Goal: Task Accomplishment & Management: Manage account settings

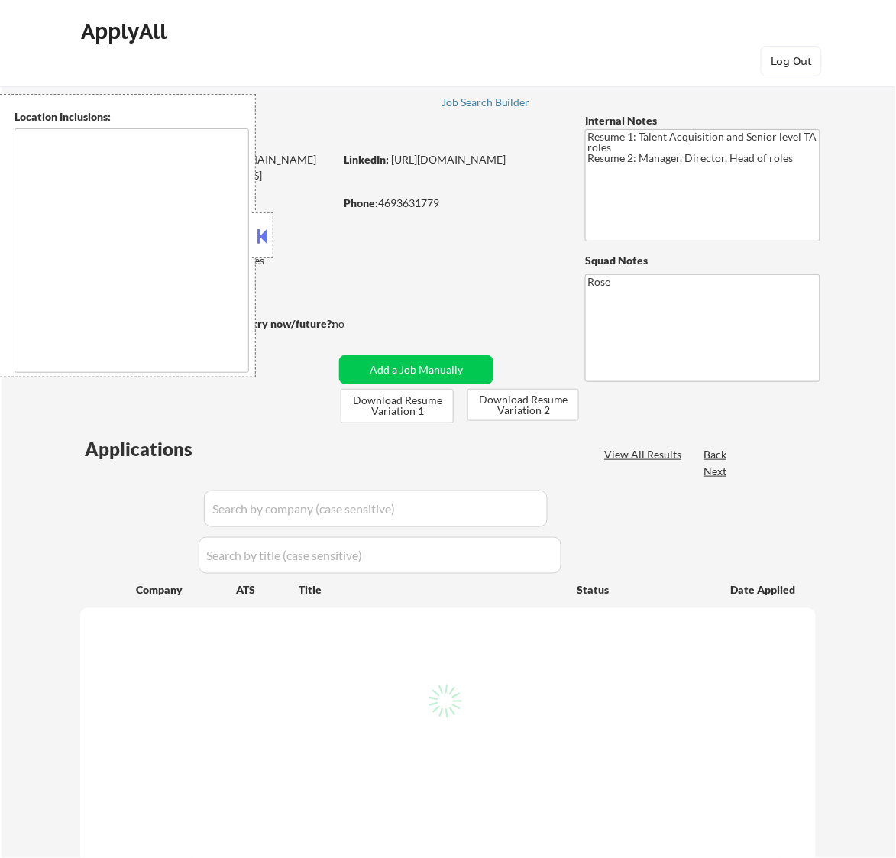
type textarea "Dallas, TX University Park, TX Highland Park, TX Irving, TX Mesquite, TX Garlan…"
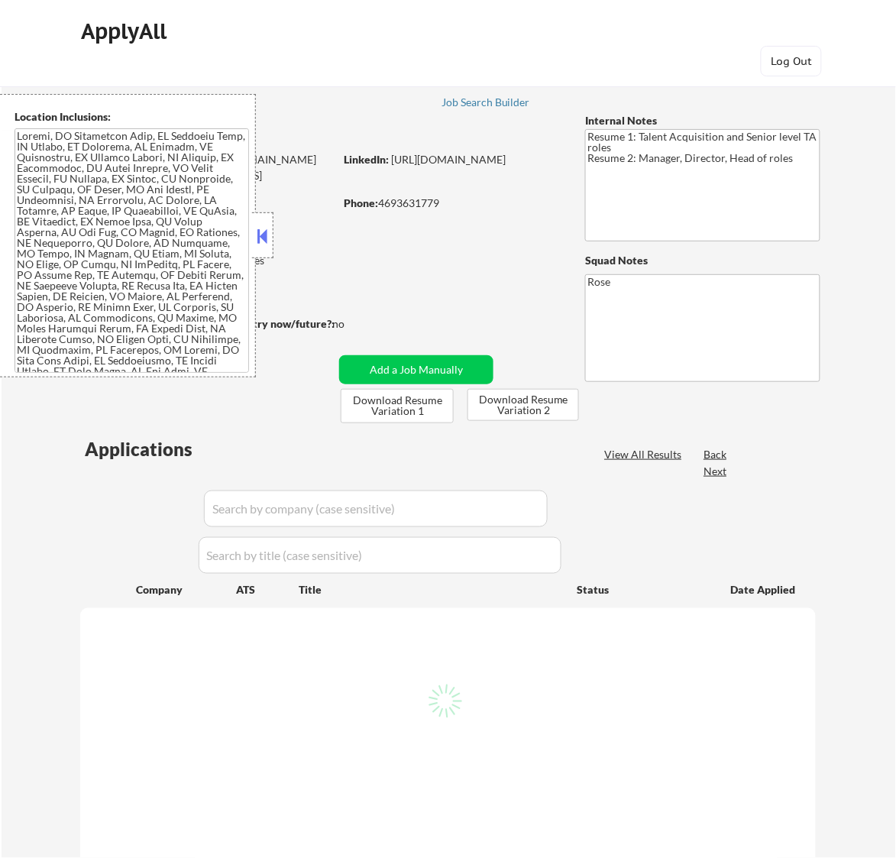
select select ""pending""
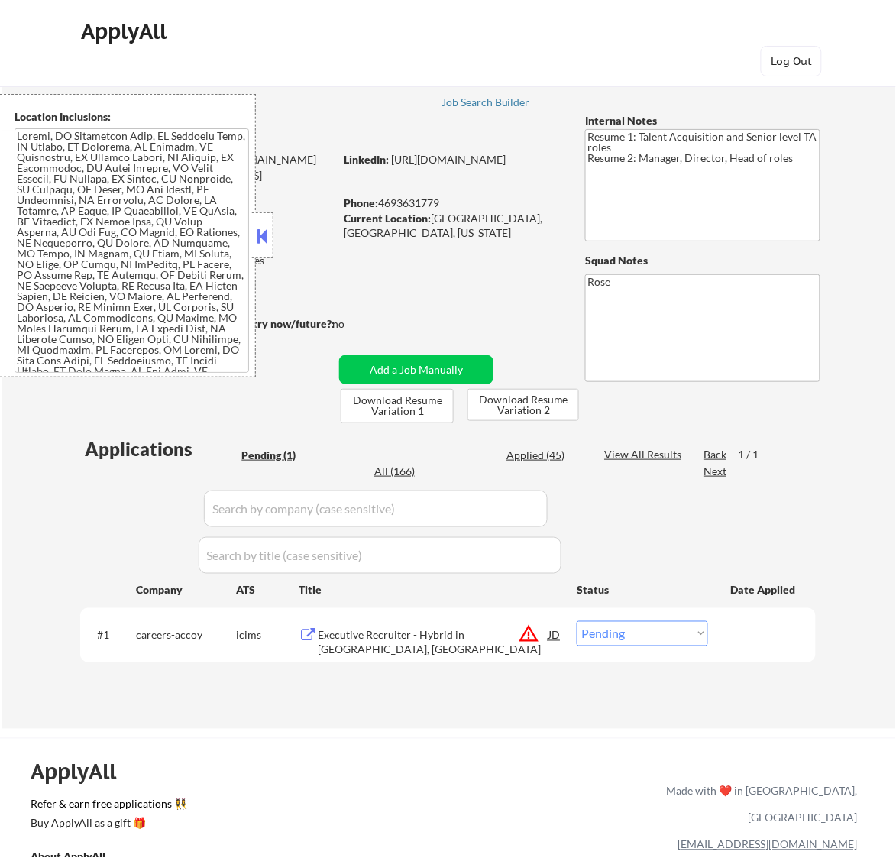
click at [269, 234] on button at bounding box center [262, 236] width 17 height 23
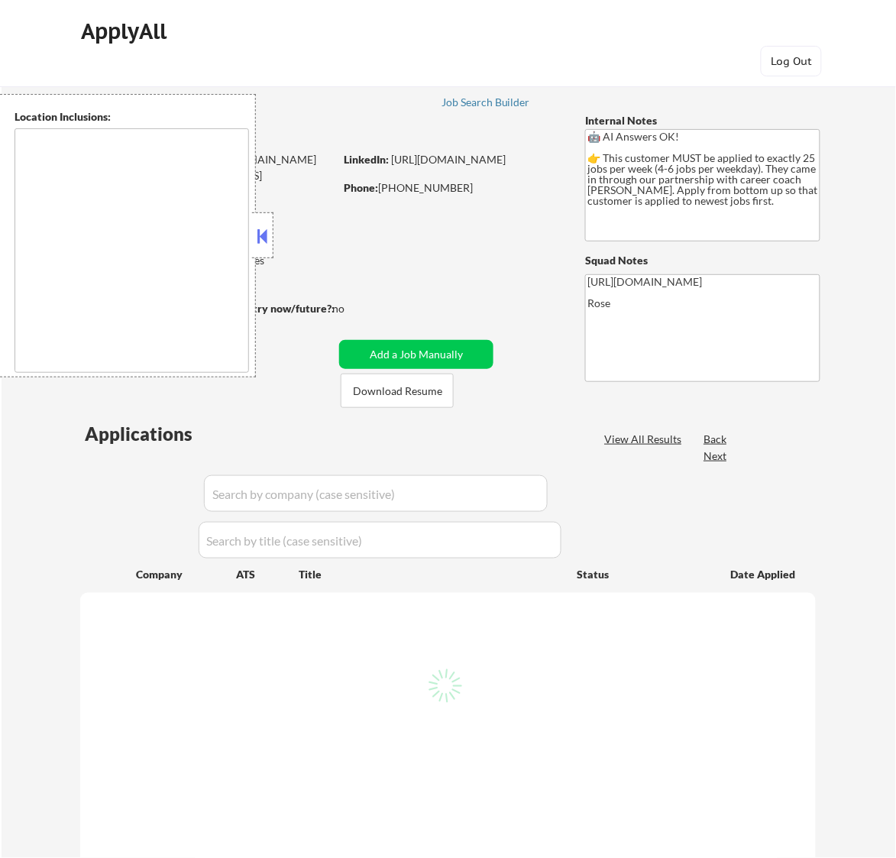
type textarea "[GEOGRAPHIC_DATA], ON [GEOGRAPHIC_DATA], ON [GEOGRAPHIC_DATA], ON [GEOGRAPHIC_D…"
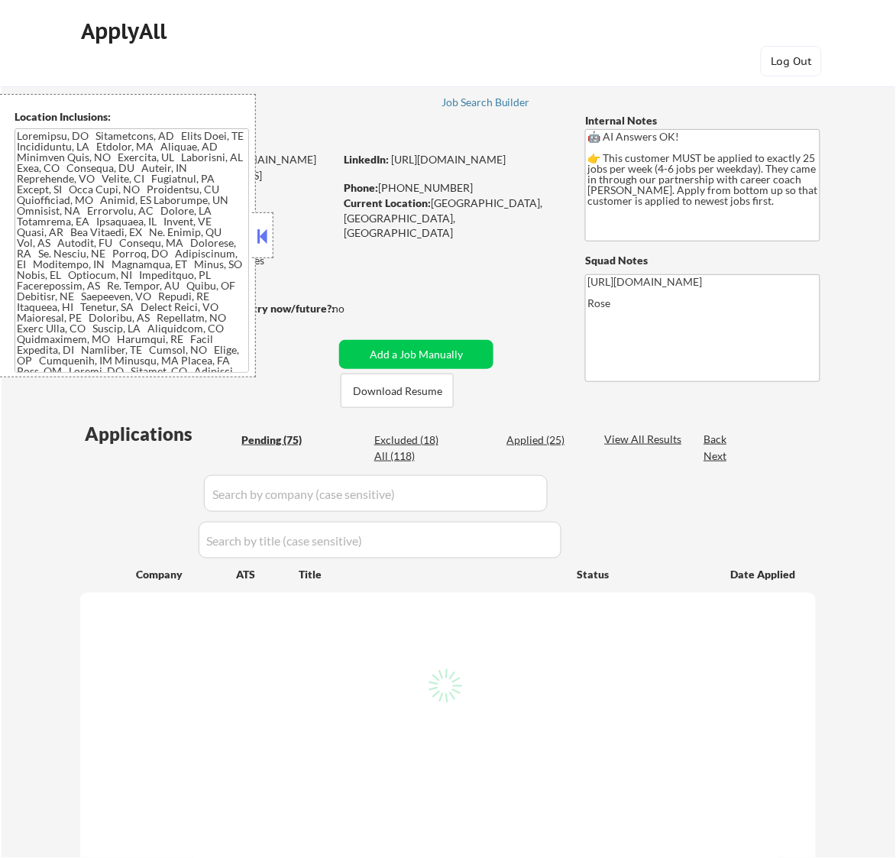
select select ""pending""
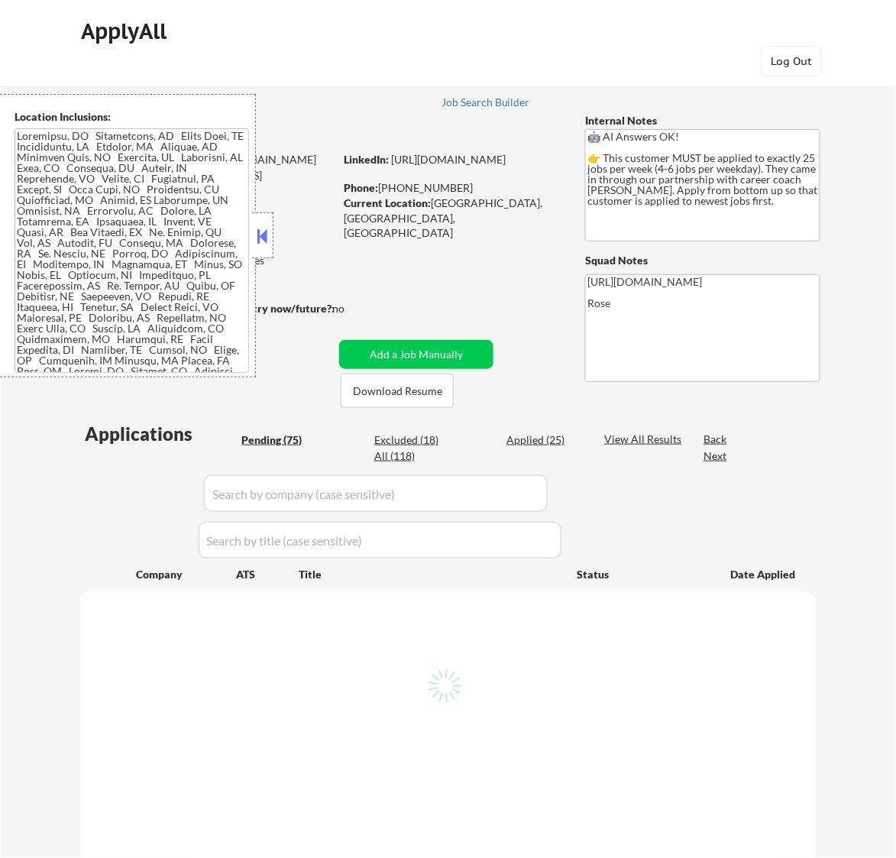
select select ""pending""
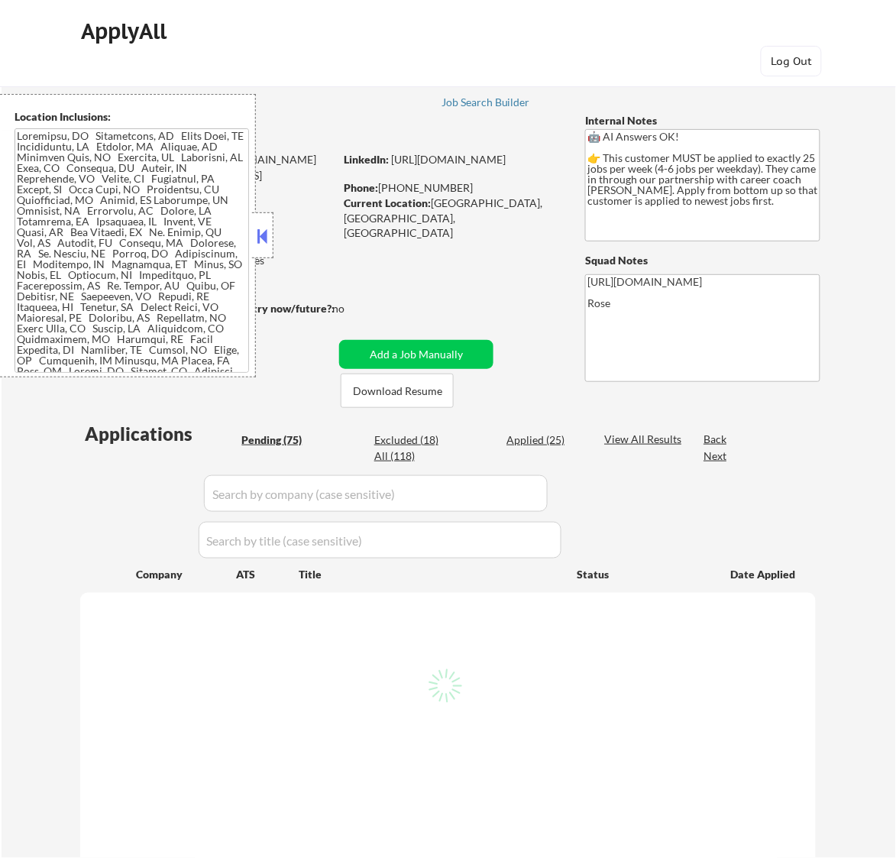
select select ""pending""
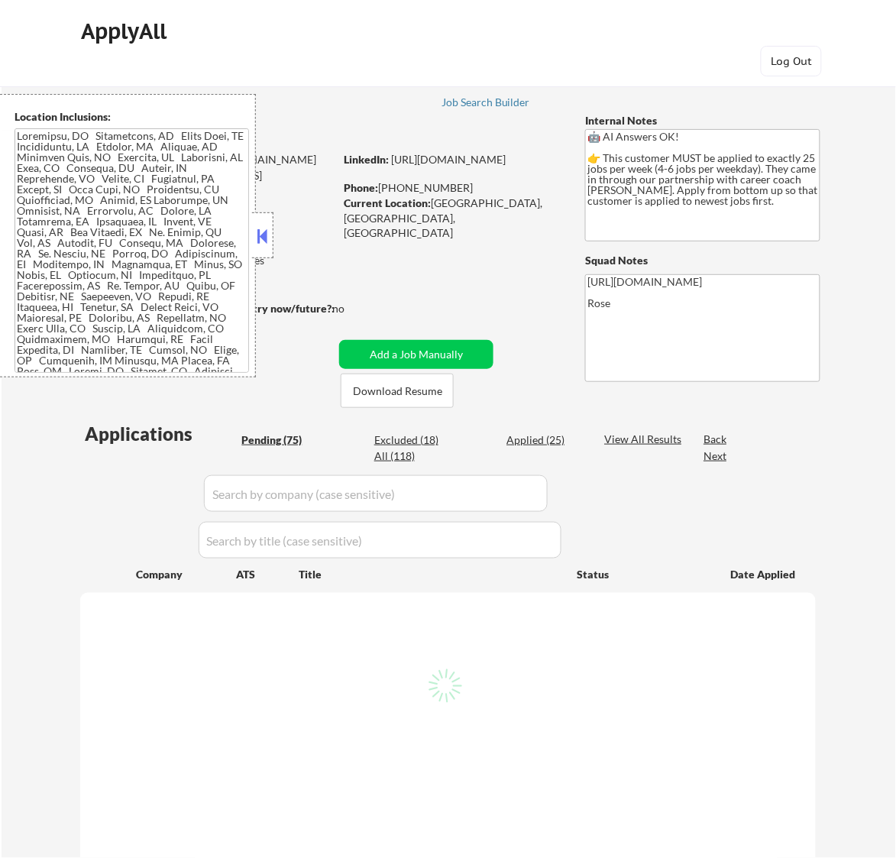
select select ""pending""
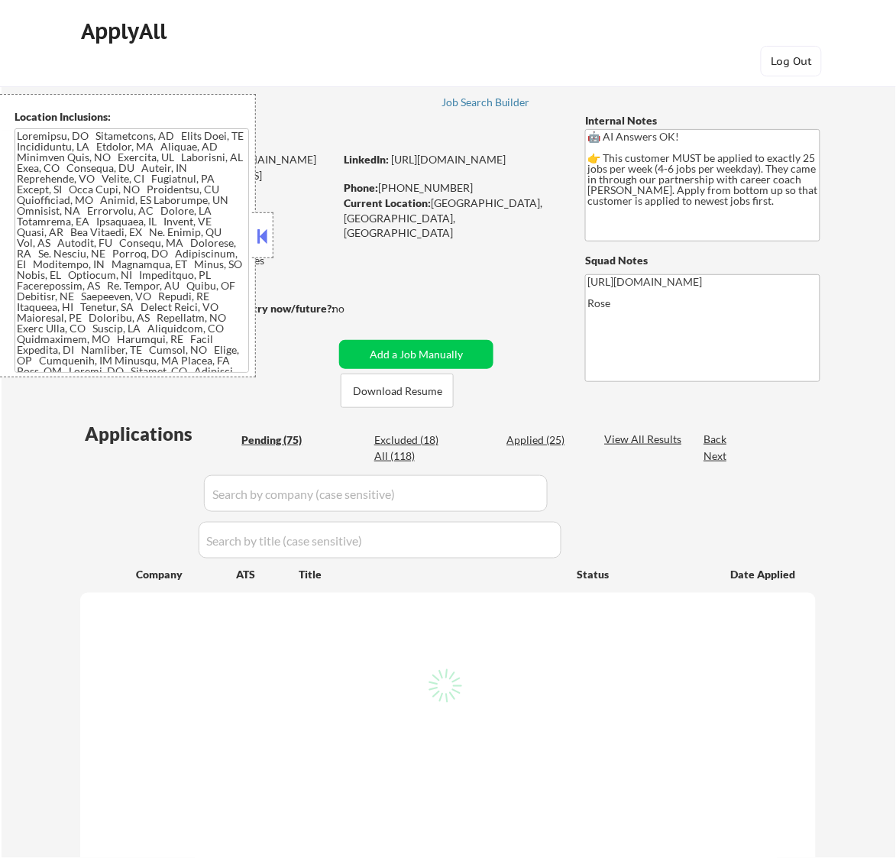
select select ""pending""
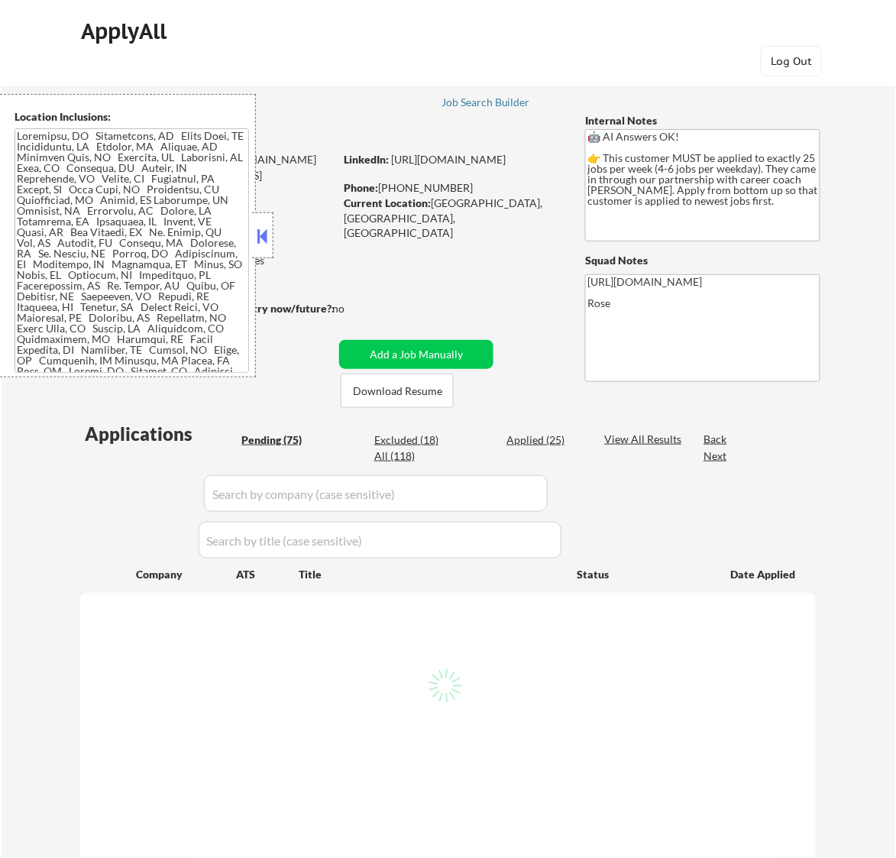
select select ""pending""
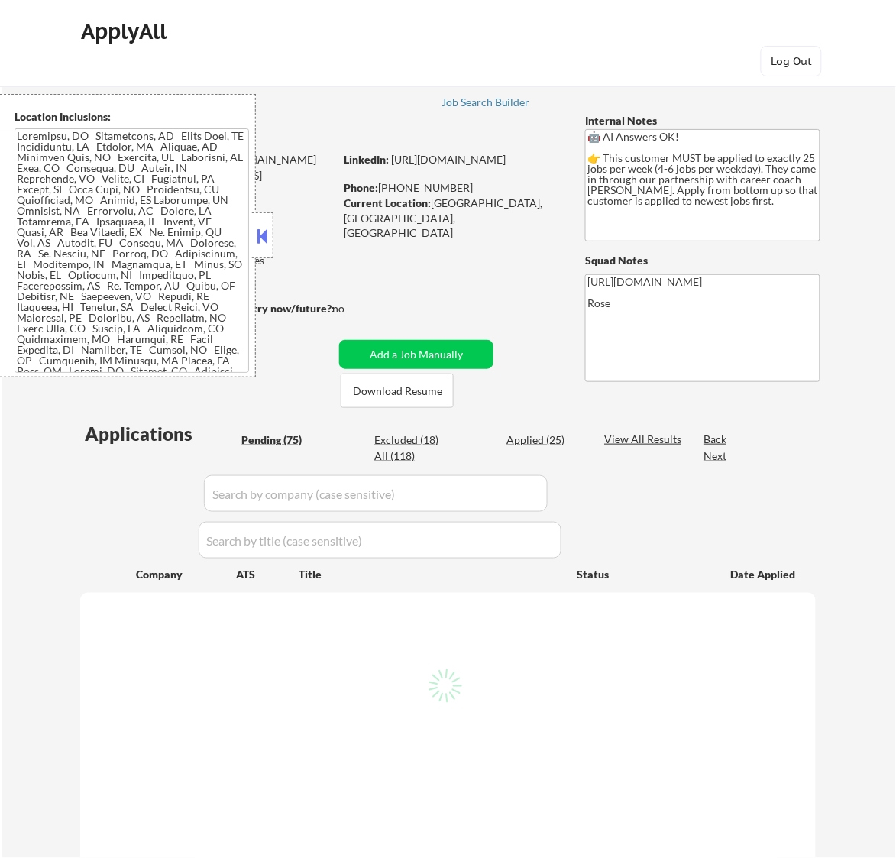
select select ""pending""
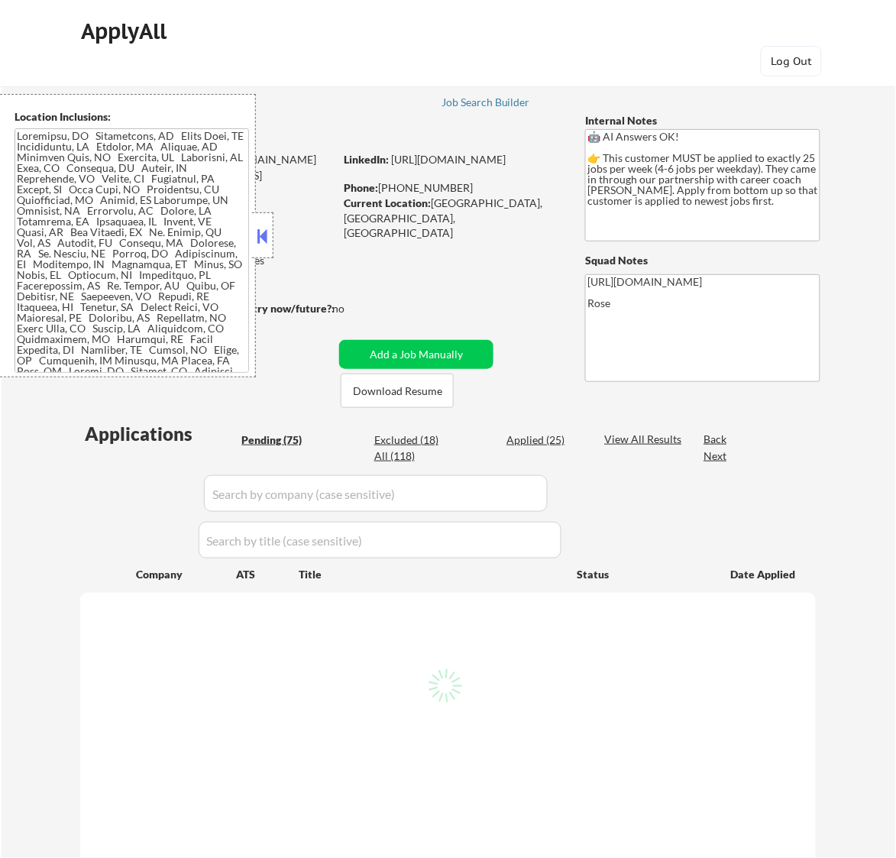
select select ""pending""
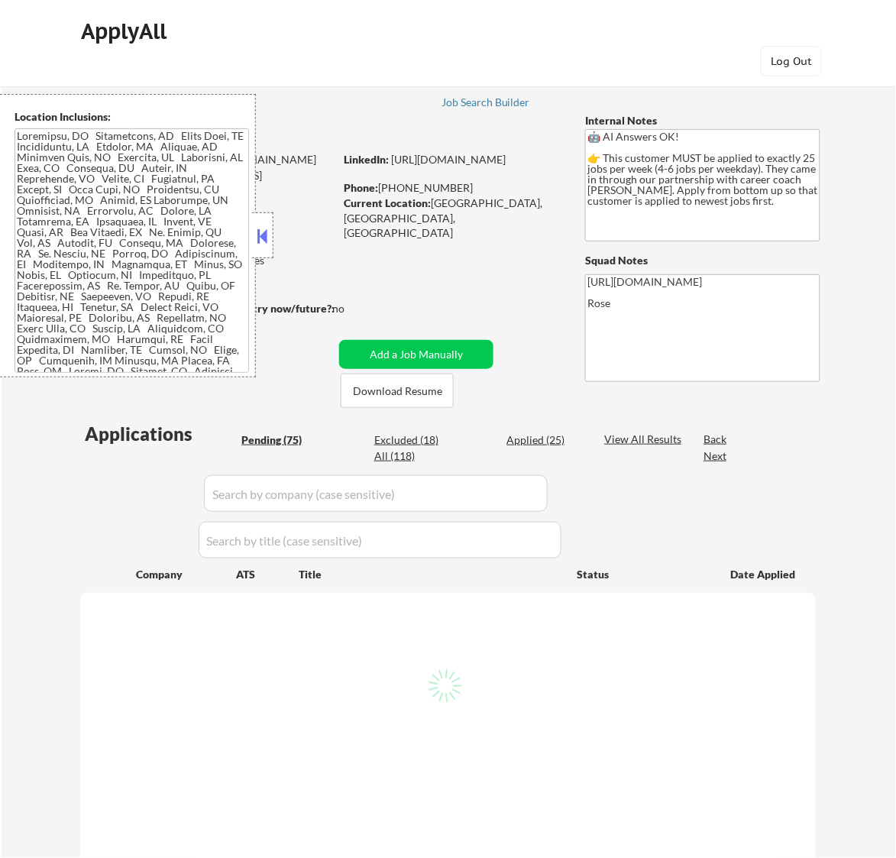
select select ""pending""
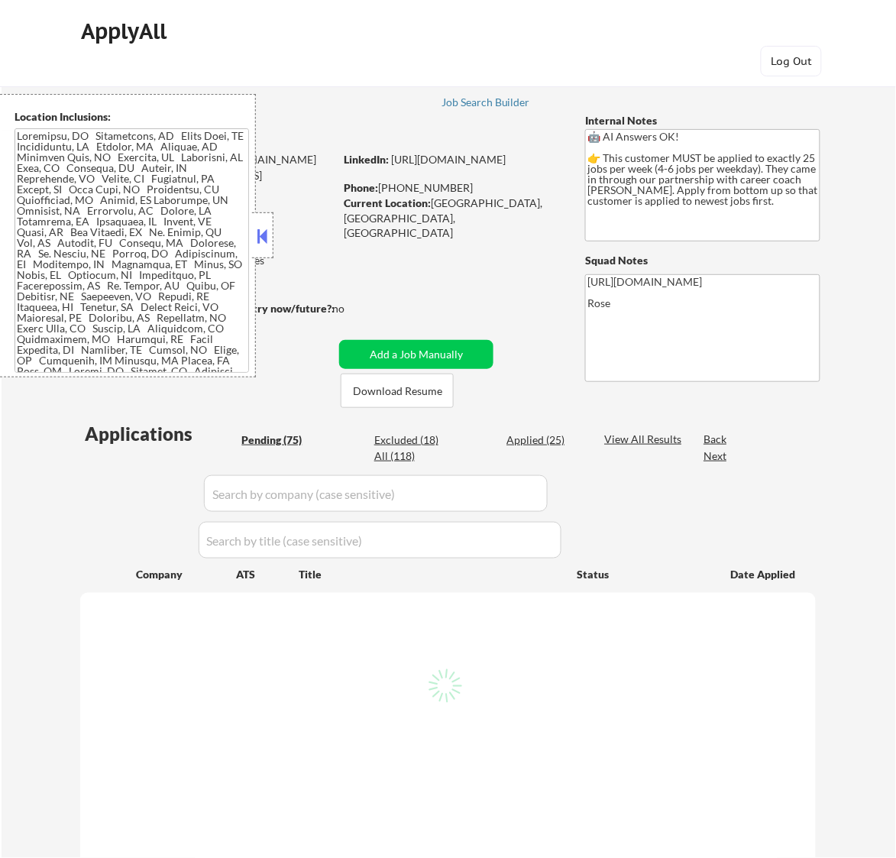
select select ""pending""
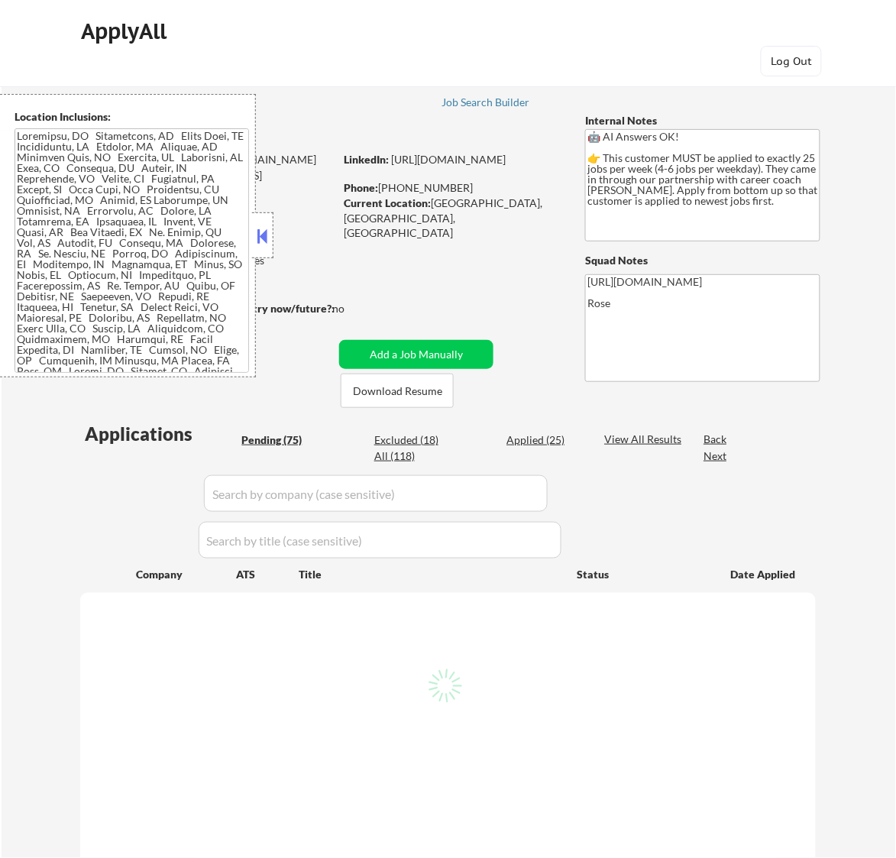
select select ""pending""
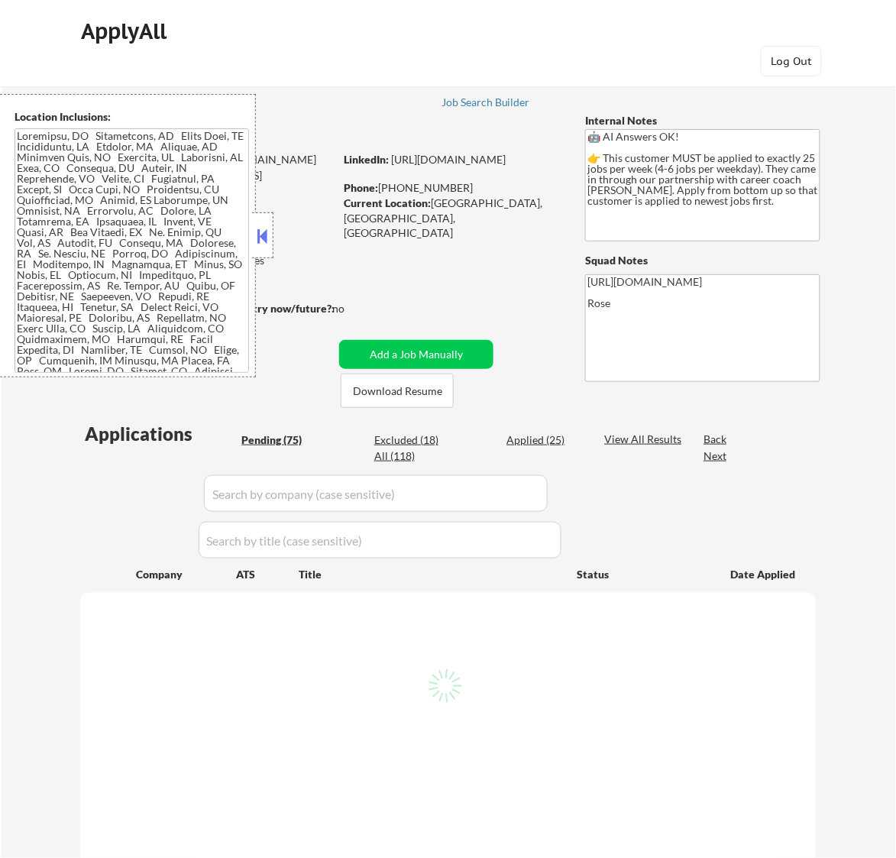
select select ""pending""
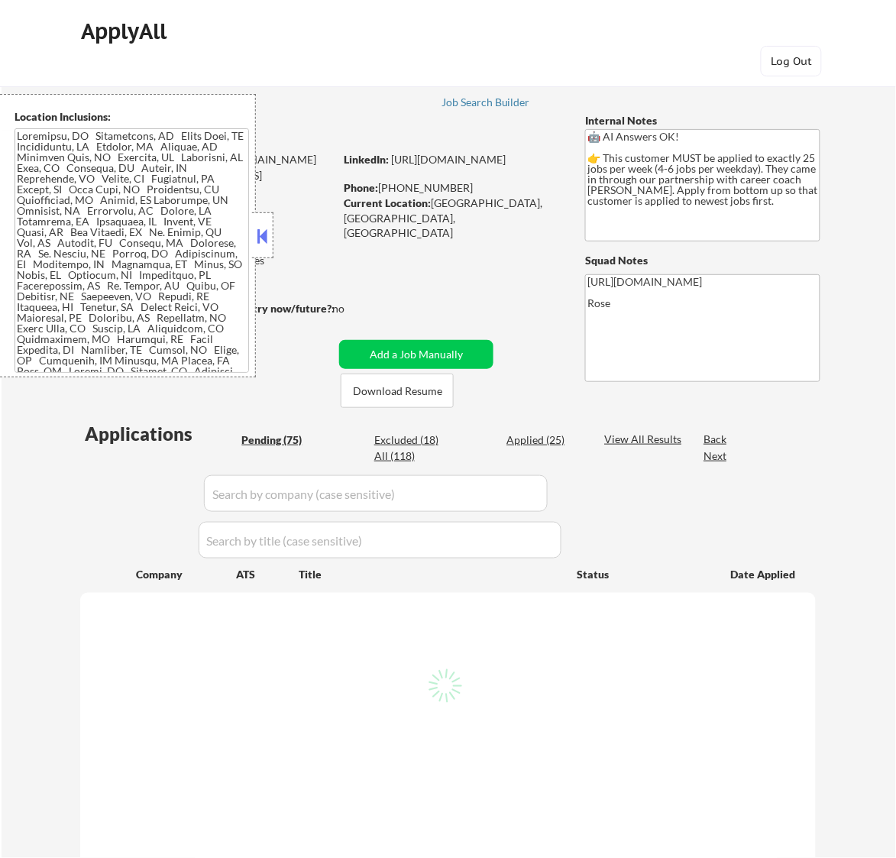
select select ""pending""
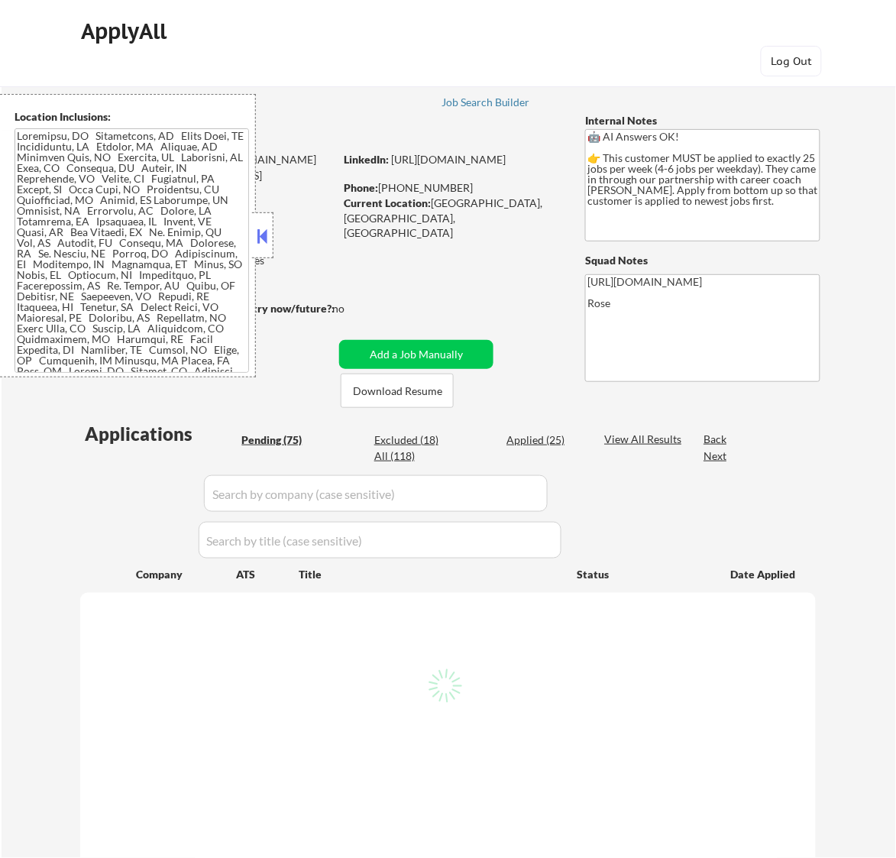
select select ""pending""
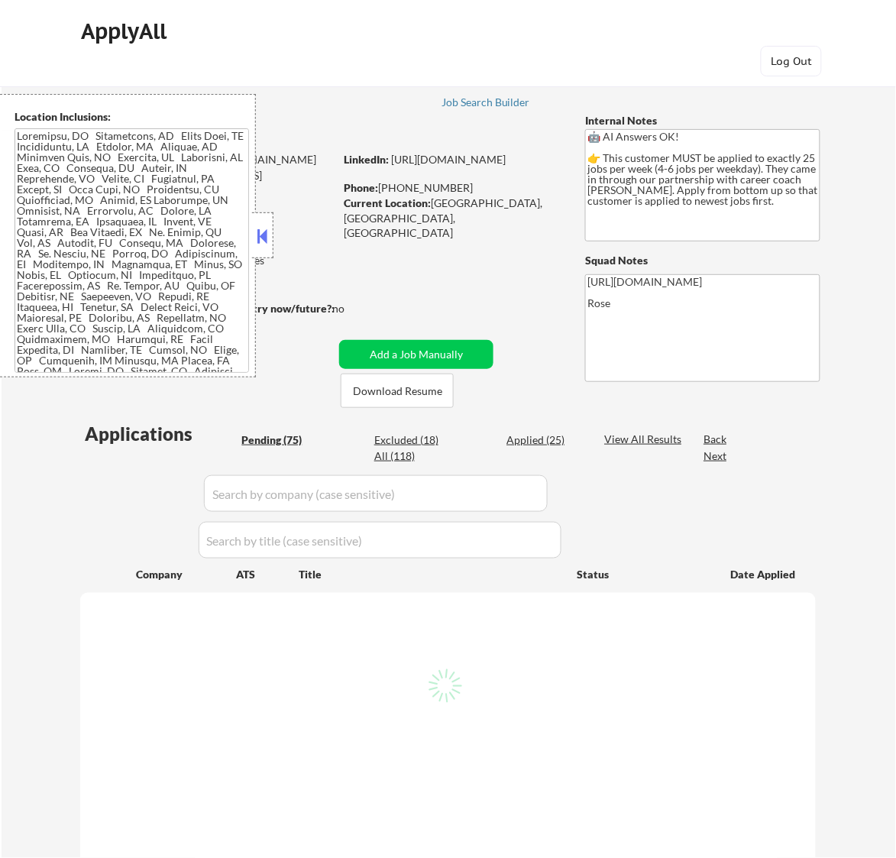
select select ""pending""
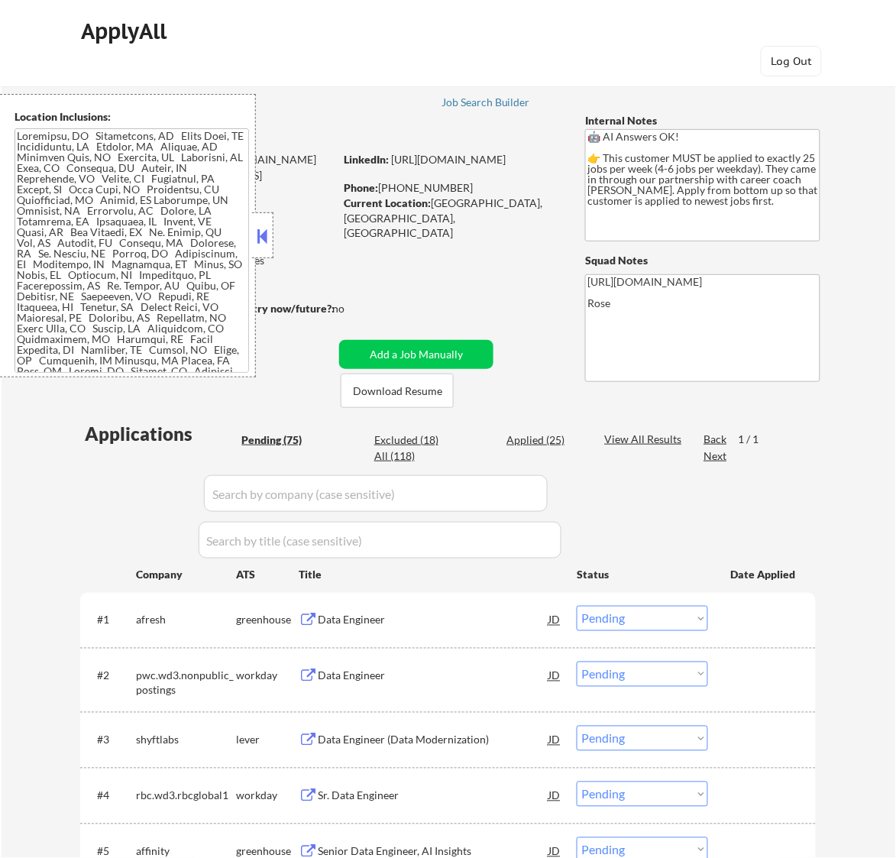
click at [265, 238] on button at bounding box center [262, 236] width 17 height 23
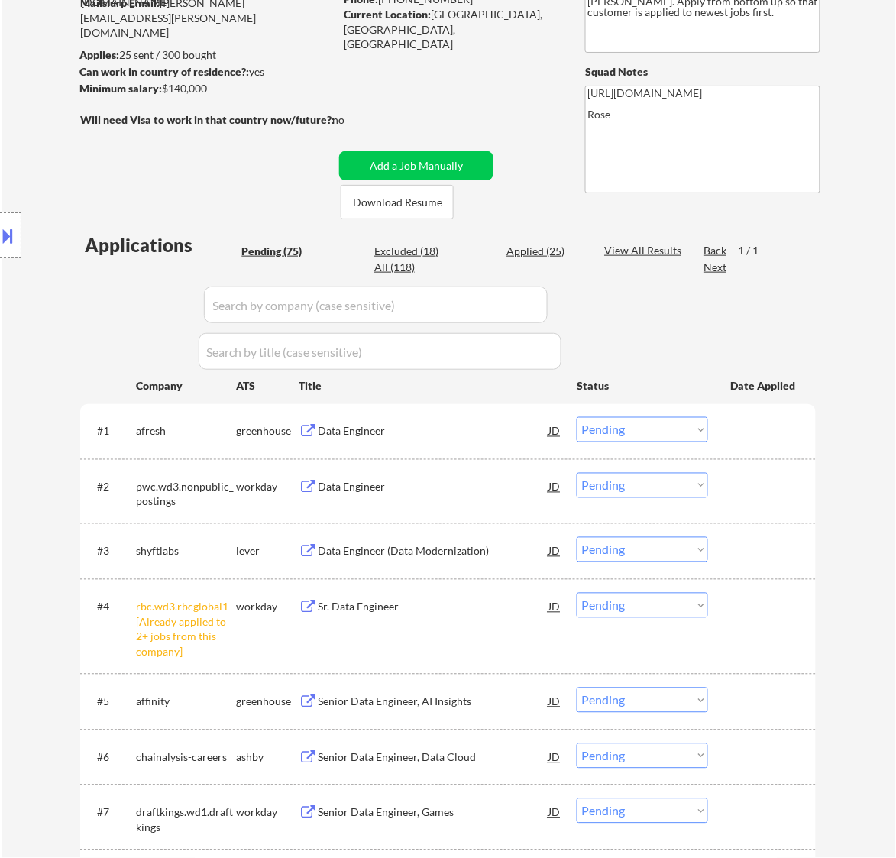
scroll to position [191, 0]
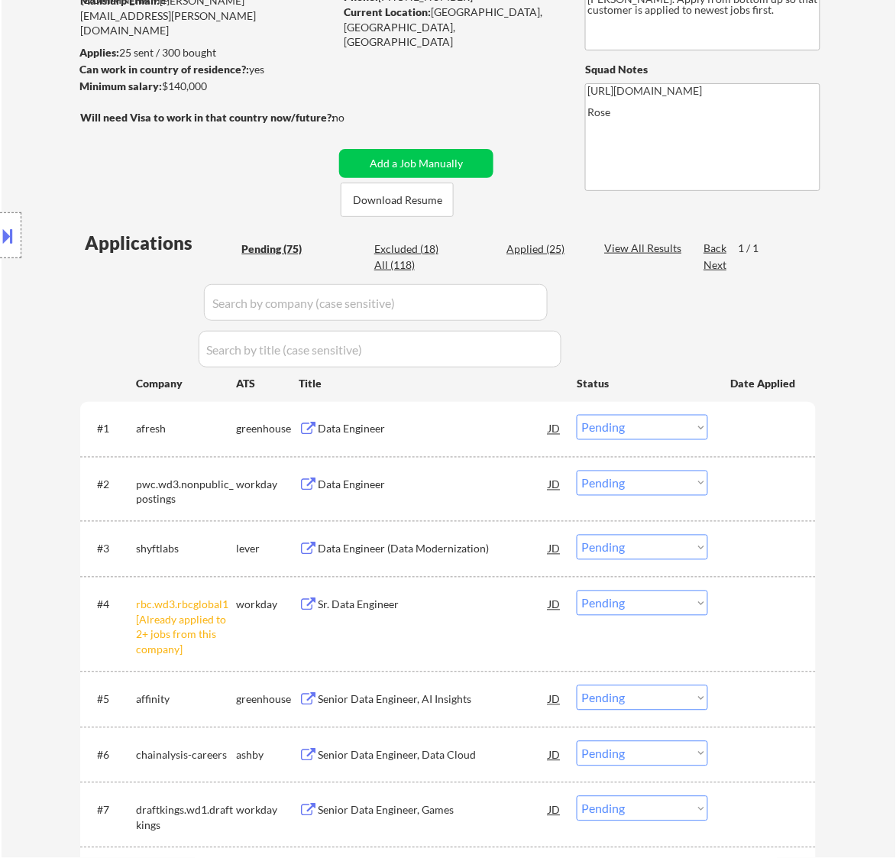
click at [692, 593] on select "Choose an option... Pending Applied Excluded (Questions) Excluded (Expired) Exc…" at bounding box center [642, 602] width 131 height 25
click at [577, 590] on select "Choose an option... Pending Applied Excluded (Questions) Excluded (Expired) Exc…" at bounding box center [642, 602] width 131 height 25
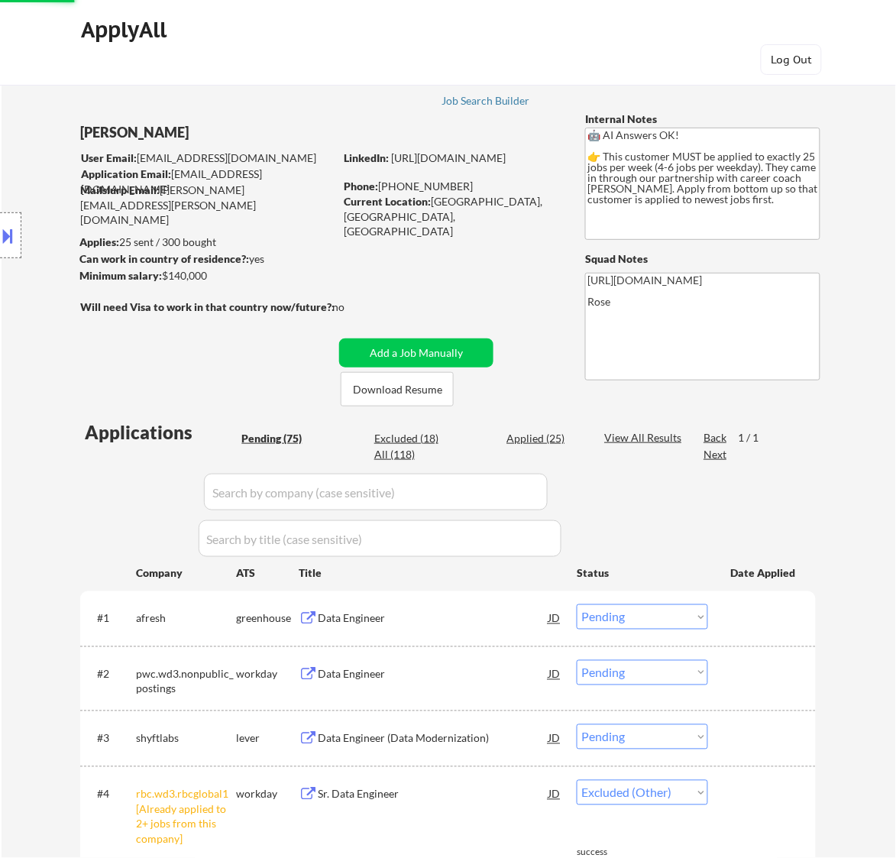
scroll to position [0, 0]
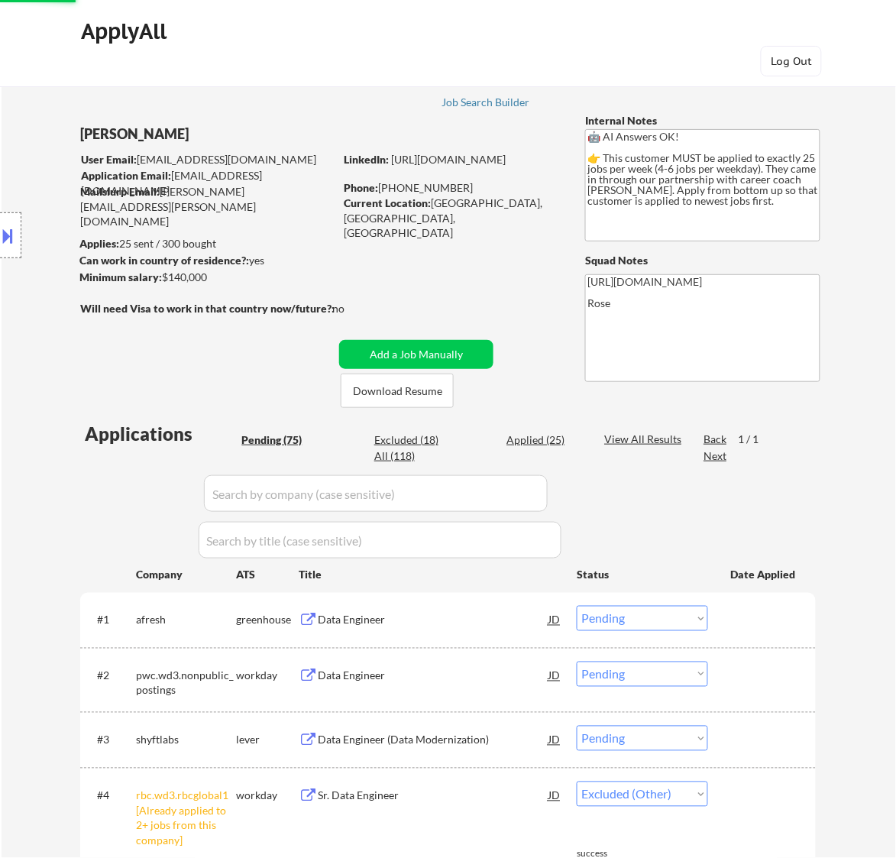
select select ""pending""
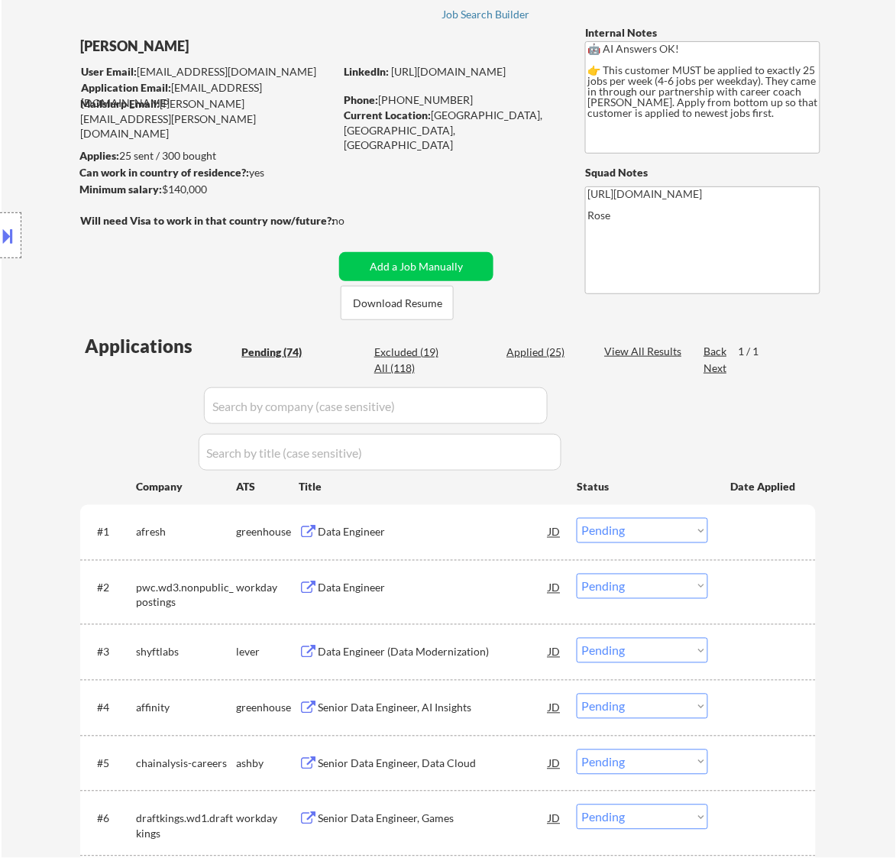
scroll to position [191, 0]
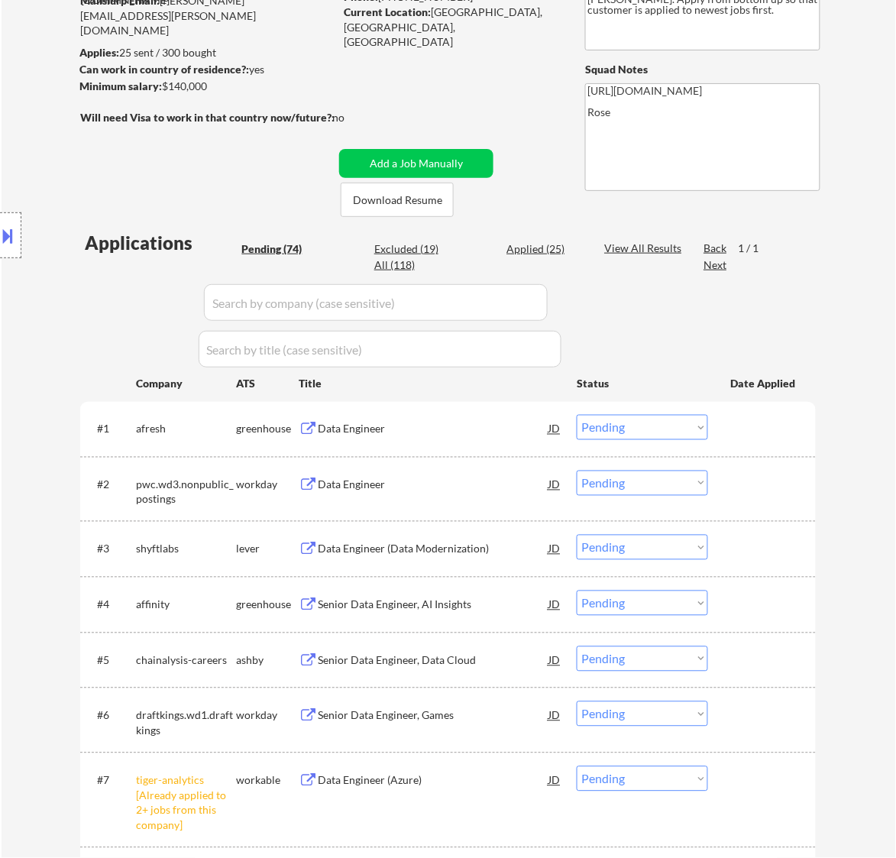
click at [496, 424] on div "Data Engineer" at bounding box center [433, 429] width 231 height 15
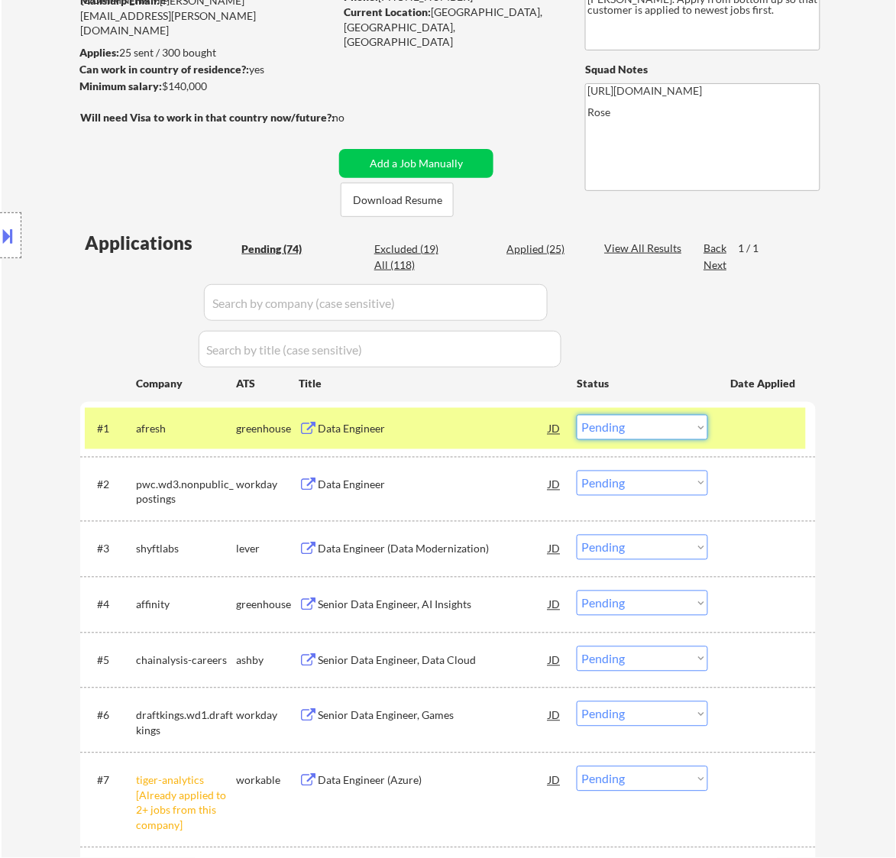
click at [636, 429] on select "Choose an option... Pending Applied Excluded (Questions) Excluded (Expired) Exc…" at bounding box center [642, 427] width 131 height 25
click at [577, 415] on select "Choose an option... Pending Applied Excluded (Questions) Excluded (Expired) Exc…" at bounding box center [642, 427] width 131 height 25
select select ""pending""
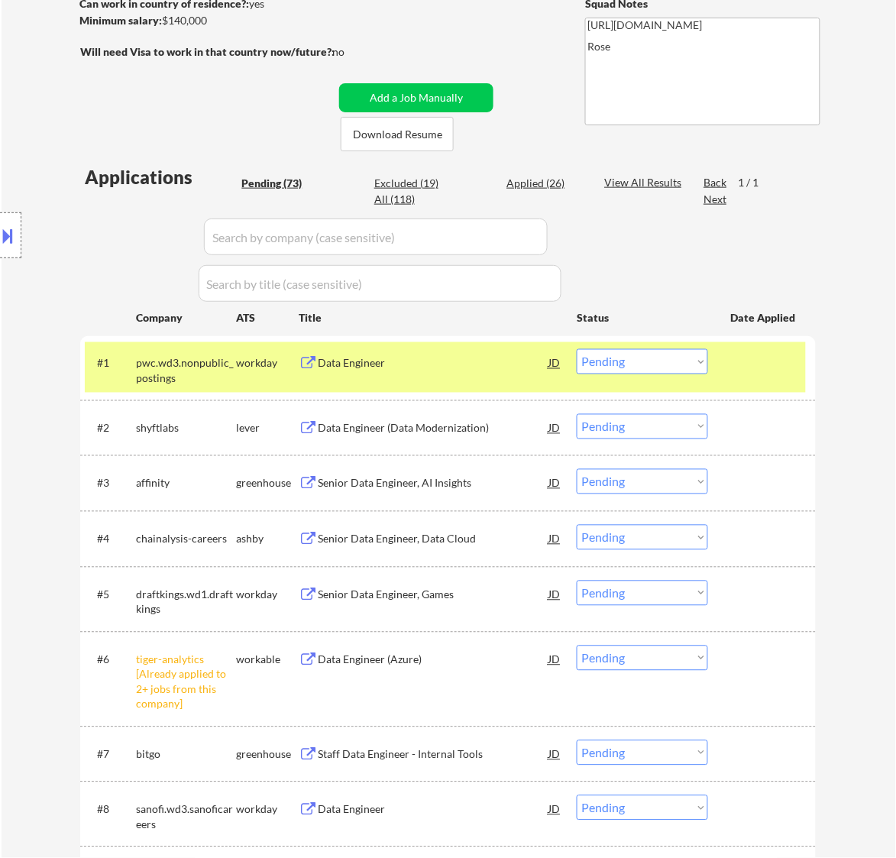
scroll to position [286, 0]
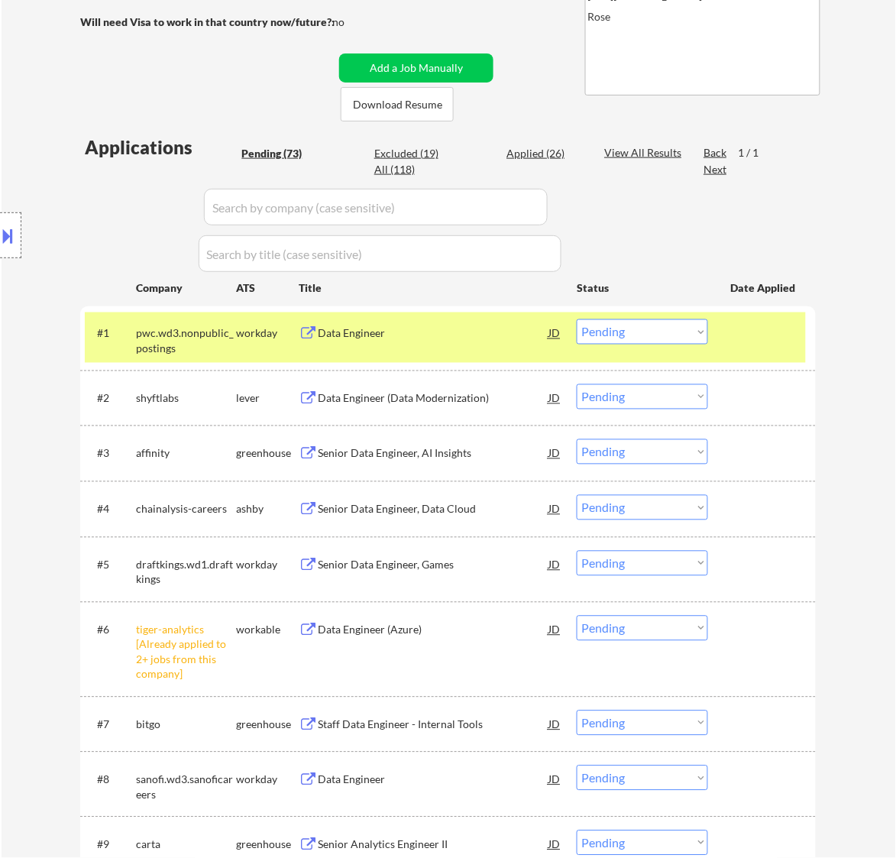
click at [700, 619] on select "Choose an option... Pending Applied Excluded (Questions) Excluded (Expired) Exc…" at bounding box center [642, 628] width 131 height 25
click at [577, 616] on select "Choose an option... Pending Applied Excluded (Questions) Excluded (Expired) Exc…" at bounding box center [642, 628] width 131 height 25
select select ""pending""
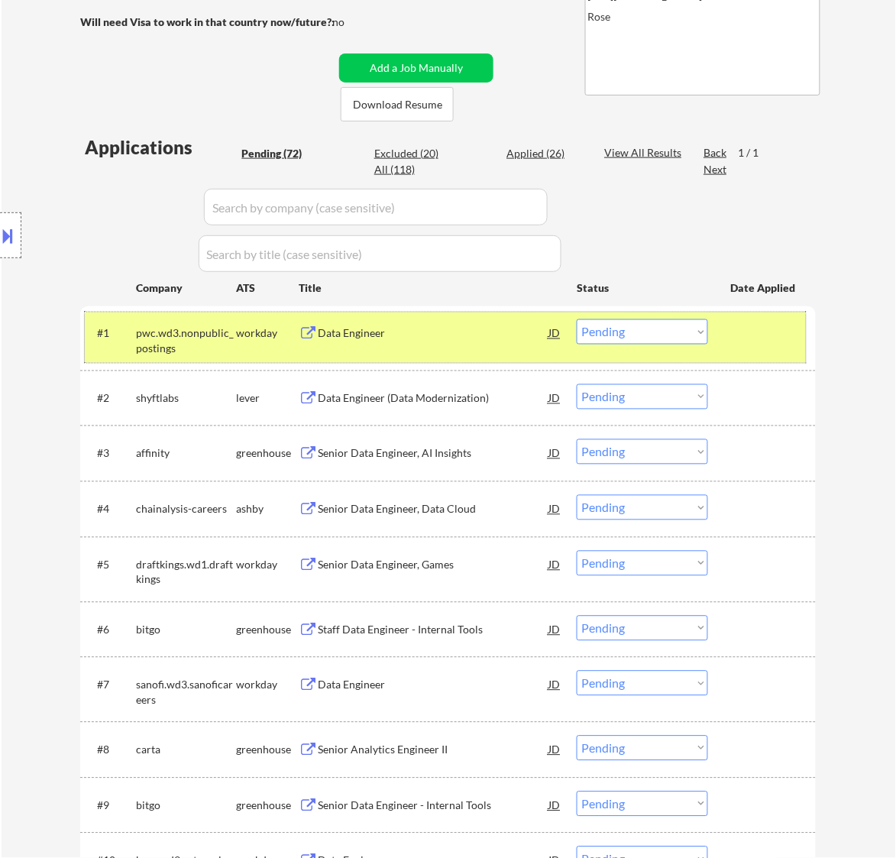
click at [438, 351] on div "#1 pwc.wd3.nonpublic_postings workday Data Engineer JD Choose an option... Pend…" at bounding box center [445, 337] width 721 height 50
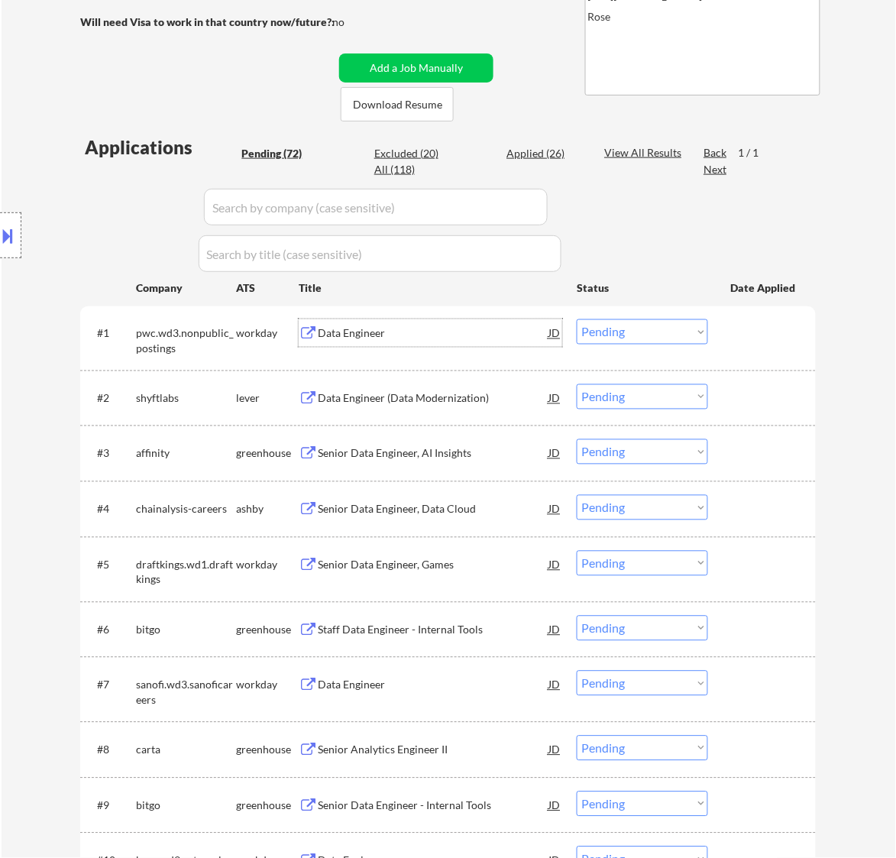
click at [459, 335] on div "Data Engineer" at bounding box center [433, 333] width 231 height 15
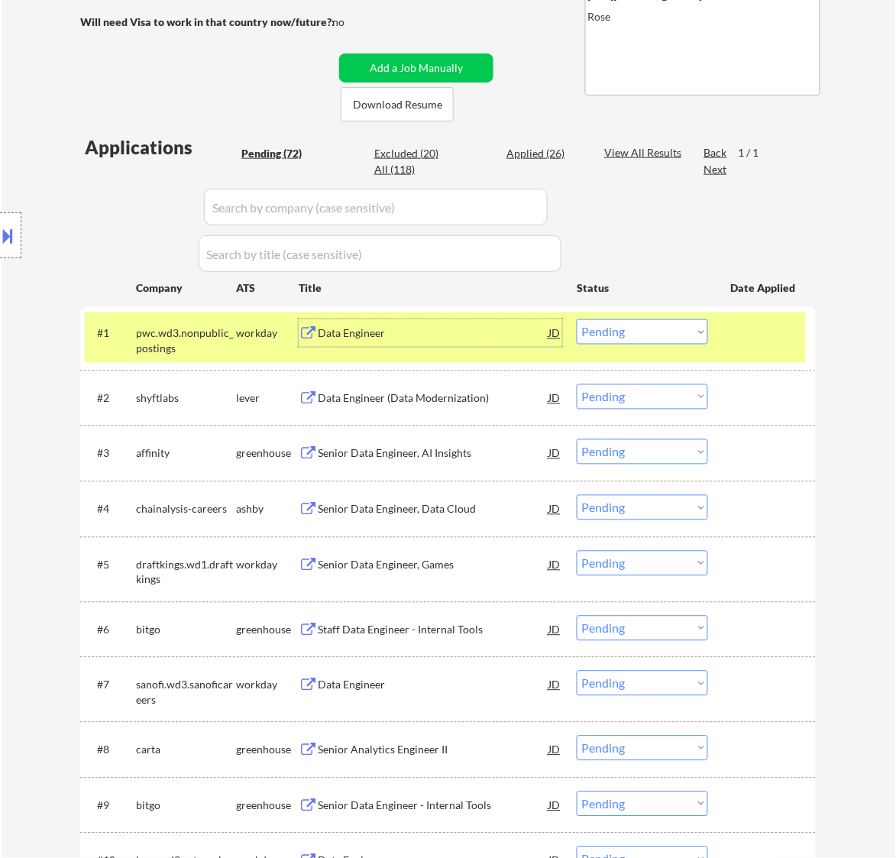
click at [662, 326] on select "Choose an option... Pending Applied Excluded (Questions) Excluded (Expired) Exc…" at bounding box center [642, 331] width 131 height 25
click at [577, 319] on select "Choose an option... Pending Applied Excluded (Questions) Excluded (Expired) Exc…" at bounding box center [642, 331] width 131 height 25
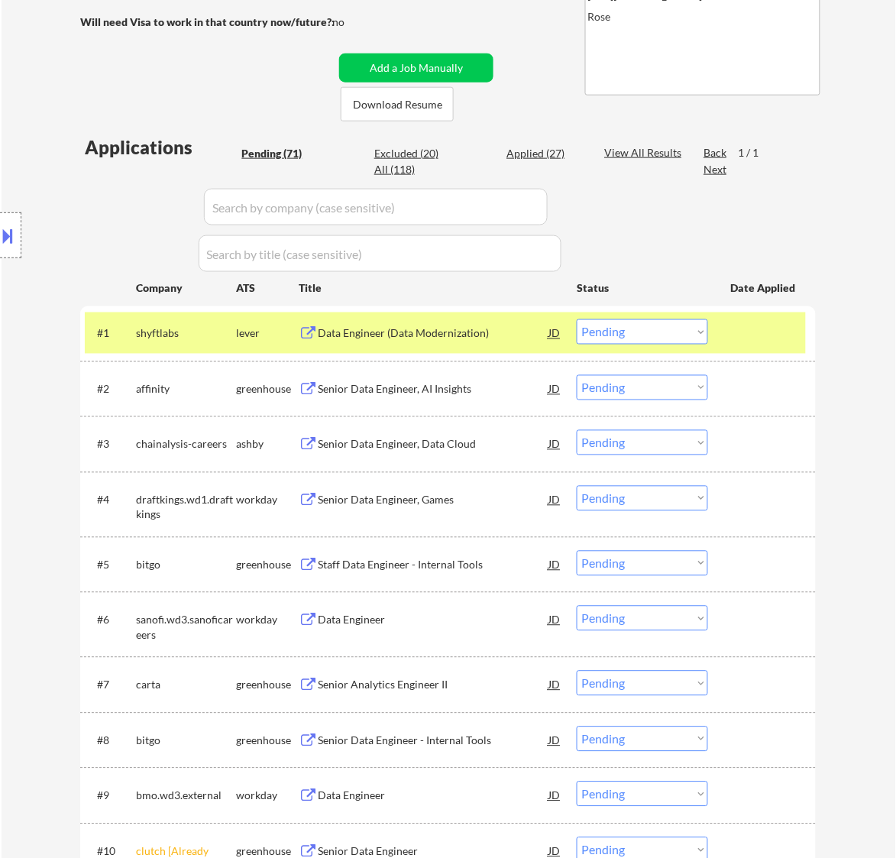
click at [470, 334] on div "Data Engineer (Data Modernization)" at bounding box center [433, 333] width 231 height 15
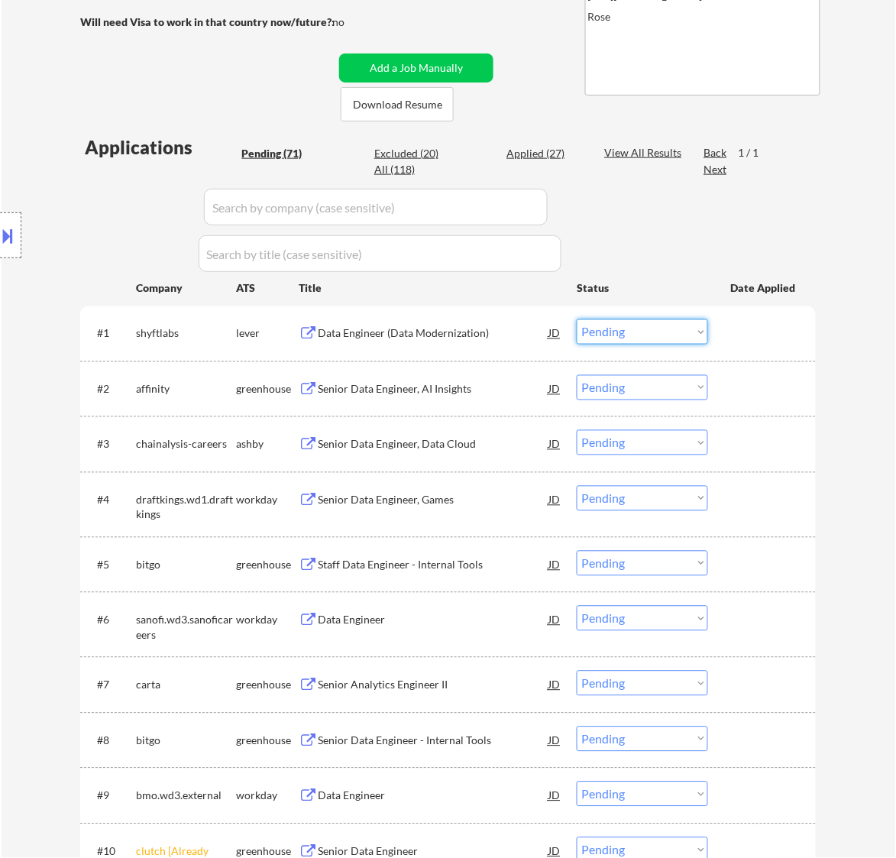
click at [644, 332] on select "Choose an option... Pending Applied Excluded (Questions) Excluded (Expired) Exc…" at bounding box center [642, 331] width 131 height 25
click at [577, 319] on select "Choose an option... Pending Applied Excluded (Questions) Excluded (Expired) Exc…" at bounding box center [642, 331] width 131 height 25
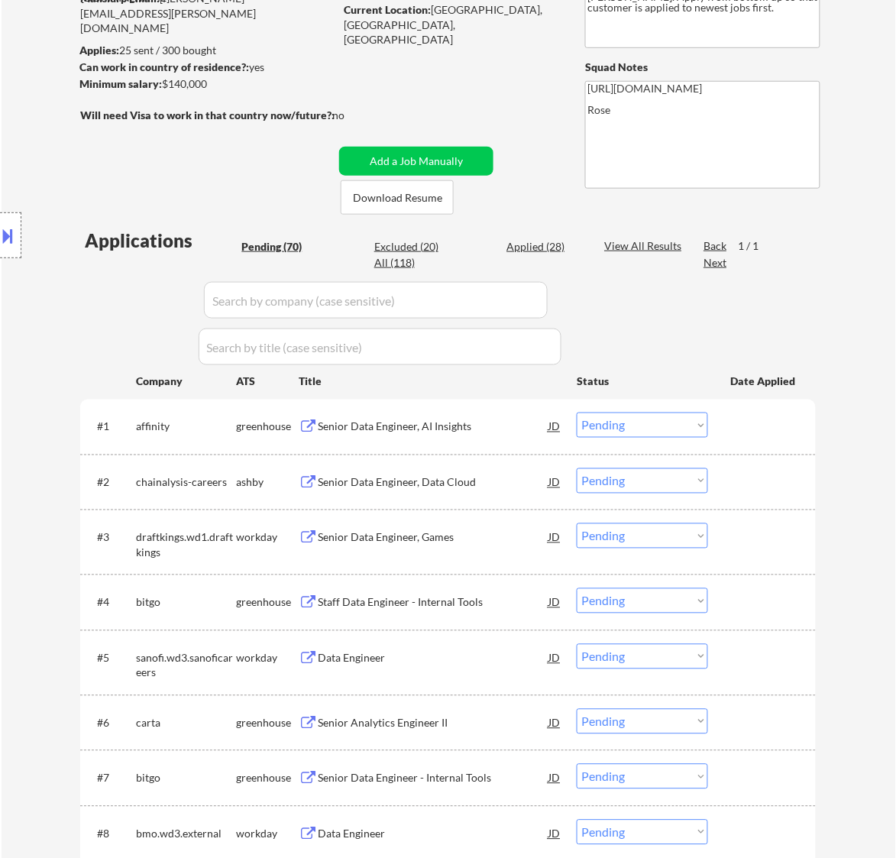
scroll to position [191, 0]
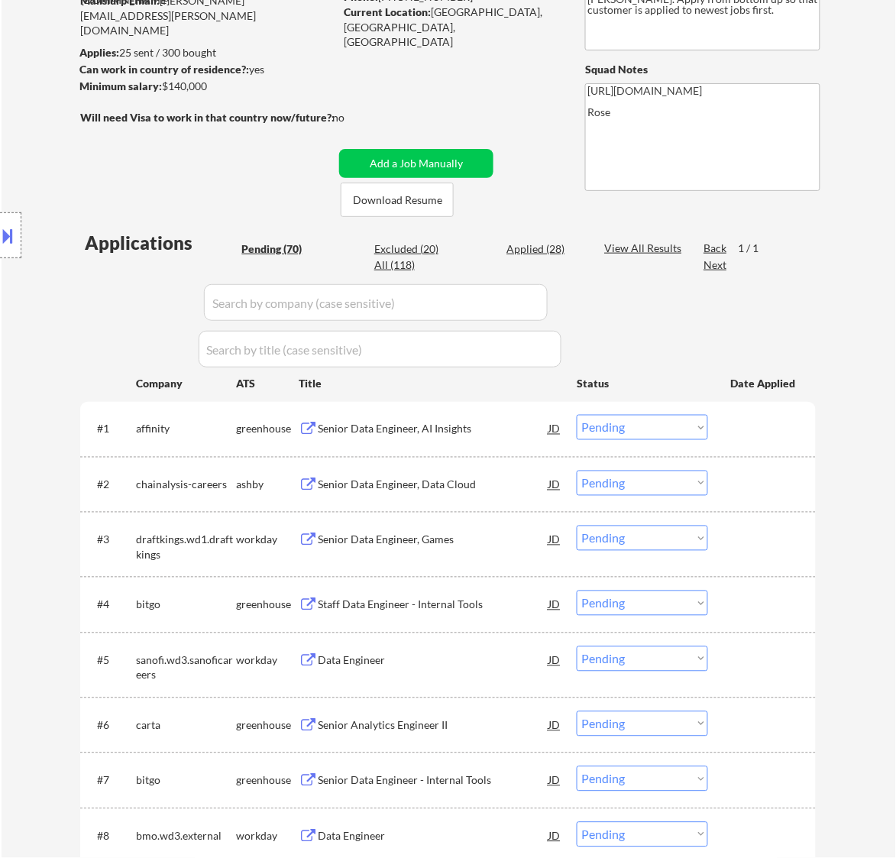
click at [418, 430] on div "Senior Data Engineer, AI Insights" at bounding box center [433, 429] width 231 height 15
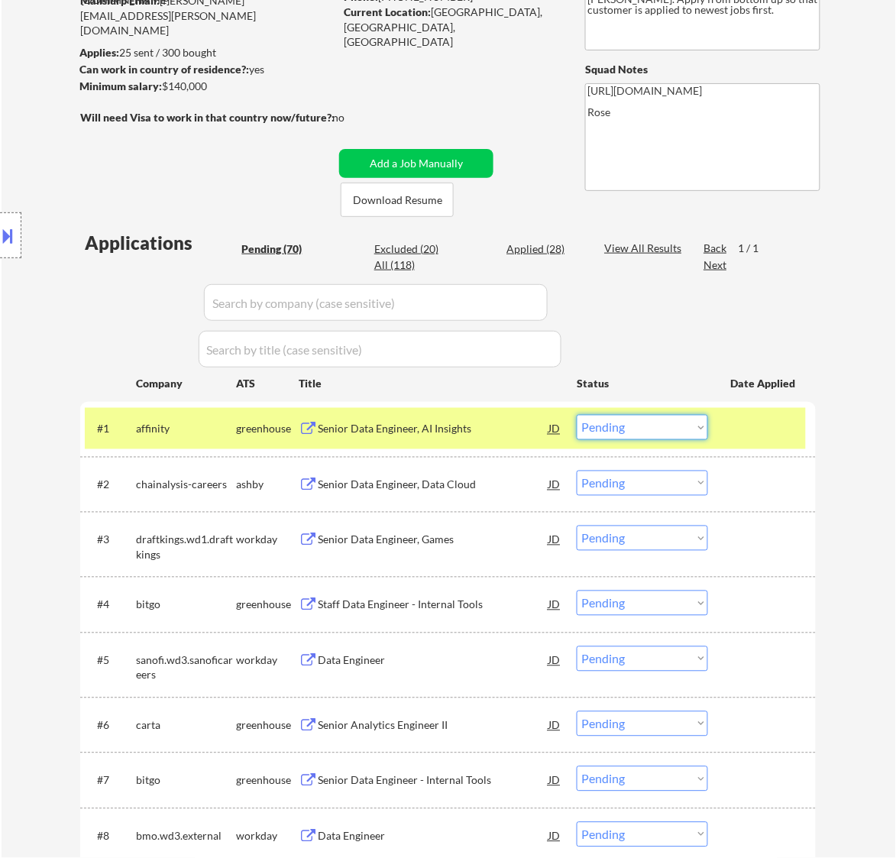
click at [642, 426] on select "Choose an option... Pending Applied Excluded (Questions) Excluded (Expired) Exc…" at bounding box center [642, 427] width 131 height 25
click at [577, 415] on select "Choose an option... Pending Applied Excluded (Questions) Excluded (Expired) Exc…" at bounding box center [642, 427] width 131 height 25
select select ""pending""
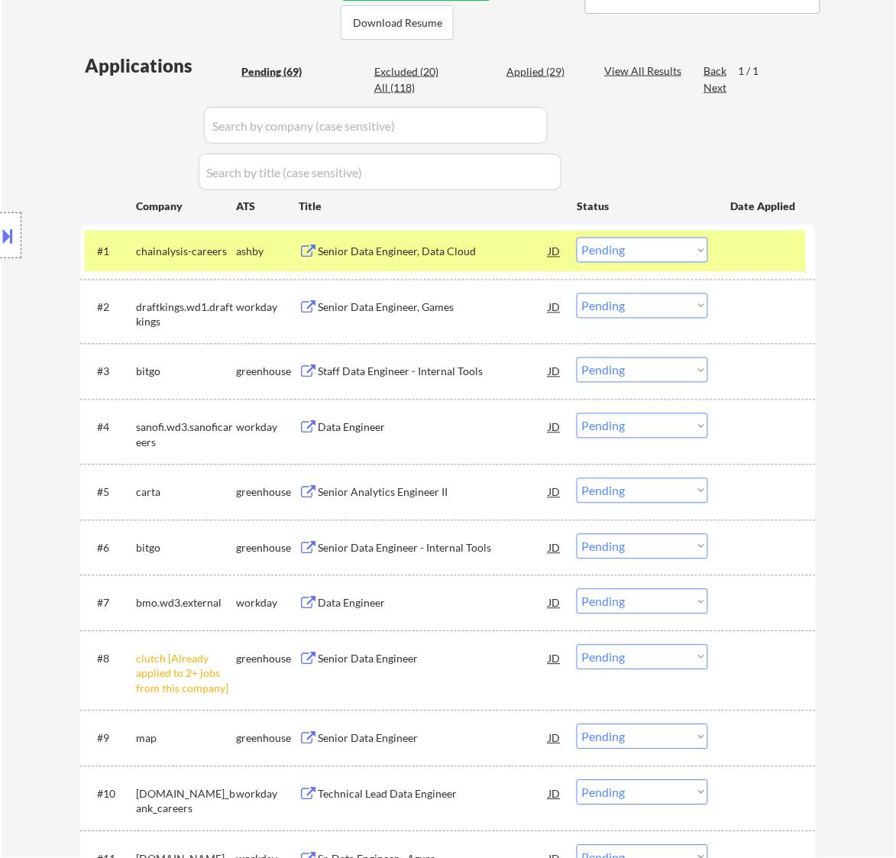
scroll to position [477, 0]
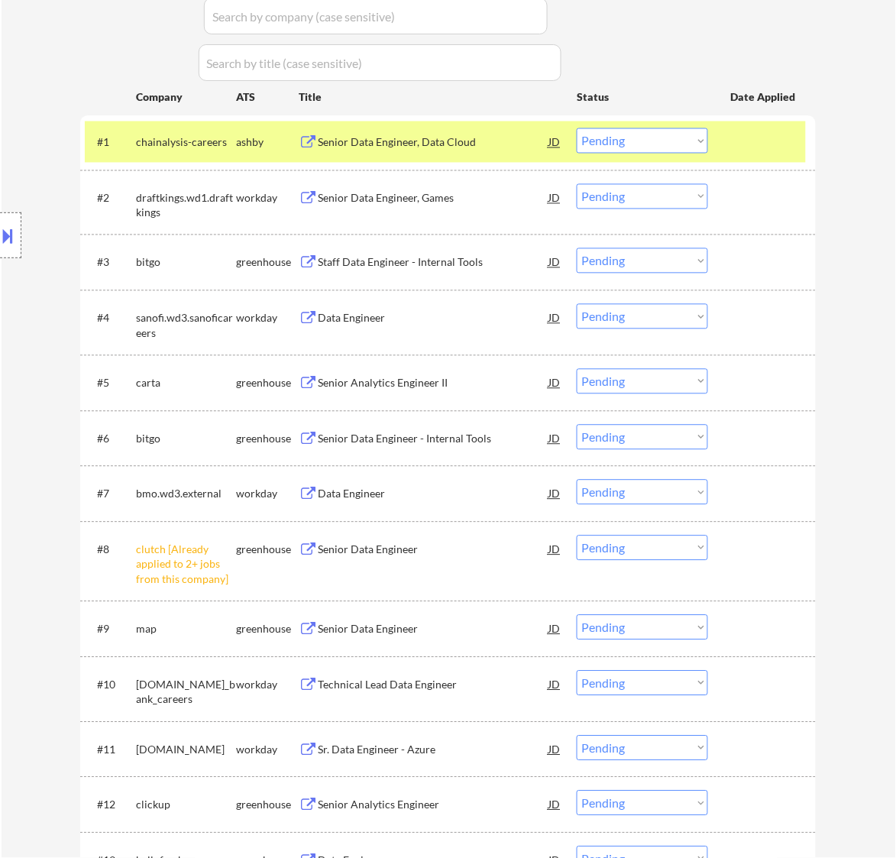
click at [661, 544] on select "Choose an option... Pending Applied Excluded (Questions) Excluded (Expired) Exc…" at bounding box center [642, 547] width 131 height 25
click at [577, 535] on select "Choose an option... Pending Applied Excluded (Questions) Excluded (Expired) Exc…" at bounding box center [642, 547] width 131 height 25
select select ""pending""
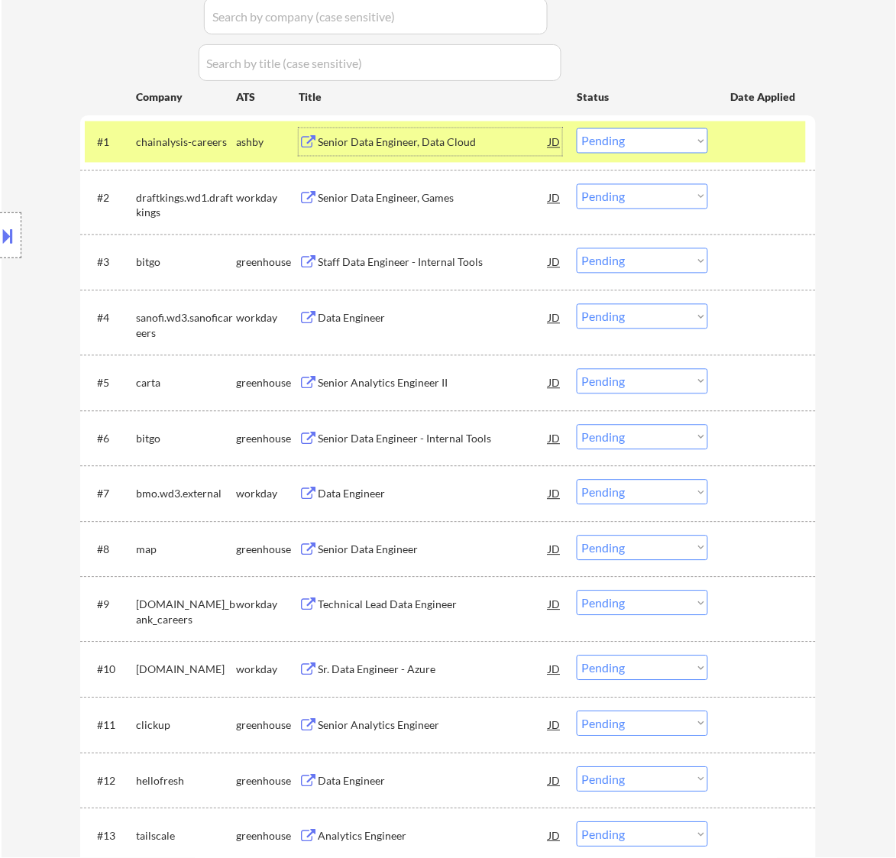
click at [486, 138] on div "Senior Data Engineer, Data Cloud" at bounding box center [433, 142] width 231 height 15
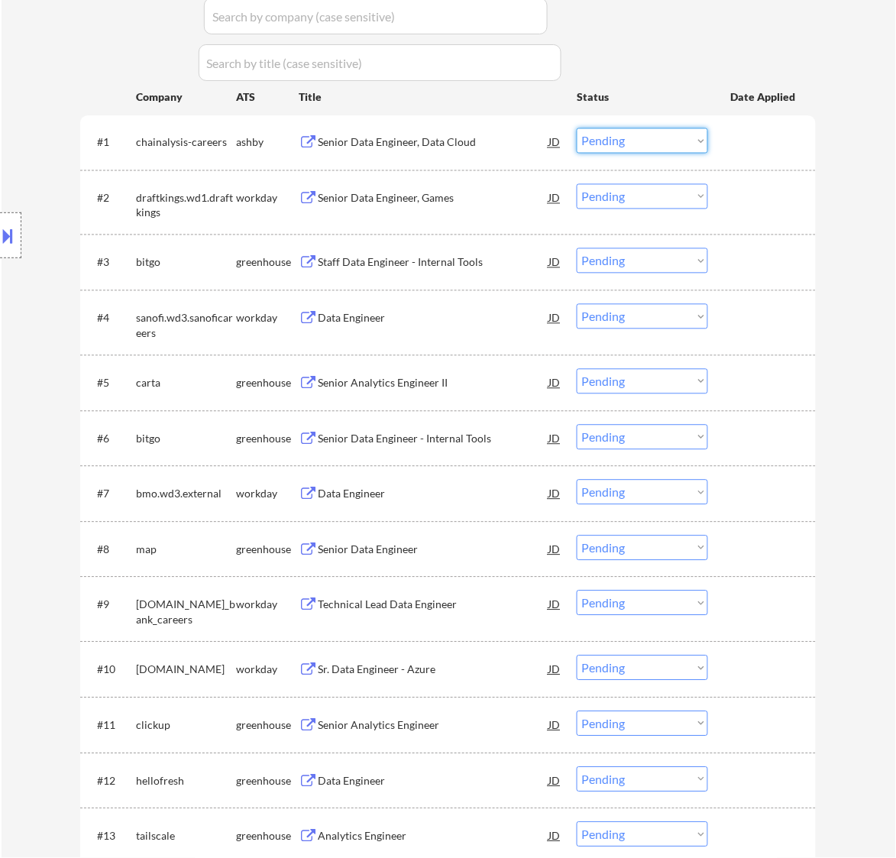
click at [626, 135] on select "Choose an option... Pending Applied Excluded (Questions) Excluded (Expired) Exc…" at bounding box center [642, 140] width 131 height 25
click at [577, 128] on select "Choose an option... Pending Applied Excluded (Questions) Excluded (Expired) Exc…" at bounding box center [642, 140] width 131 height 25
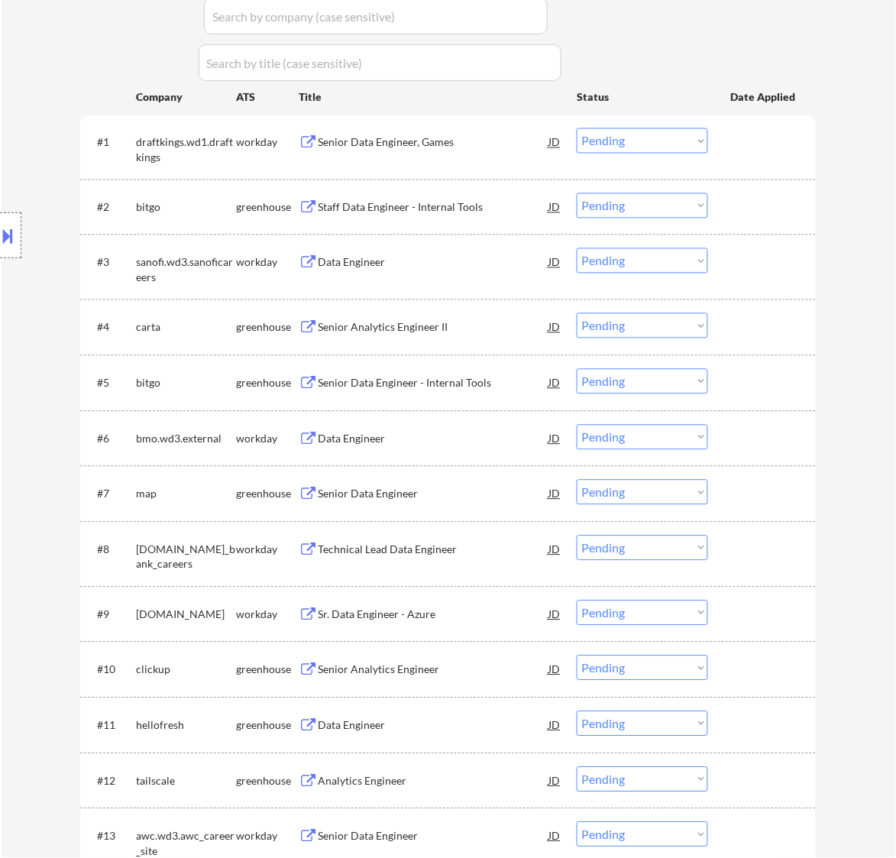
click at [487, 149] on div "Senior Data Engineer, Games" at bounding box center [433, 142] width 231 height 15
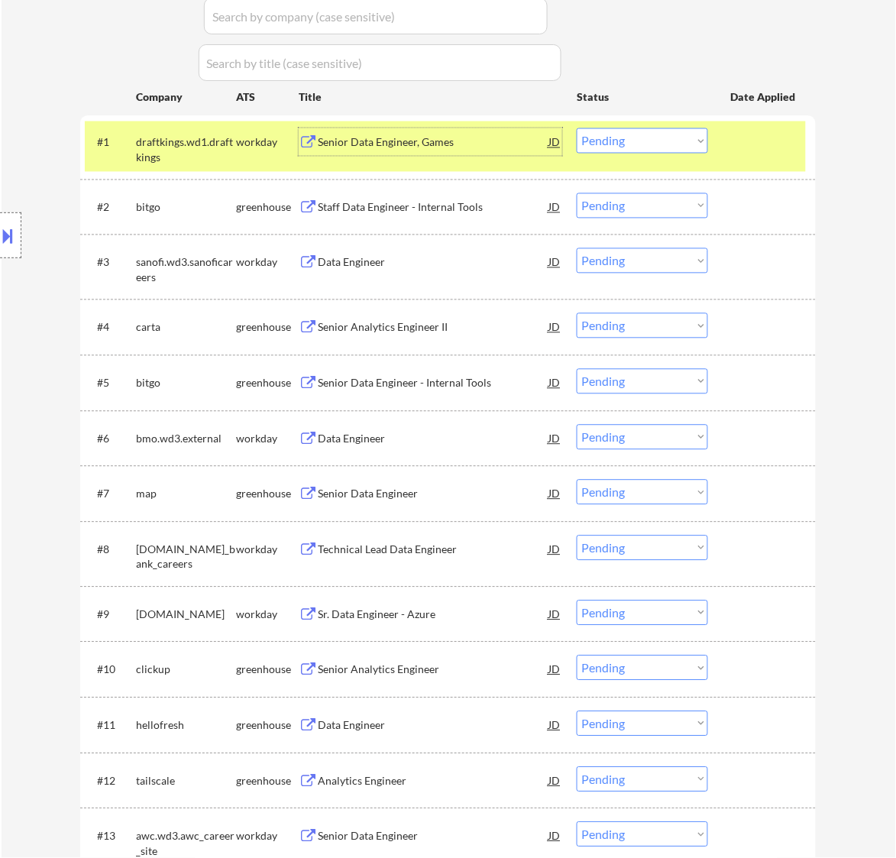
click at [624, 136] on select "Choose an option... Pending Applied Excluded (Questions) Excluded (Expired) Exc…" at bounding box center [642, 140] width 131 height 25
click at [577, 128] on select "Choose an option... Pending Applied Excluded (Questions) Excluded (Expired) Exc…" at bounding box center [642, 140] width 131 height 25
select select ""pending""
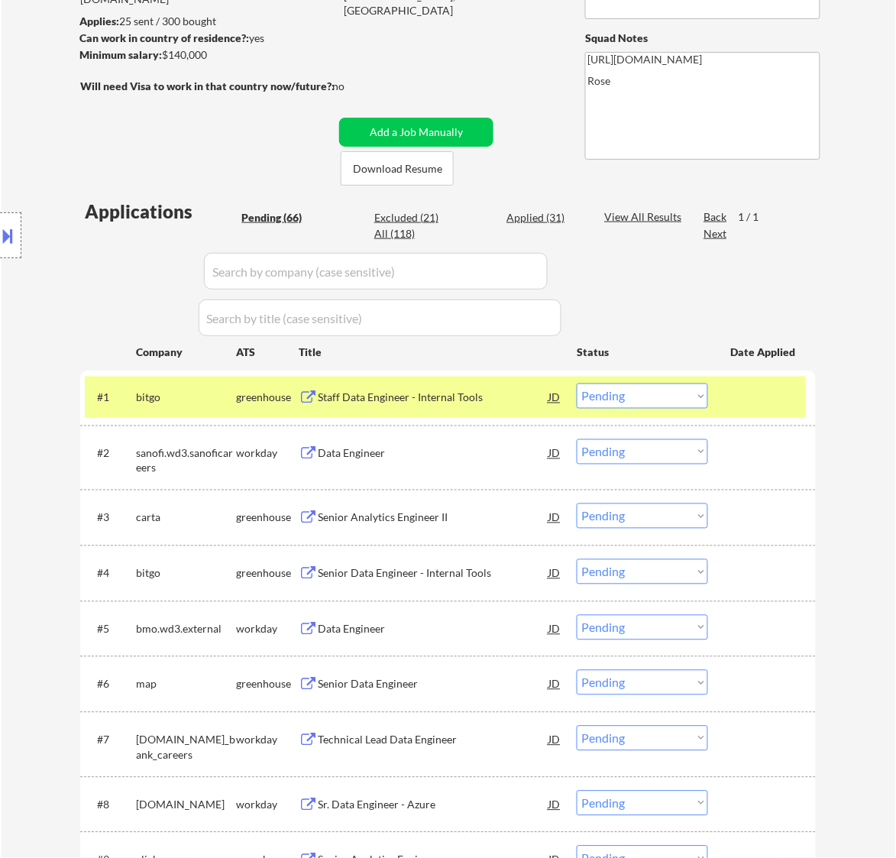
scroll to position [95, 0]
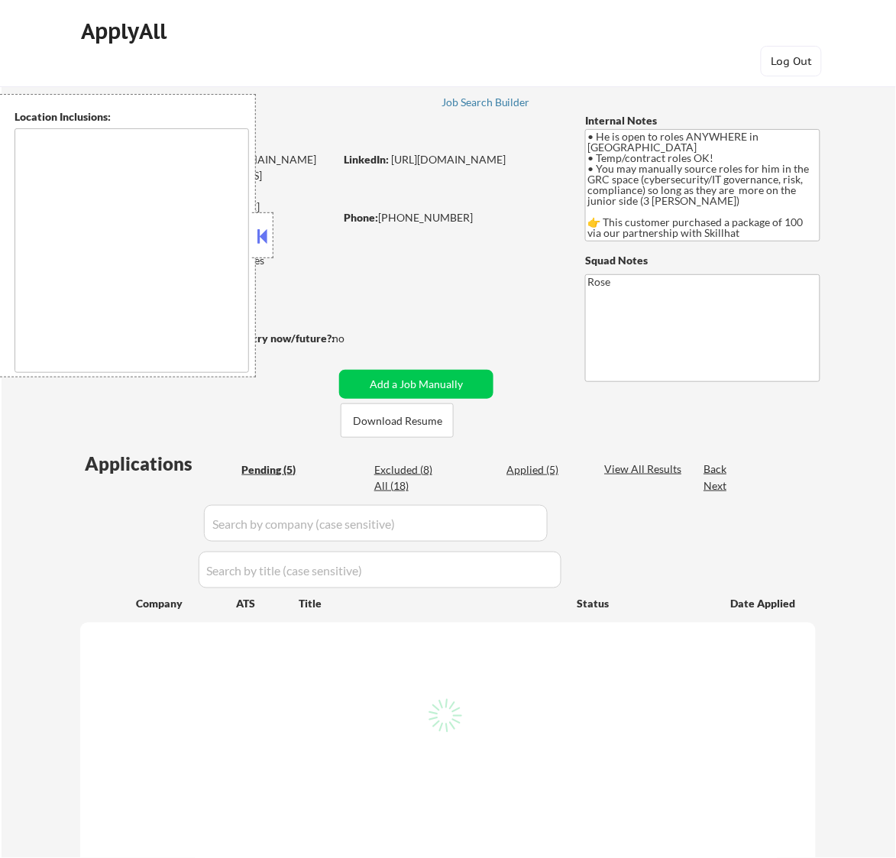
select select ""pending""
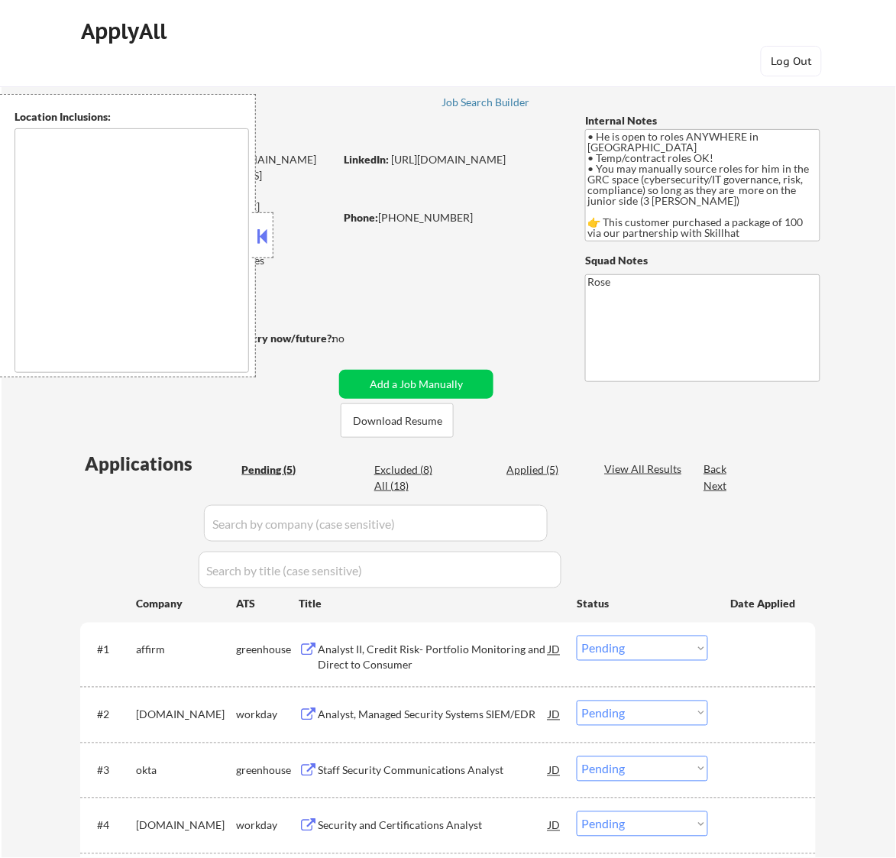
type textarea "country: CA"
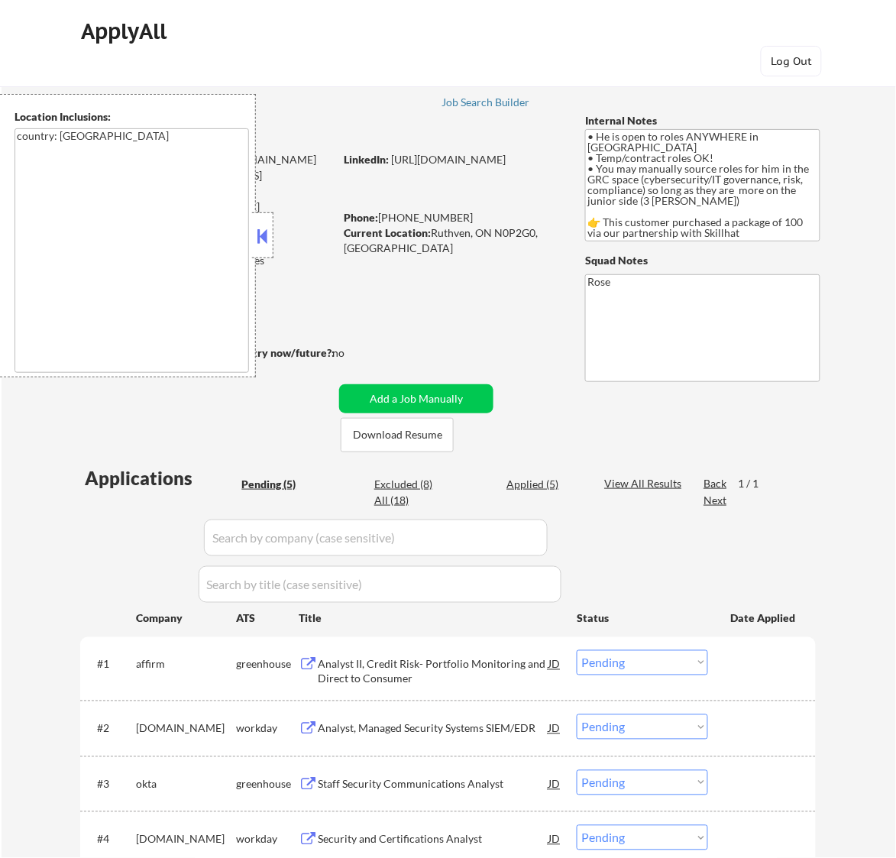
click at [265, 235] on button at bounding box center [262, 236] width 17 height 23
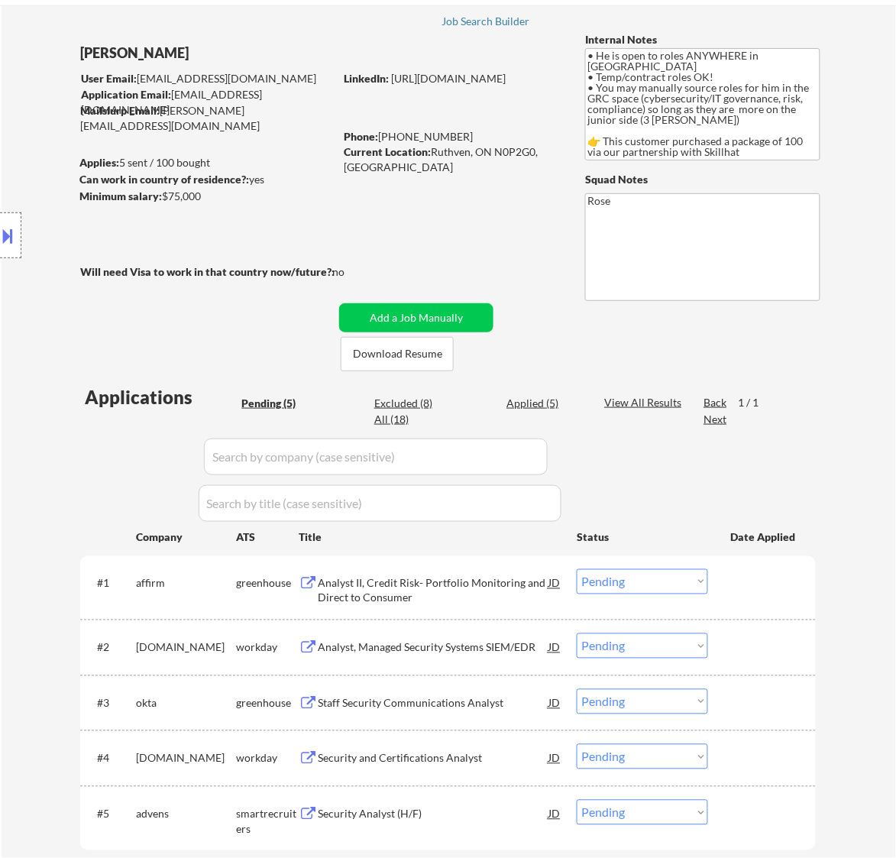
scroll to position [191, 0]
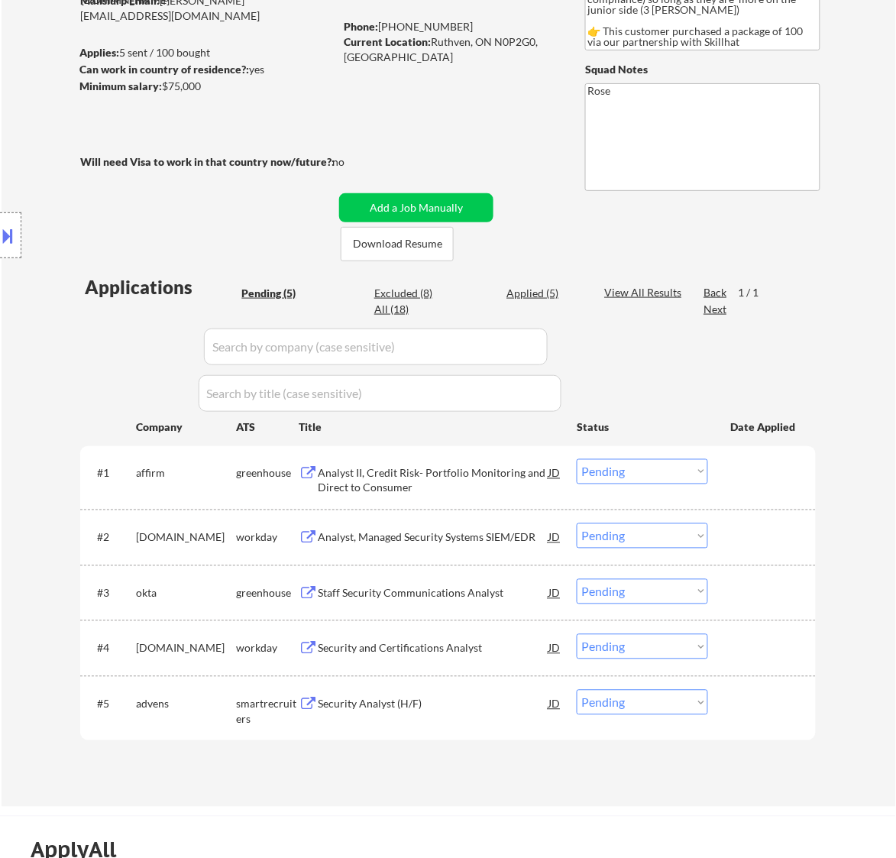
click at [487, 482] on div "Analyst II, Credit Risk- Portfolio Monitoring and Direct to Consumer" at bounding box center [433, 481] width 231 height 30
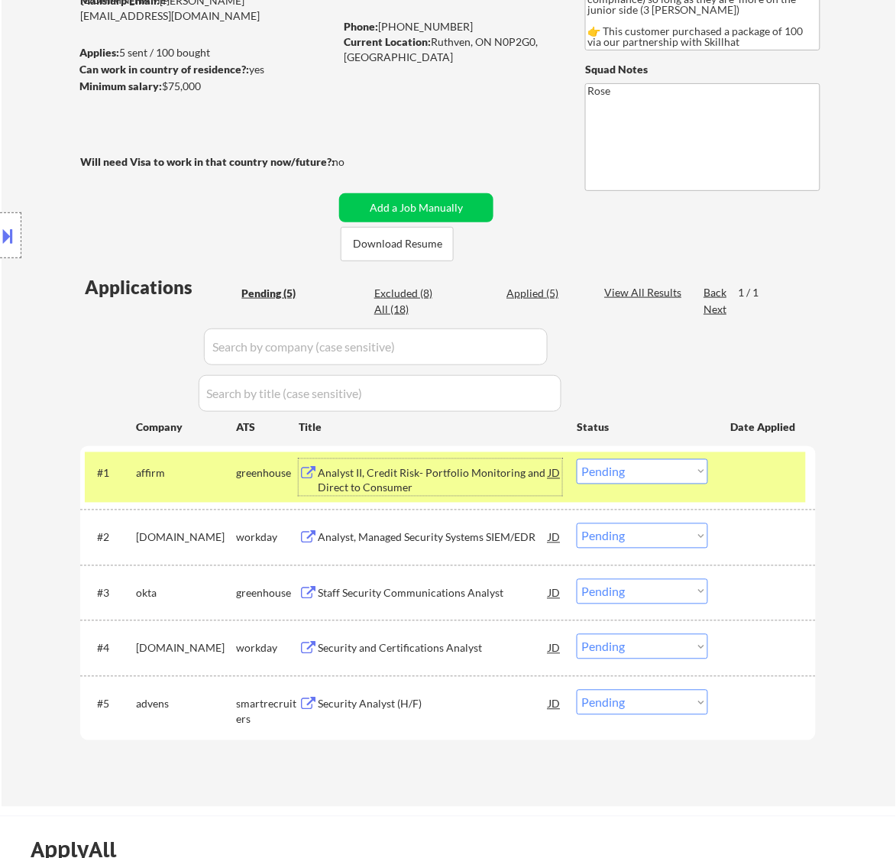
click at [674, 475] on select "Choose an option... Pending Applied Excluded (Questions) Excluded (Expired) Exc…" at bounding box center [642, 471] width 131 height 25
click at [577, 459] on select "Choose an option... Pending Applied Excluded (Questions) Excluded (Expired) Exc…" at bounding box center [642, 471] width 131 height 25
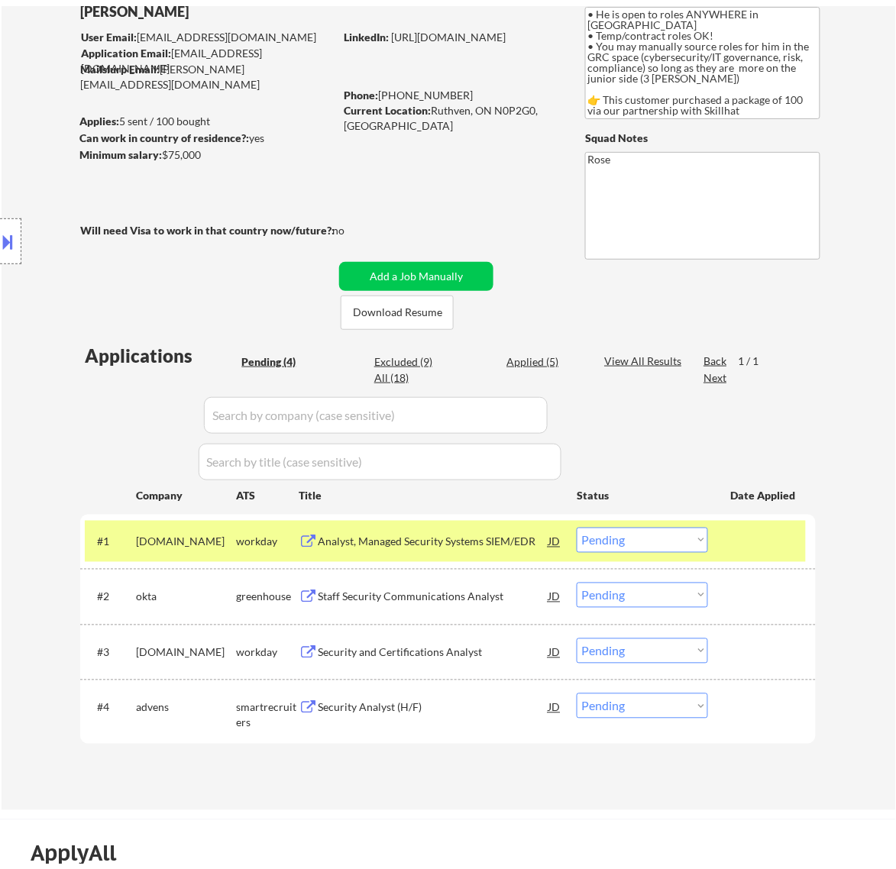
scroll to position [95, 0]
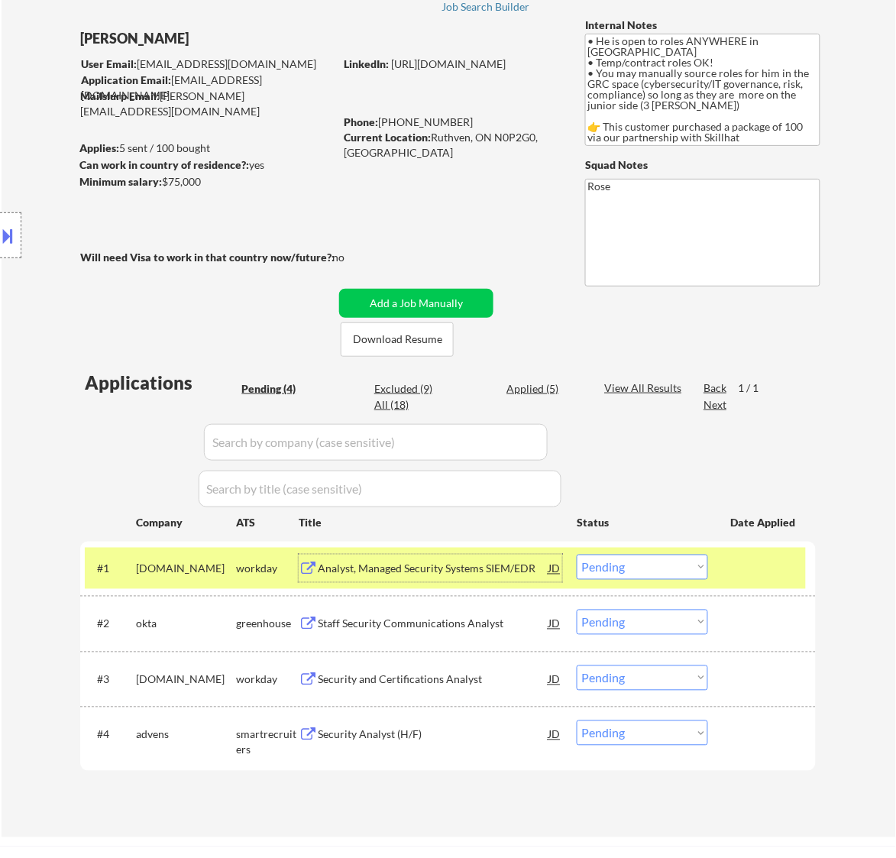
click at [422, 561] on div "Analyst, Managed Security Systems SIEM/EDR" at bounding box center [433, 568] width 231 height 15
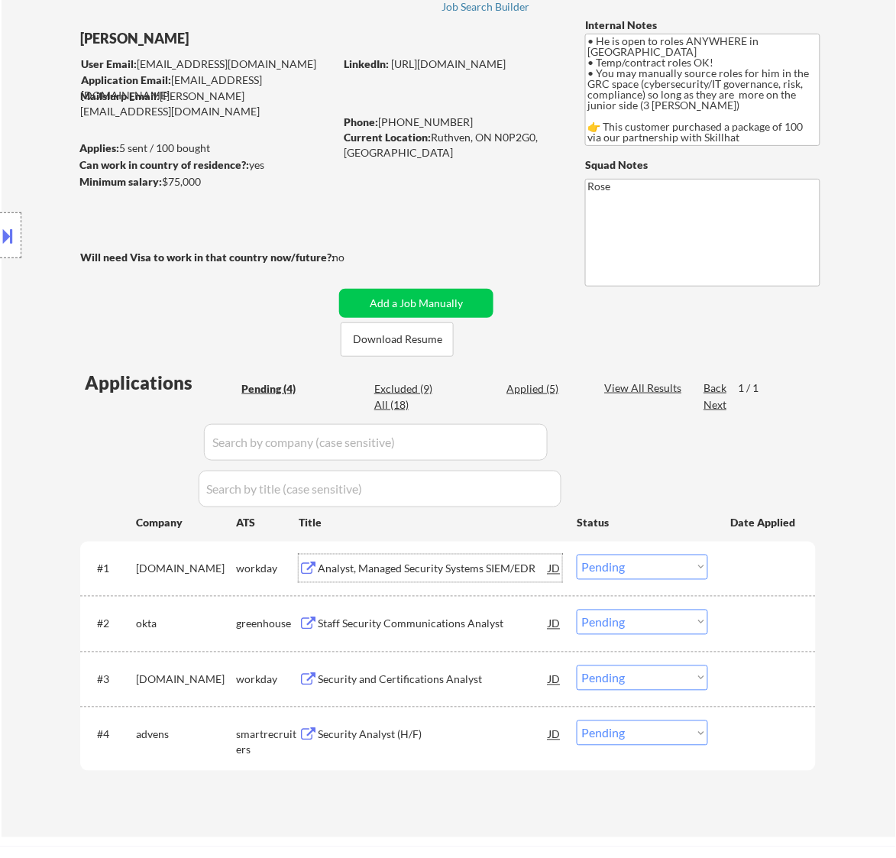
click at [661, 566] on select "Choose an option... Pending Applied Excluded (Questions) Excluded (Expired) Exc…" at bounding box center [642, 567] width 131 height 25
click at [577, 555] on select "Choose an option... Pending Applied Excluded (Questions) Excluded (Expired) Exc…" at bounding box center [642, 567] width 131 height 25
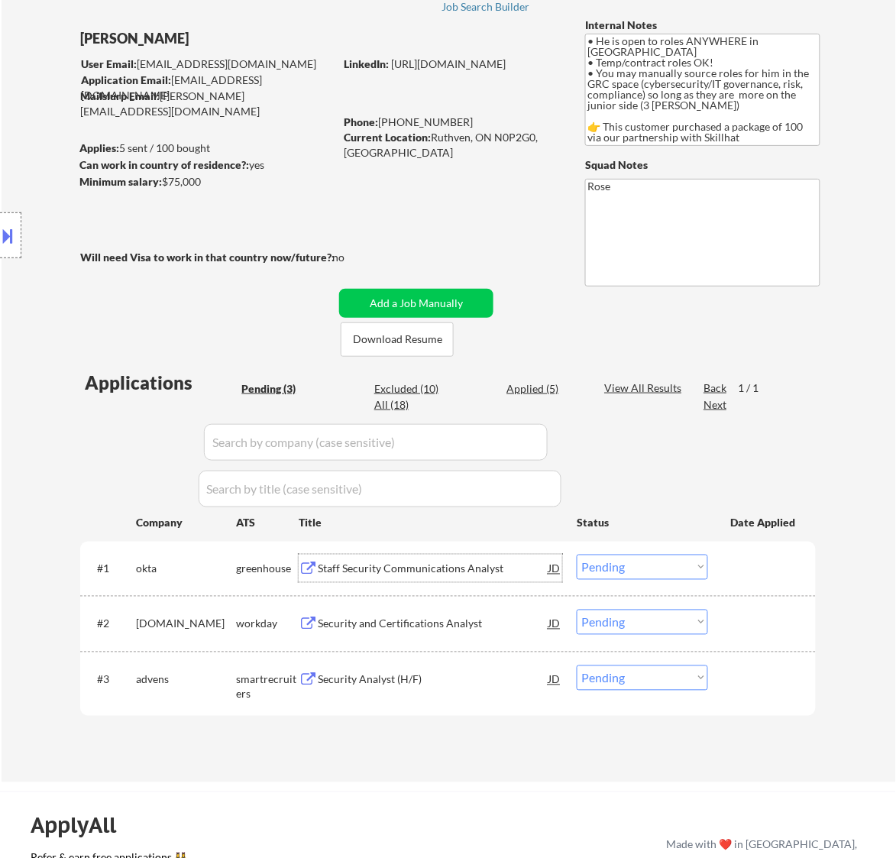
click at [477, 567] on div "Staff Security Communications Analyst" at bounding box center [433, 568] width 231 height 15
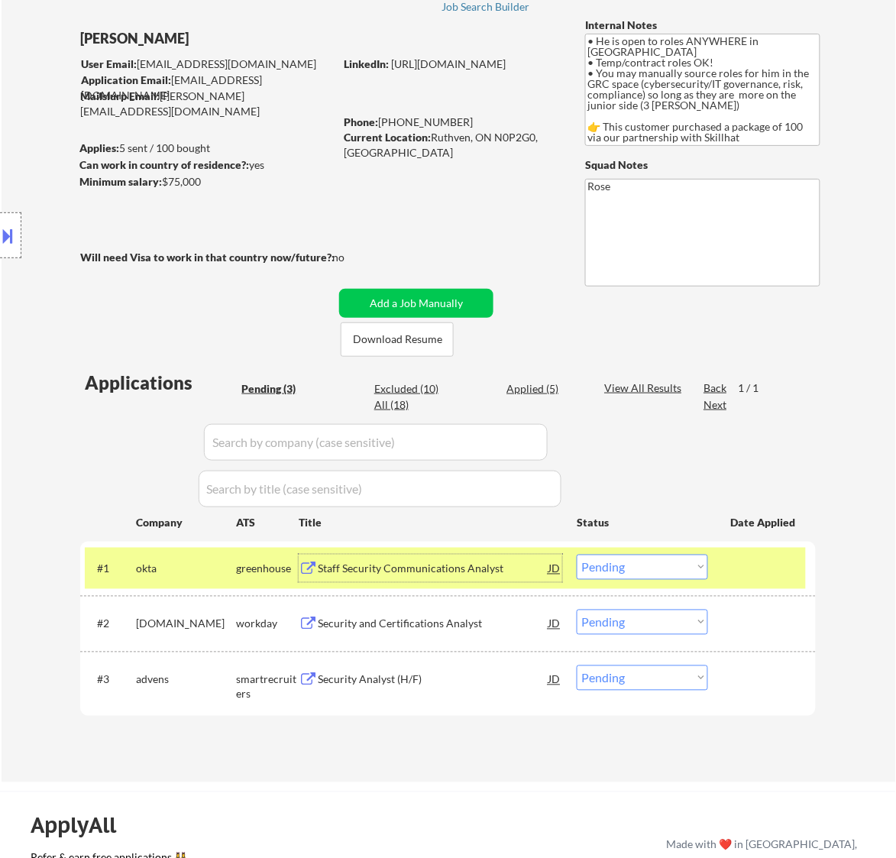
click at [624, 574] on select "Choose an option... Pending Applied Excluded (Questions) Excluded (Expired) Exc…" at bounding box center [642, 567] width 131 height 25
click at [577, 555] on select "Choose an option... Pending Applied Excluded (Questions) Excluded (Expired) Exc…" at bounding box center [642, 567] width 131 height 25
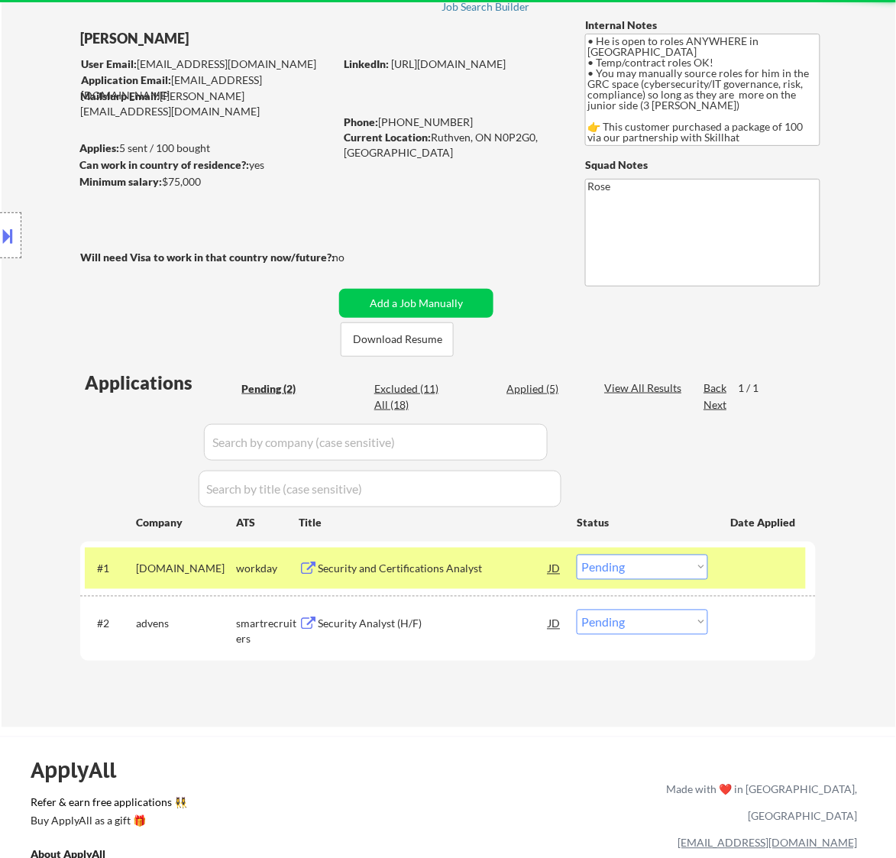
click at [493, 563] on div "Security and Certifications Analyst" at bounding box center [433, 568] width 231 height 15
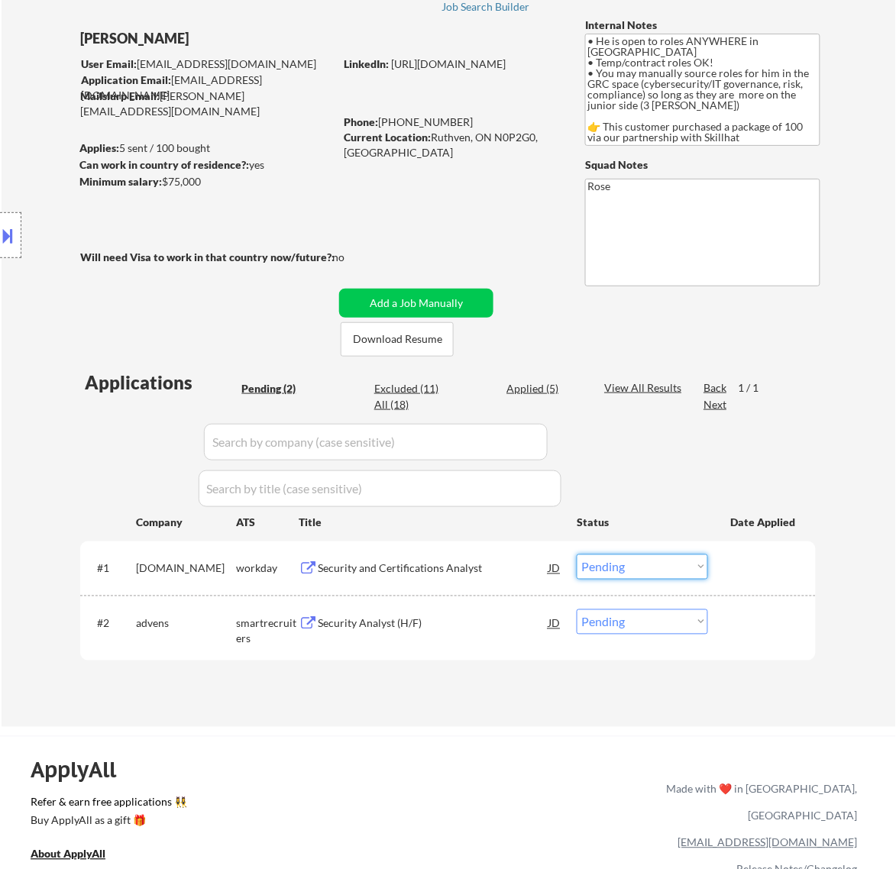
click at [690, 570] on select "Choose an option... Pending Applied Excluded (Questions) Excluded (Expired) Exc…" at bounding box center [642, 567] width 131 height 25
click at [577, 555] on select "Choose an option... Pending Applied Excluded (Questions) Excluded (Expired) Exc…" at bounding box center [642, 567] width 131 height 25
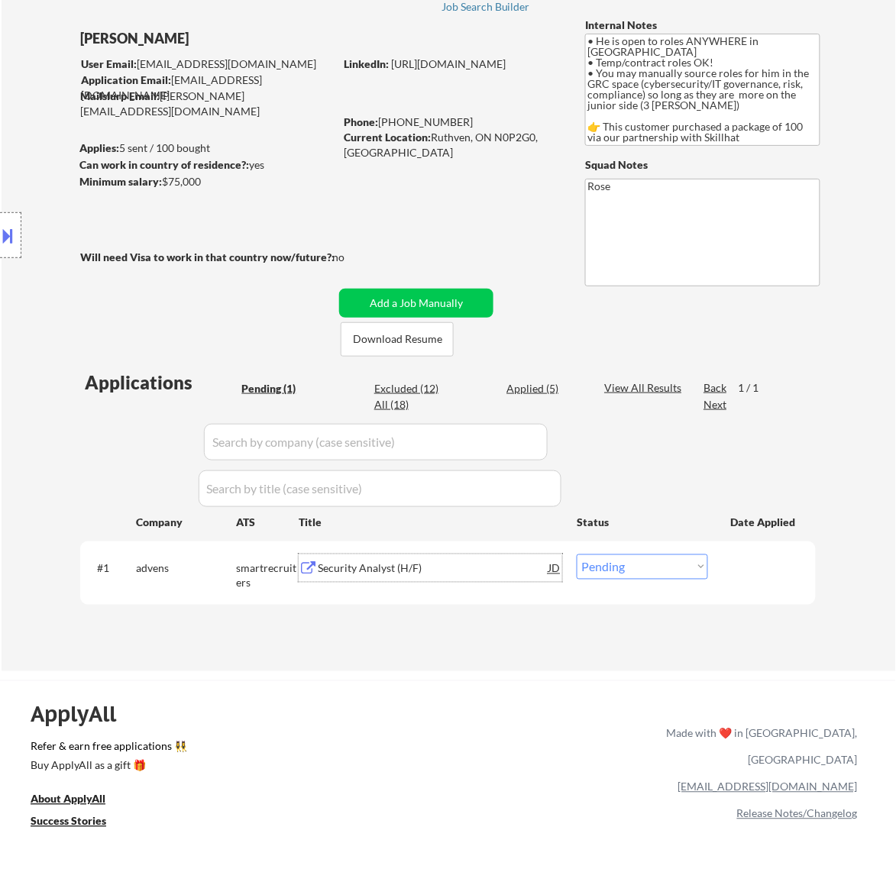
click at [467, 561] on div "Security Analyst (H/F)" at bounding box center [433, 568] width 231 height 15
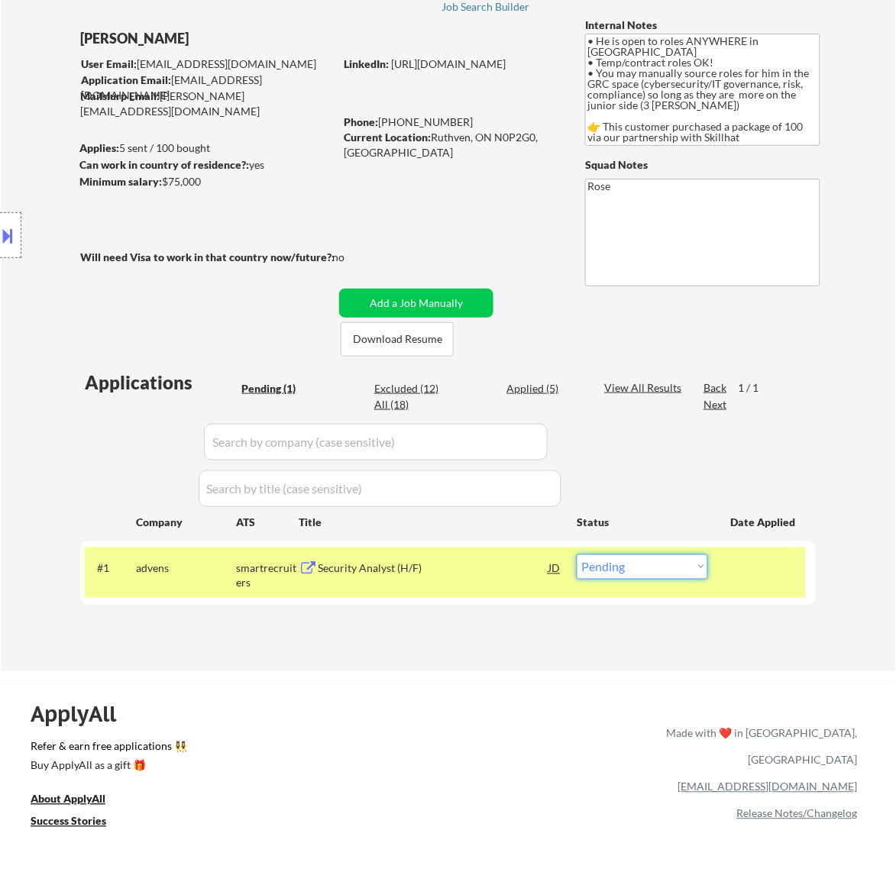
click at [681, 574] on select "Choose an option... Pending Applied Excluded (Questions) Excluded (Expired) Exc…" at bounding box center [642, 567] width 131 height 25
select select ""excluded__bad_match_""
click at [577, 555] on select "Choose an option... Pending Applied Excluded (Questions) Excluded (Expired) Exc…" at bounding box center [642, 567] width 131 height 25
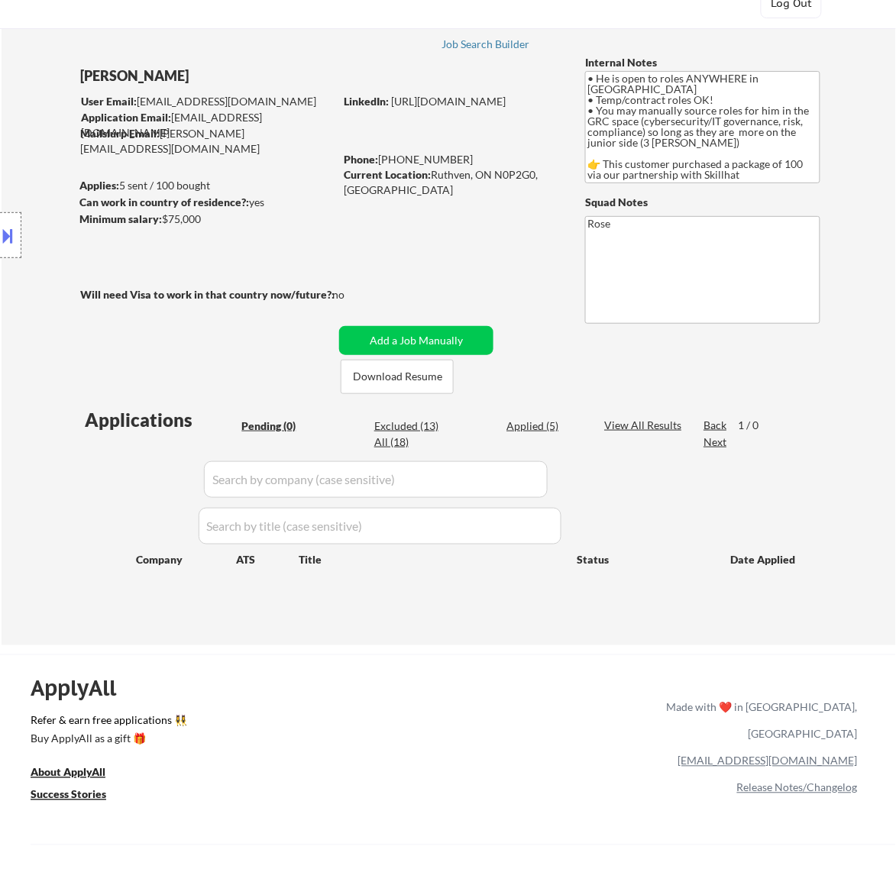
scroll to position [0, 0]
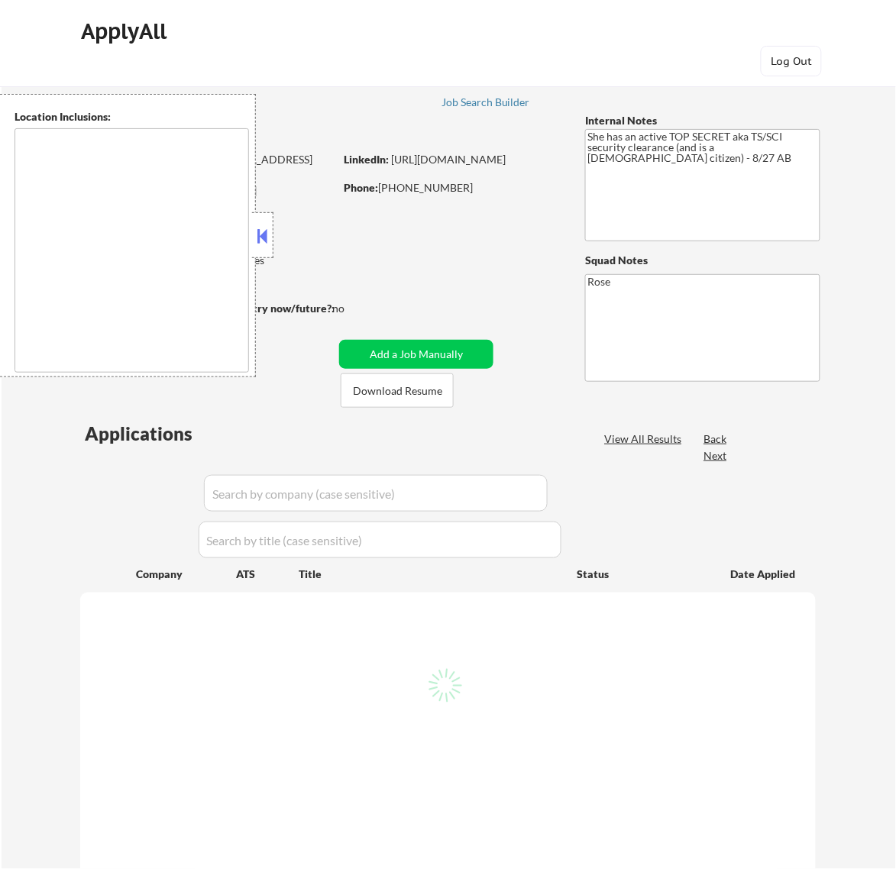
type textarea "Bellaire, TX West University Place, TX Southside Place, TX Hunters Creek Villag…"
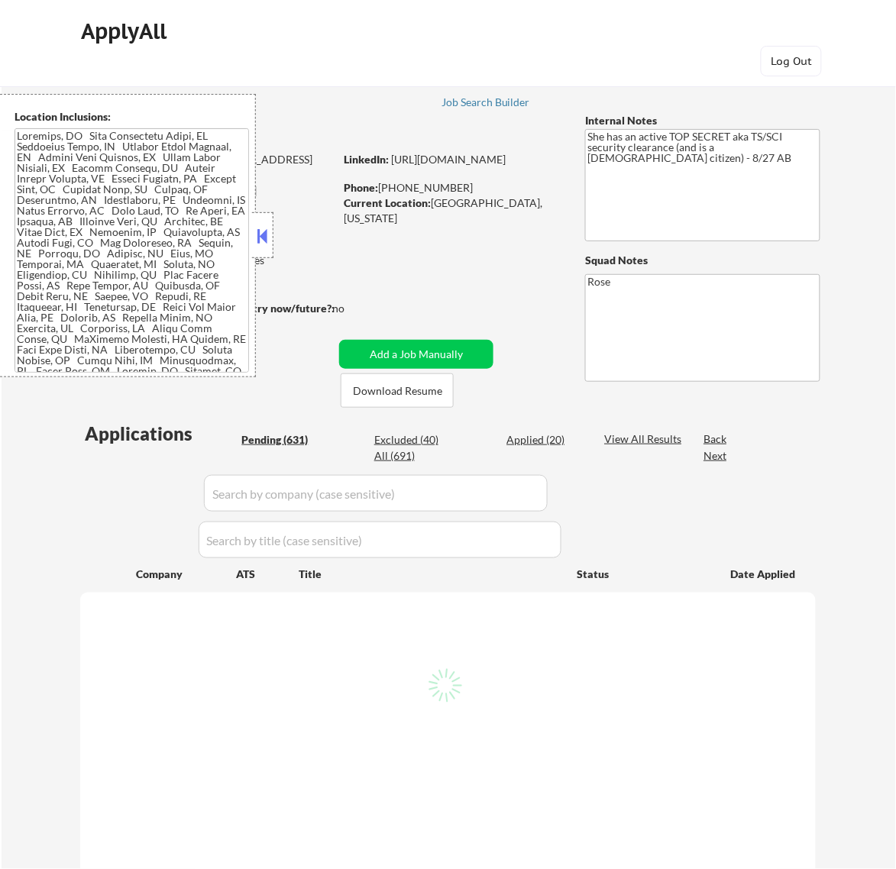
click at [264, 231] on button at bounding box center [262, 236] width 17 height 23
select select ""pending""
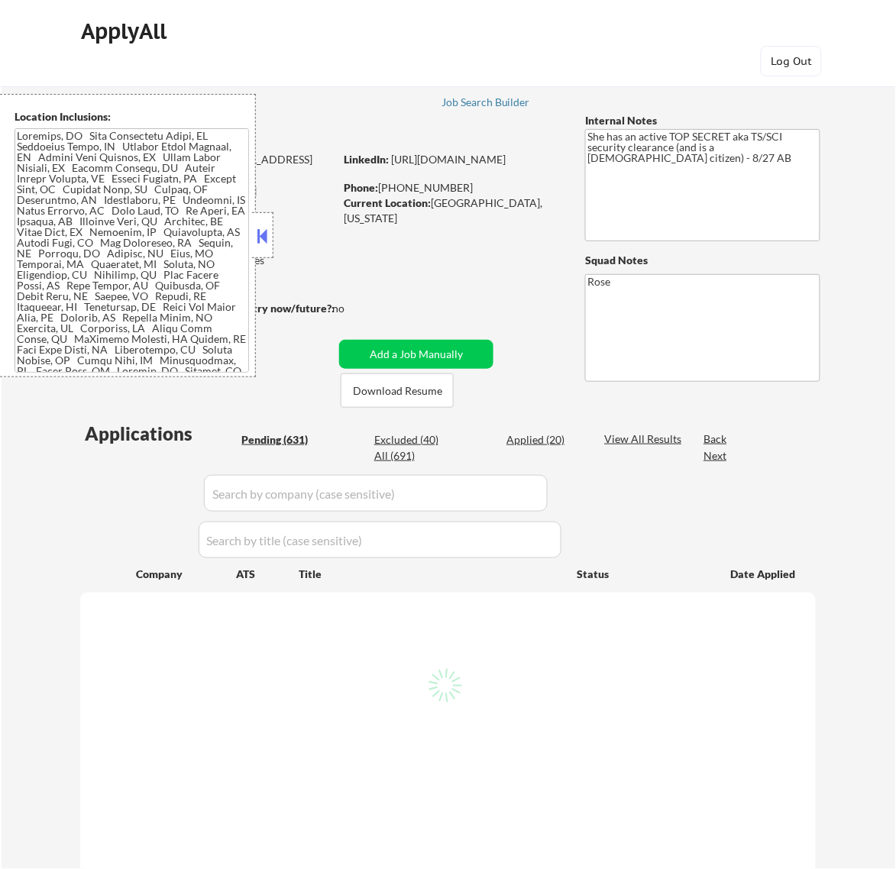
select select ""pending""
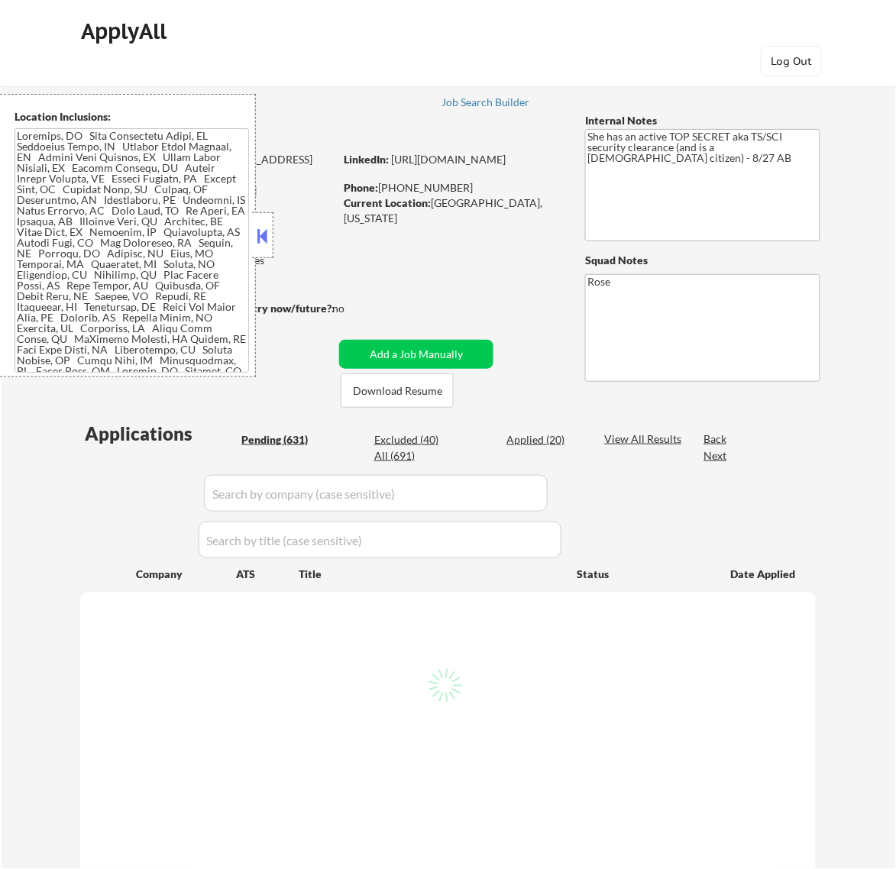
select select ""pending""
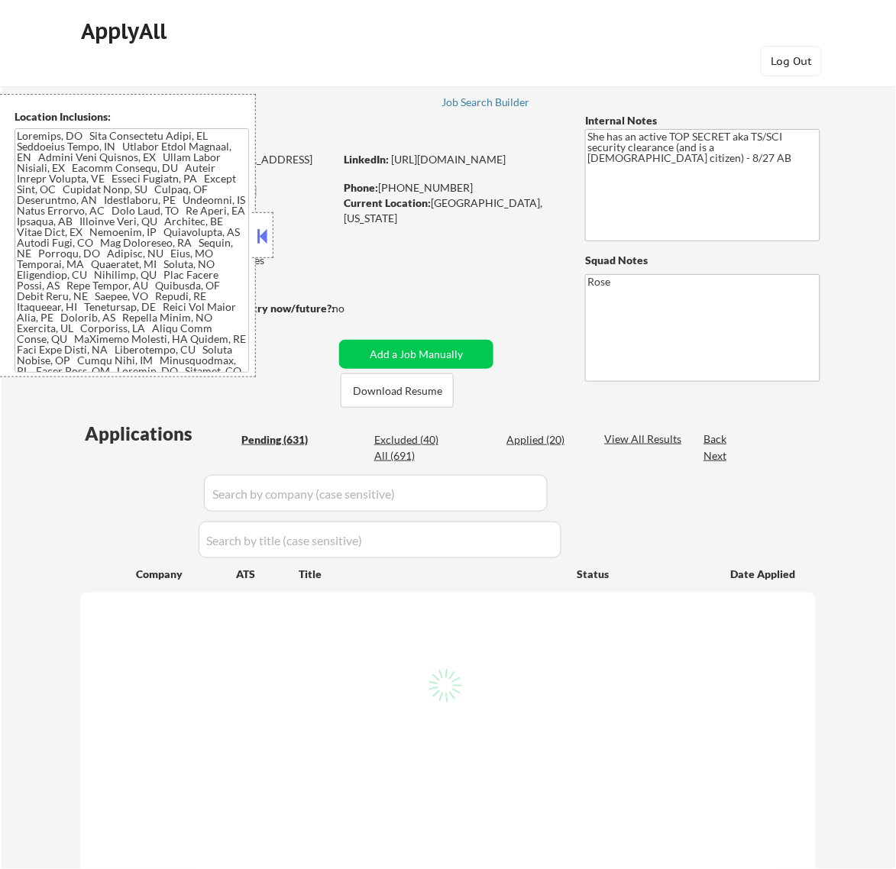
select select ""pending""
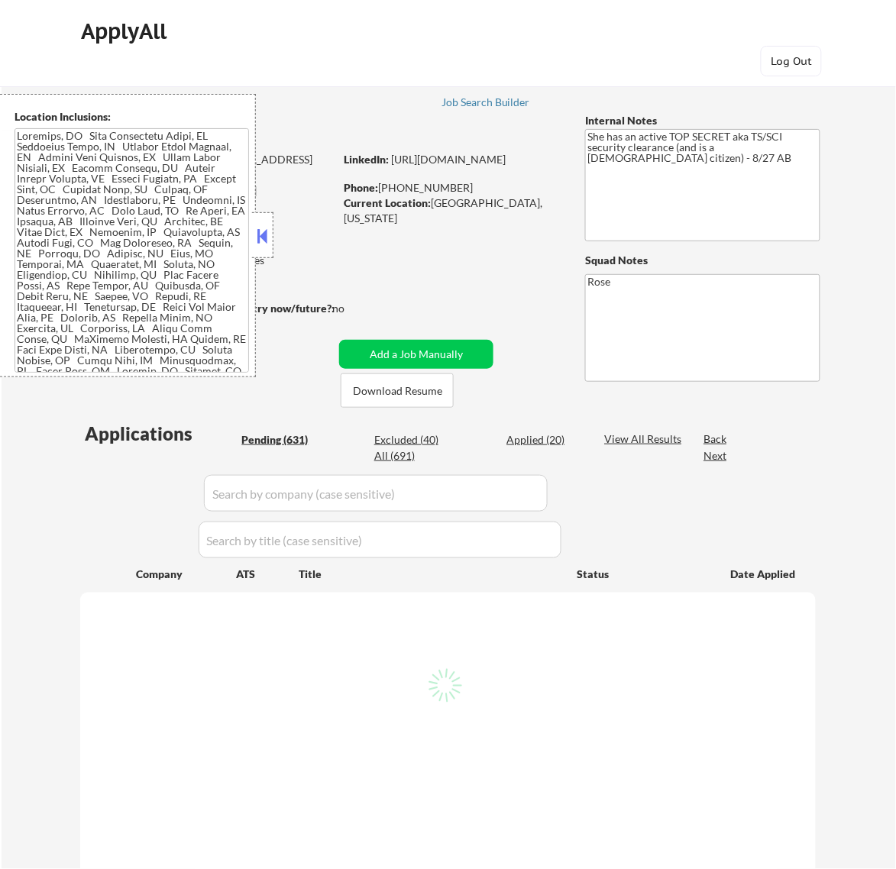
select select ""pending""
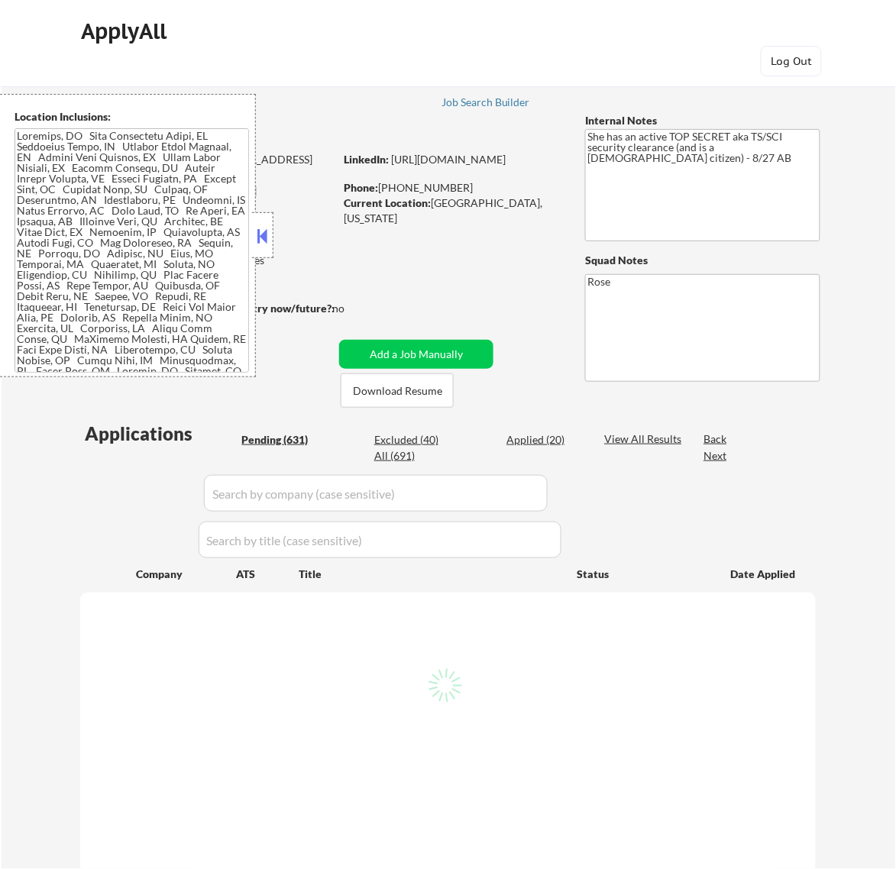
select select ""pending""
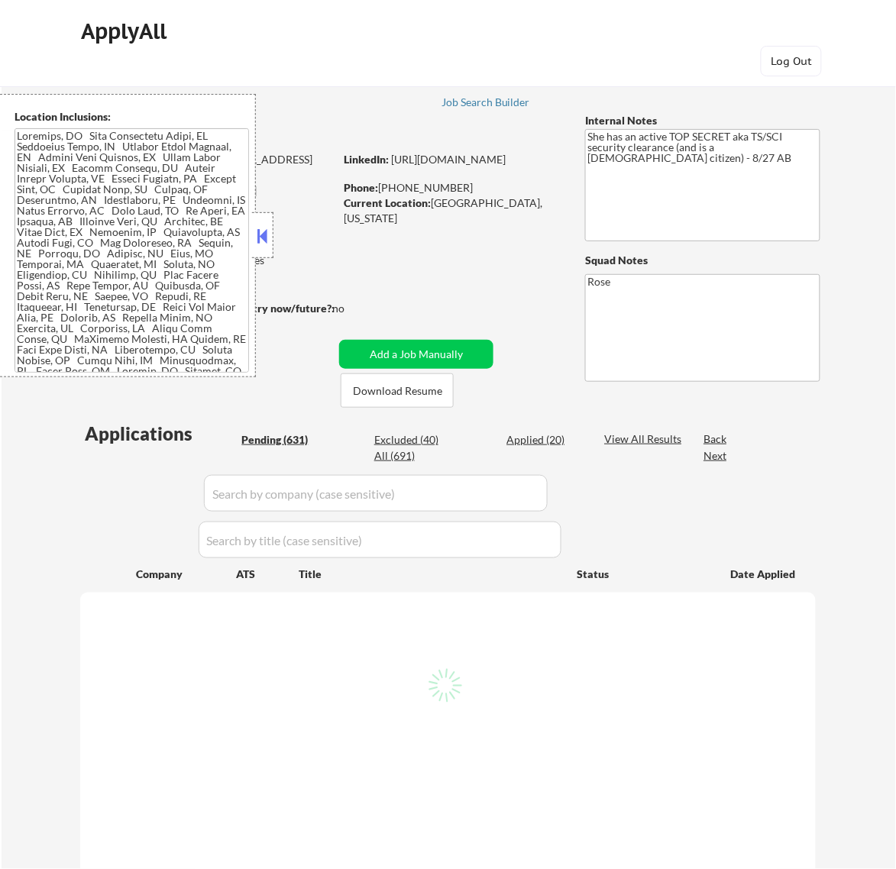
select select ""pending""
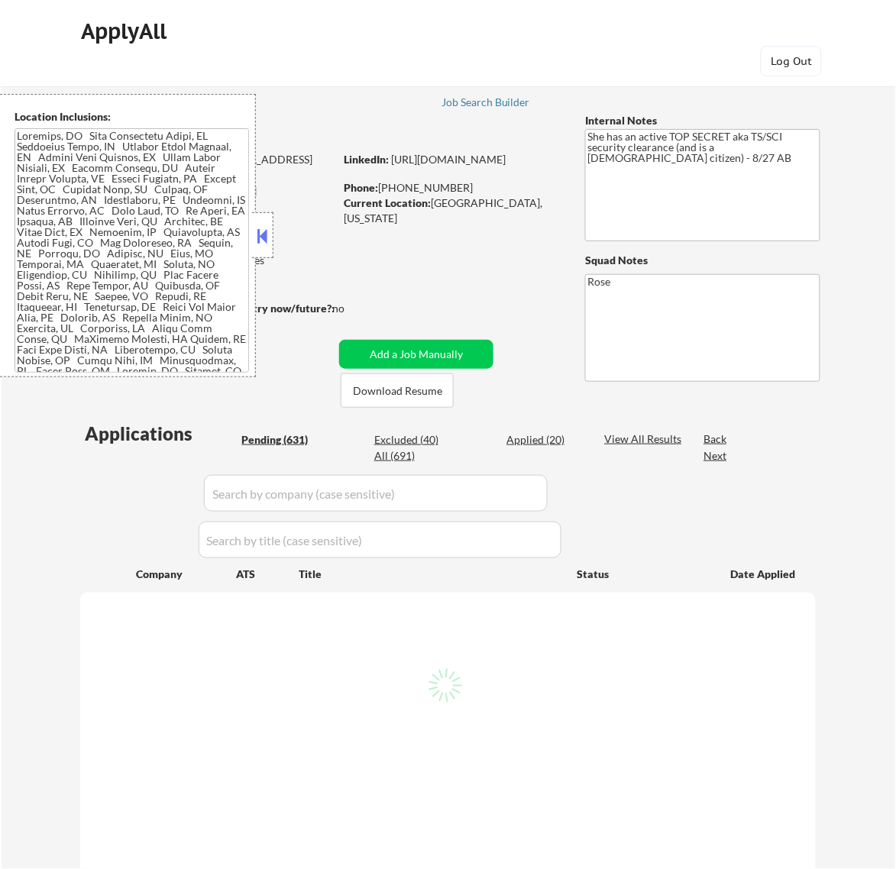
select select ""pending""
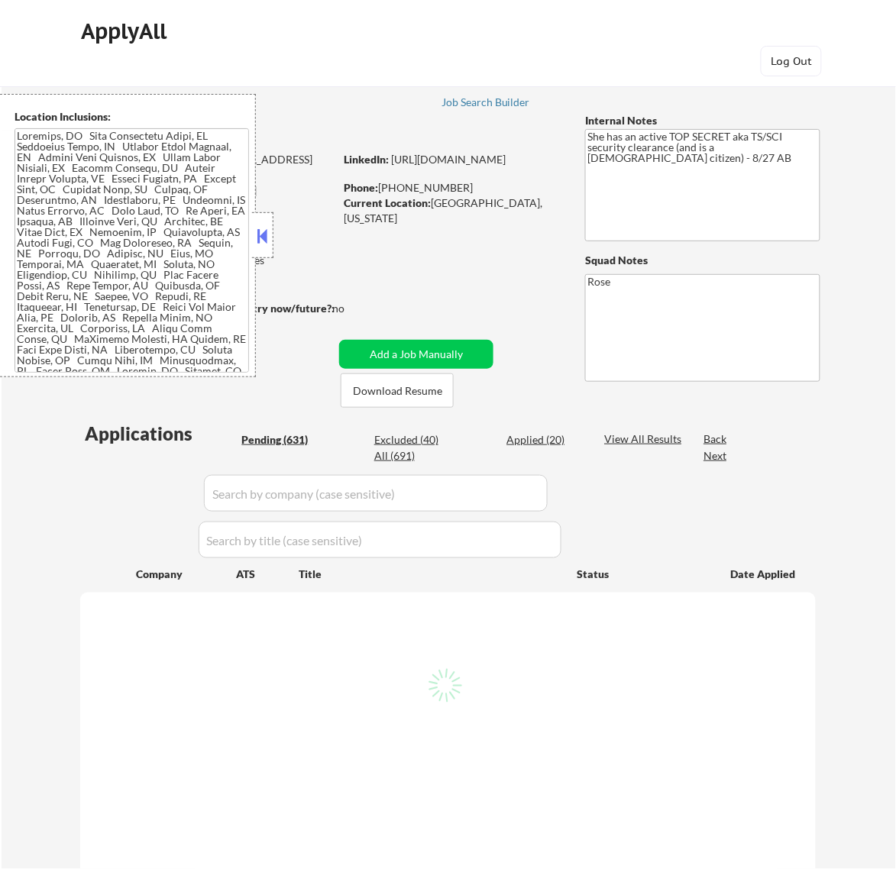
select select ""pending""
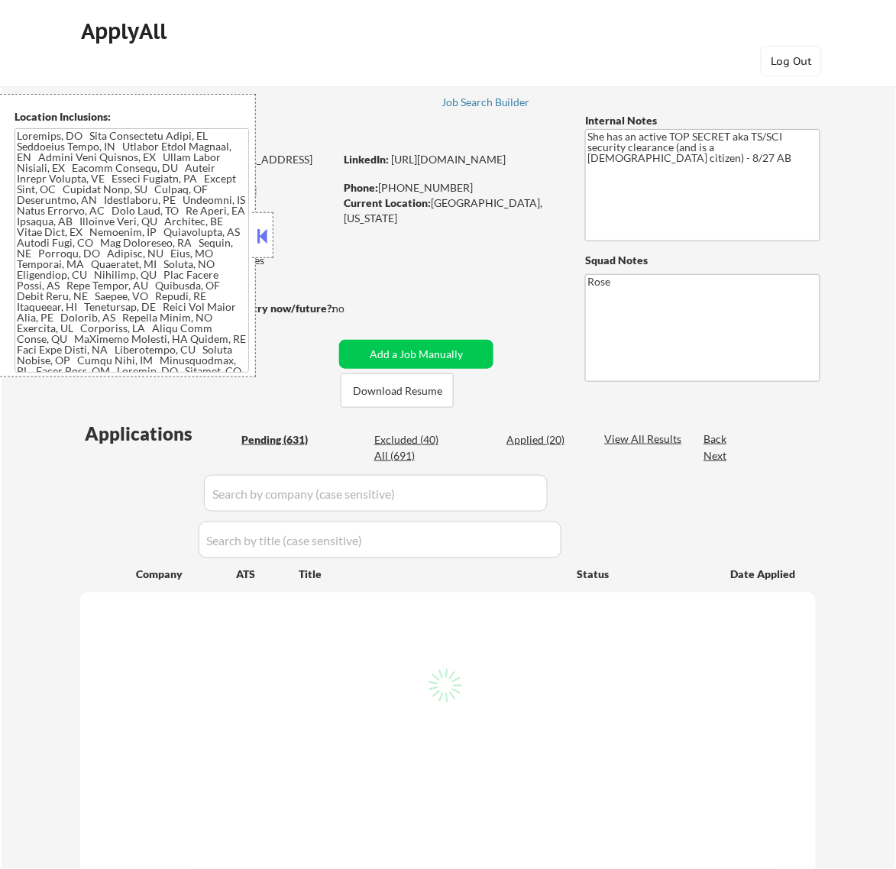
select select ""pending""
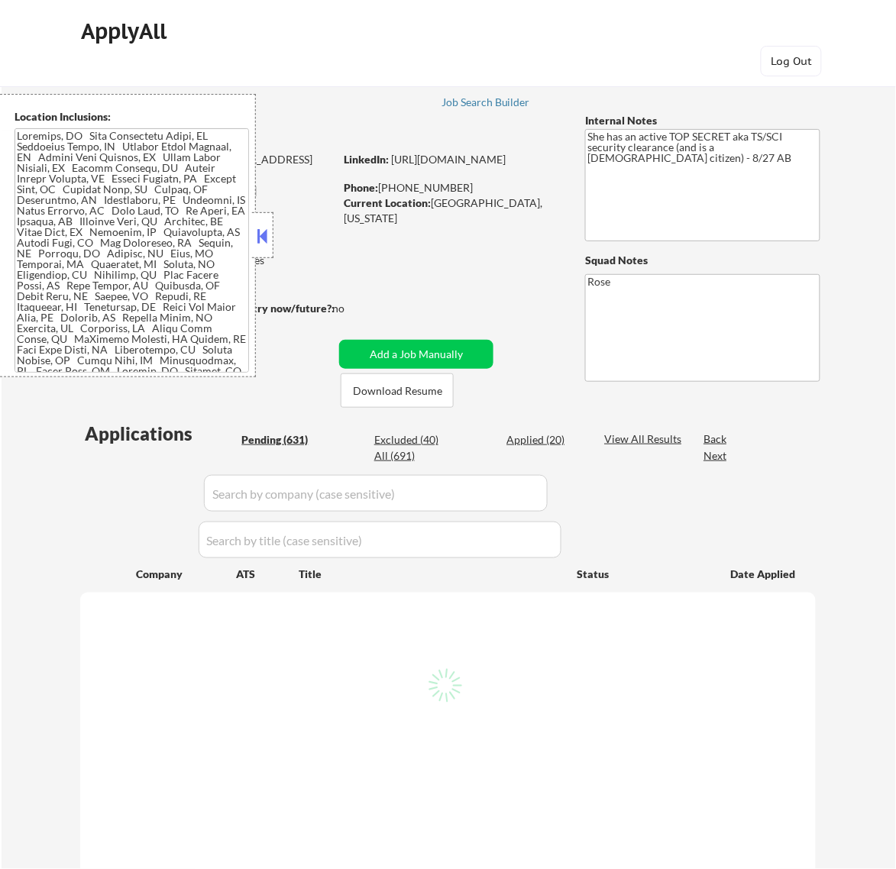
select select ""pending""
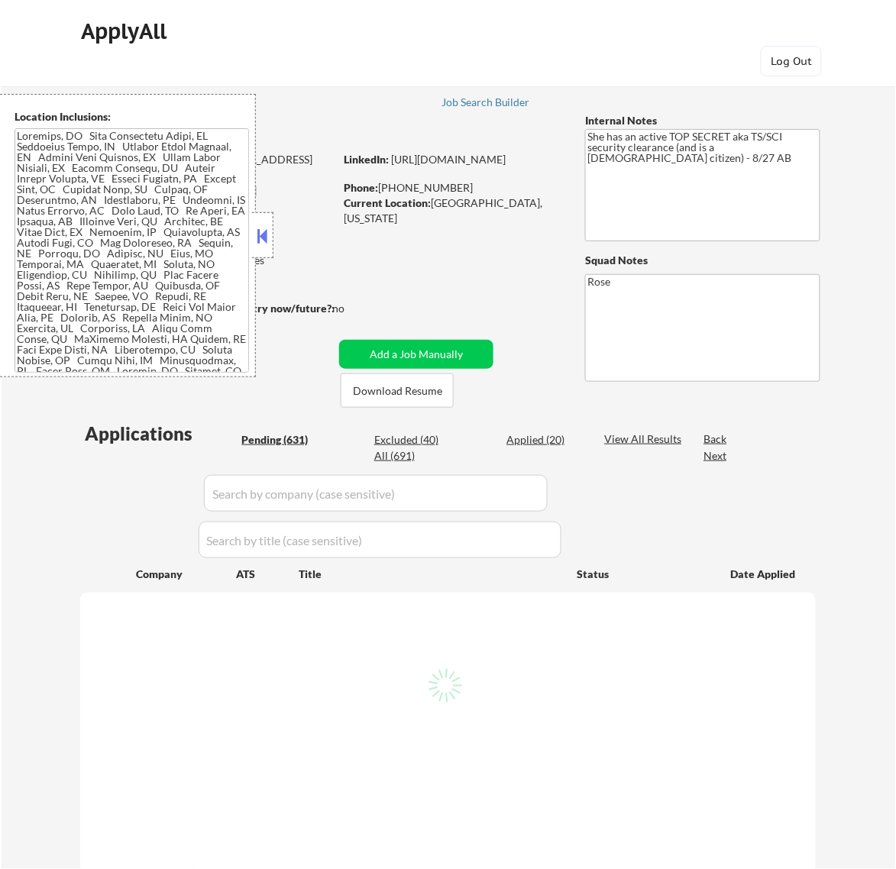
select select ""pending""
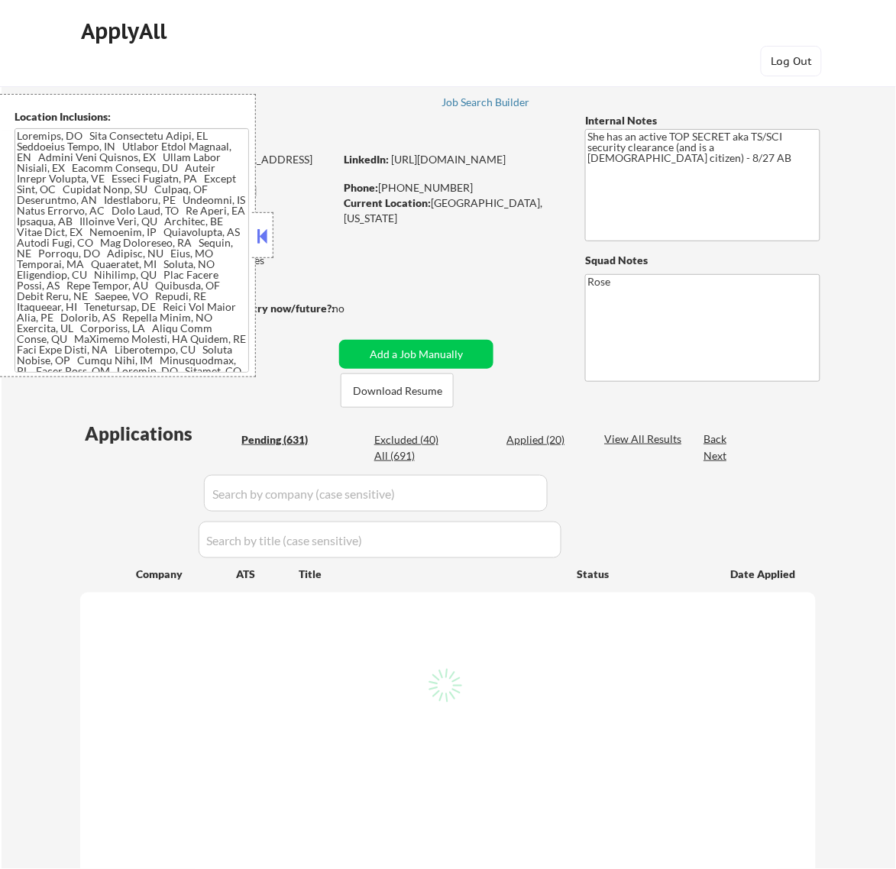
select select ""pending""
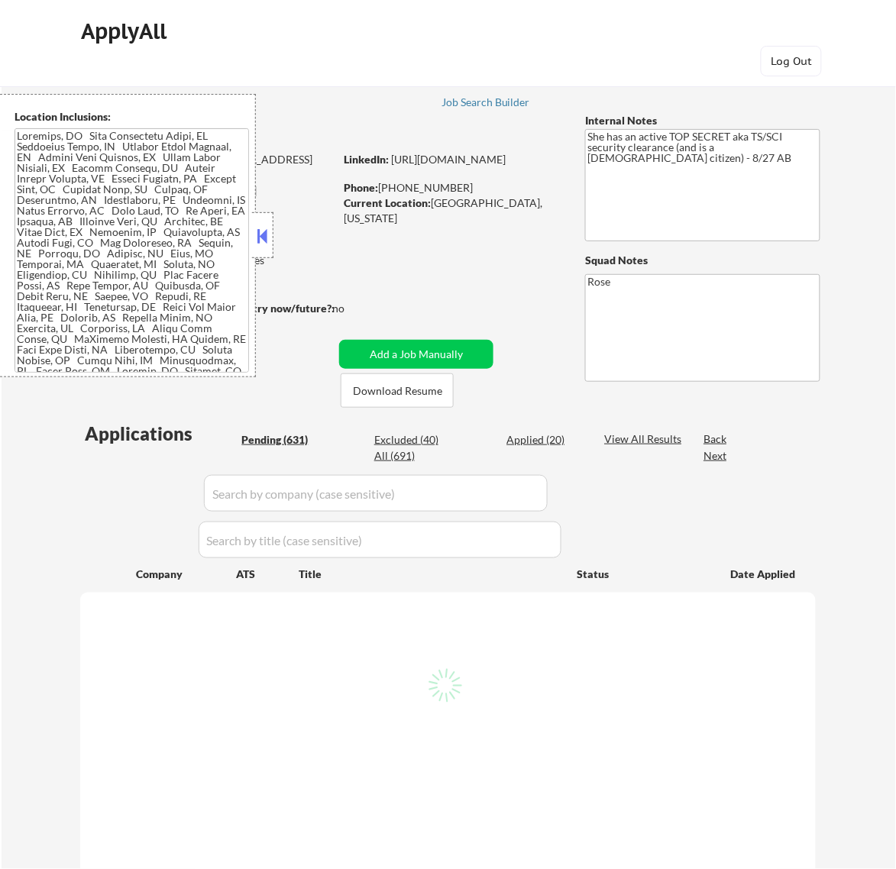
select select ""pending""
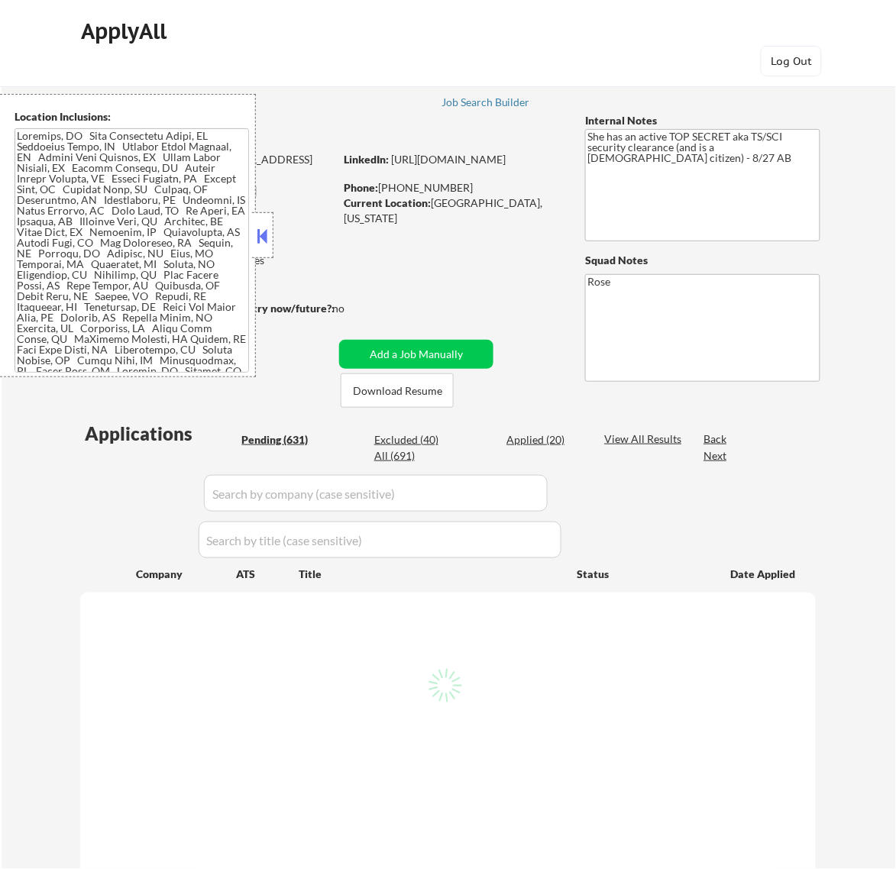
select select ""pending""
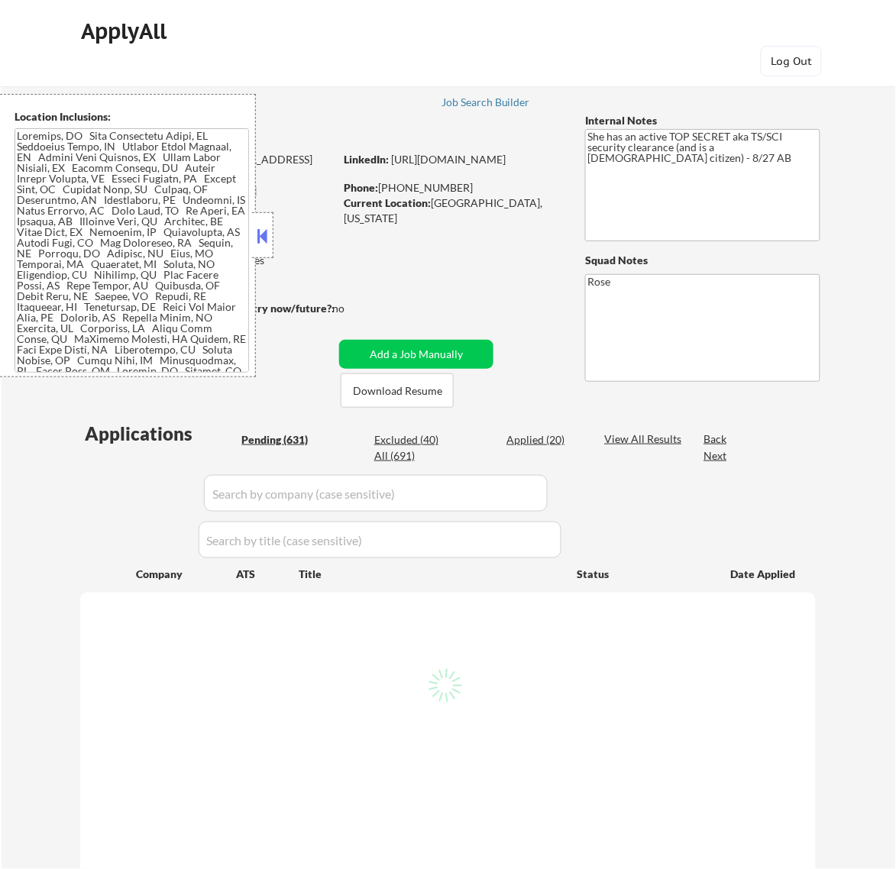
select select ""pending""
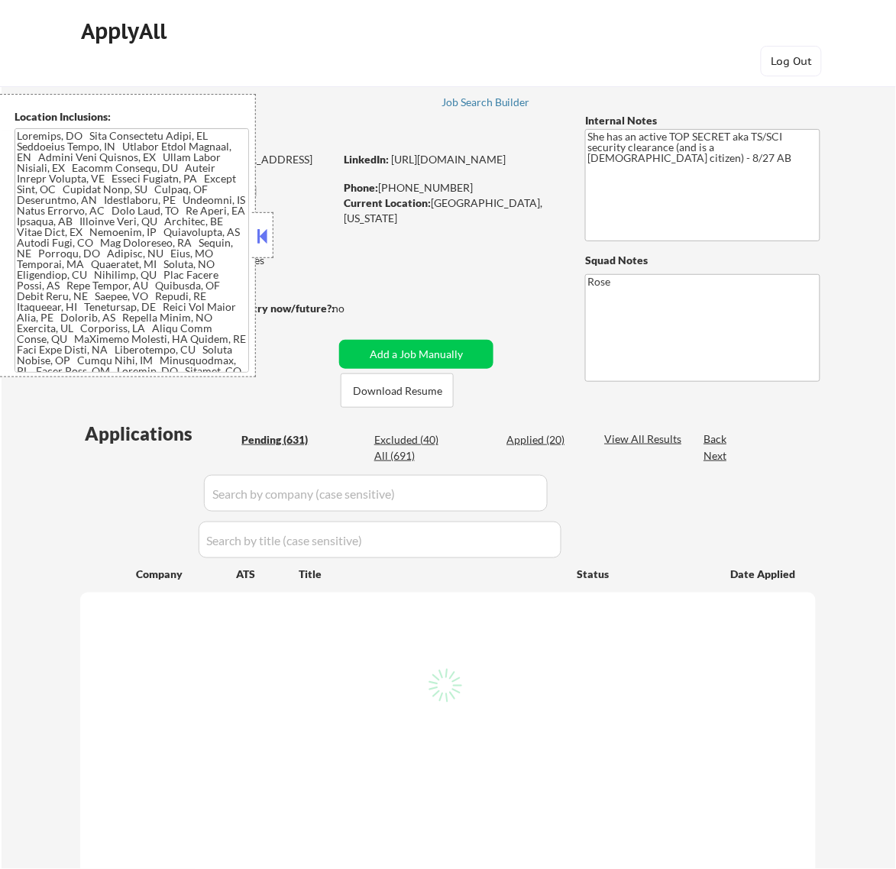
select select ""pending""
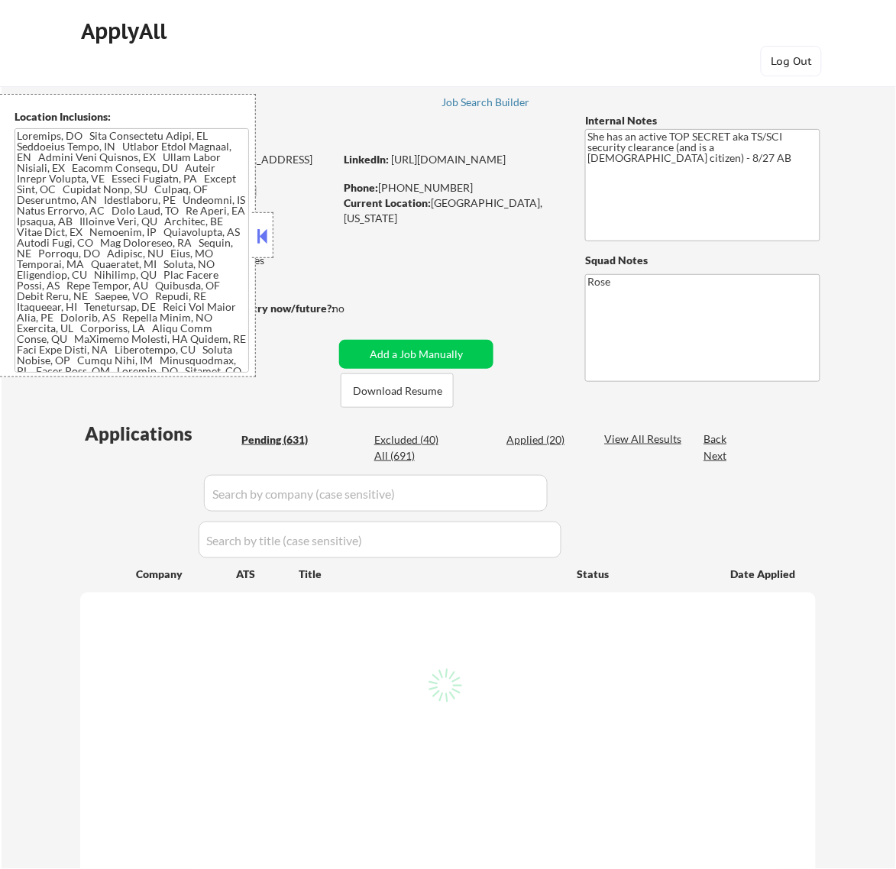
select select ""pending""
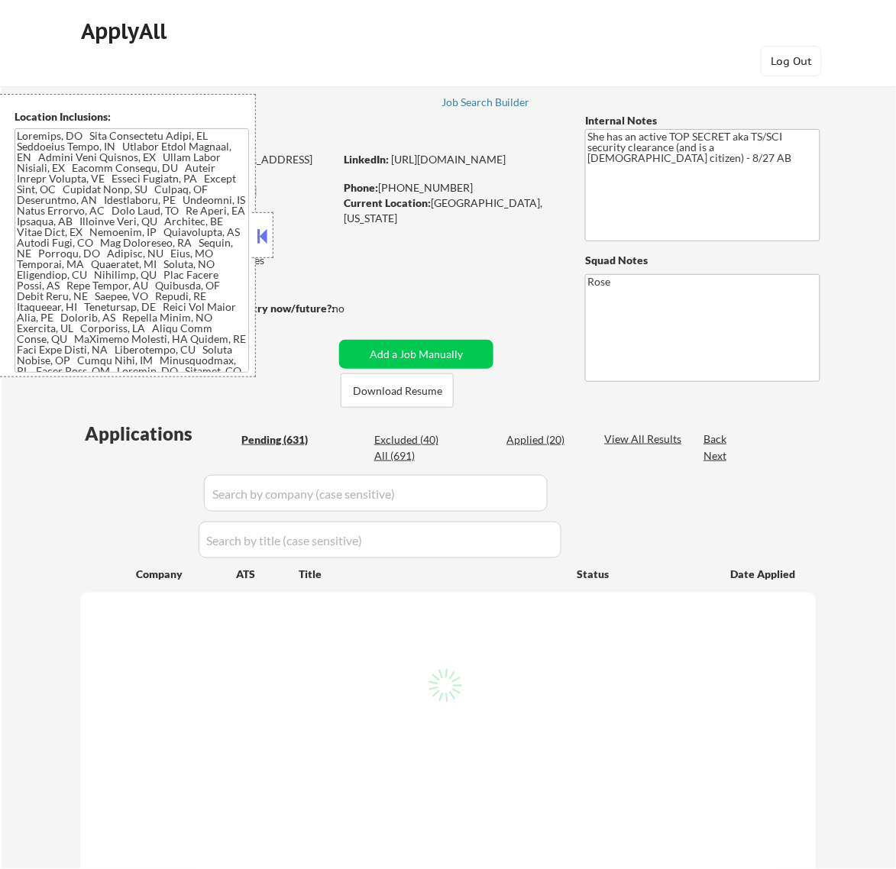
select select ""pending""
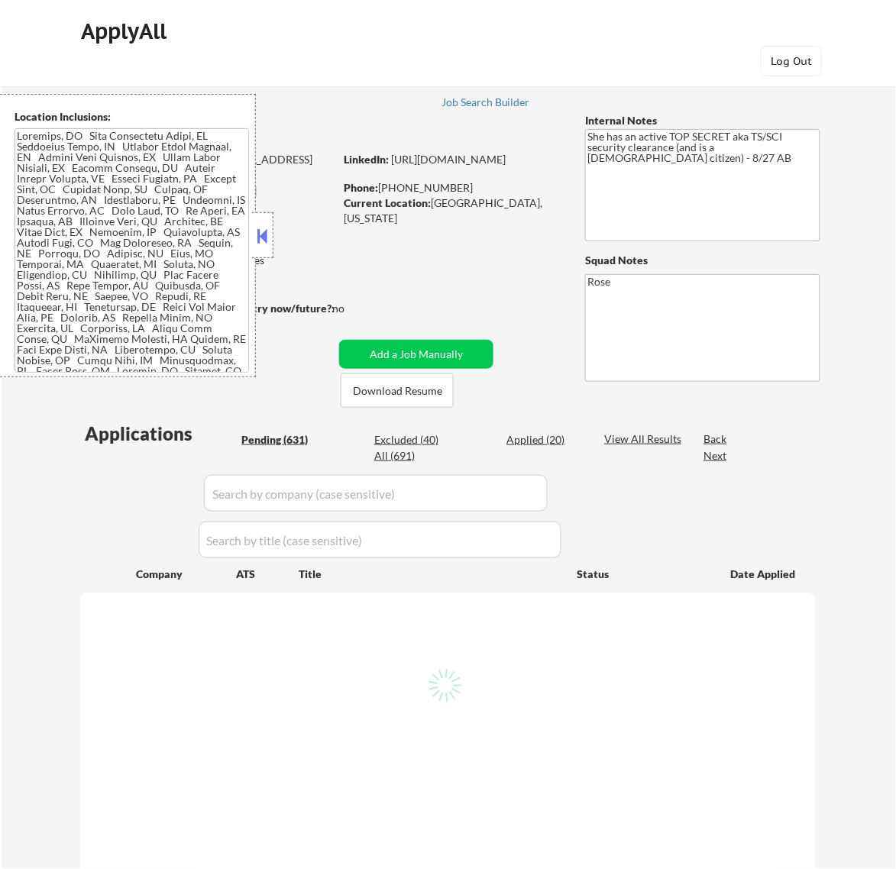
select select ""pending""
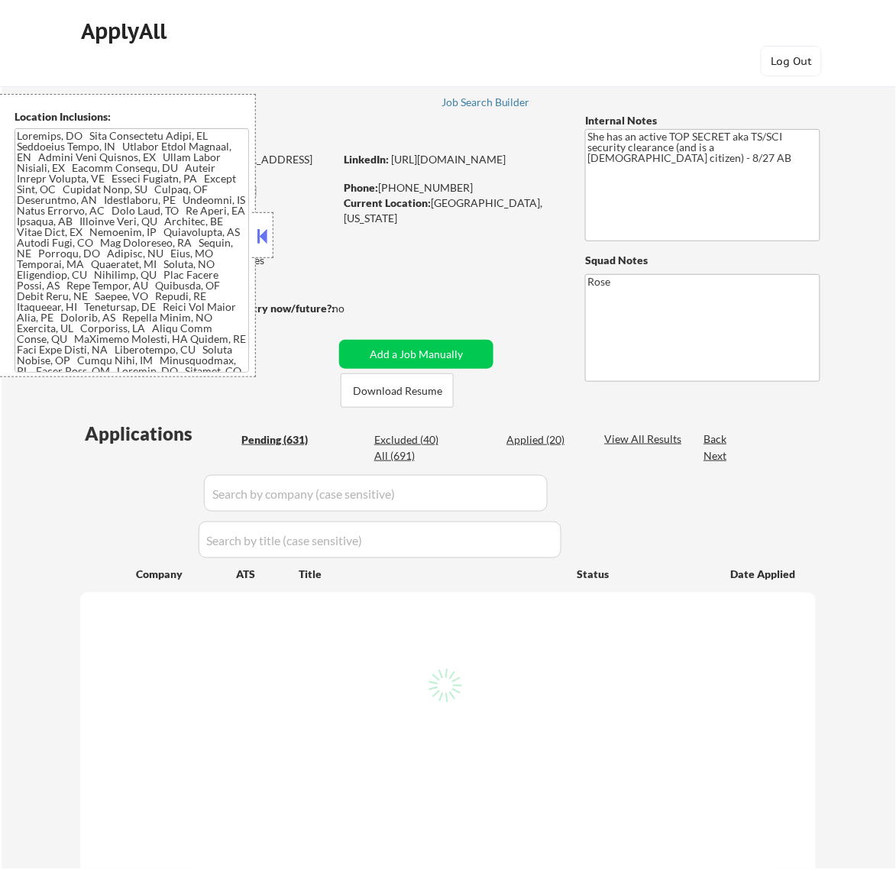
select select ""pending""
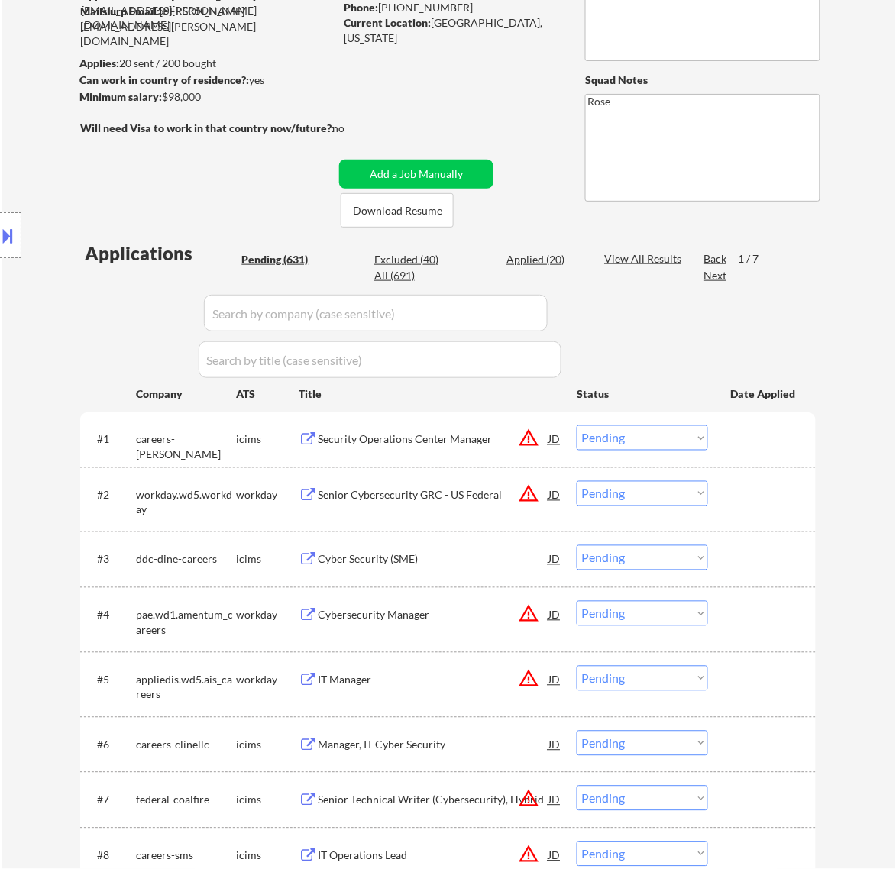
scroll to position [191, 0]
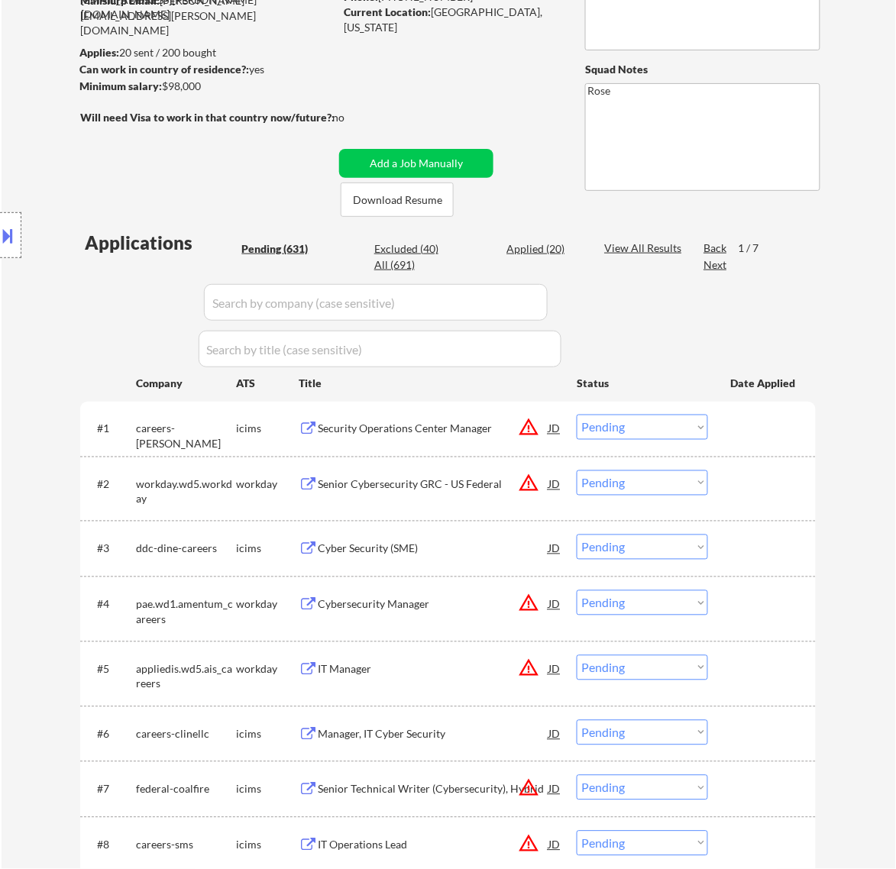
click at [500, 428] on div "Security Operations Center Manager" at bounding box center [433, 429] width 231 height 15
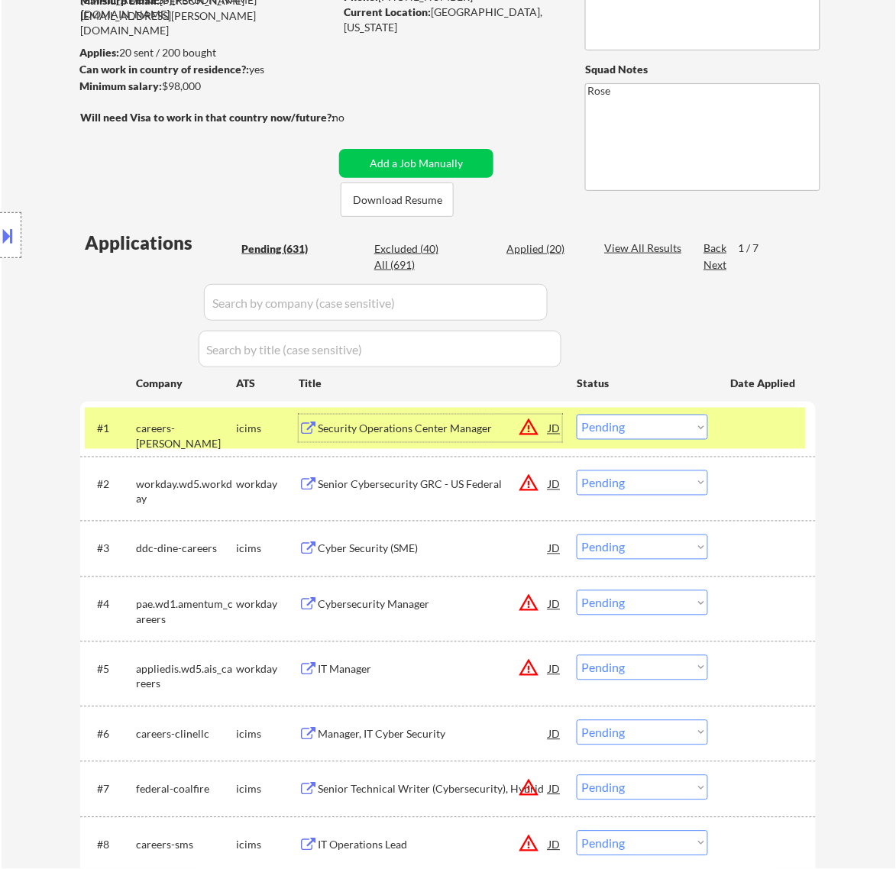
click at [632, 422] on select "Choose an option... Pending Applied Excluded (Questions) Excluded (Expired) Exc…" at bounding box center [642, 427] width 131 height 25
click at [577, 415] on select "Choose an option... Pending Applied Excluded (Questions) Excluded (Expired) Exc…" at bounding box center [642, 427] width 131 height 25
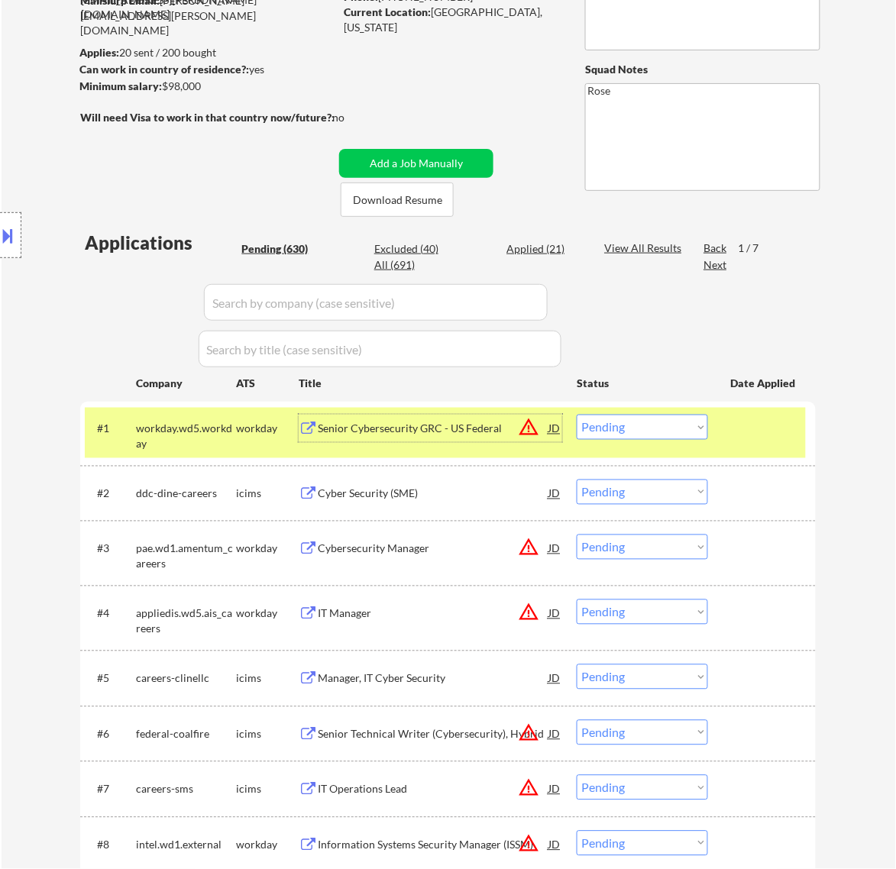
click at [476, 429] on div "Senior Cybersecurity GRC - US Federal" at bounding box center [433, 429] width 231 height 15
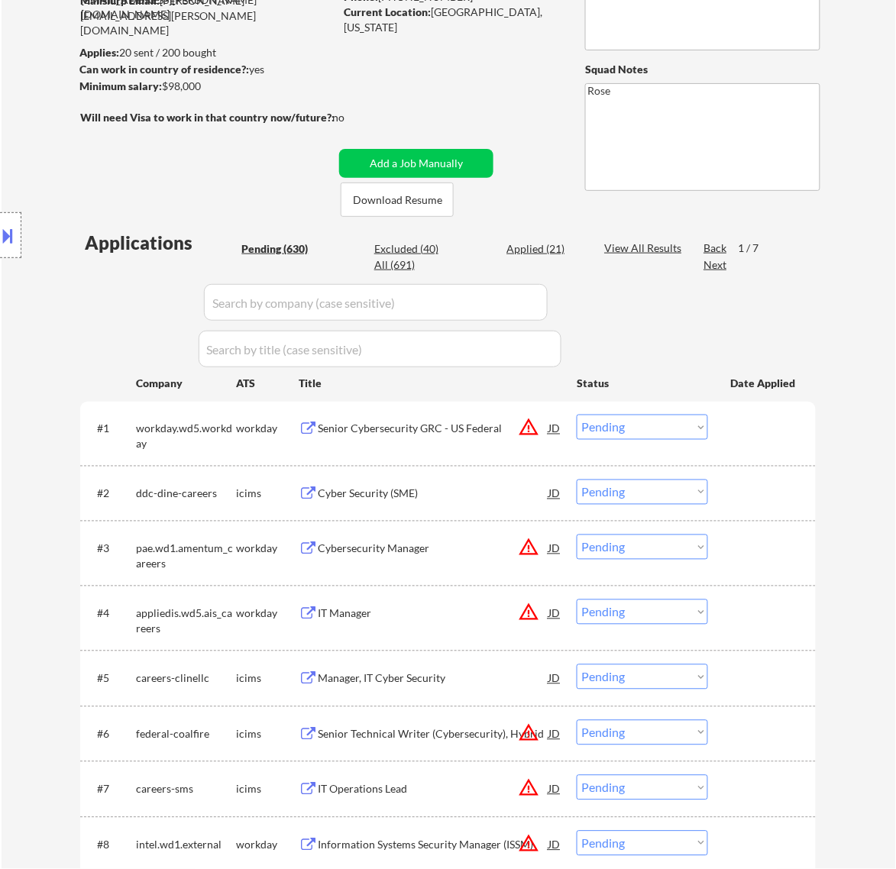
click at [11, 226] on button at bounding box center [8, 235] width 17 height 25
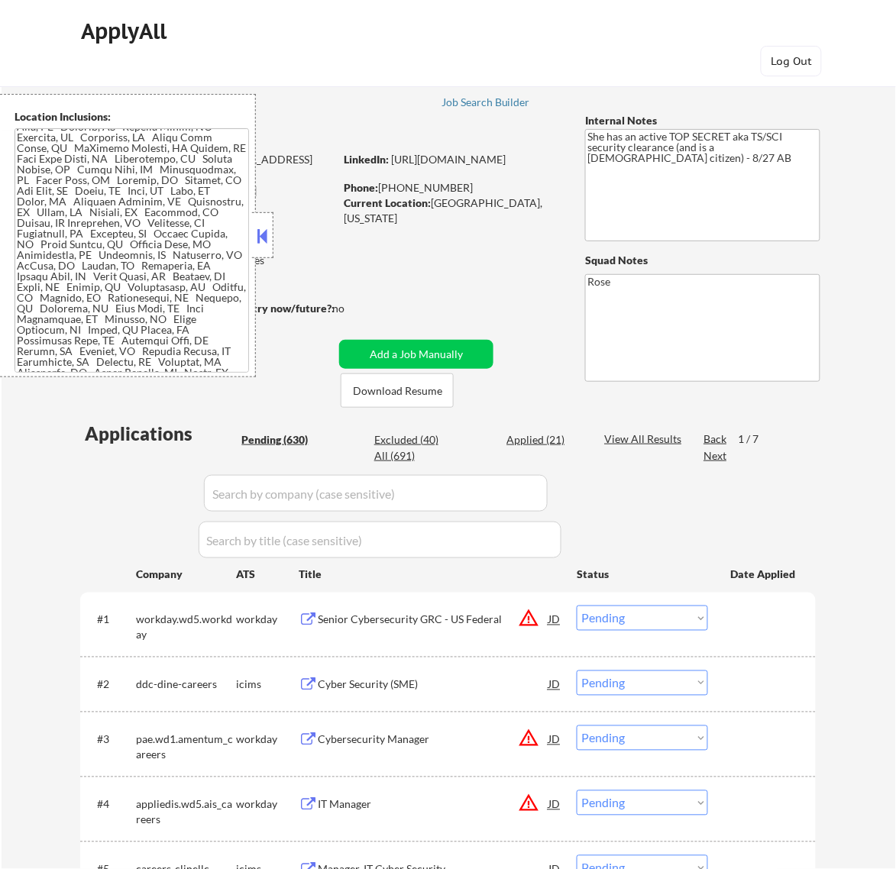
click at [258, 237] on button at bounding box center [262, 236] width 17 height 23
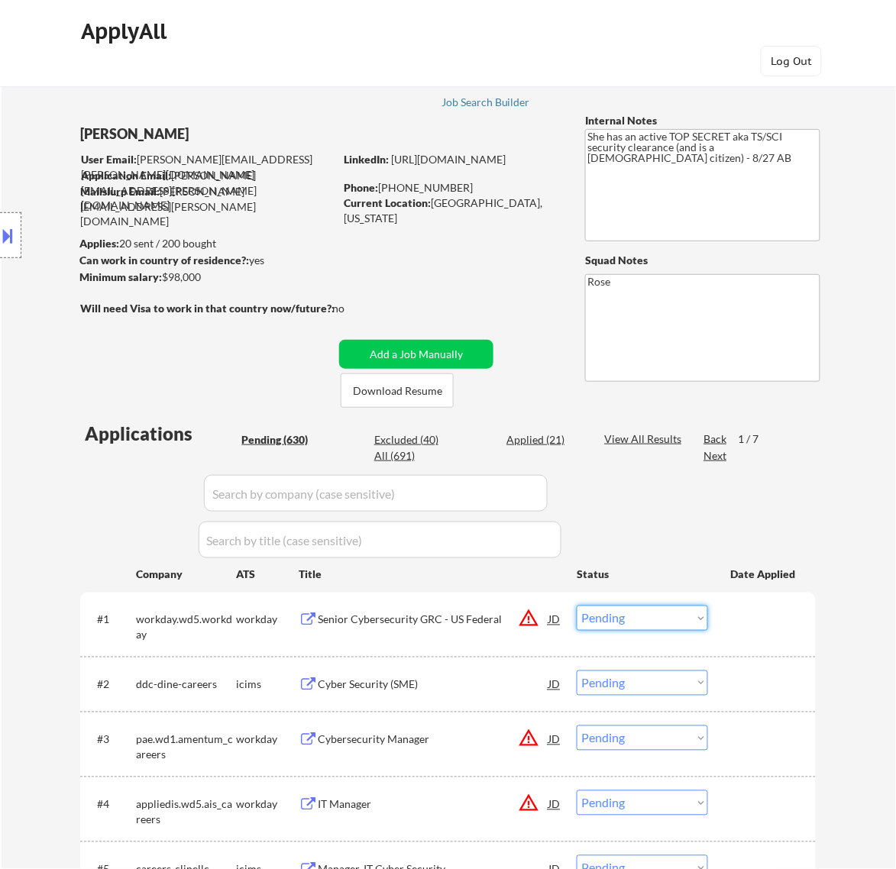
click at [658, 617] on select "Choose an option... Pending Applied Excluded (Questions) Excluded (Expired) Exc…" at bounding box center [642, 618] width 131 height 25
click at [577, 606] on select "Choose an option... Pending Applied Excluded (Questions) Excluded (Expired) Exc…" at bounding box center [642, 618] width 131 height 25
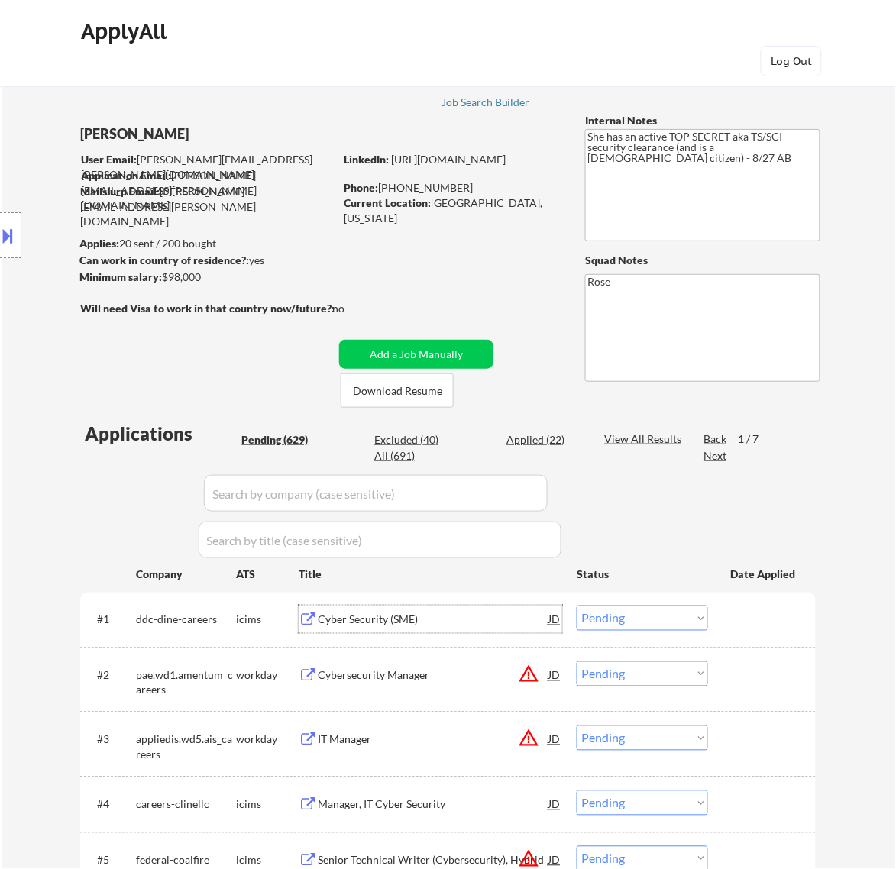
click at [482, 625] on div "Cyber Security (SME)" at bounding box center [433, 620] width 231 height 15
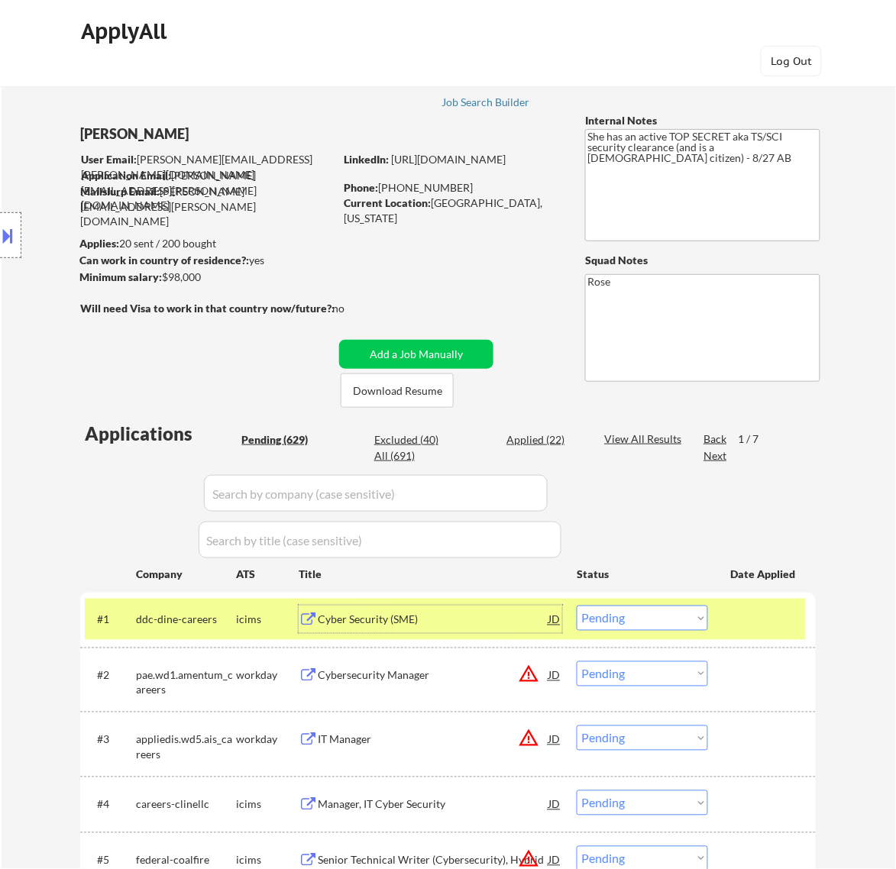
click at [631, 623] on select "Choose an option... Pending Applied Excluded (Questions) Excluded (Expired) Exc…" at bounding box center [642, 618] width 131 height 25
click at [577, 606] on select "Choose an option... Pending Applied Excluded (Questions) Excluded (Expired) Exc…" at bounding box center [642, 618] width 131 height 25
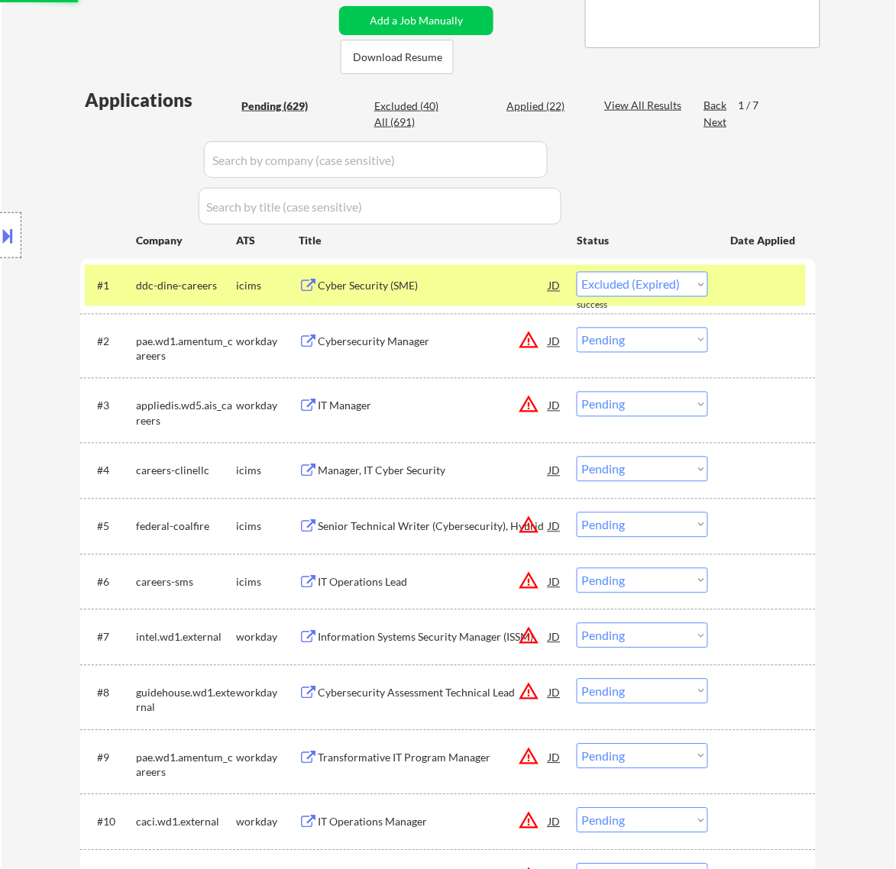
scroll to position [286, 0]
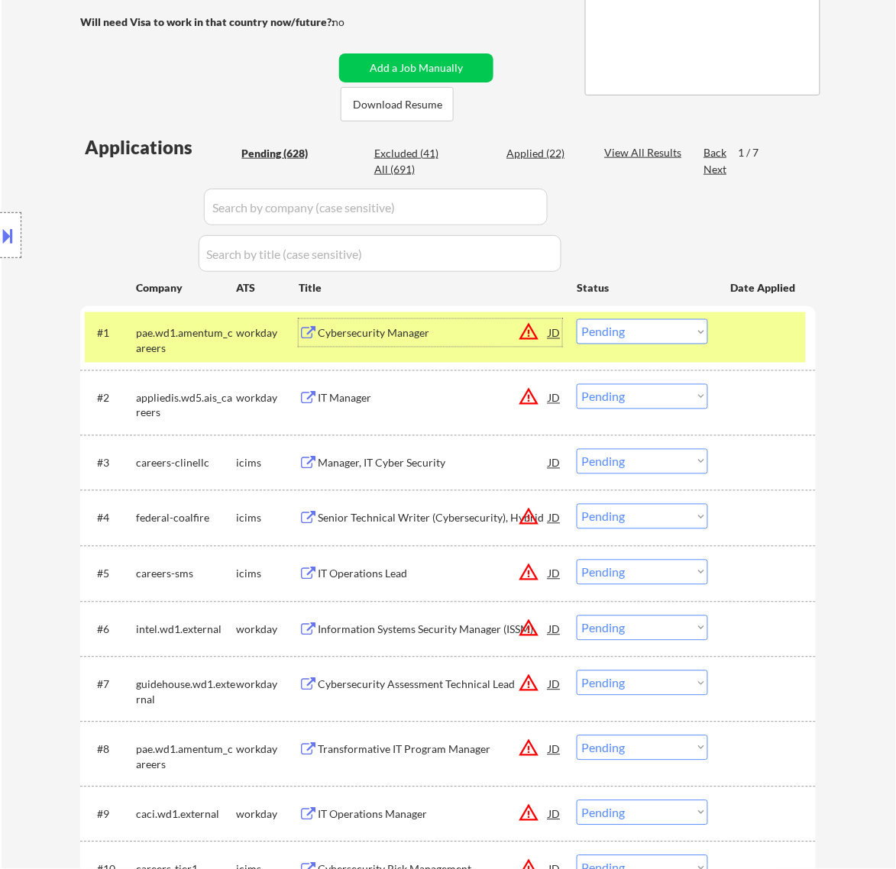
click at [463, 341] on div "Cybersecurity Manager" at bounding box center [433, 332] width 231 height 27
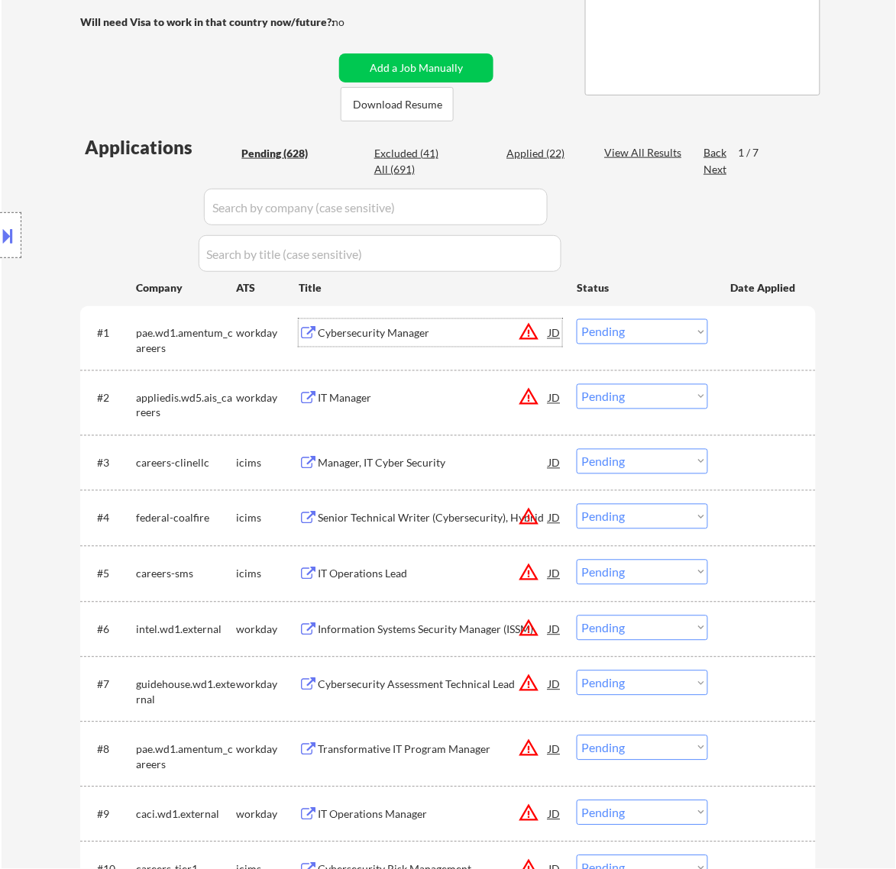
click at [644, 325] on select "Choose an option... Pending Applied Excluded (Questions) Excluded (Expired) Exc…" at bounding box center [642, 331] width 131 height 25
click at [577, 319] on select "Choose an option... Pending Applied Excluded (Questions) Excluded (Expired) Exc…" at bounding box center [642, 331] width 131 height 25
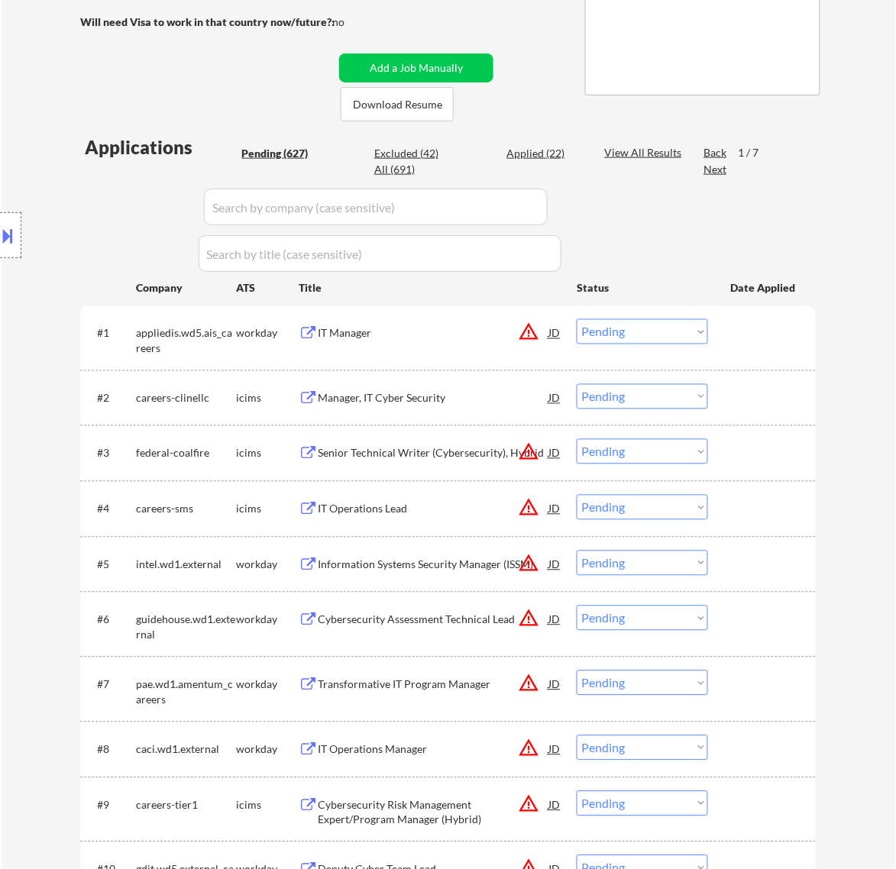
click at [463, 334] on div "IT Manager" at bounding box center [433, 333] width 231 height 15
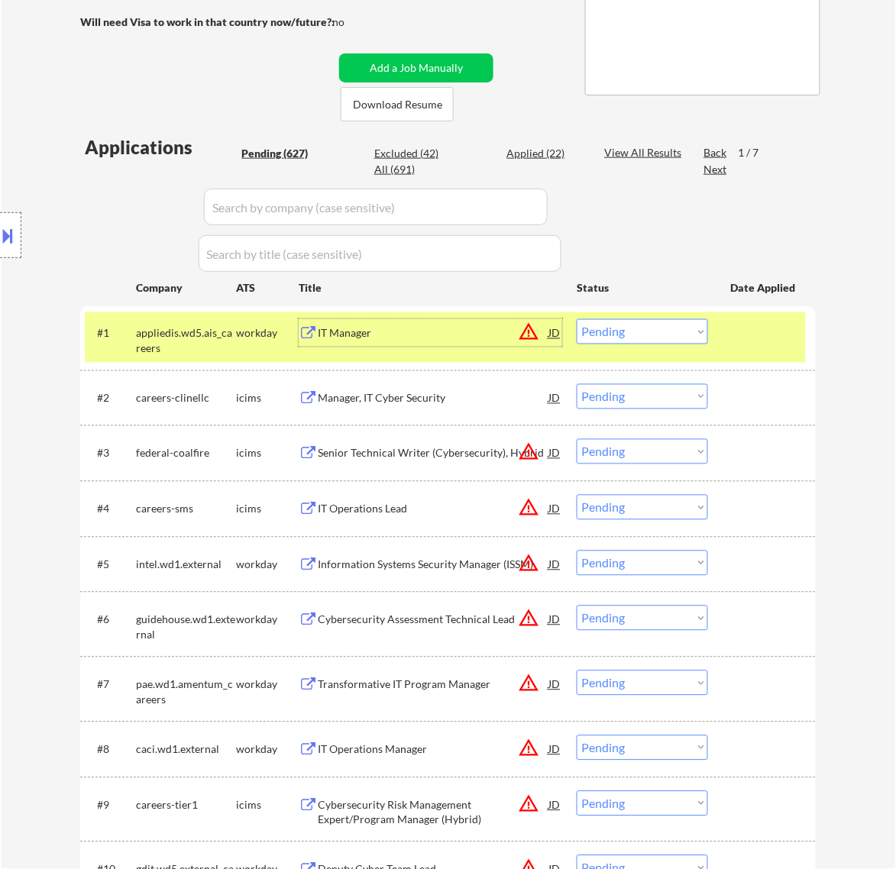
click at [677, 319] on select "Choose an option... Pending Applied Excluded (Questions) Excluded (Expired) Exc…" at bounding box center [642, 331] width 131 height 25
click at [577, 319] on select "Choose an option... Pending Applied Excluded (Questions) Excluded (Expired) Exc…" at bounding box center [642, 331] width 131 height 25
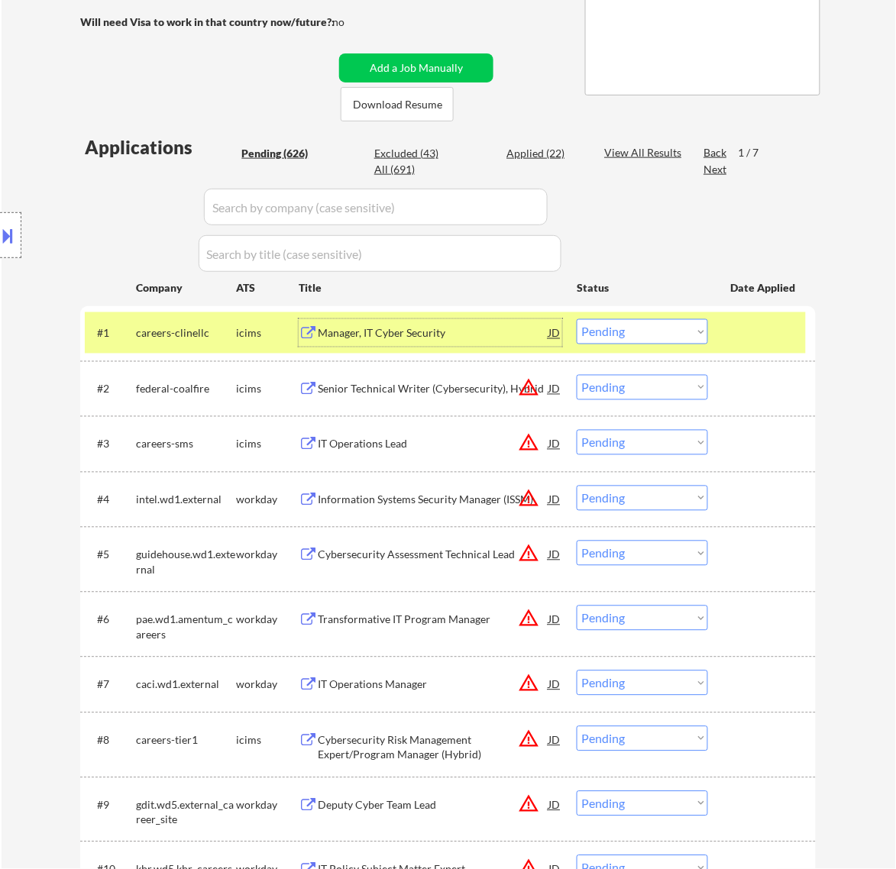
click at [466, 335] on div "Manager, IT Cyber Security" at bounding box center [433, 333] width 231 height 15
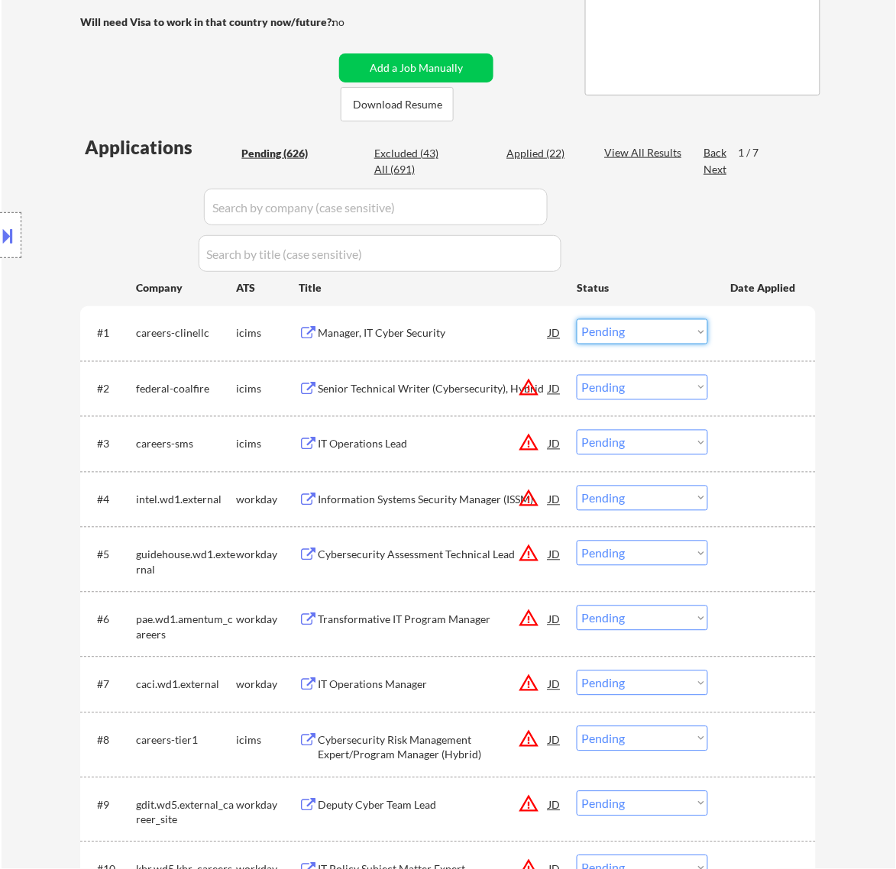
click at [674, 338] on select "Choose an option... Pending Applied Excluded (Questions) Excluded (Expired) Exc…" at bounding box center [642, 331] width 131 height 25
click at [577, 319] on select "Choose an option... Pending Applied Excluded (Questions) Excluded (Expired) Exc…" at bounding box center [642, 331] width 131 height 25
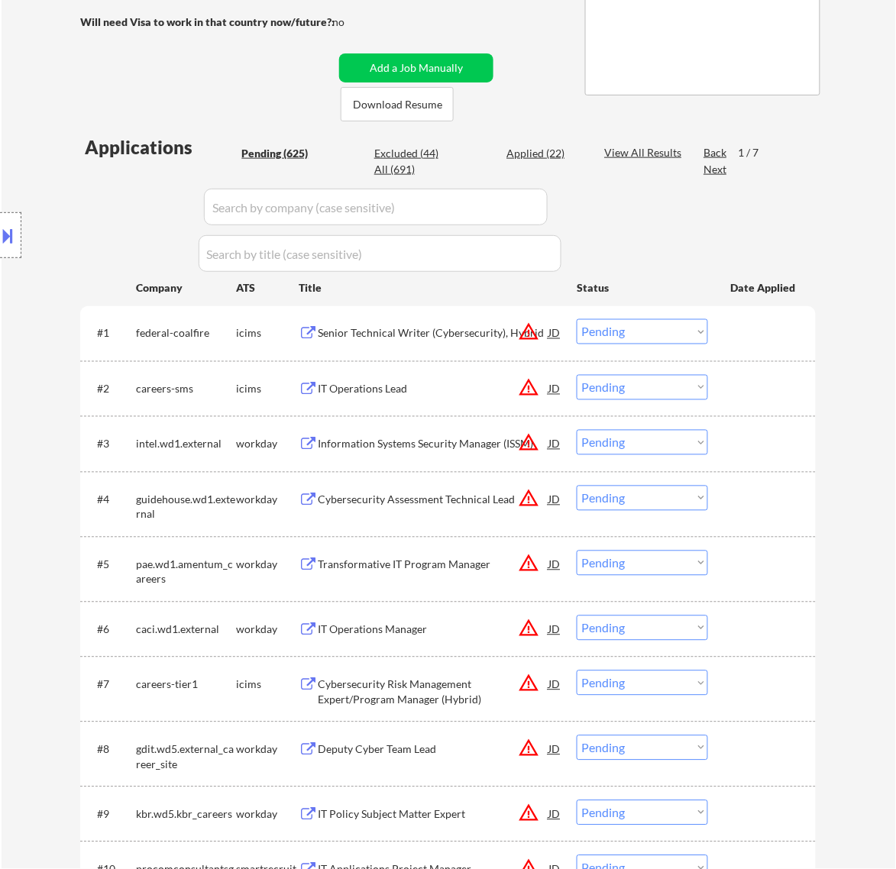
click at [445, 337] on div "Senior Technical Writer (Cybersecurity), Hybrid" at bounding box center [433, 333] width 231 height 15
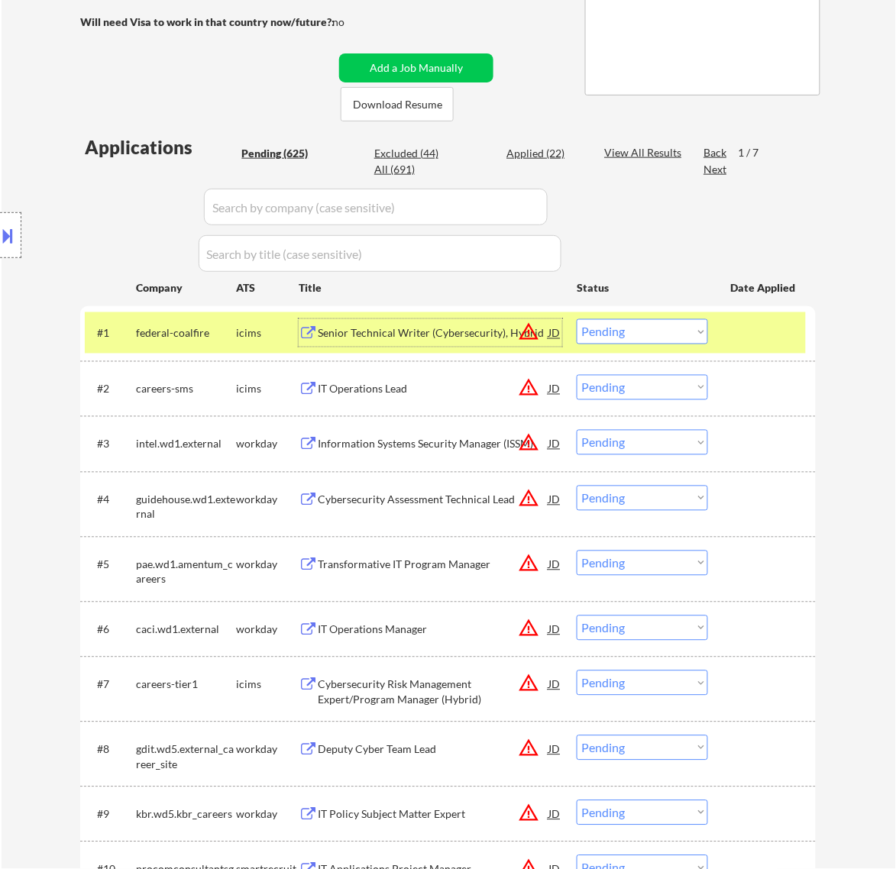
click at [635, 329] on select "Choose an option... Pending Applied Excluded (Questions) Excluded (Expired) Exc…" at bounding box center [642, 331] width 131 height 25
click at [577, 319] on select "Choose an option... Pending Applied Excluded (Questions) Excluded (Expired) Exc…" at bounding box center [642, 331] width 131 height 25
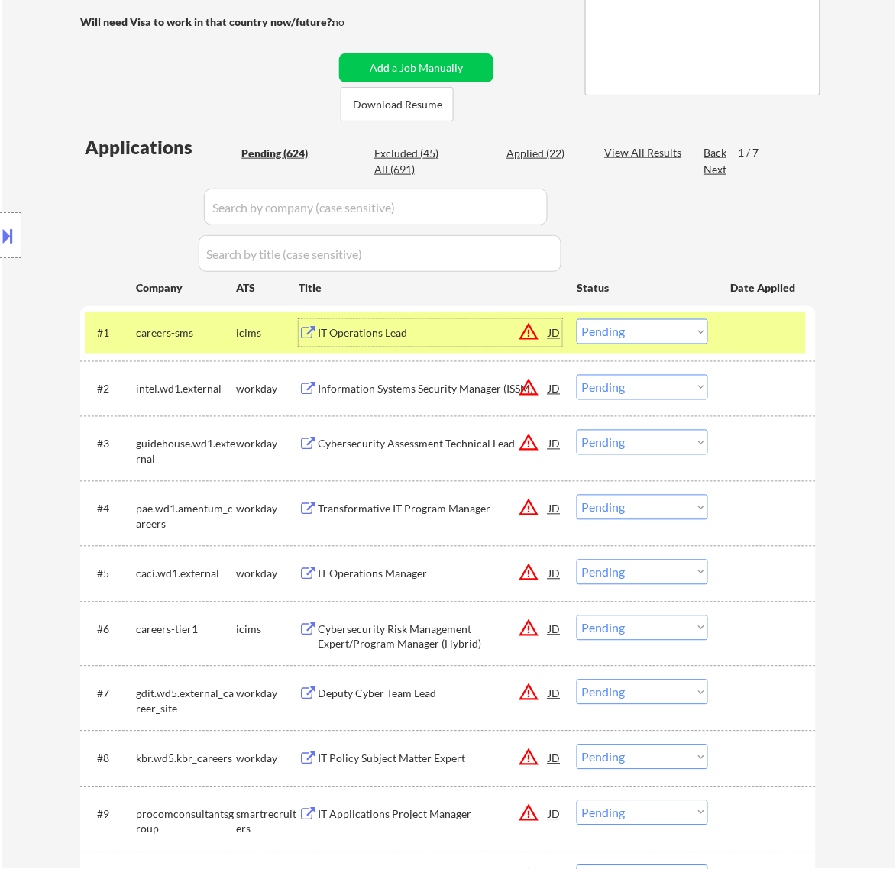
click at [444, 333] on div "IT Operations Lead" at bounding box center [433, 333] width 231 height 15
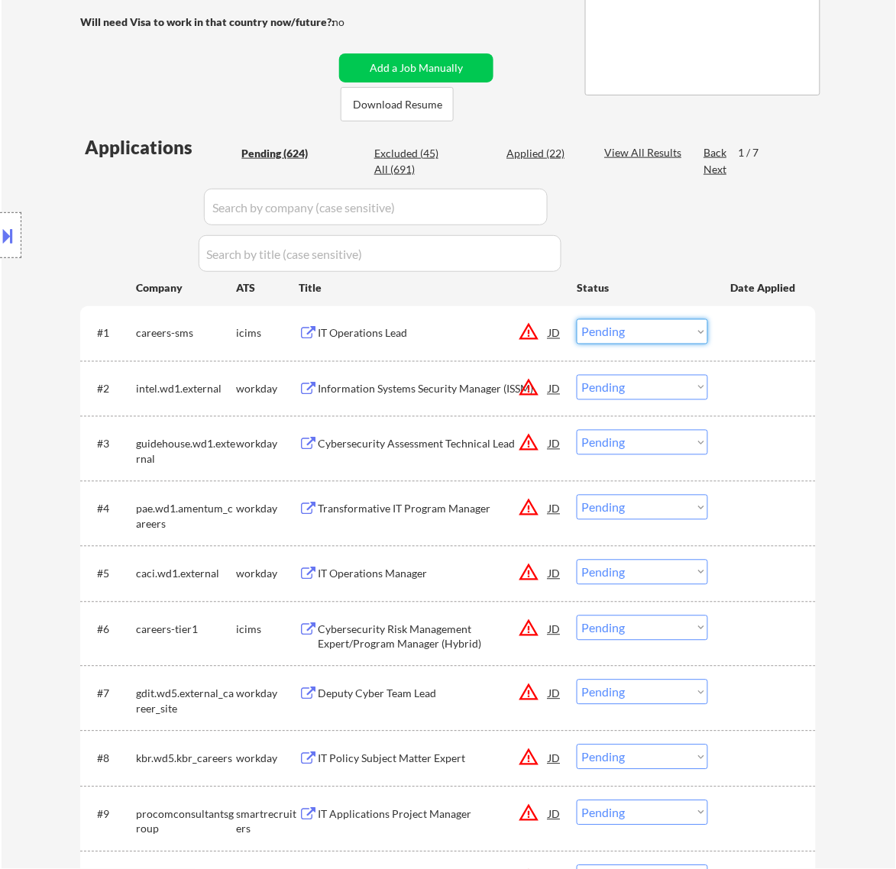
drag, startPoint x: 671, startPoint y: 335, endPoint x: 662, endPoint y: 341, distance: 10.9
click at [670, 335] on select "Choose an option... Pending Applied Excluded (Questions) Excluded (Expired) Exc…" at bounding box center [642, 331] width 131 height 25
click at [577, 319] on select "Choose an option... Pending Applied Excluded (Questions) Excluded (Expired) Exc…" at bounding box center [642, 331] width 131 height 25
select select ""pending""
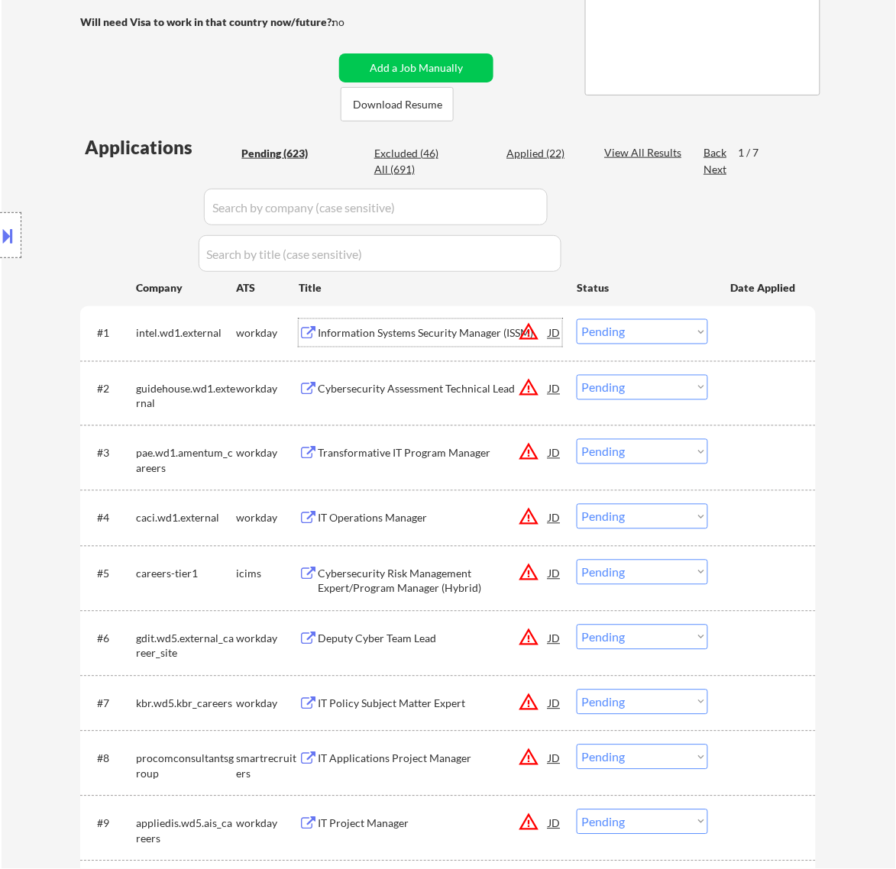
click at [474, 341] on div "Information Systems Security Manager (ISSM)" at bounding box center [433, 333] width 231 height 15
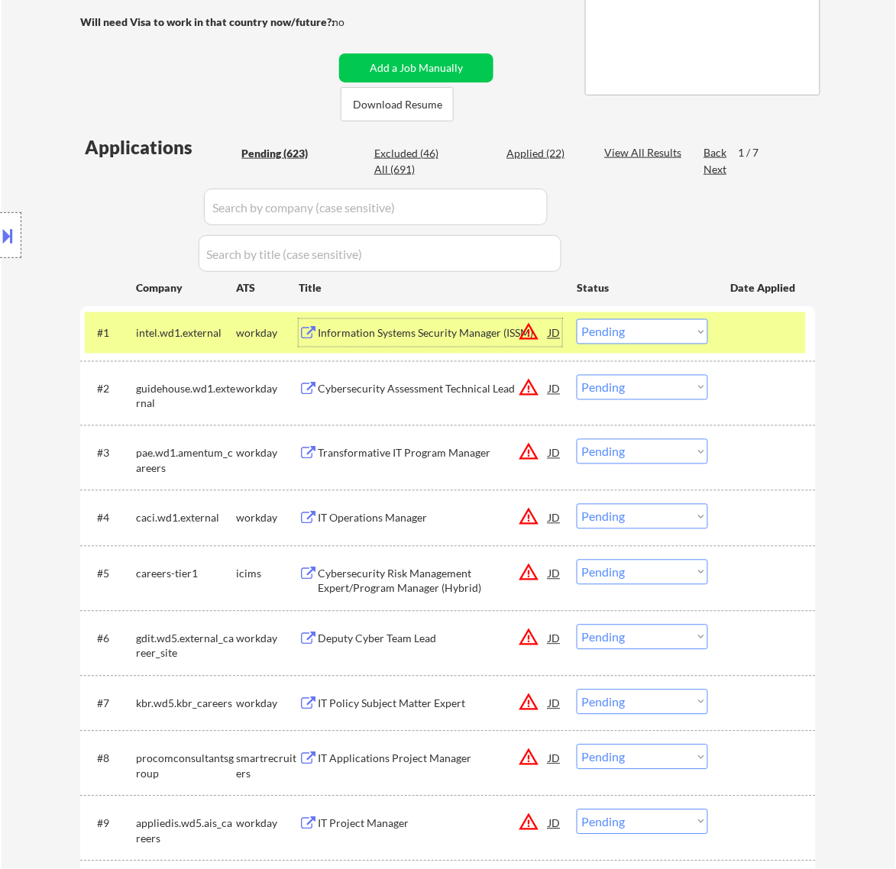
click at [662, 325] on select "Choose an option... Pending Applied Excluded (Questions) Excluded (Expired) Exc…" at bounding box center [642, 331] width 131 height 25
click at [451, 331] on div "Information Systems Security Manager (ISSM)" at bounding box center [433, 333] width 231 height 15
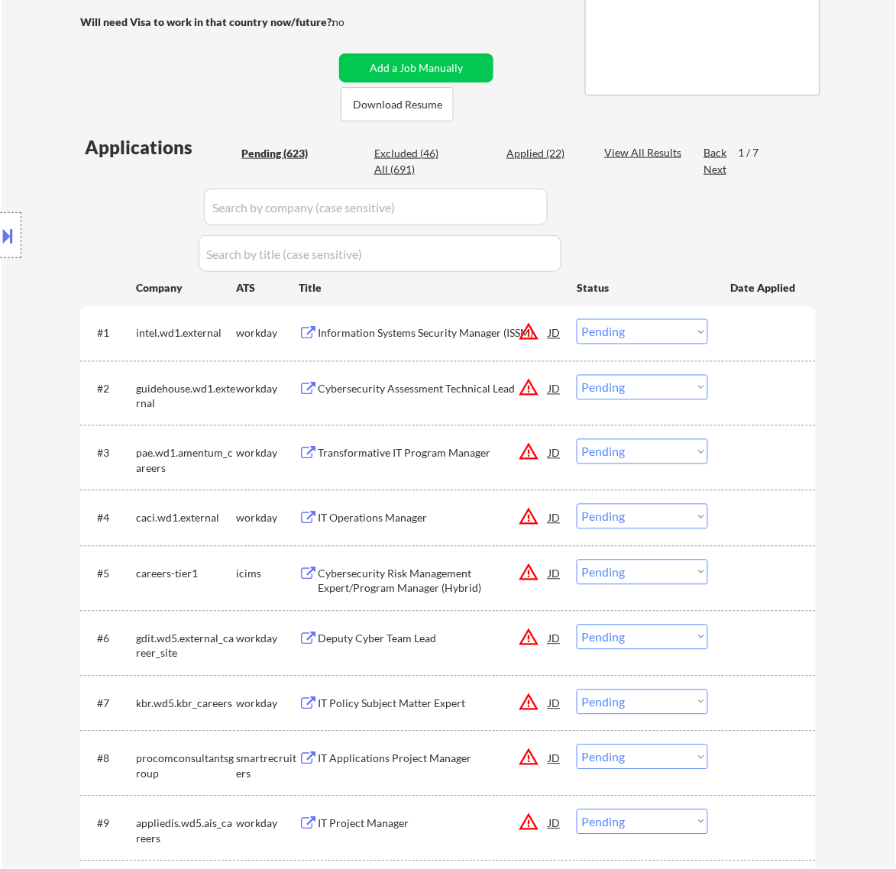
click at [11, 237] on button at bounding box center [8, 235] width 17 height 25
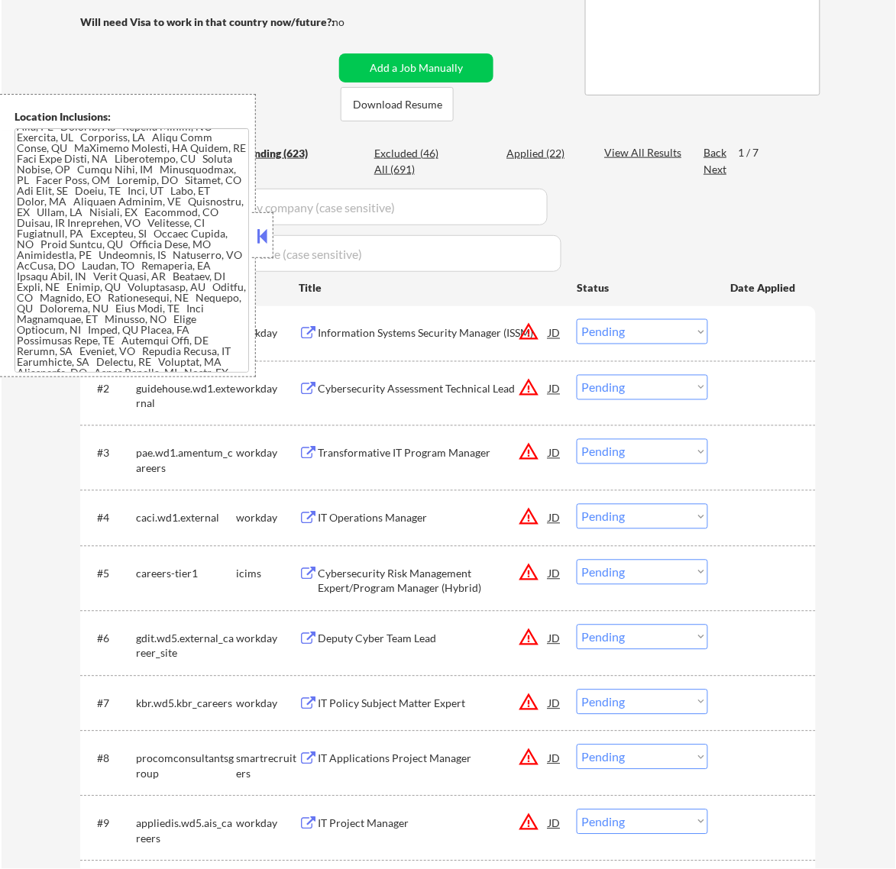
click at [267, 231] on button at bounding box center [262, 236] width 17 height 23
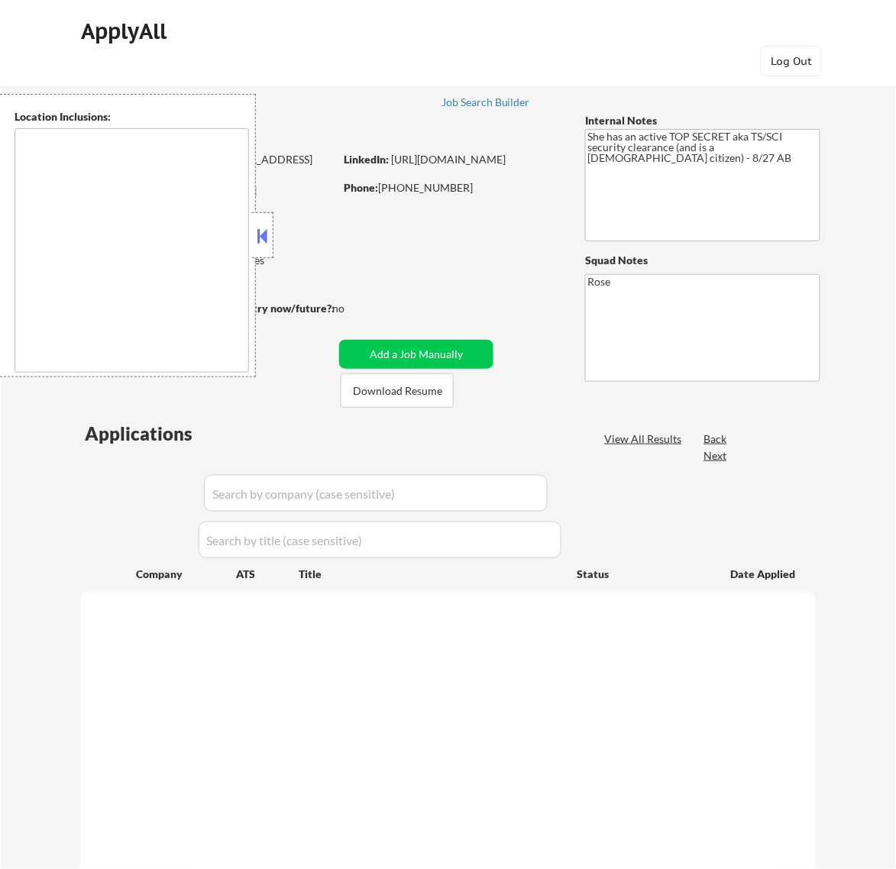
type textarea "[GEOGRAPHIC_DATA], [GEOGRAPHIC_DATA] [GEOGRAPHIC_DATA], [GEOGRAPHIC_DATA] [GEOG…"
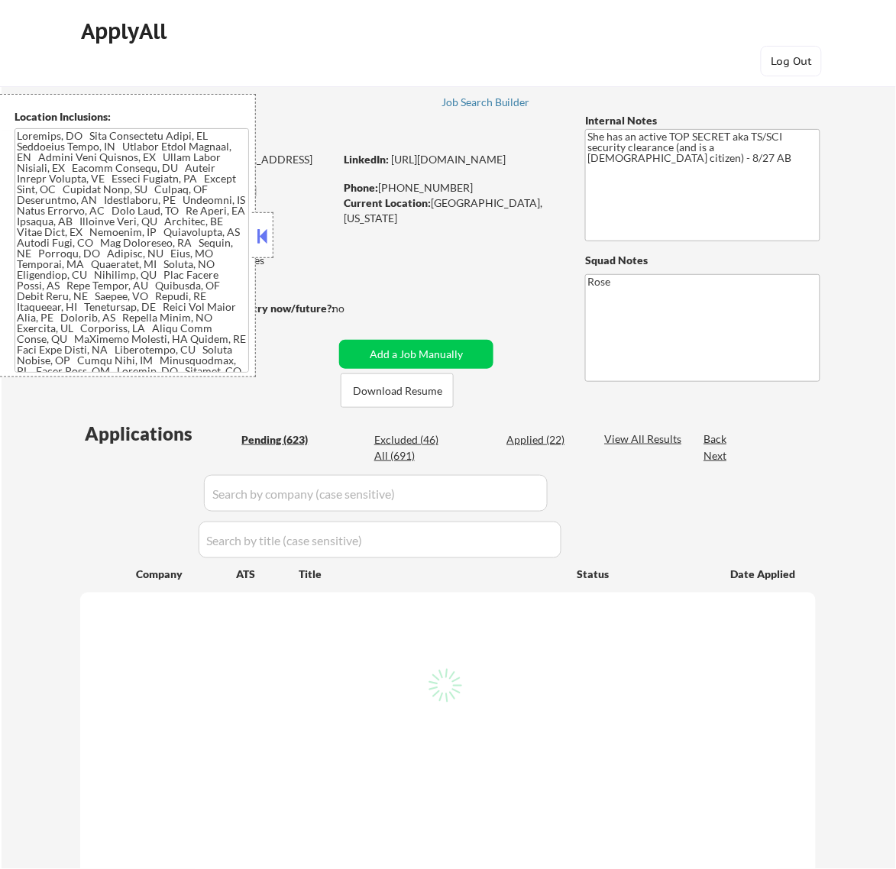
select select ""pending""
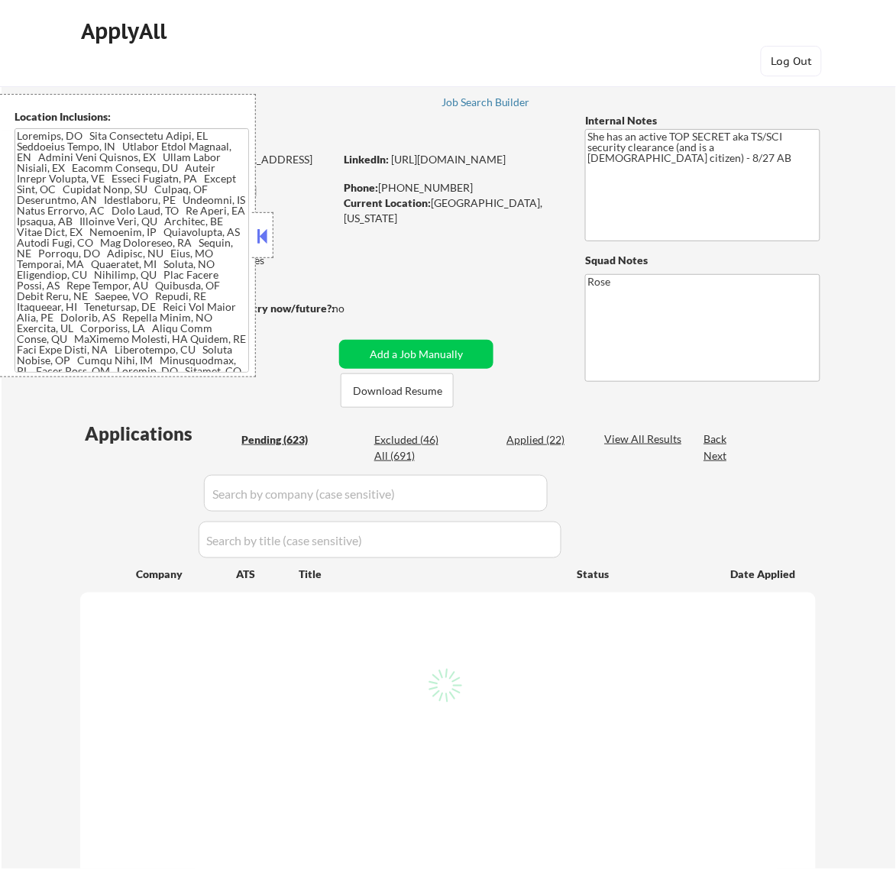
select select ""pending""
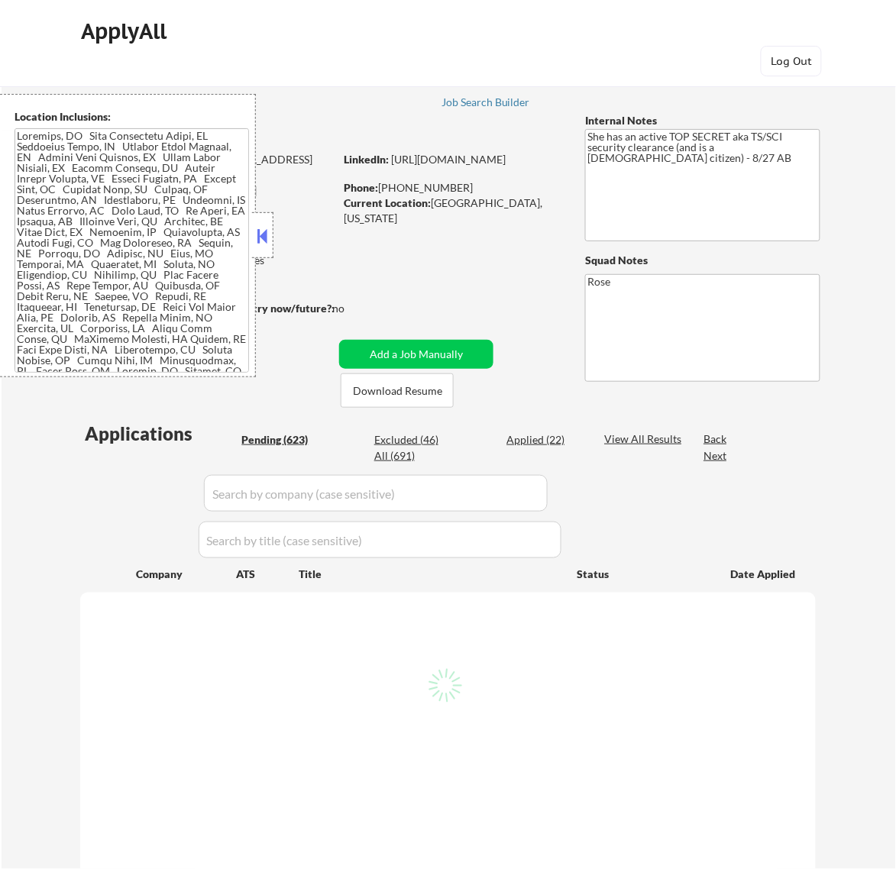
select select ""pending""
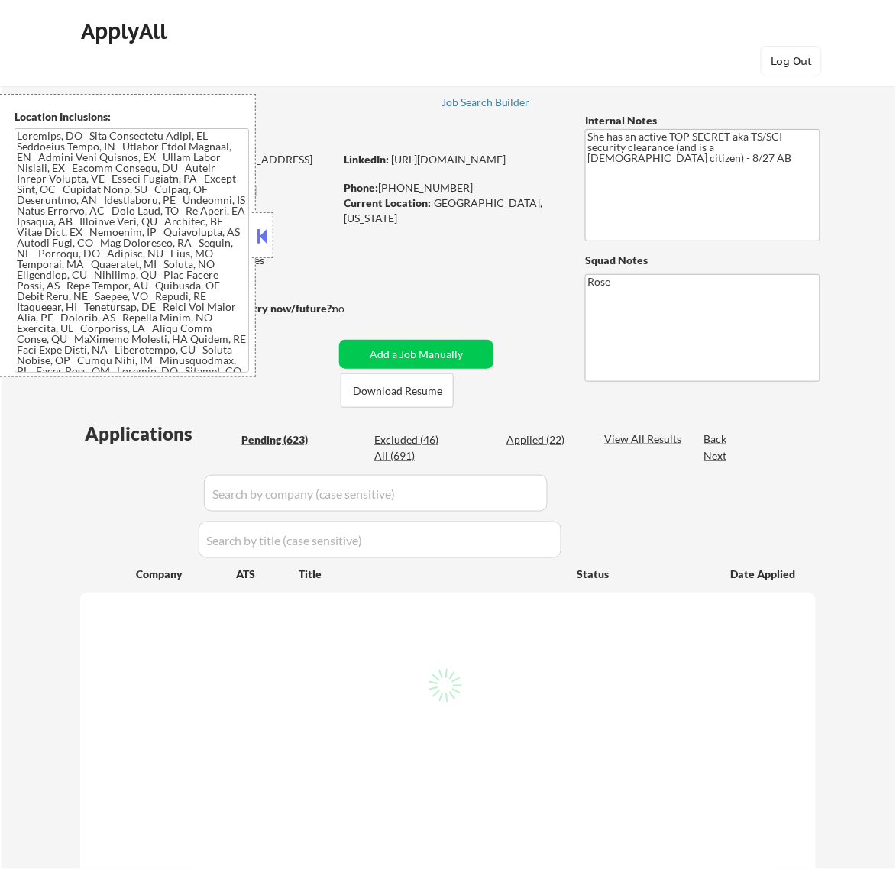
select select ""pending""
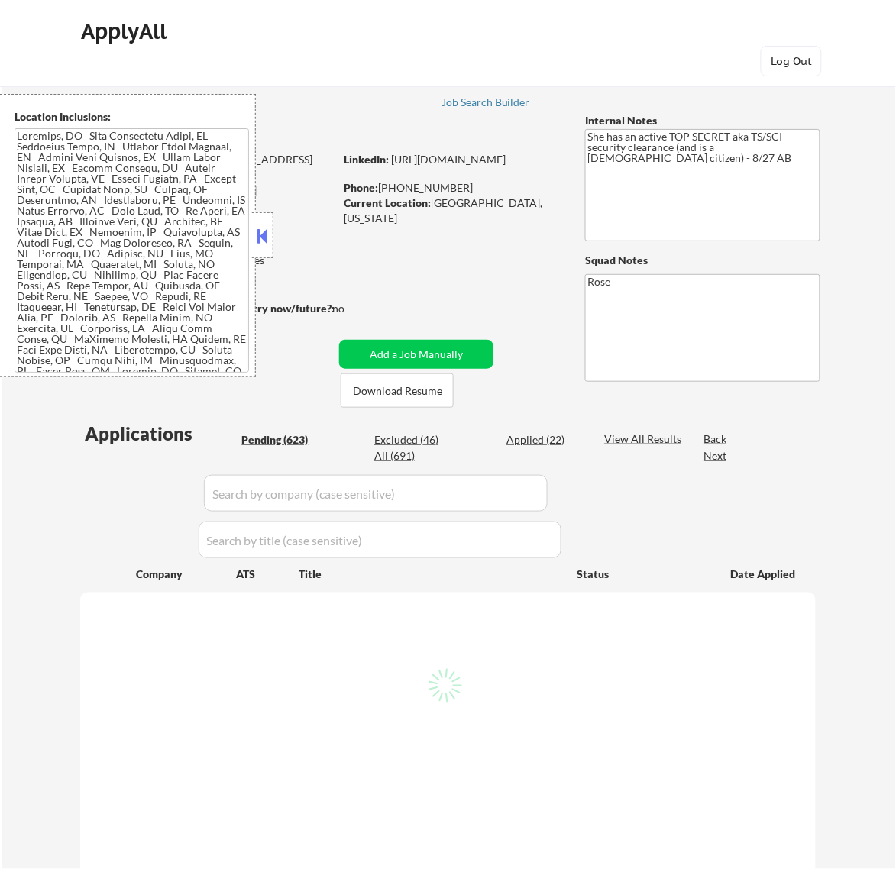
select select ""pending""
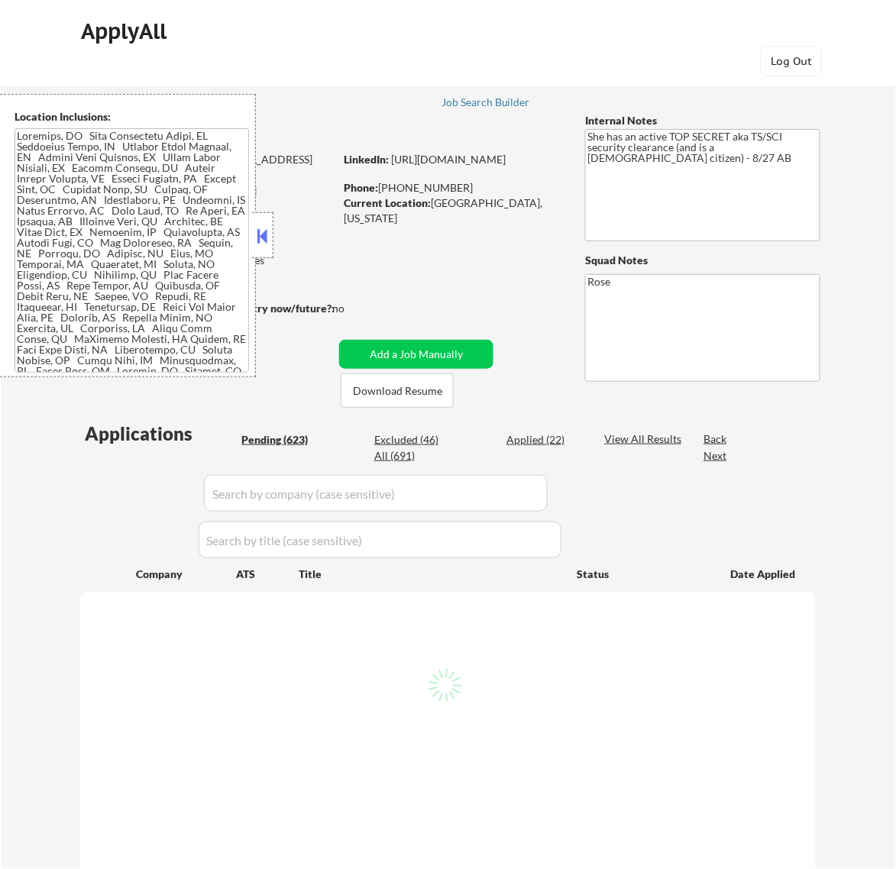
select select ""pending""
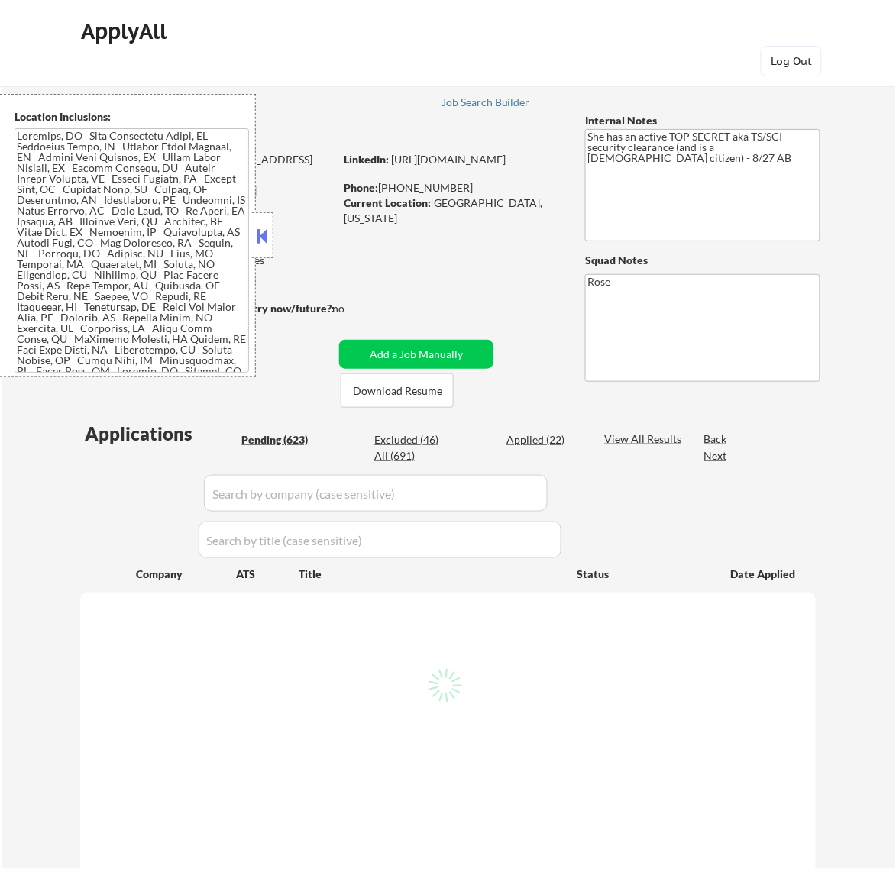
select select ""pending""
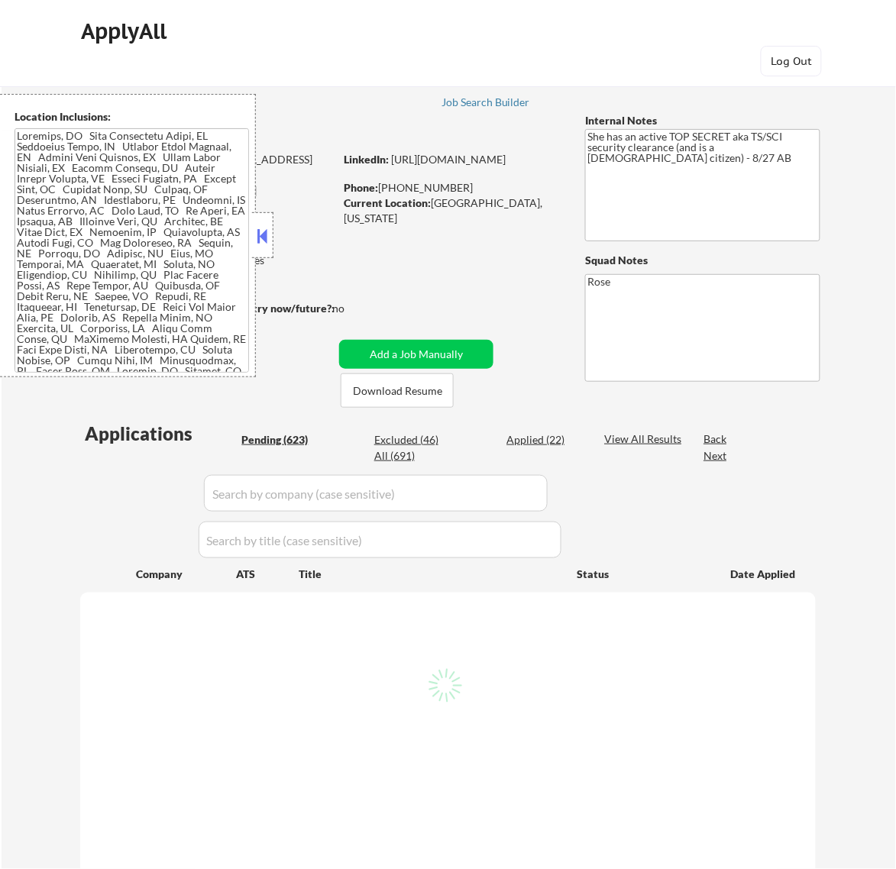
select select ""pending""
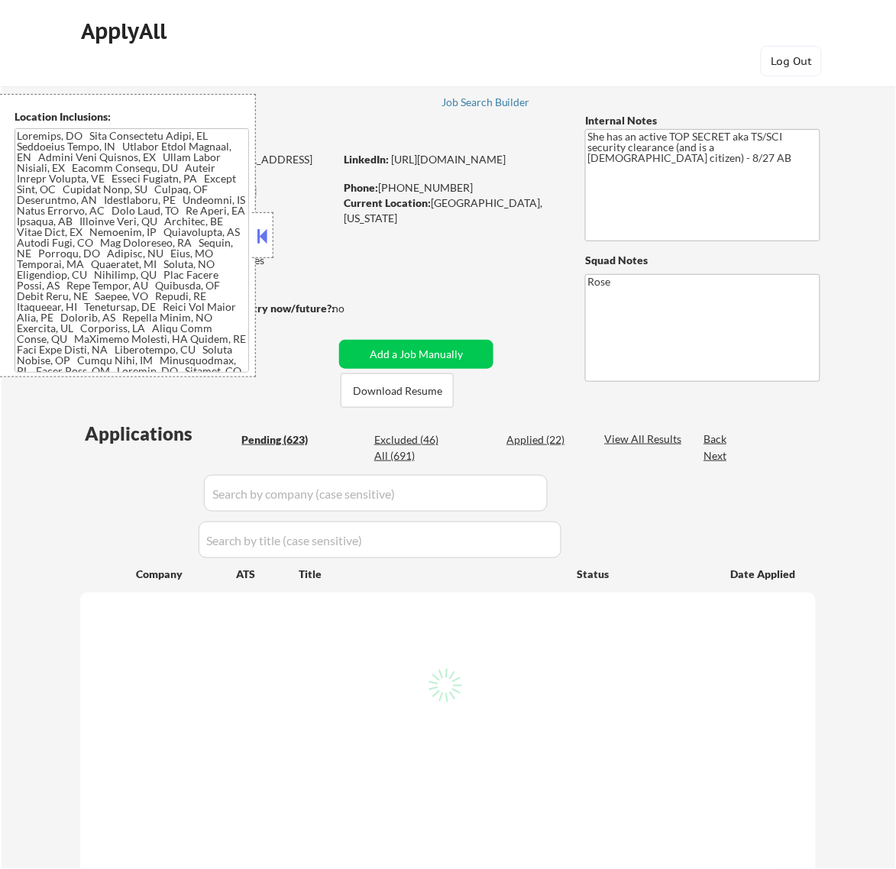
select select ""pending""
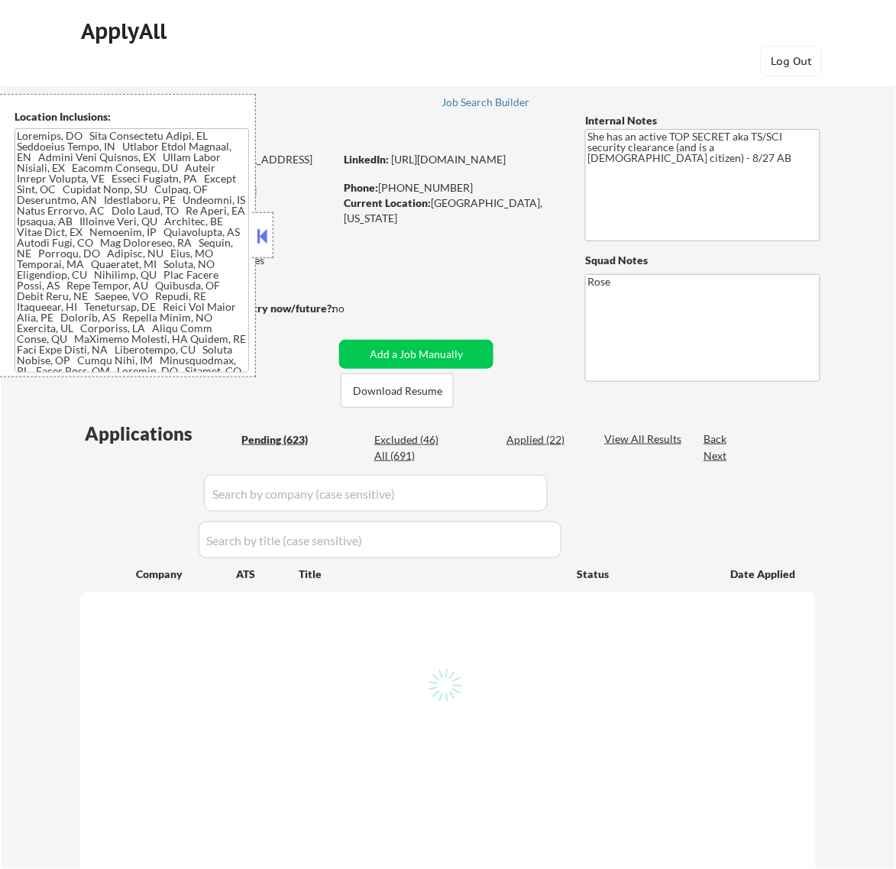
select select ""pending""
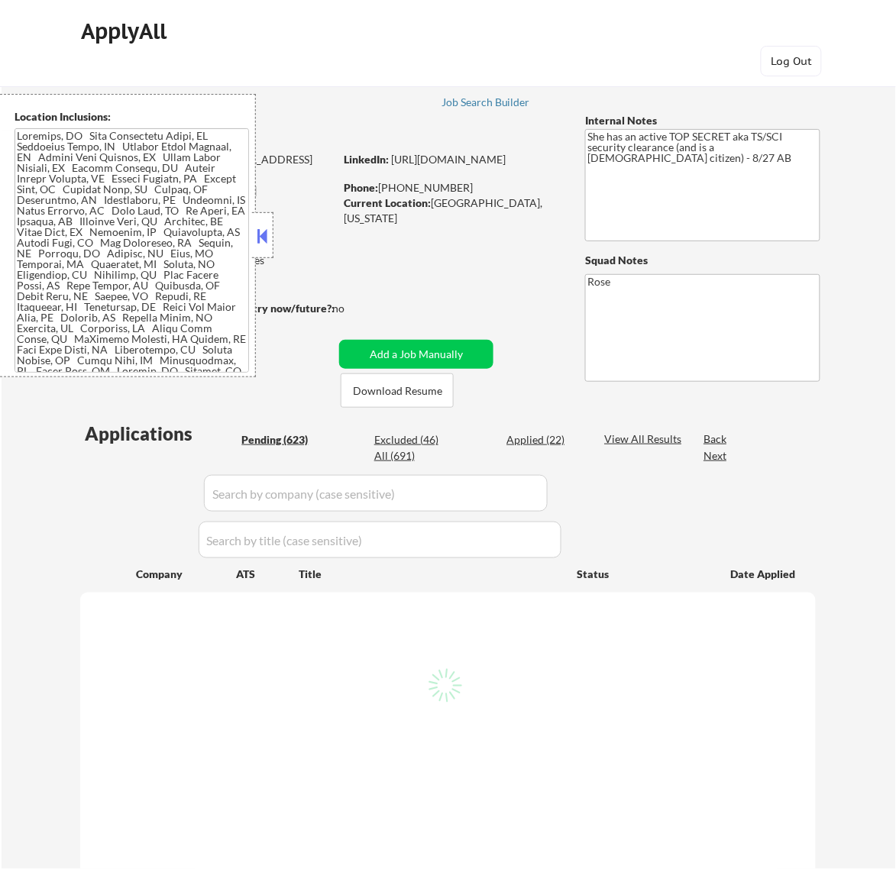
select select ""pending""
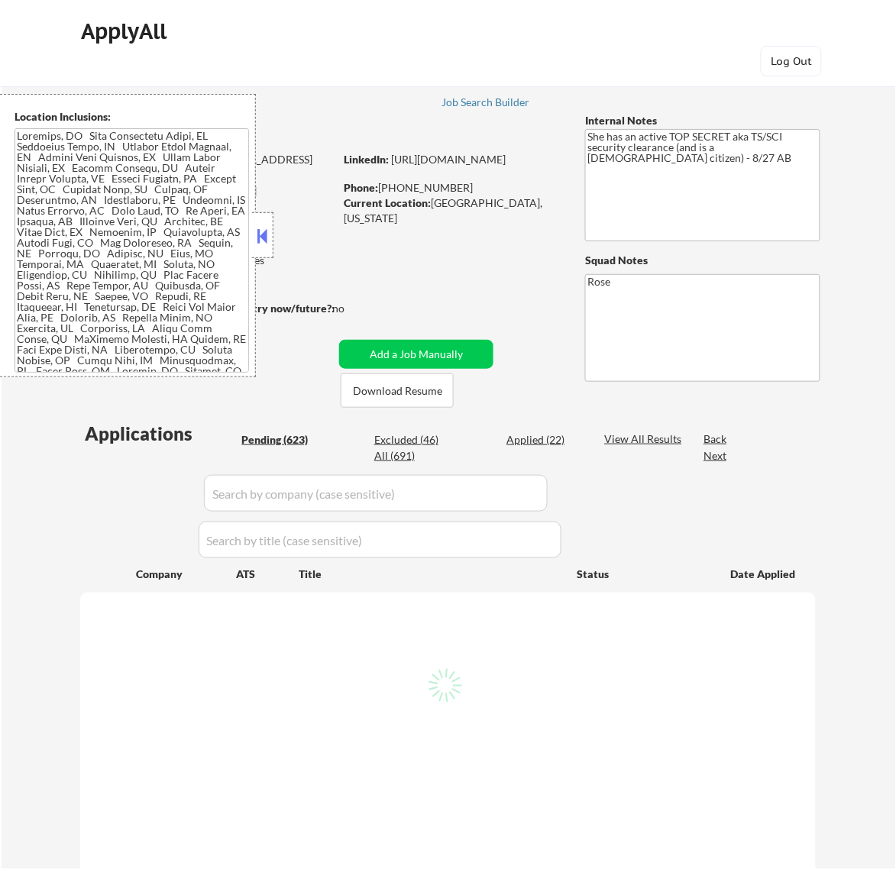
select select ""pending""
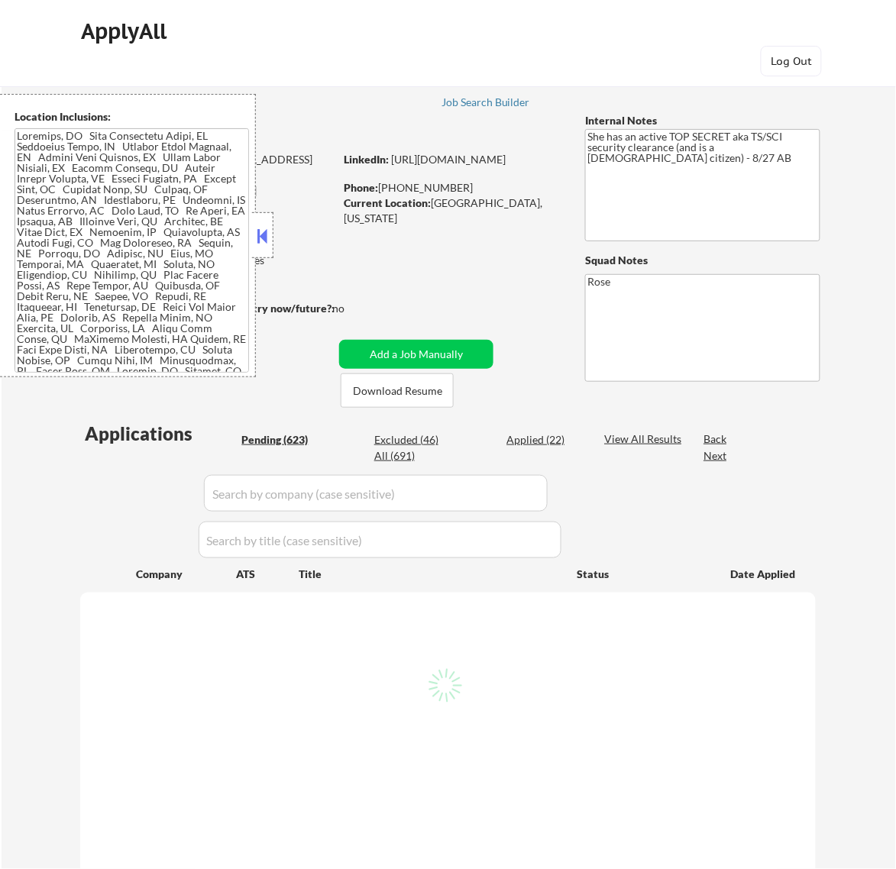
select select ""pending""
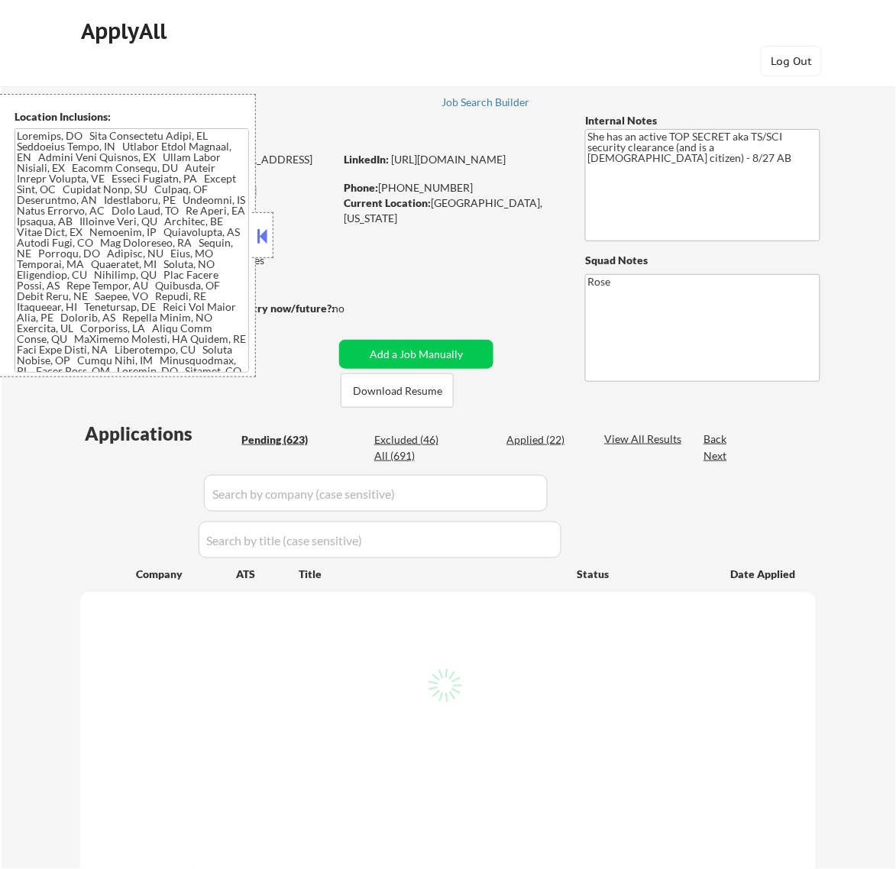
select select ""pending""
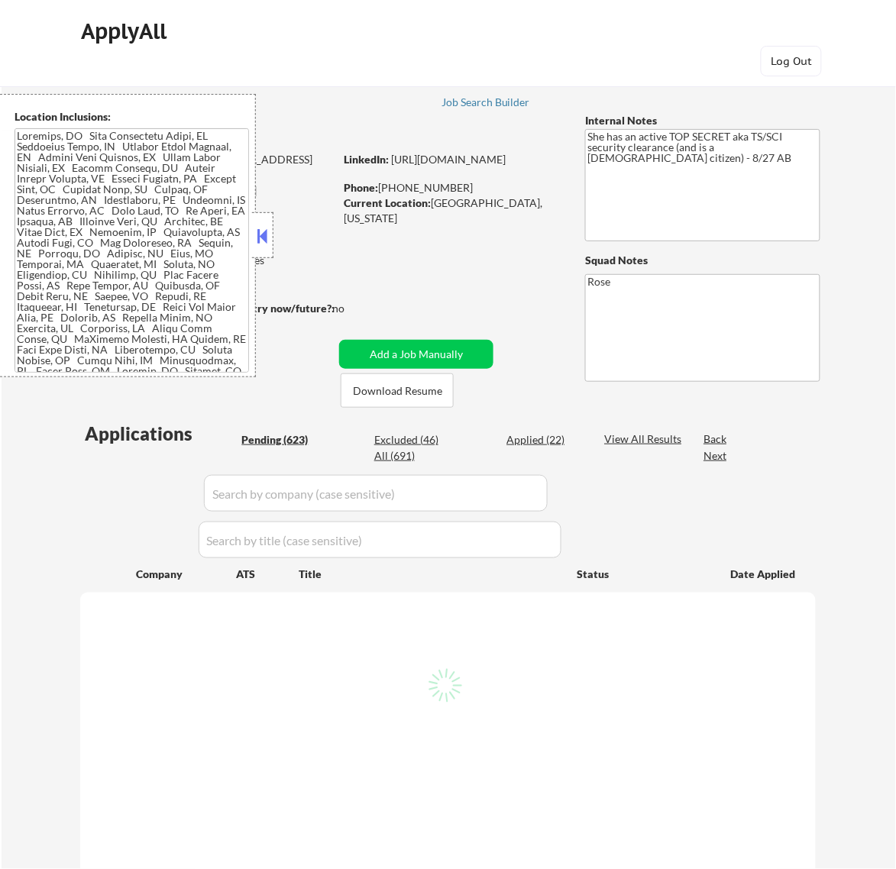
select select ""pending""
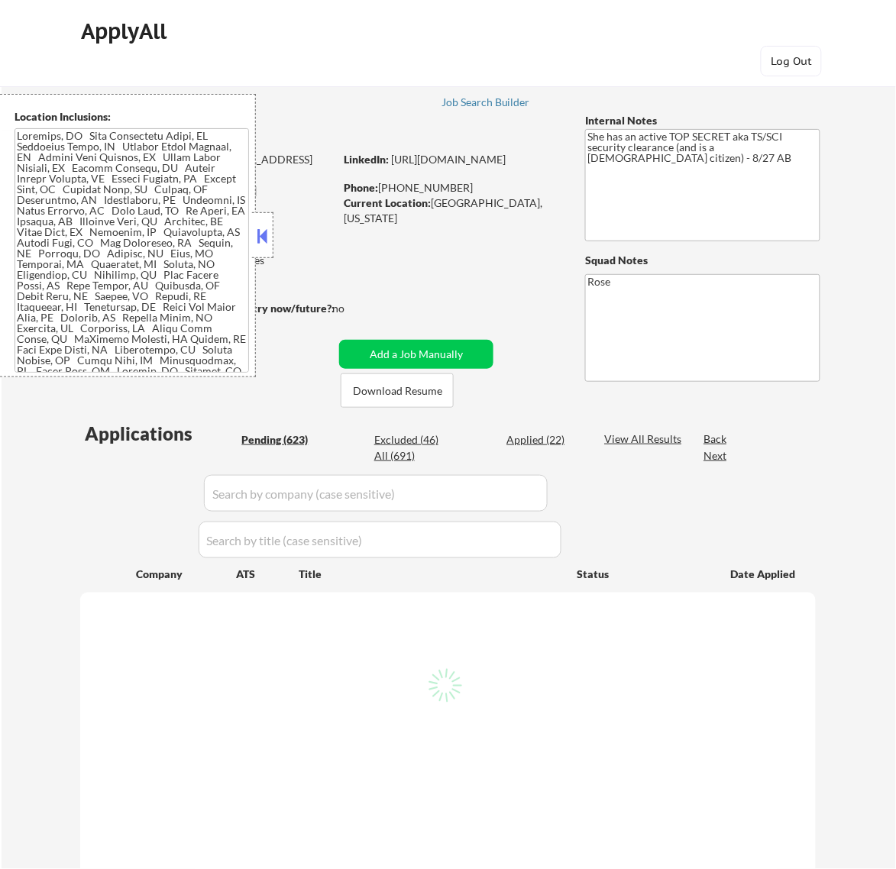
select select ""pending""
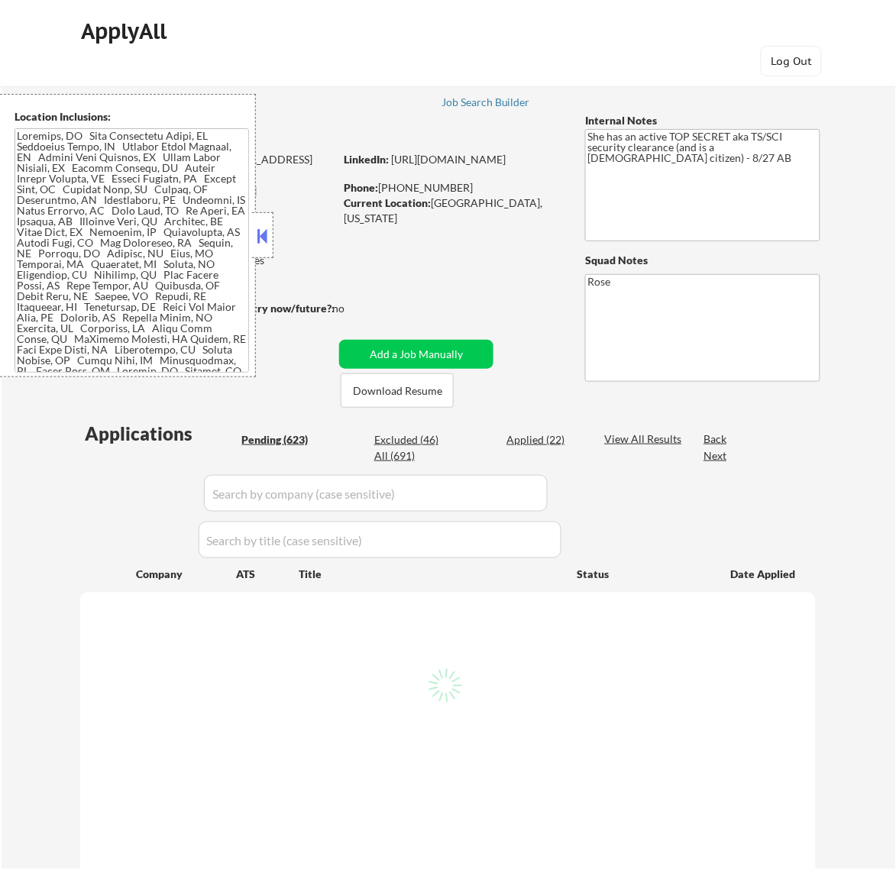
select select ""pending""
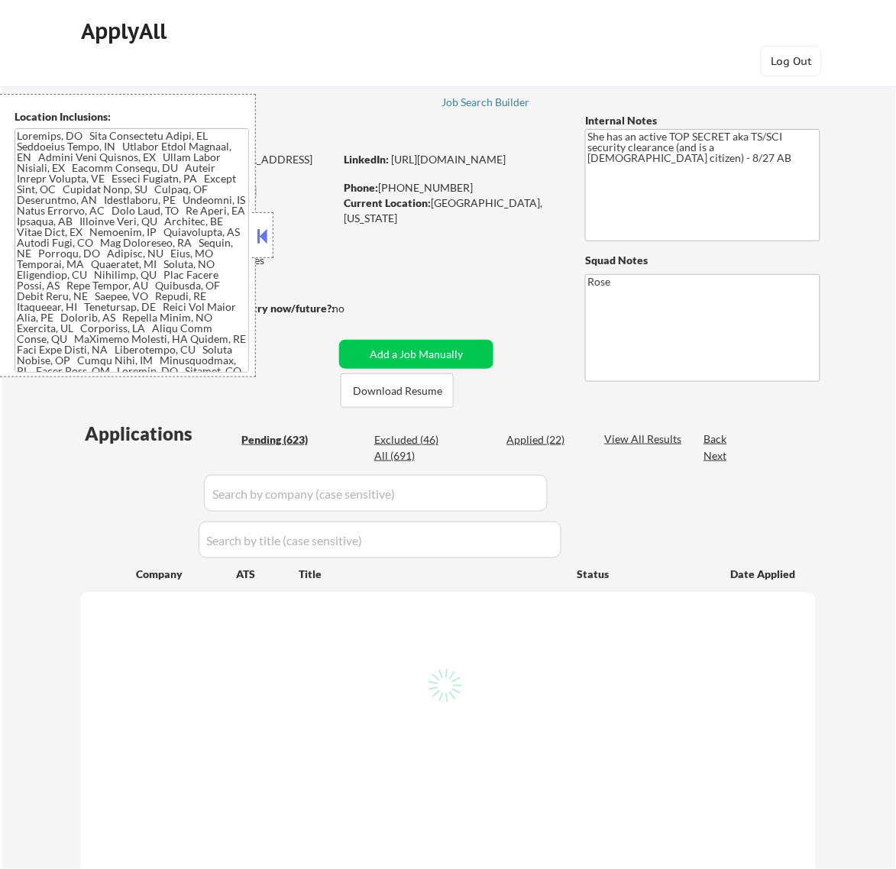
select select ""pending""
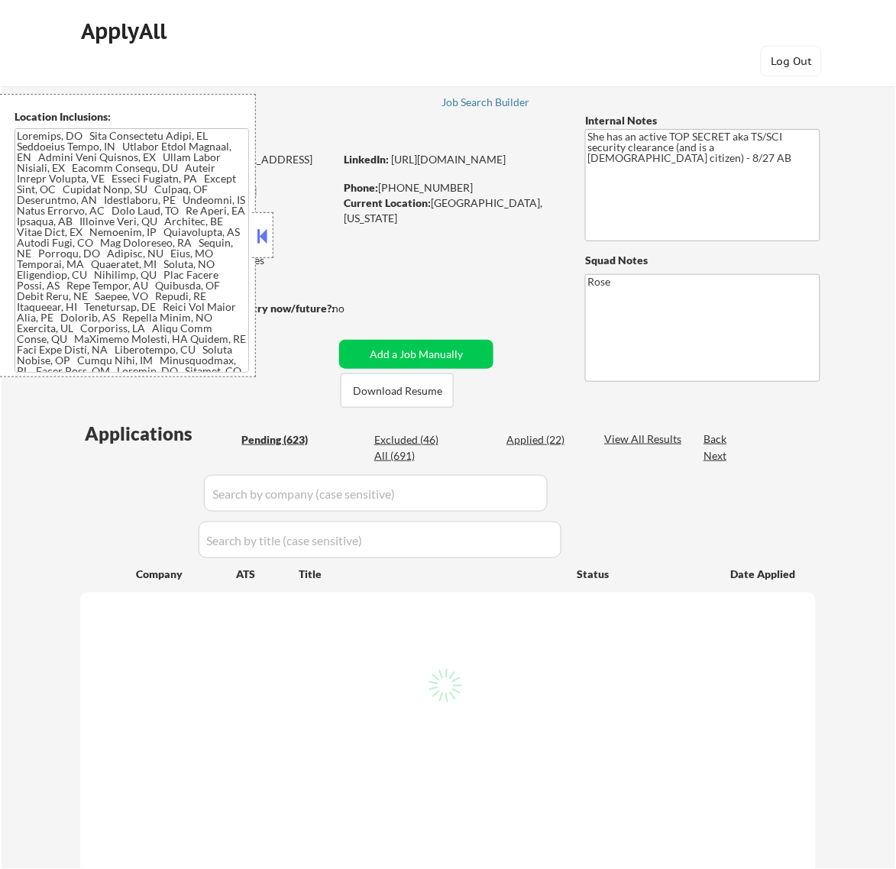
select select ""pending""
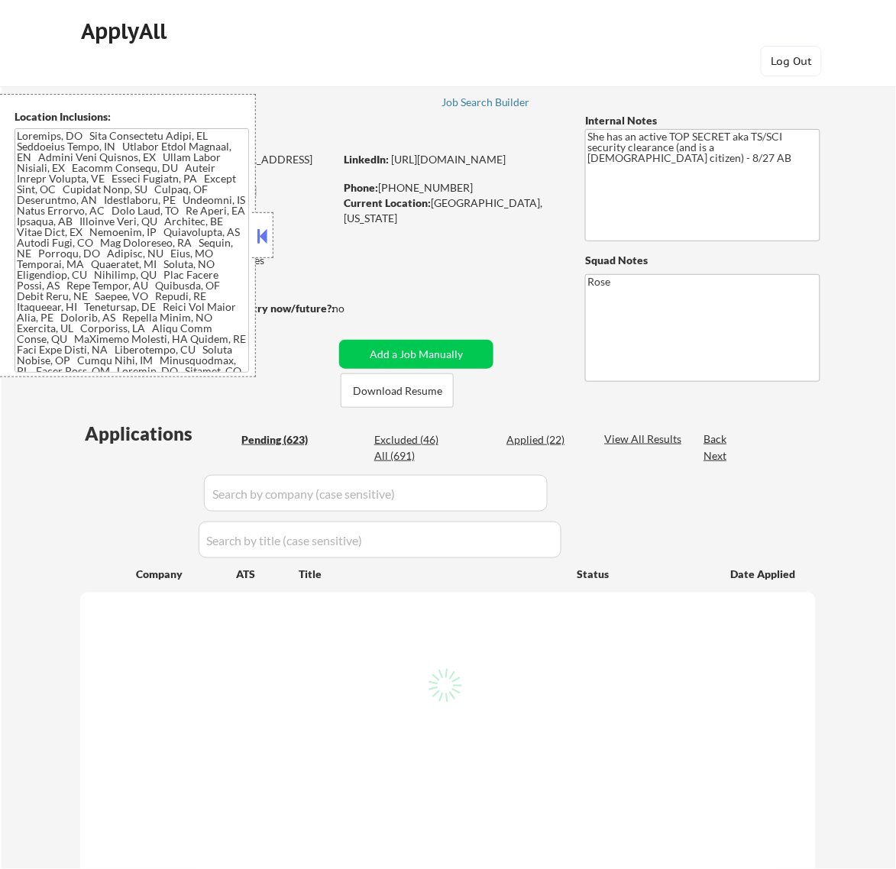
select select ""pending""
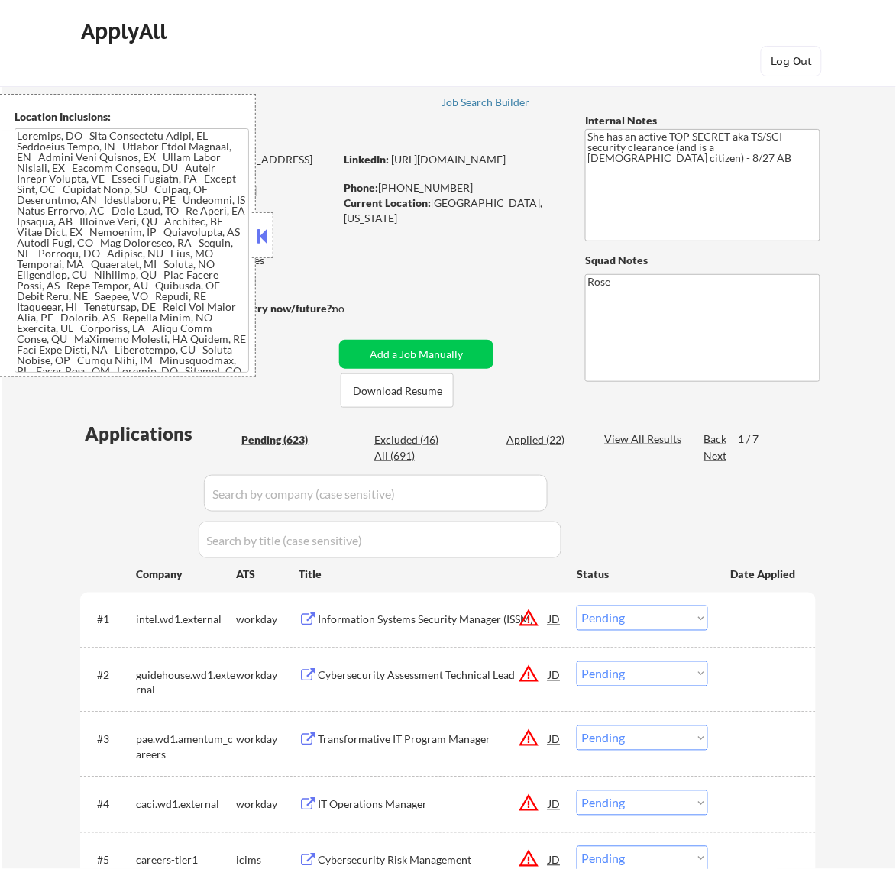
drag, startPoint x: 651, startPoint y: 619, endPoint x: 645, endPoint y: 630, distance: 12.0
click at [651, 619] on select "Choose an option... Pending Applied Excluded (Questions) Excluded (Expired) Exc…" at bounding box center [642, 618] width 131 height 25
click at [577, 606] on select "Choose an option... Pending Applied Excluded (Questions) Excluded (Expired) Exc…" at bounding box center [642, 618] width 131 height 25
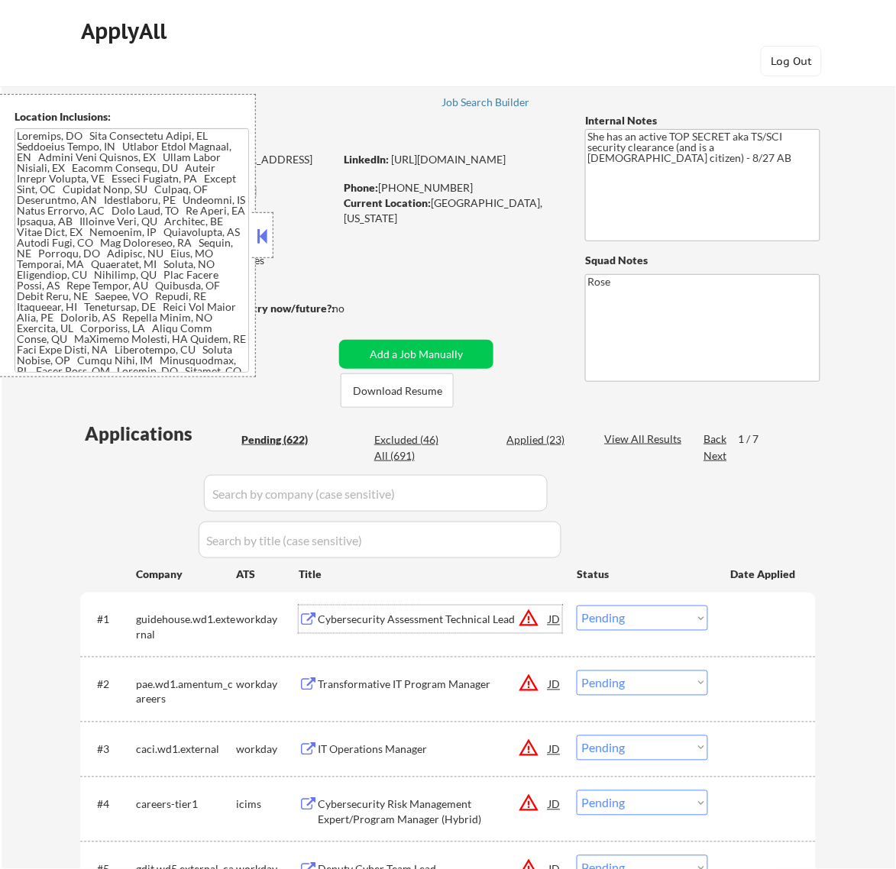
click at [438, 615] on div "Cybersecurity Assessment Technical Lead" at bounding box center [433, 620] width 231 height 15
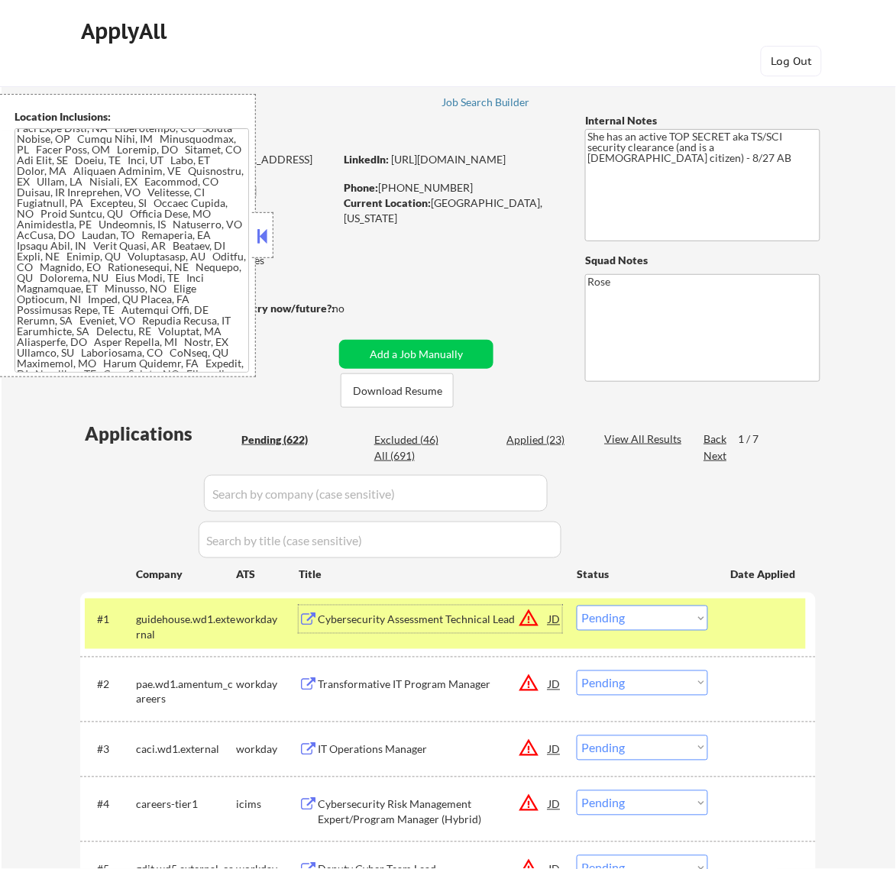
scroll to position [189, 0]
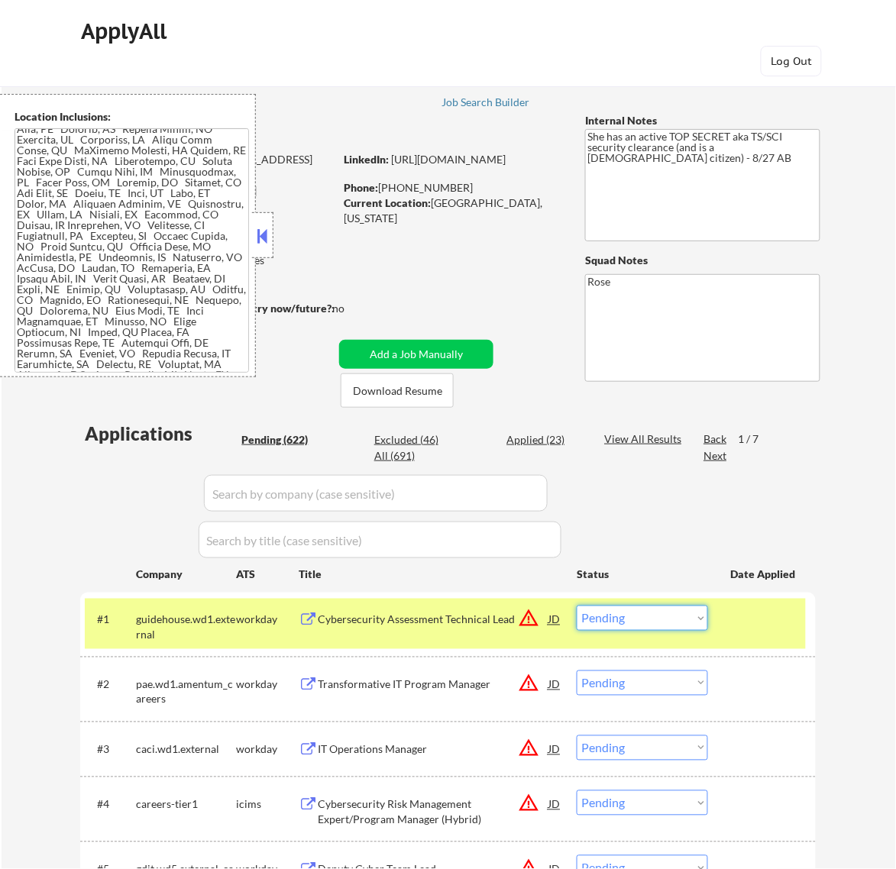
drag, startPoint x: 617, startPoint y: 613, endPoint x: 626, endPoint y: 609, distance: 9.7
click at [619, 613] on select "Choose an option... Pending Applied Excluded (Questions) Excluded (Expired) Exc…" at bounding box center [642, 618] width 131 height 25
click at [577, 606] on select "Choose an option... Pending Applied Excluded (Questions) Excluded (Expired) Exc…" at bounding box center [642, 618] width 131 height 25
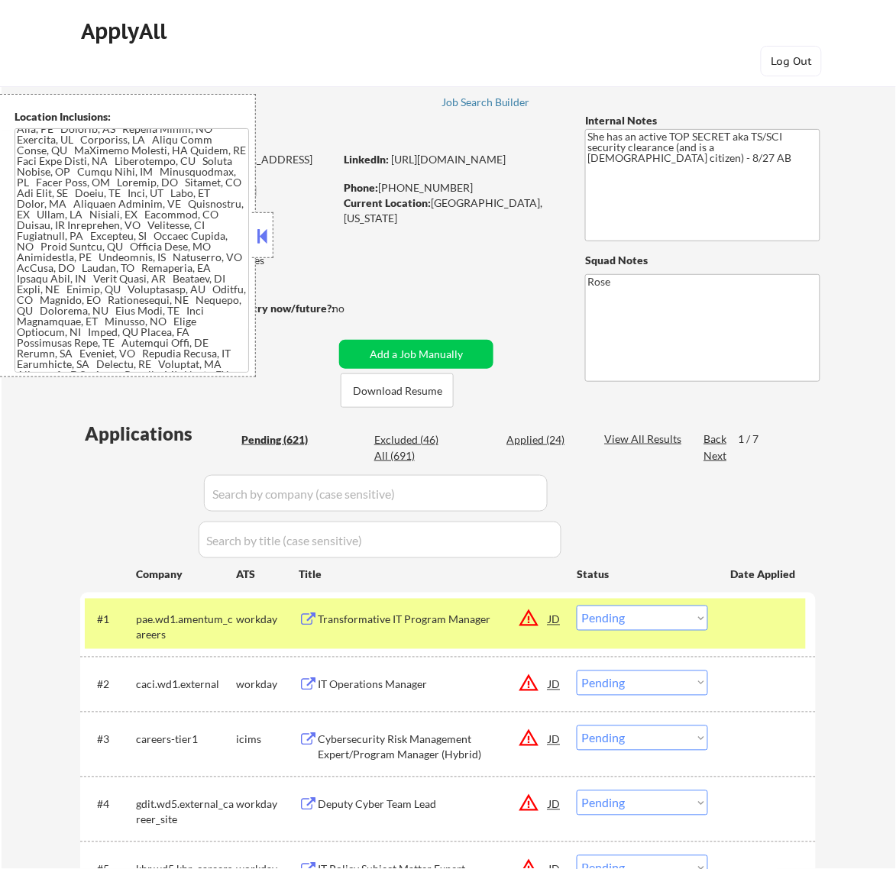
click at [260, 235] on button at bounding box center [262, 236] width 17 height 23
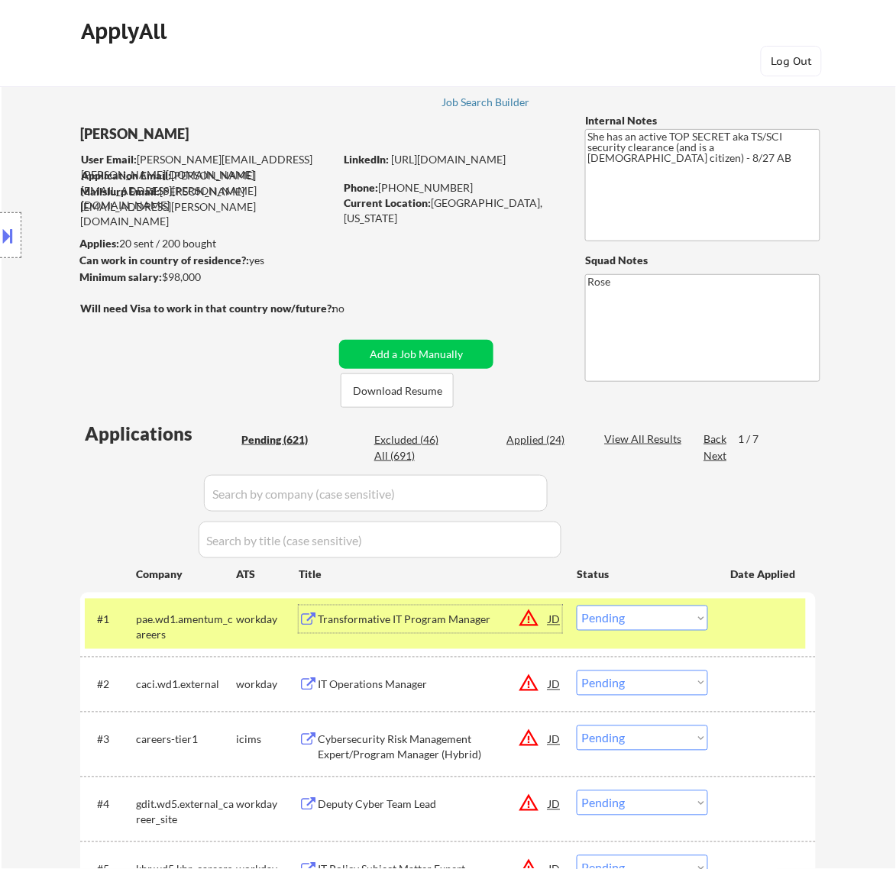
click at [441, 630] on div "Transformative IT Program Manager" at bounding box center [433, 619] width 231 height 27
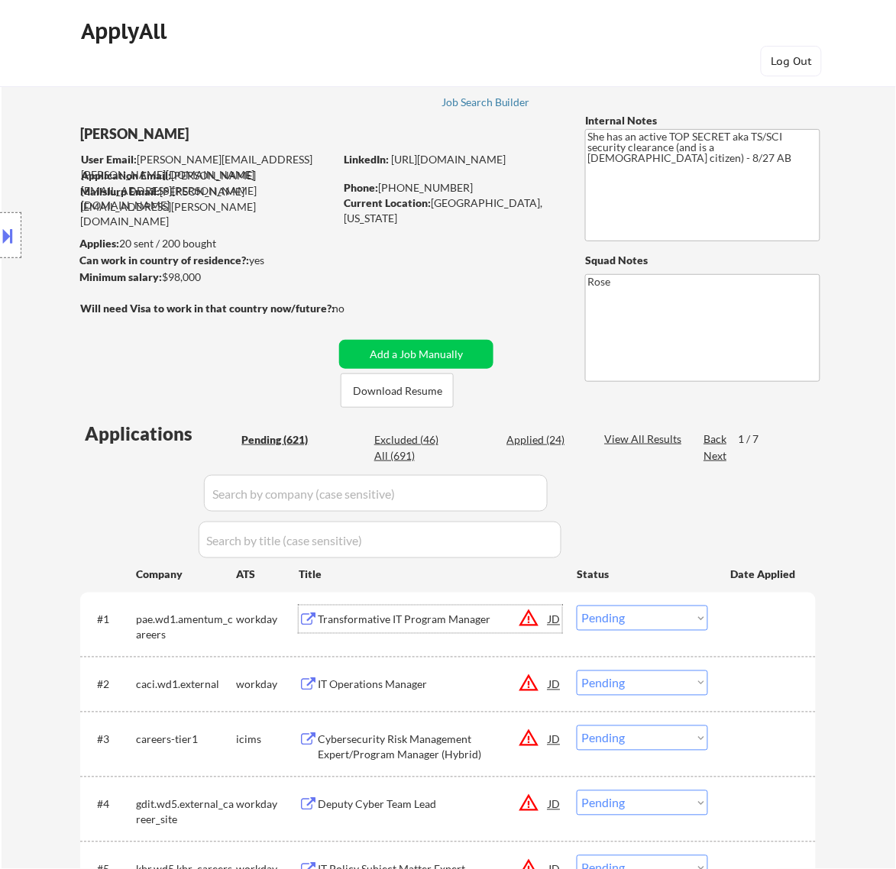
click at [651, 617] on select "Choose an option... Pending Applied Excluded (Questions) Excluded (Expired) Exc…" at bounding box center [642, 618] width 131 height 25
click at [577, 606] on select "Choose an option... Pending Applied Excluded (Questions) Excluded (Expired) Exc…" at bounding box center [642, 618] width 131 height 25
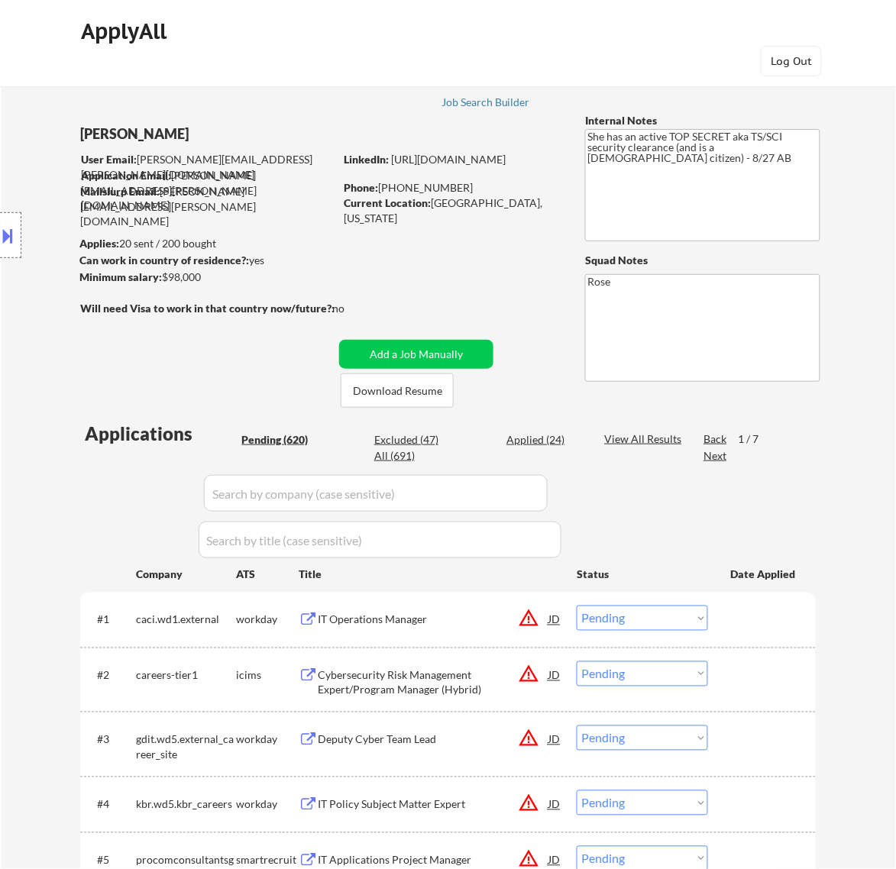
click at [460, 631] on div "IT Operations Manager" at bounding box center [433, 619] width 231 height 27
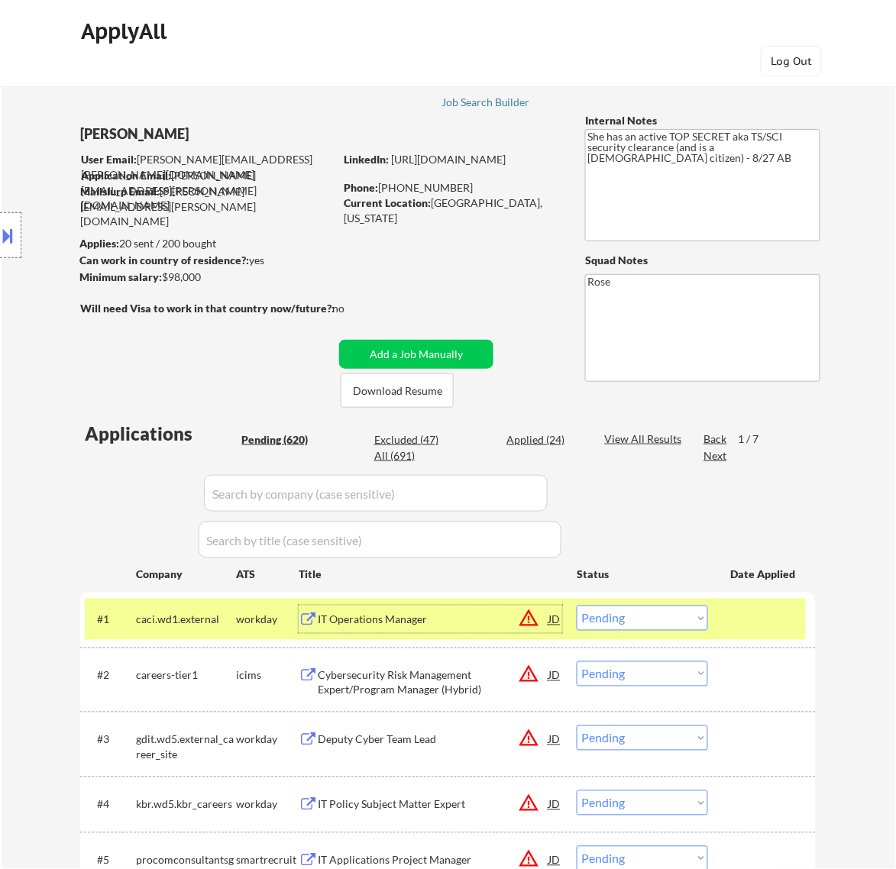
click at [658, 621] on select "Choose an option... Pending Applied Excluded (Questions) Excluded (Expired) Exc…" at bounding box center [642, 618] width 131 height 25
click at [577, 606] on select "Choose an option... Pending Applied Excluded (Questions) Excluded (Expired) Exc…" at bounding box center [642, 618] width 131 height 25
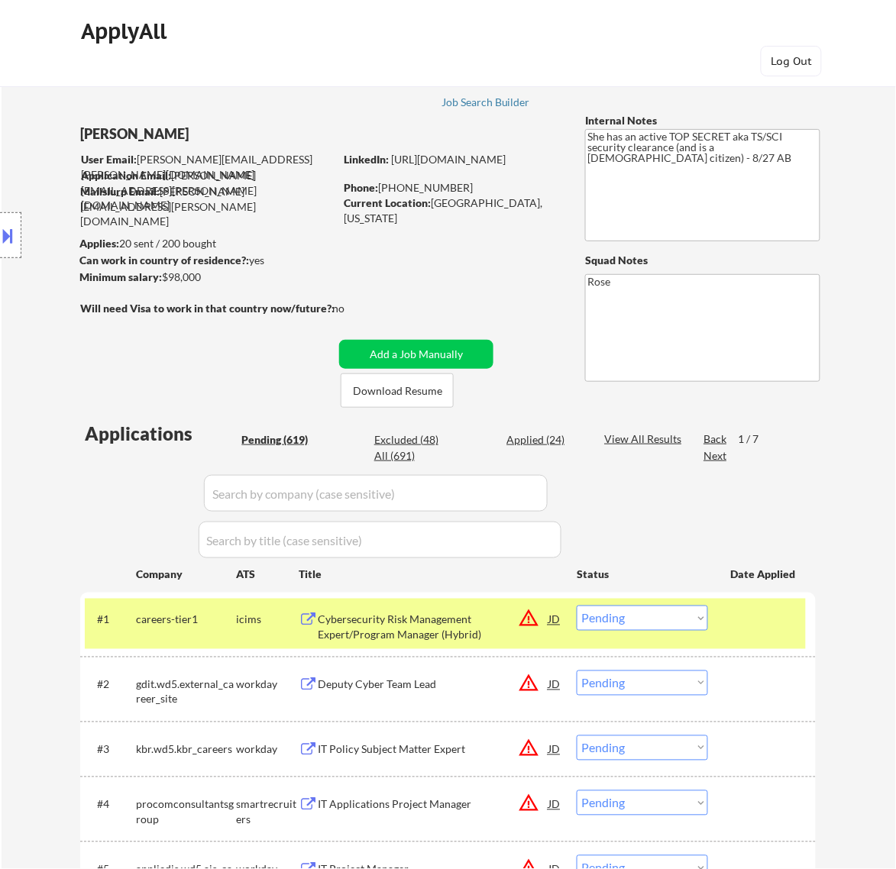
click at [482, 627] on div "Cybersecurity Risk Management Expert/Program Manager (Hybrid)" at bounding box center [433, 628] width 231 height 30
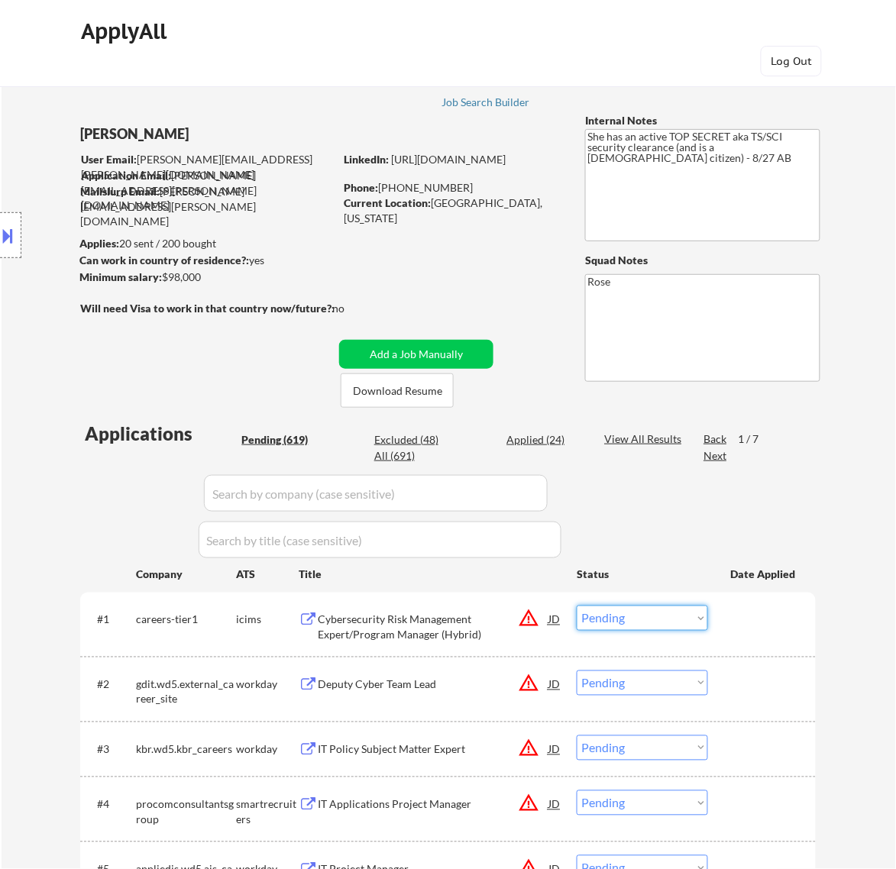
click at [616, 609] on select "Choose an option... Pending Applied Excluded (Questions) Excluded (Expired) Exc…" at bounding box center [642, 618] width 131 height 25
click at [577, 606] on select "Choose an option... Pending Applied Excluded (Questions) Excluded (Expired) Exc…" at bounding box center [642, 618] width 131 height 25
click at [455, 617] on div "Cybersecurity Risk Management Expert/Program Manager (Hybrid)" at bounding box center [433, 628] width 231 height 30
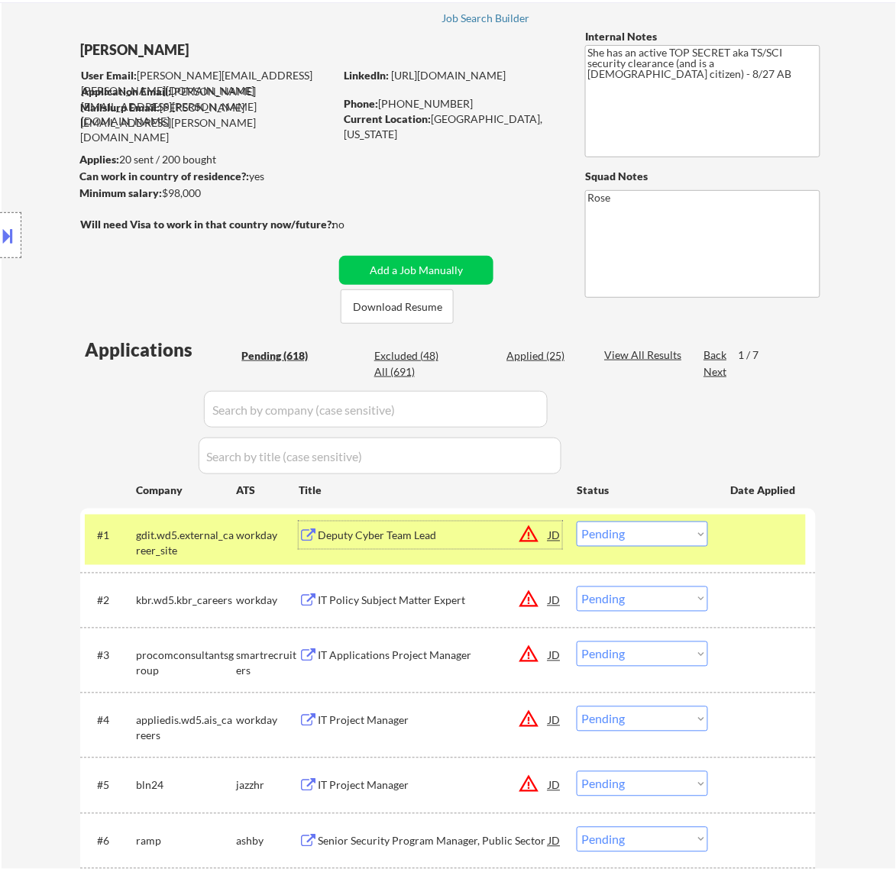
scroll to position [191, 0]
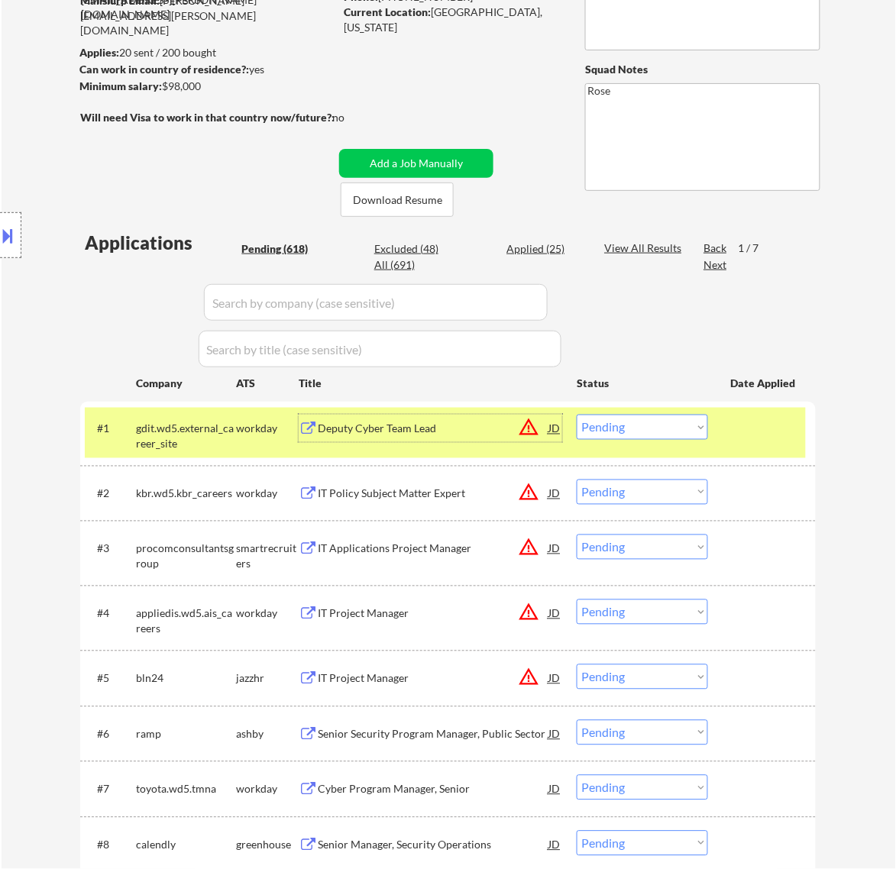
click at [470, 410] on div "#1 gdit.wd5.external_career_site workday Deputy Cyber Team Lead JD warning_ambe…" at bounding box center [445, 433] width 721 height 50
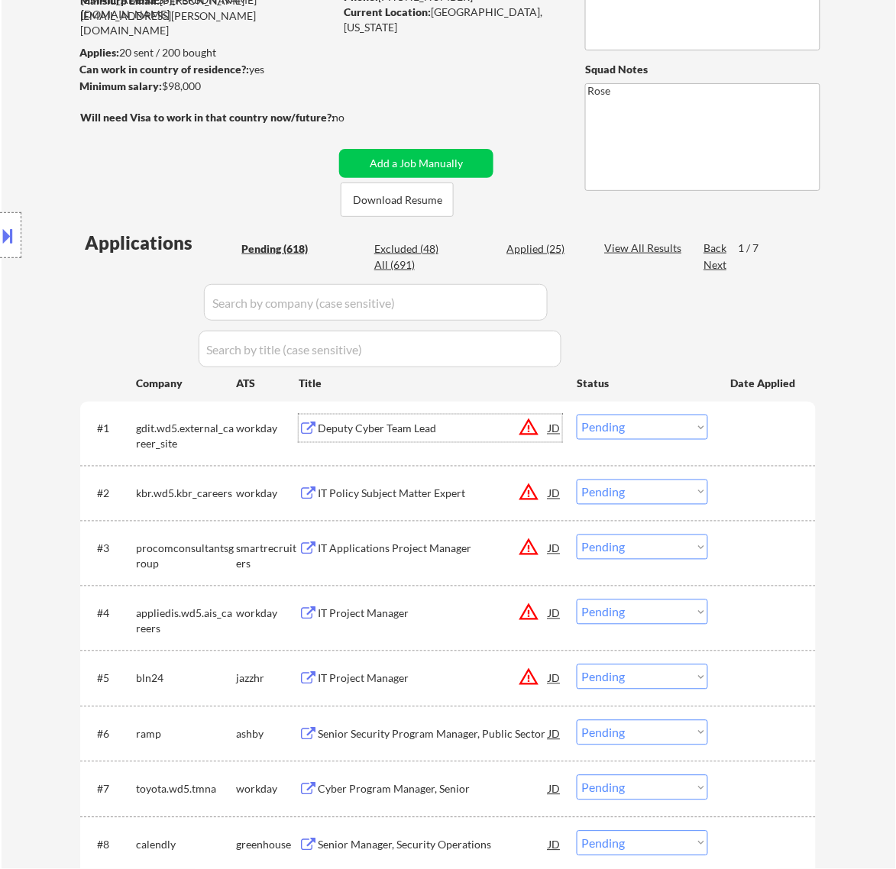
click at [467, 419] on div "Deputy Cyber Team Lead" at bounding box center [433, 428] width 231 height 27
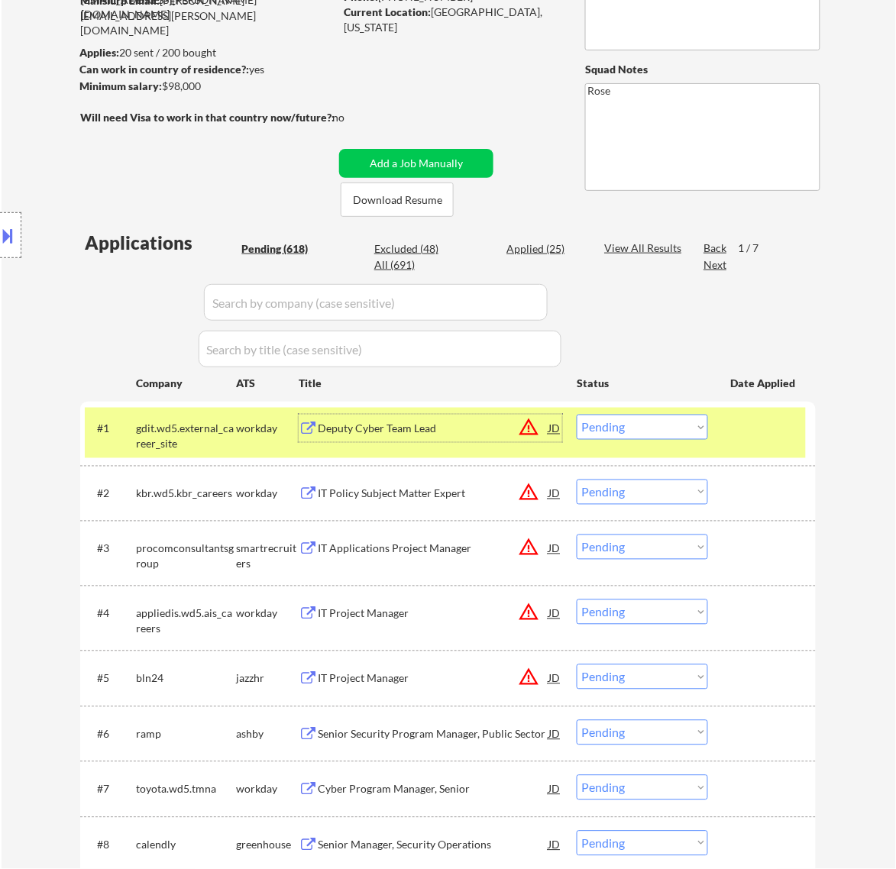
click at [601, 426] on select "Choose an option... Pending Applied Excluded (Questions) Excluded (Expired) Exc…" at bounding box center [642, 427] width 131 height 25
click at [577, 415] on select "Choose an option... Pending Applied Excluded (Questions) Excluded (Expired) Exc…" at bounding box center [642, 427] width 131 height 25
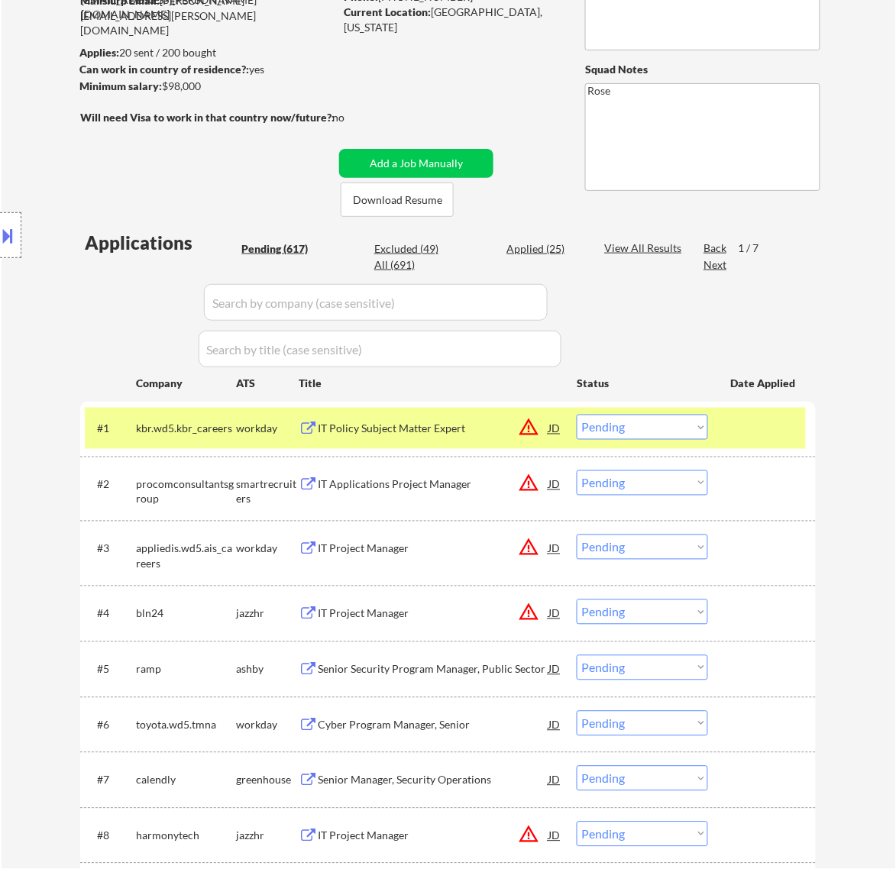
click at [428, 422] on div "IT Policy Subject Matter Expert" at bounding box center [433, 429] width 231 height 15
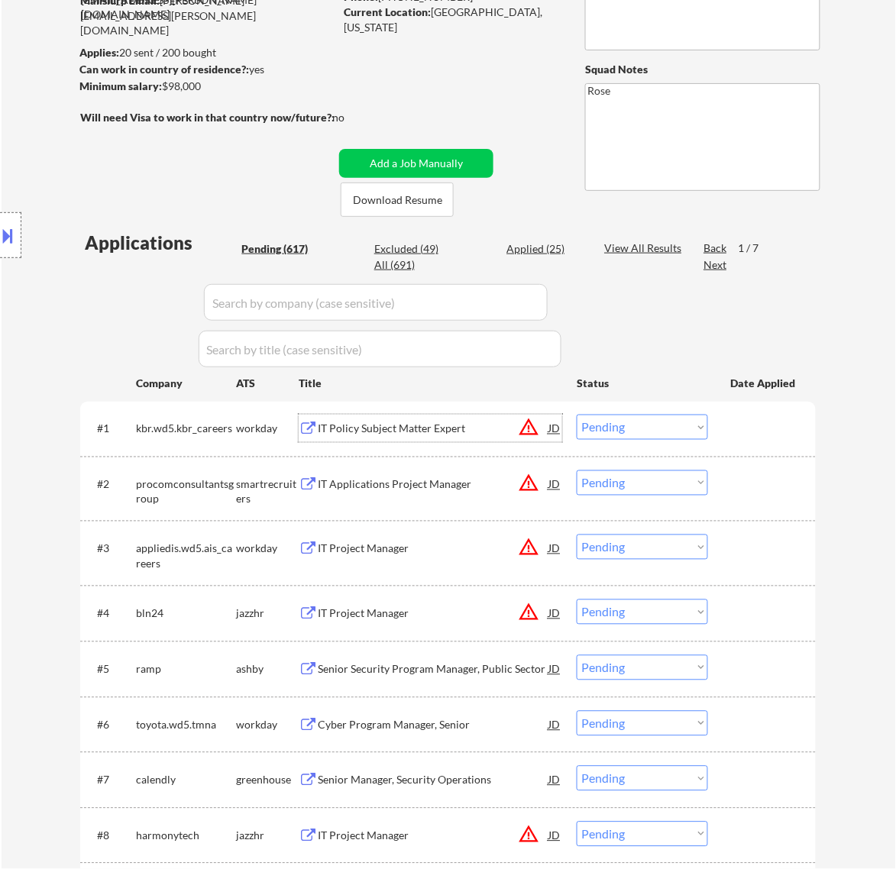
click at [8, 241] on button at bounding box center [8, 235] width 17 height 25
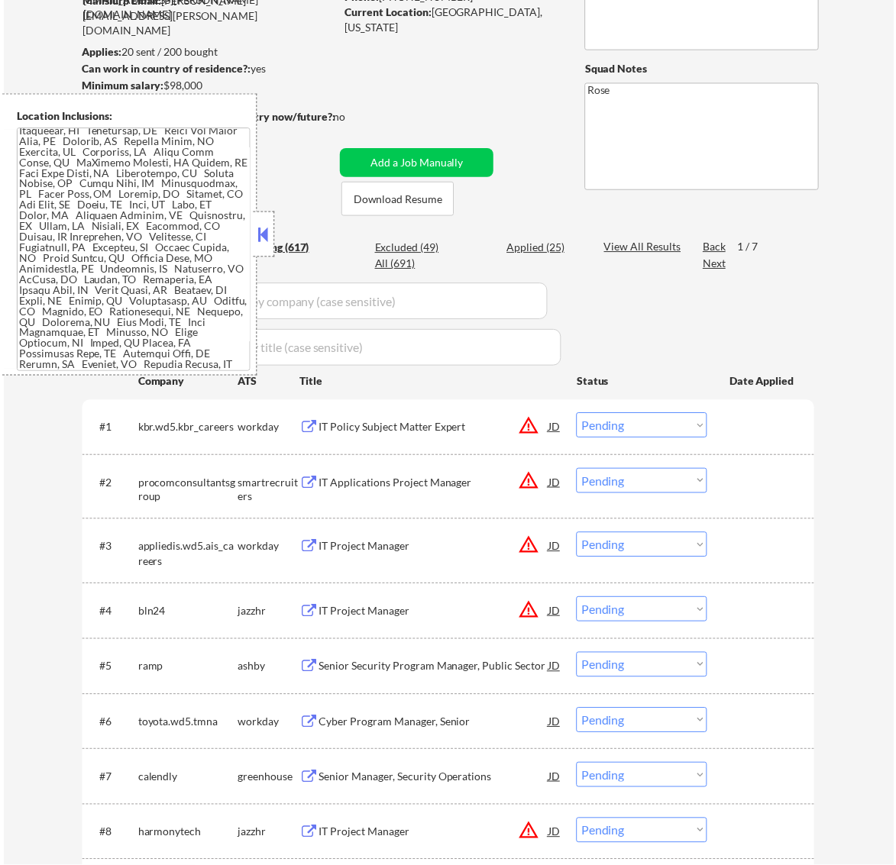
scroll to position [284, 0]
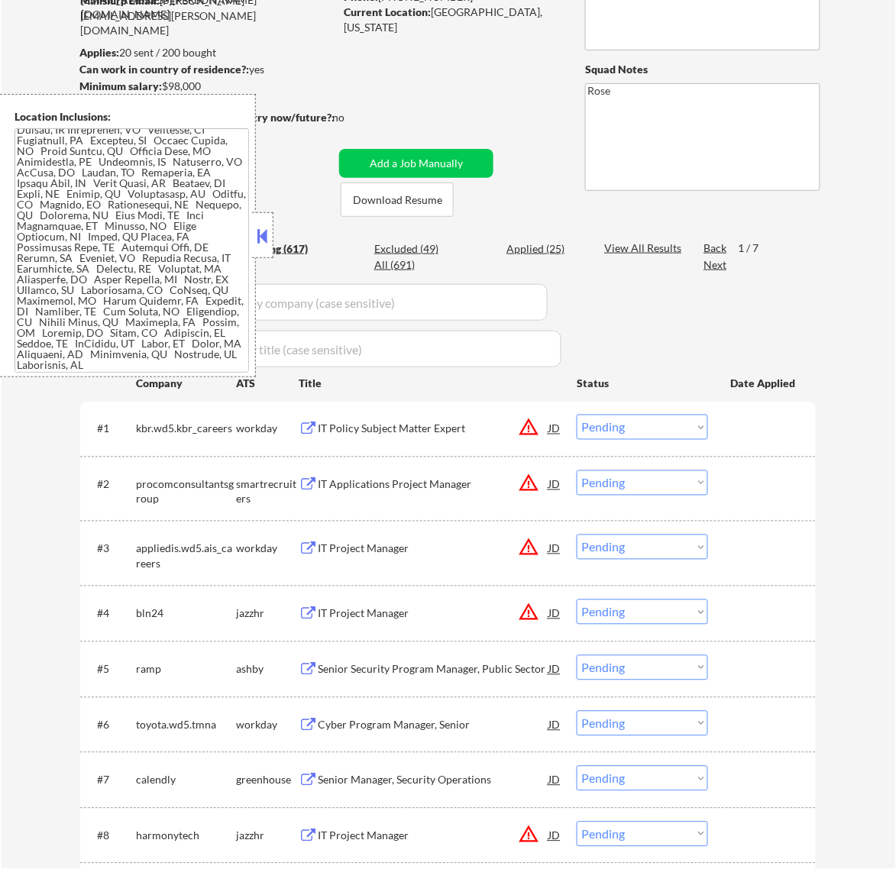
click at [254, 226] on button at bounding box center [262, 236] width 17 height 23
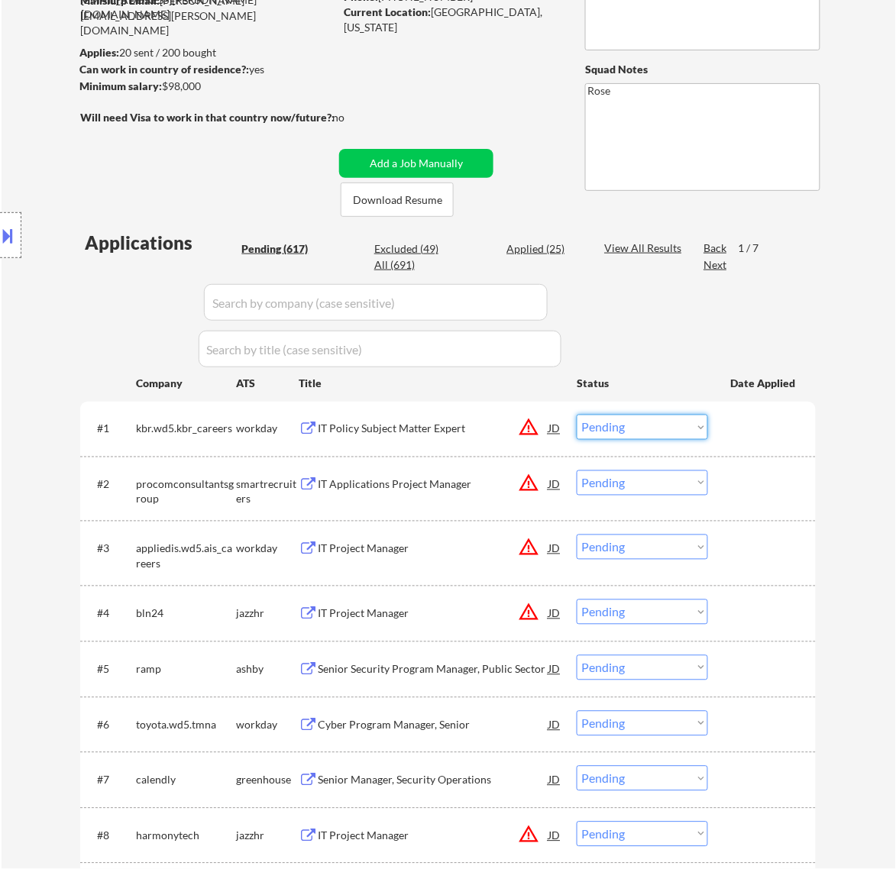
click at [657, 429] on select "Choose an option... Pending Applied Excluded (Questions) Excluded (Expired) Exc…" at bounding box center [642, 427] width 131 height 25
click at [577, 415] on select "Choose an option... Pending Applied Excluded (Questions) Excluded (Expired) Exc…" at bounding box center [642, 427] width 131 height 25
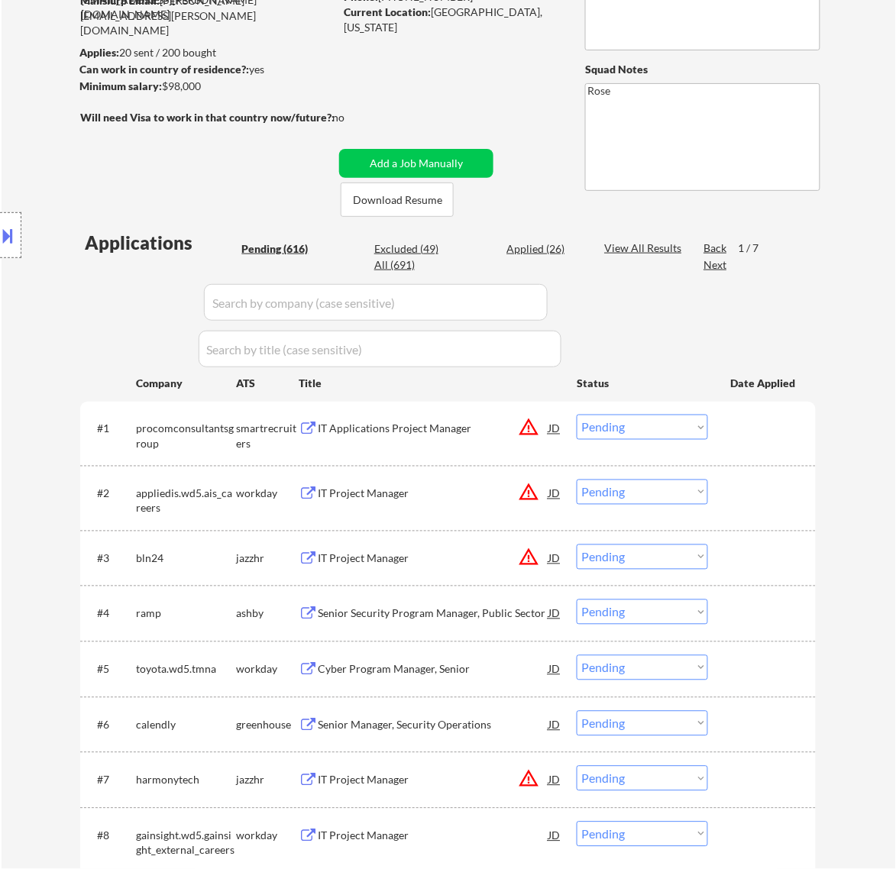
click at [403, 434] on div "IT Applications Project Manager" at bounding box center [433, 429] width 231 height 15
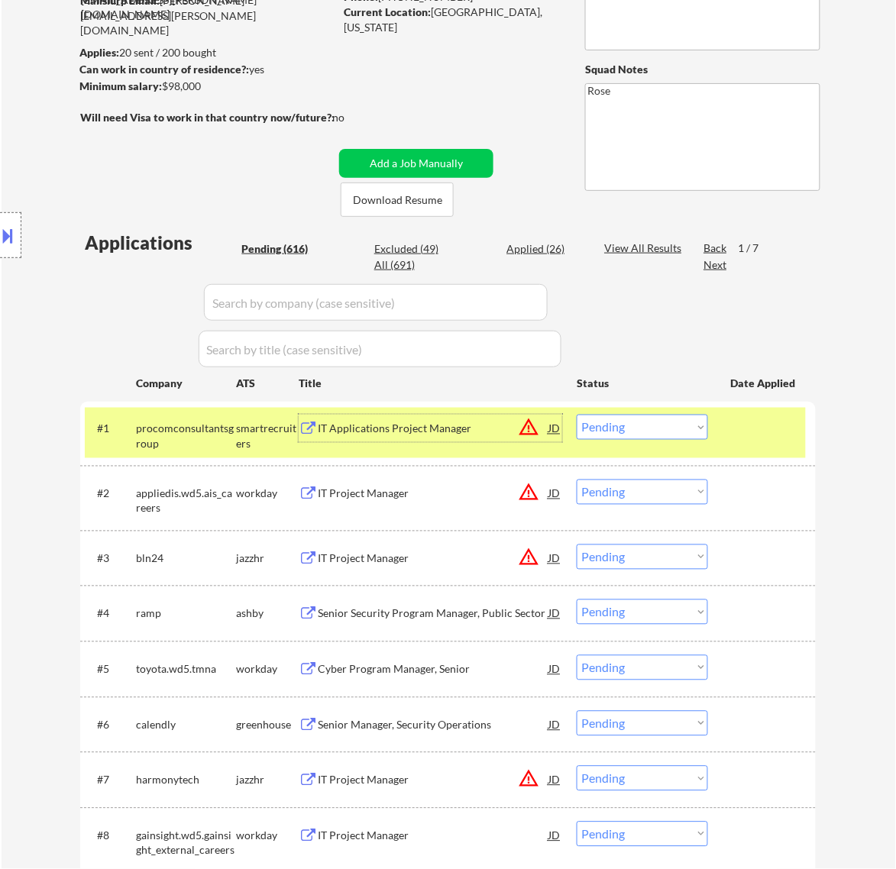
click at [653, 430] on select "Choose an option... Pending Applied Excluded (Questions) Excluded (Expired) Exc…" at bounding box center [642, 427] width 131 height 25
click at [577, 415] on select "Choose an option... Pending Applied Excluded (Questions) Excluded (Expired) Exc…" at bounding box center [642, 427] width 131 height 25
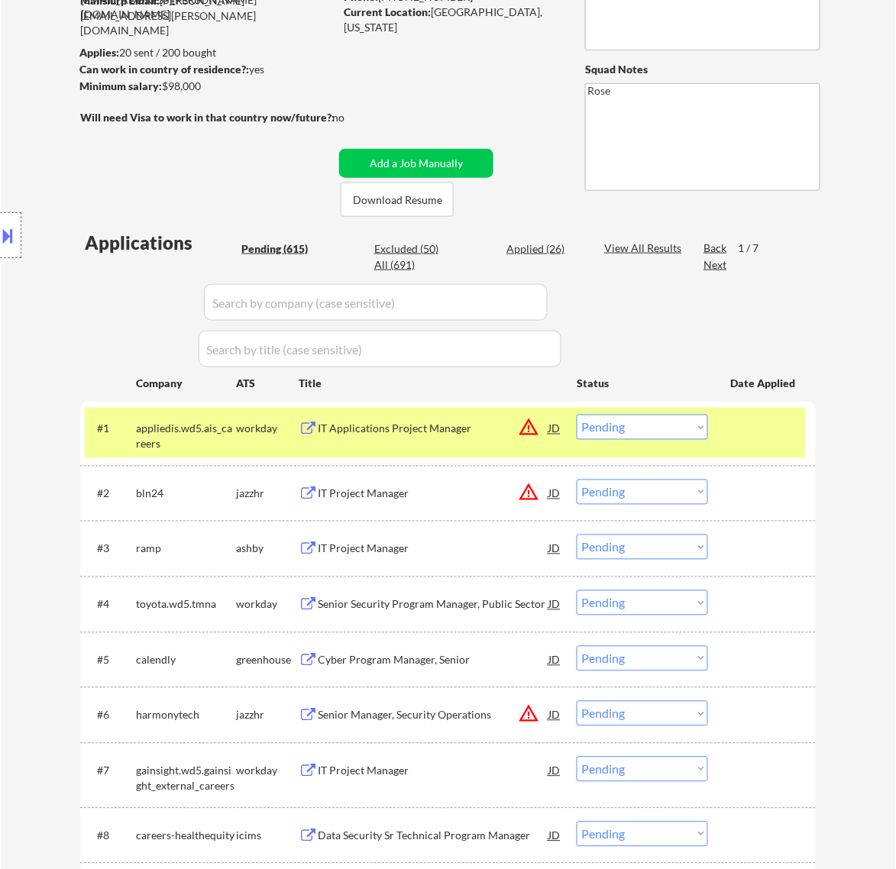
click at [453, 433] on div "IT Applications Project Manager" at bounding box center [433, 429] width 231 height 15
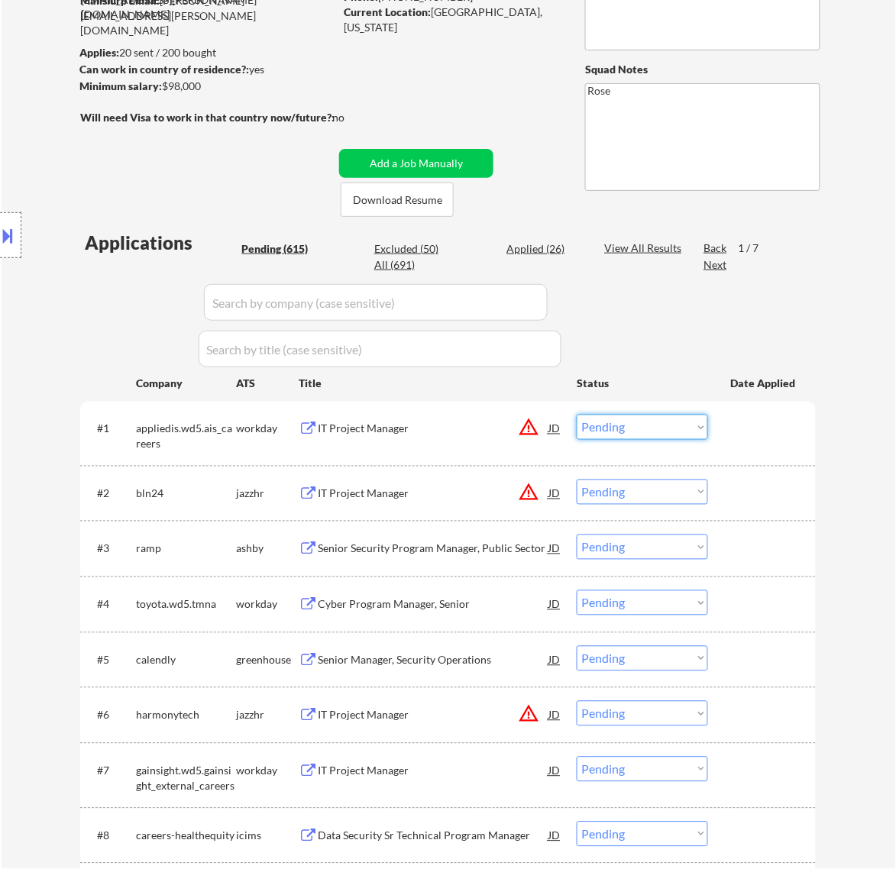
click at [674, 428] on select "Choose an option... Pending Applied Excluded (Questions) Excluded (Expired) Exc…" at bounding box center [642, 427] width 131 height 25
click at [577, 415] on select "Choose an option... Pending Applied Excluded (Questions) Excluded (Expired) Exc…" at bounding box center [642, 427] width 131 height 25
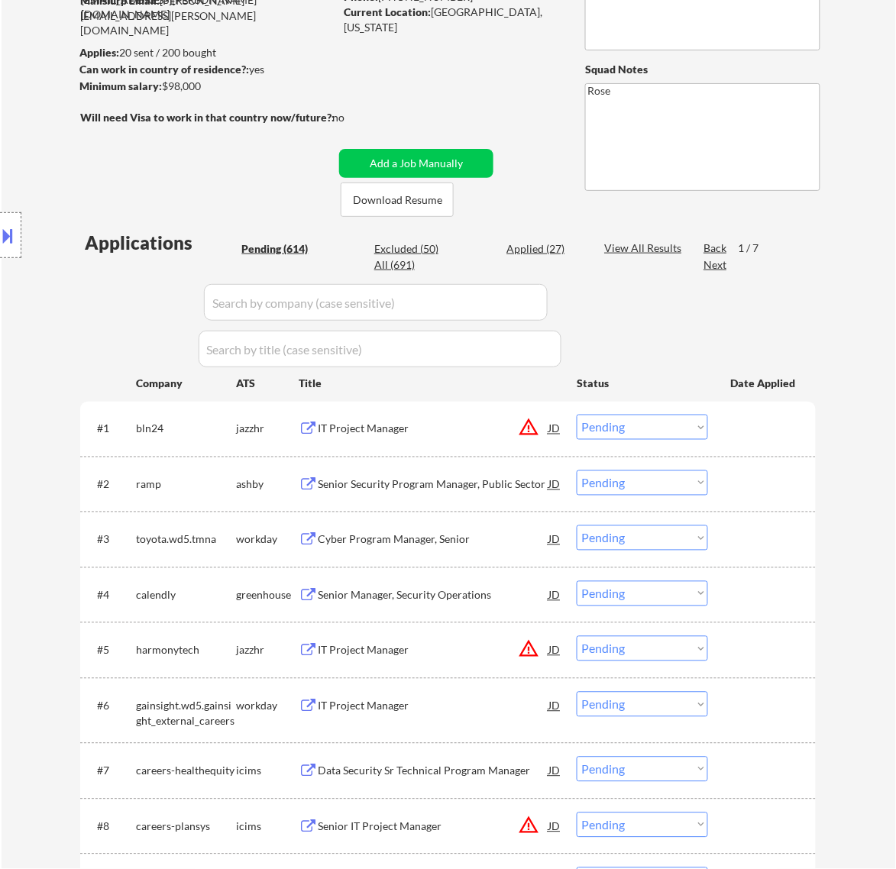
click at [451, 430] on div "IT Project Manager" at bounding box center [433, 429] width 231 height 15
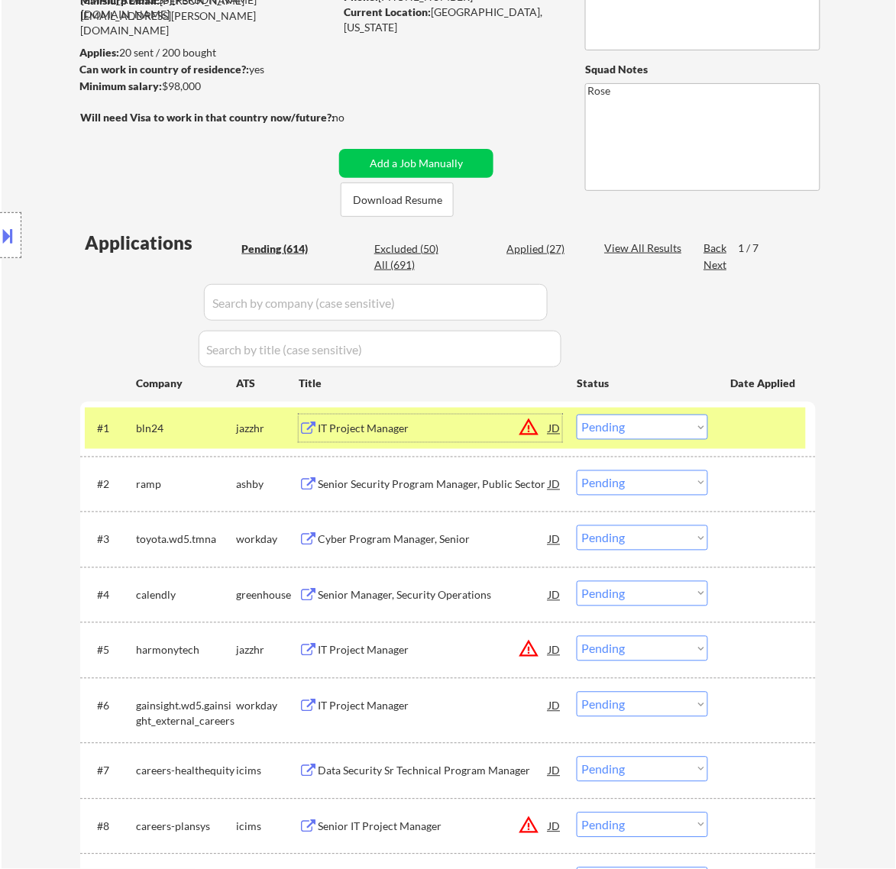
drag, startPoint x: 676, startPoint y: 428, endPoint x: 677, endPoint y: 438, distance: 10.0
click at [676, 426] on select "Choose an option... Pending Applied Excluded (Questions) Excluded (Expired) Exc…" at bounding box center [642, 427] width 131 height 25
click at [577, 415] on select "Choose an option... Pending Applied Excluded (Questions) Excluded (Expired) Exc…" at bounding box center [642, 427] width 131 height 25
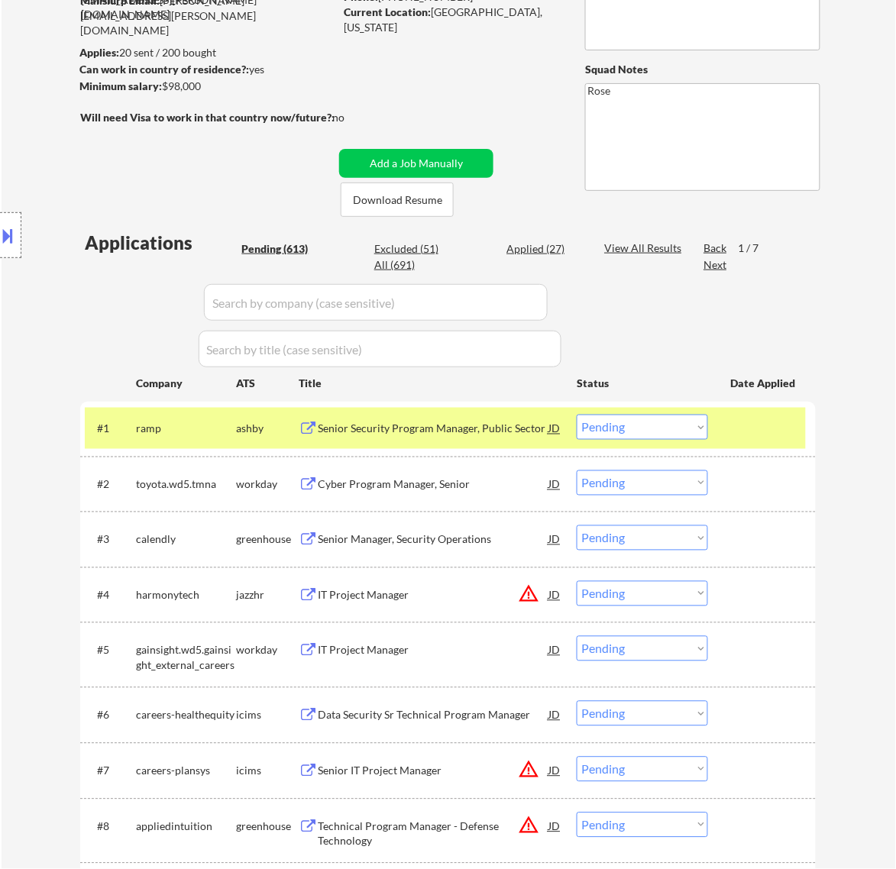
click at [506, 424] on div "Senior Security Program Manager, Public Sector" at bounding box center [433, 429] width 231 height 15
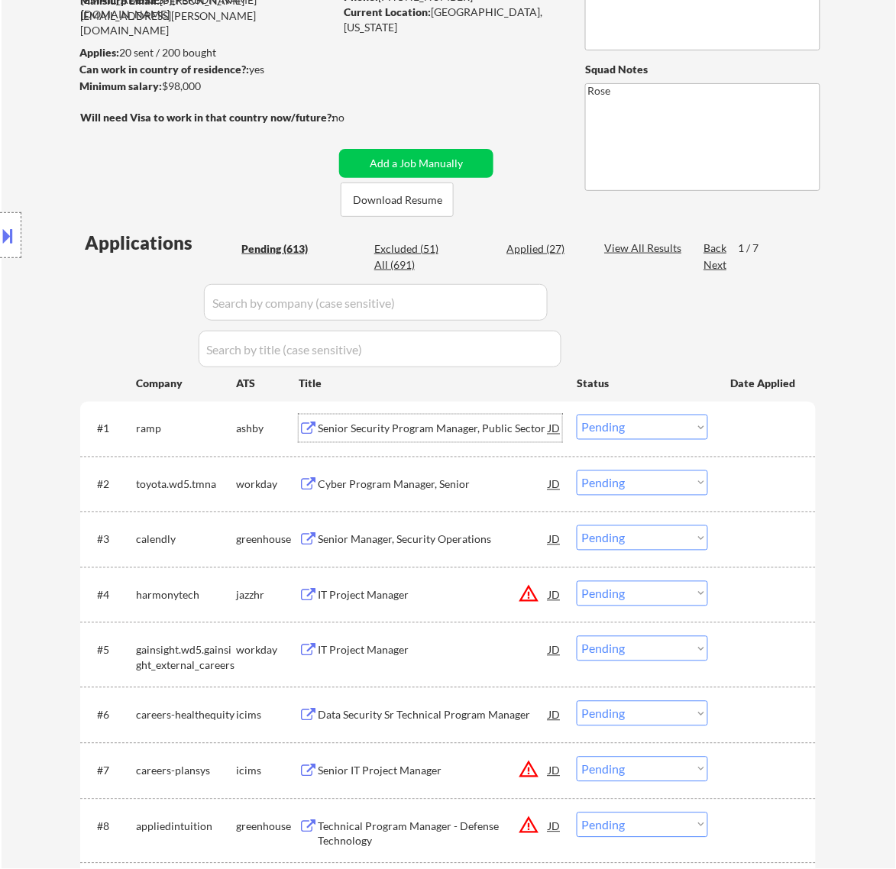
click at [650, 428] on select "Choose an option... Pending Applied Excluded (Questions) Excluded (Expired) Exc…" at bounding box center [642, 427] width 131 height 25
click at [577, 415] on select "Choose an option... Pending Applied Excluded (Questions) Excluded (Expired) Exc…" at bounding box center [642, 427] width 131 height 25
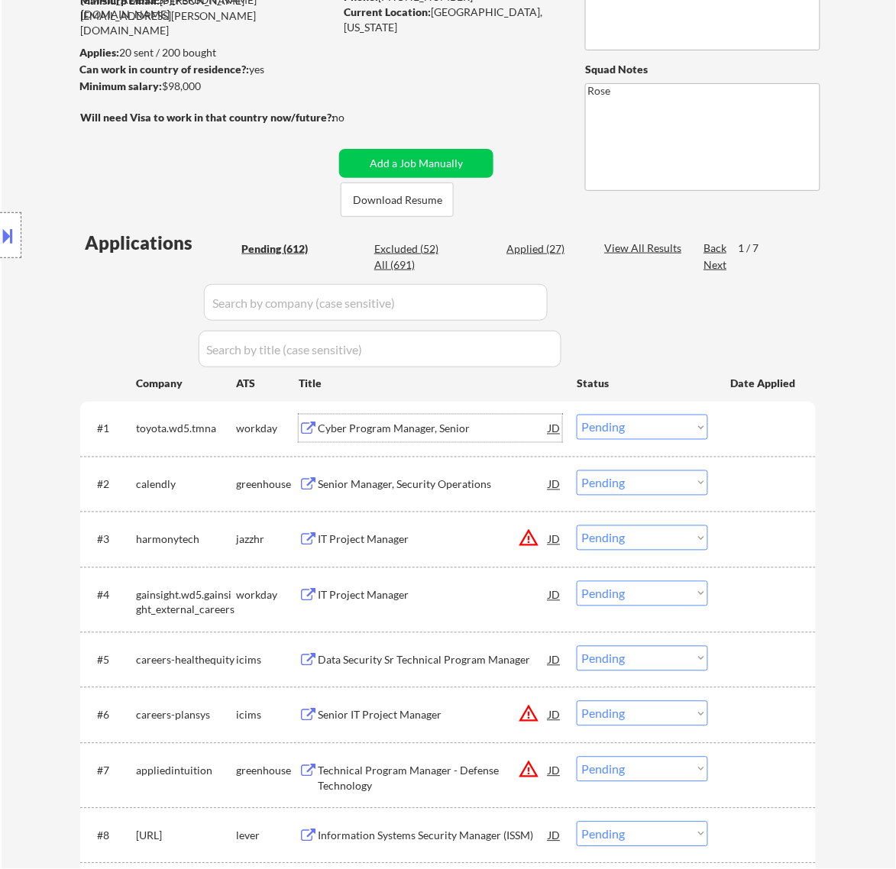
click at [396, 428] on div "Cyber Program Manager, Senior" at bounding box center [433, 429] width 231 height 15
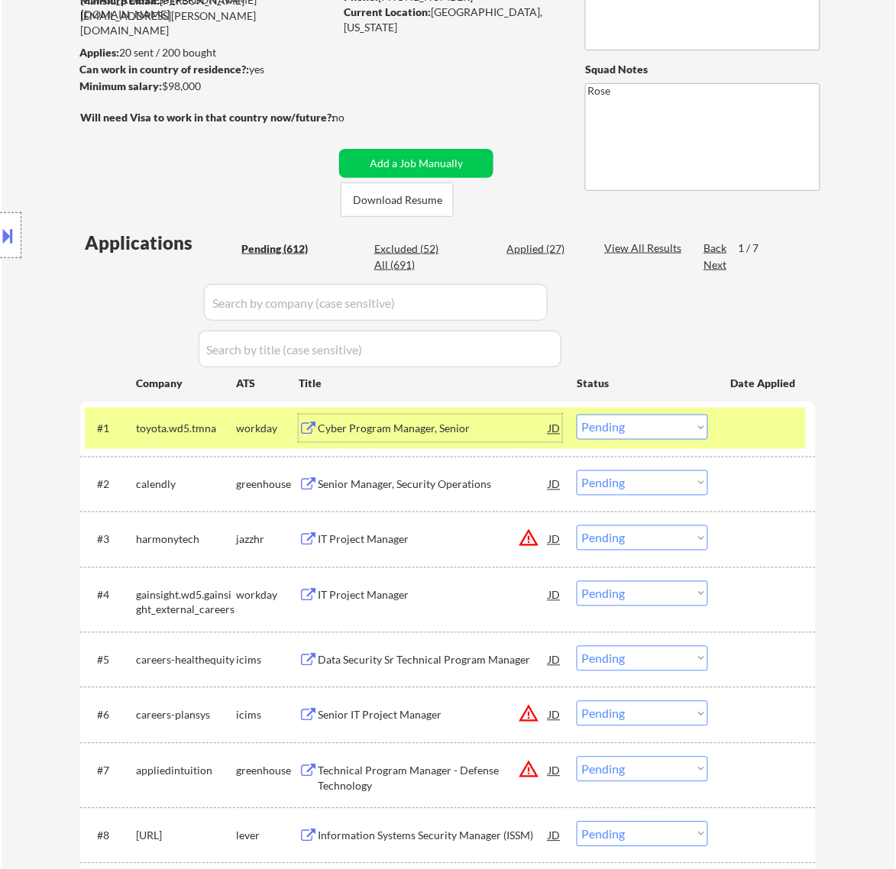
click at [653, 425] on select "Choose an option... Pending Applied Excluded (Questions) Excluded (Expired) Exc…" at bounding box center [642, 427] width 131 height 25
click at [577, 415] on select "Choose an option... Pending Applied Excluded (Questions) Excluded (Expired) Exc…" at bounding box center [642, 427] width 131 height 25
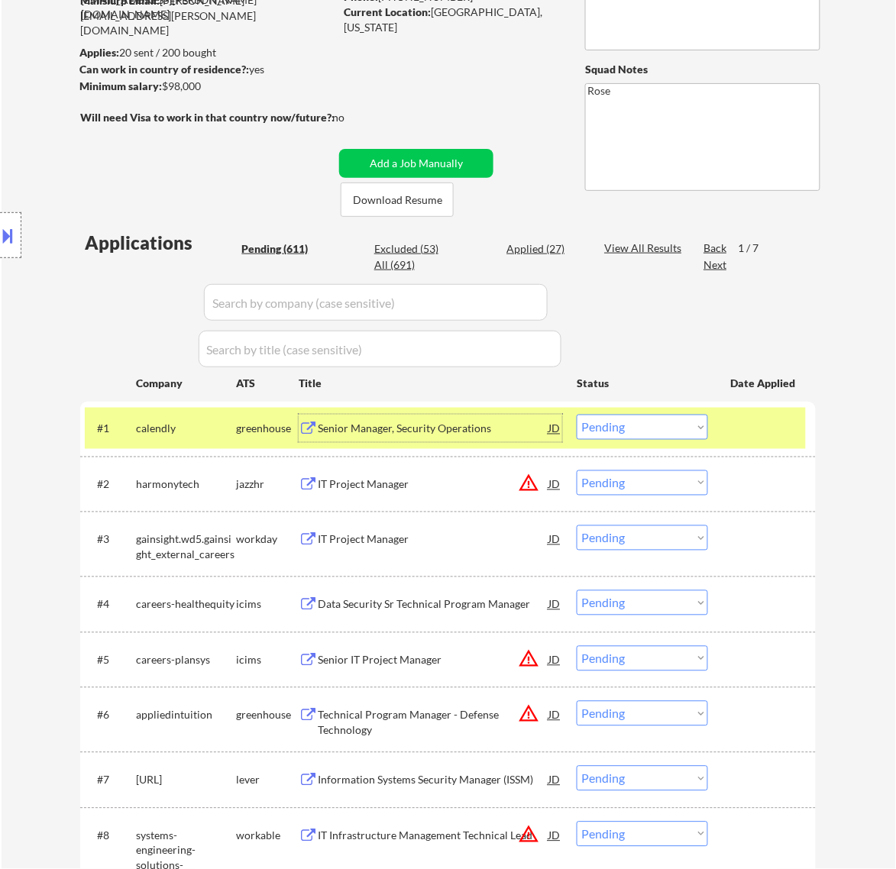
click at [477, 422] on div "Senior Manager, Security Operations" at bounding box center [433, 429] width 231 height 15
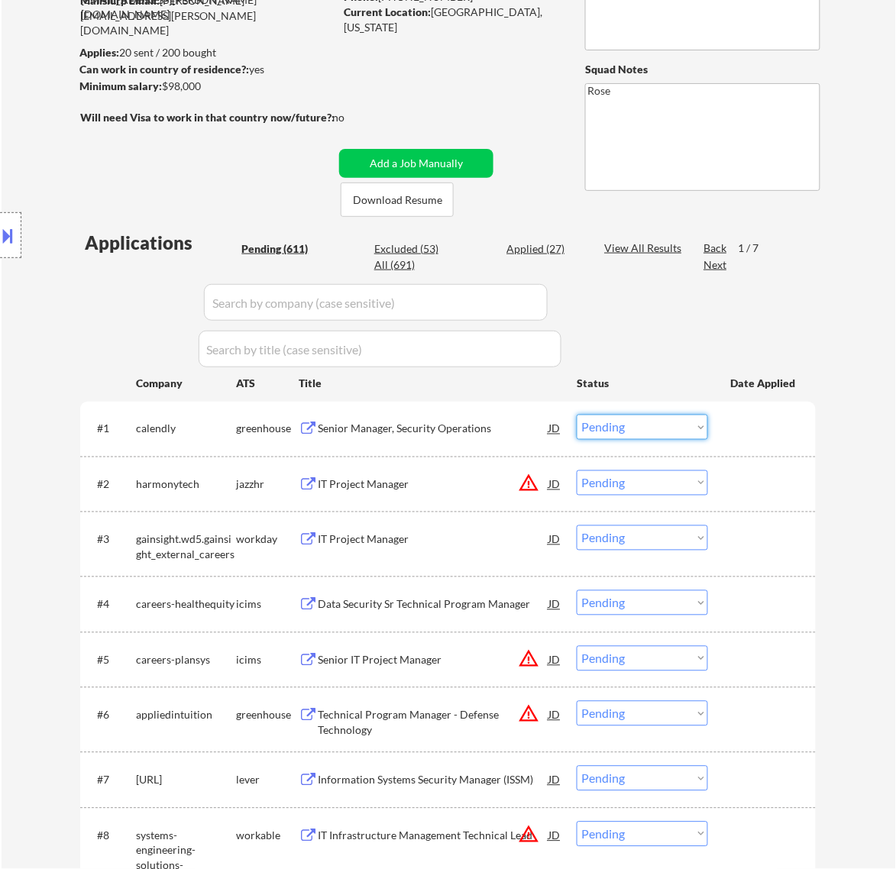
click at [616, 428] on select "Choose an option... Pending Applied Excluded (Questions) Excluded (Expired) Exc…" at bounding box center [642, 427] width 131 height 25
click at [577, 415] on select "Choose an option... Pending Applied Excluded (Questions) Excluded (Expired) Exc…" at bounding box center [642, 427] width 131 height 25
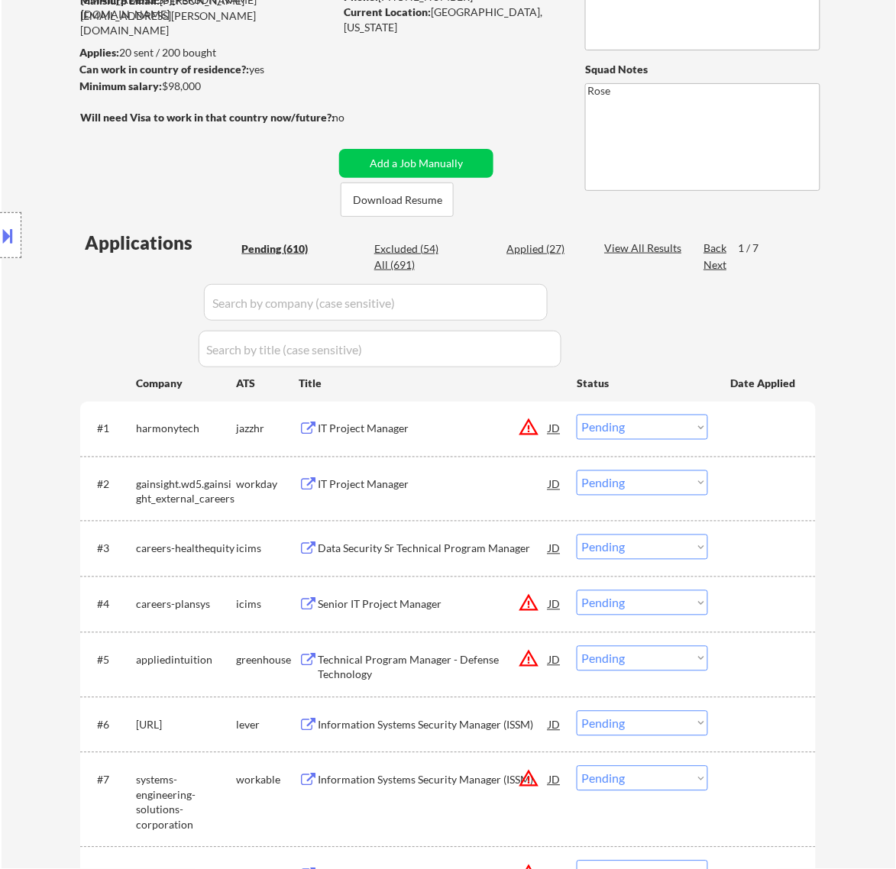
click at [443, 439] on div "IT Project Manager" at bounding box center [433, 428] width 231 height 27
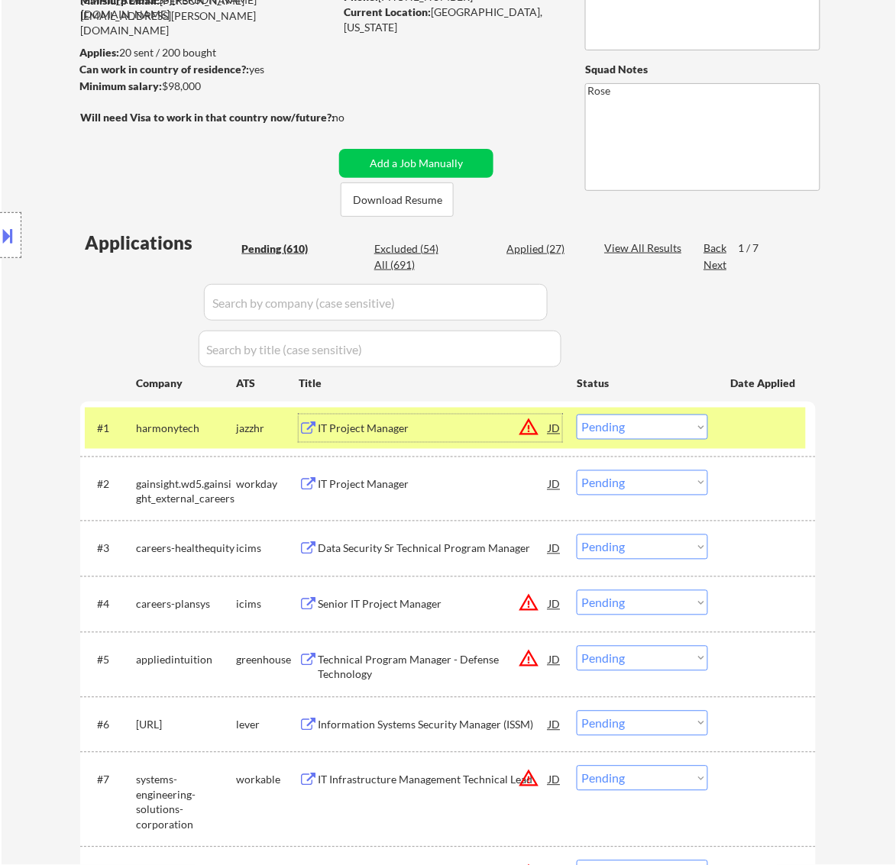
click at [668, 426] on select "Choose an option... Pending Applied Excluded (Questions) Excluded (Expired) Exc…" at bounding box center [642, 427] width 131 height 25
click at [577, 415] on select "Choose an option... Pending Applied Excluded (Questions) Excluded (Expired) Exc…" at bounding box center [642, 427] width 131 height 25
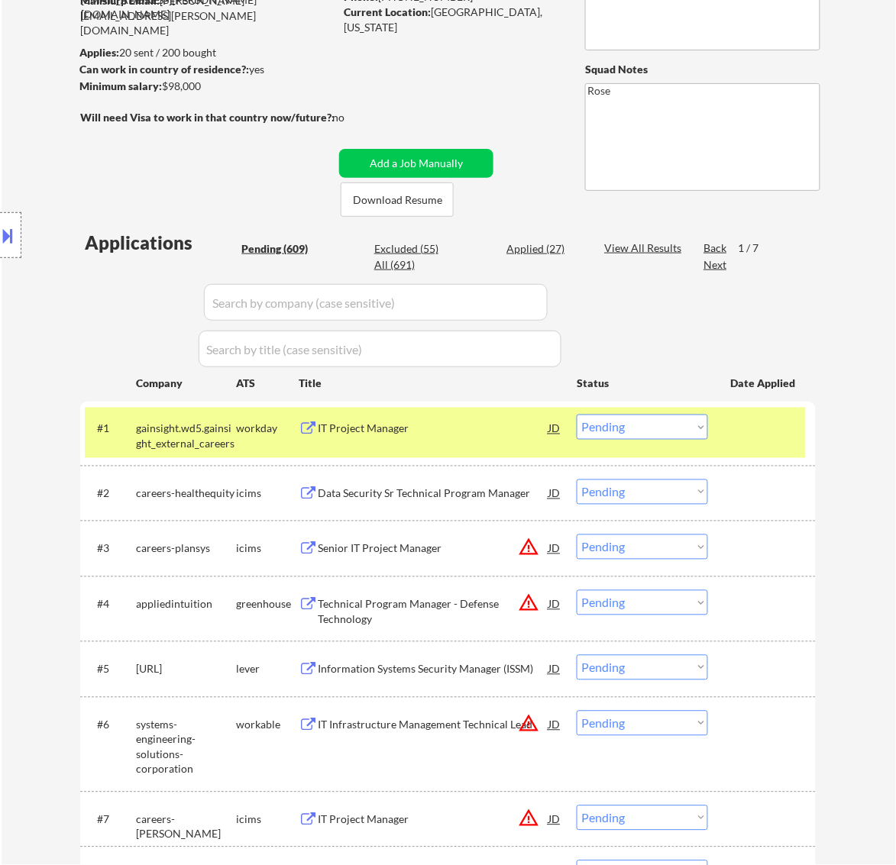
click at [493, 422] on div "IT Project Manager" at bounding box center [433, 429] width 231 height 15
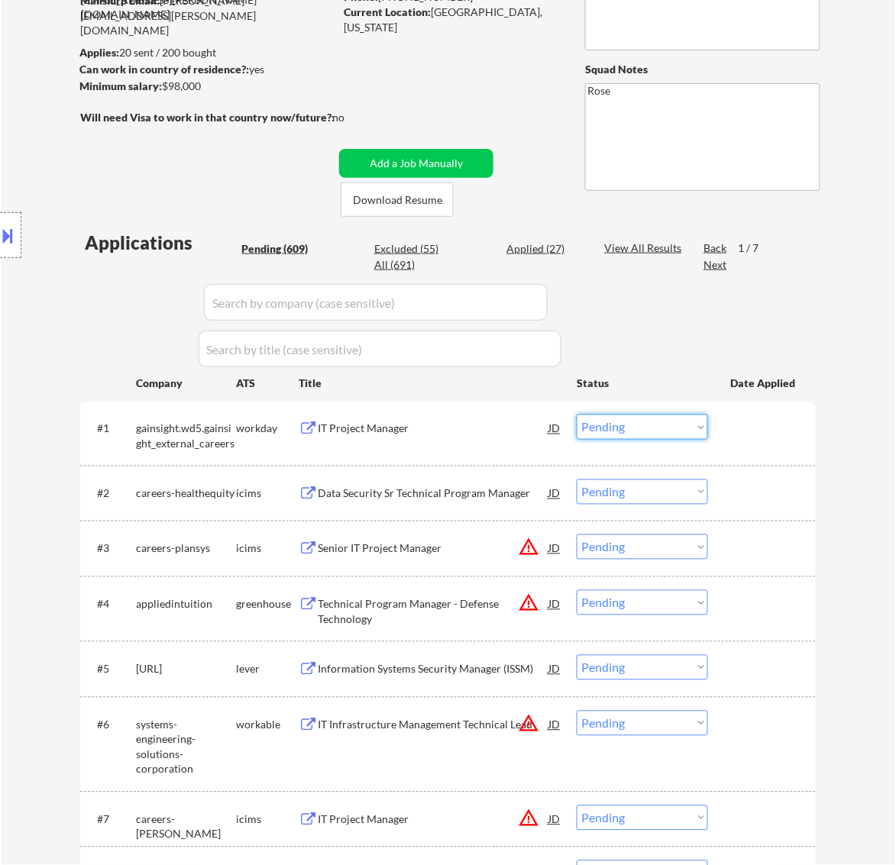
click at [617, 422] on select "Choose an option... Pending Applied Excluded (Questions) Excluded (Expired) Exc…" at bounding box center [642, 427] width 131 height 25
click at [577, 415] on select "Choose an option... Pending Applied Excluded (Questions) Excluded (Expired) Exc…" at bounding box center [642, 427] width 131 height 25
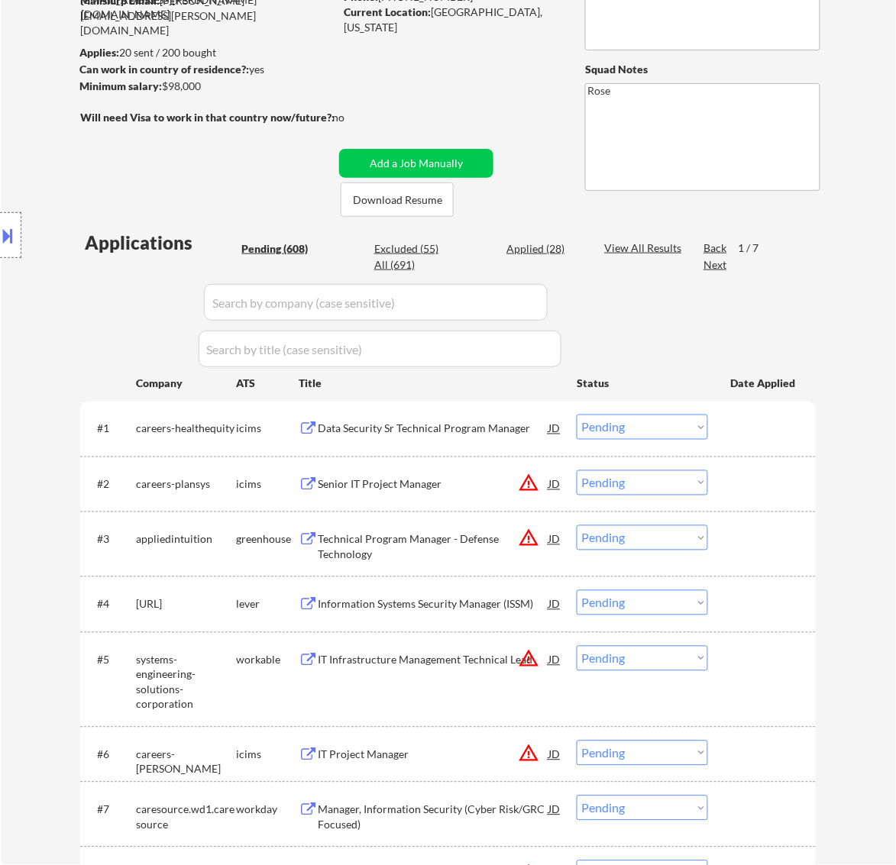
click at [506, 432] on div "Data Security Sr Technical Program Manager" at bounding box center [433, 429] width 231 height 15
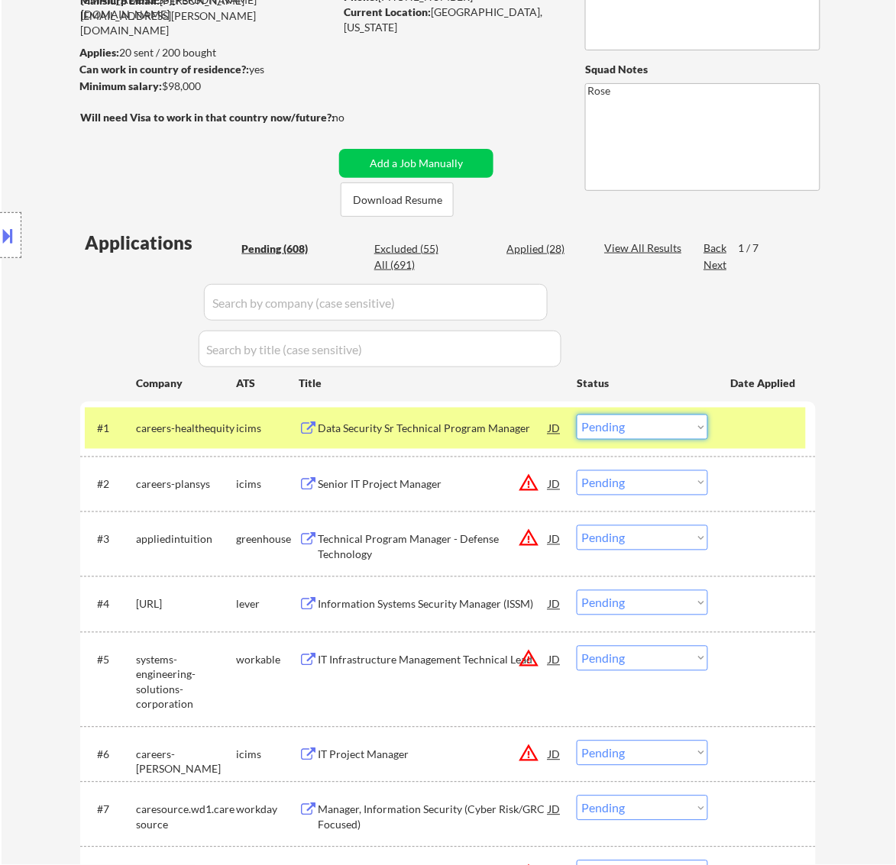
click at [647, 426] on select "Choose an option... Pending Applied Excluded (Questions) Excluded (Expired) Exc…" at bounding box center [642, 427] width 131 height 25
click at [577, 415] on select "Choose an option... Pending Applied Excluded (Questions) Excluded (Expired) Exc…" at bounding box center [642, 427] width 131 height 25
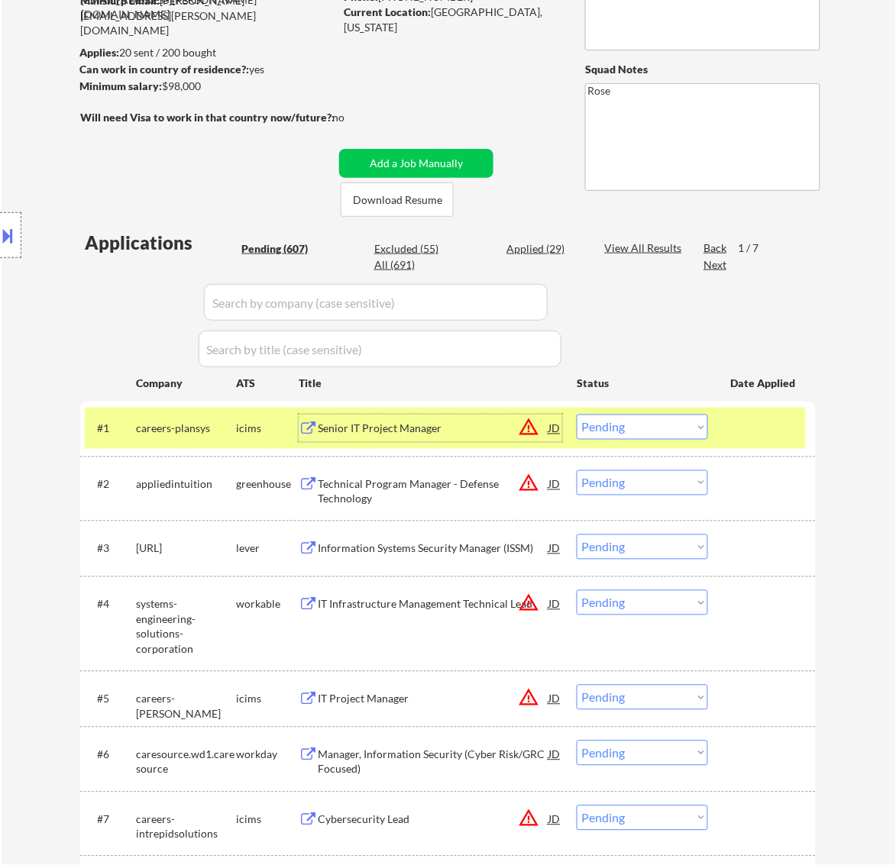
click at [491, 430] on div "Senior IT Project Manager" at bounding box center [433, 429] width 231 height 15
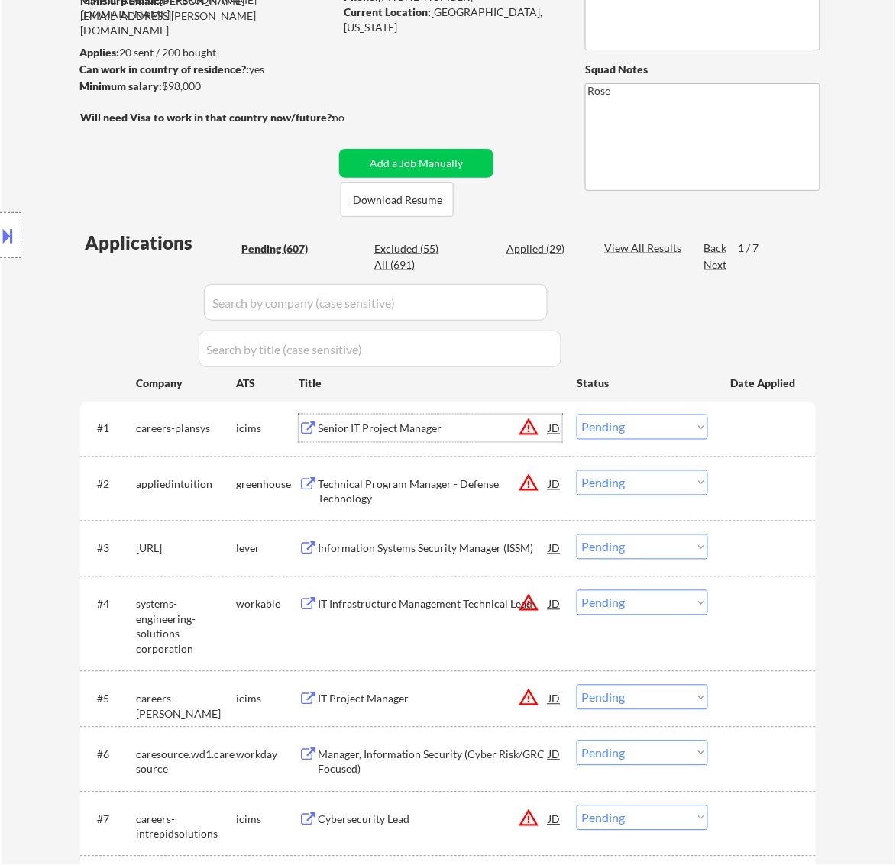
click at [620, 425] on select "Choose an option... Pending Applied Excluded (Questions) Excluded (Expired) Exc…" at bounding box center [642, 427] width 131 height 25
click at [577, 415] on select "Choose an option... Pending Applied Excluded (Questions) Excluded (Expired) Exc…" at bounding box center [642, 427] width 131 height 25
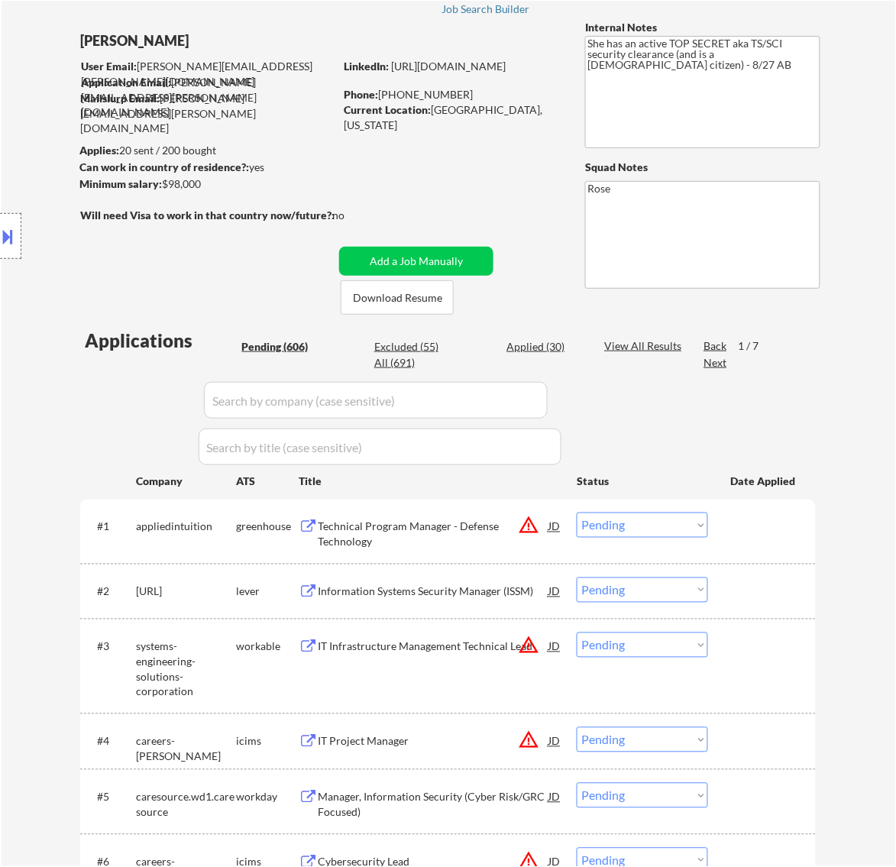
scroll to position [95, 0]
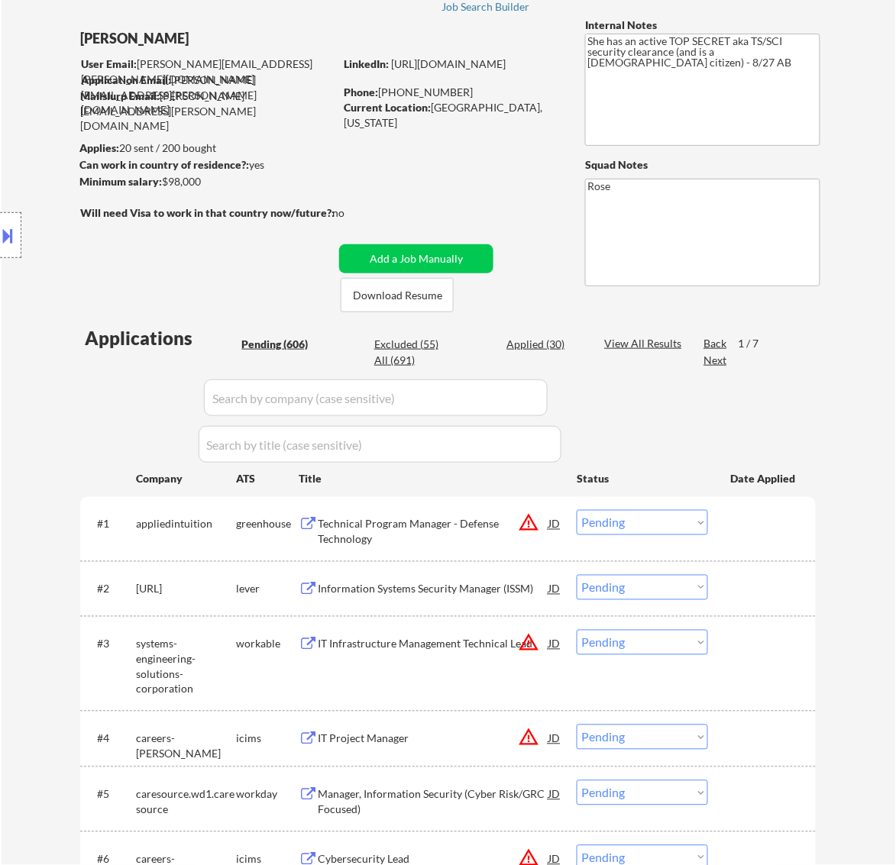
click at [479, 527] on div "Technical Program Manager - Defense Technology" at bounding box center [433, 532] width 231 height 30
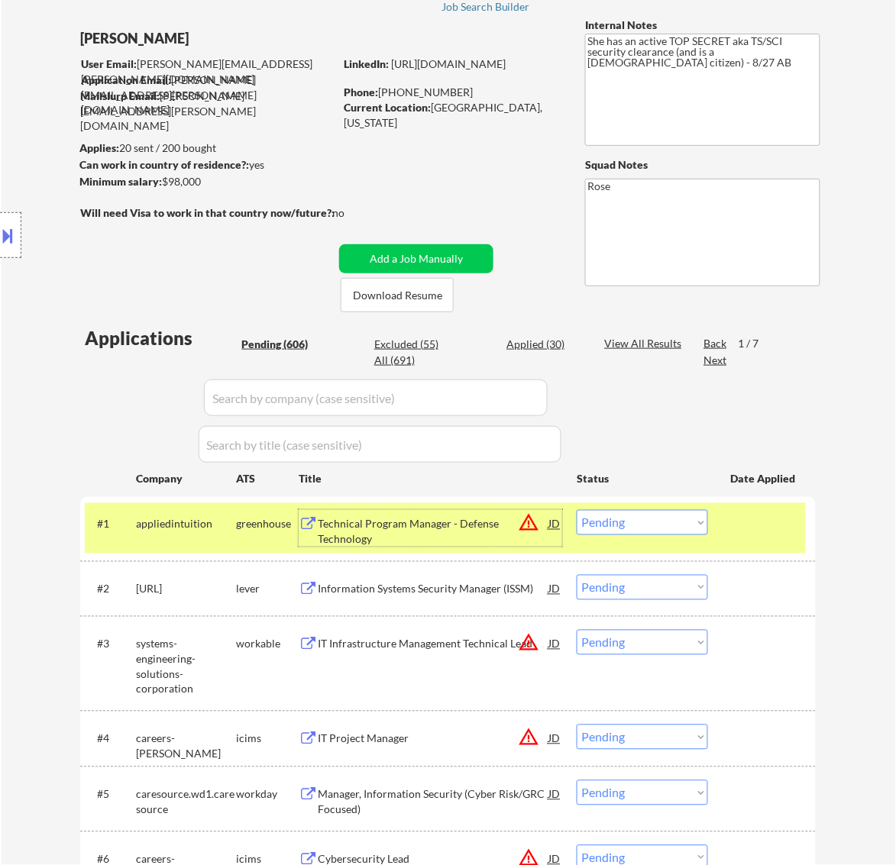
click at [652, 521] on select "Choose an option... Pending Applied Excluded (Questions) Excluded (Expired) Exc…" at bounding box center [642, 522] width 131 height 25
click at [577, 510] on select "Choose an option... Pending Applied Excluded (Questions) Excluded (Expired) Exc…" at bounding box center [642, 522] width 131 height 25
select select ""pending""
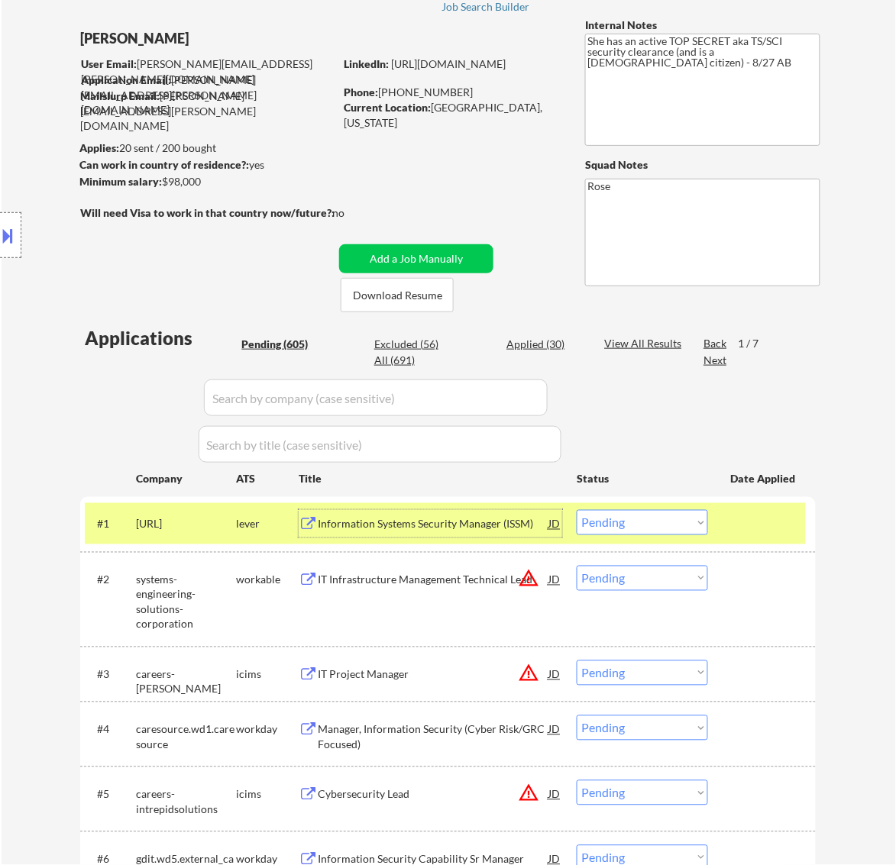
click at [498, 529] on div "Information Systems Security Manager (ISSM)" at bounding box center [433, 524] width 231 height 15
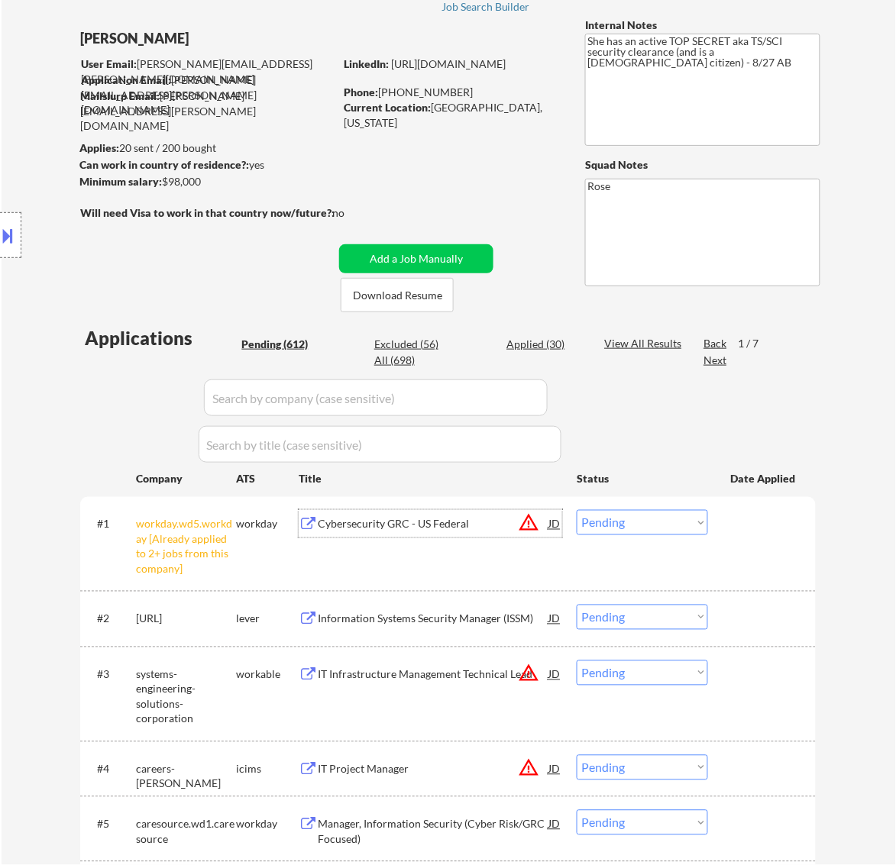
click at [662, 613] on select "Choose an option... Pending Applied Excluded (Questions) Excluded (Expired) Exc…" at bounding box center [642, 617] width 131 height 25
click at [577, 605] on select "Choose an option... Pending Applied Excluded (Questions) Excluded (Expired) Exc…" at bounding box center [642, 617] width 131 height 25
select select ""pending""
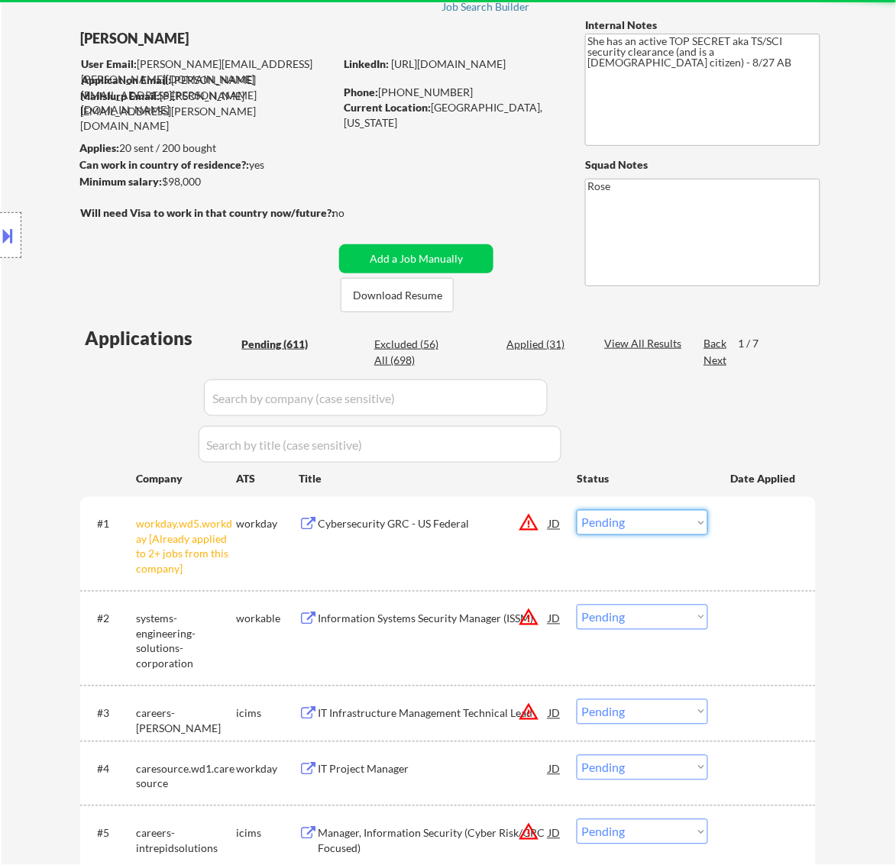
click at [657, 520] on select "Choose an option... Pending Applied Excluded (Questions) Excluded (Expired) Exc…" at bounding box center [642, 522] width 131 height 25
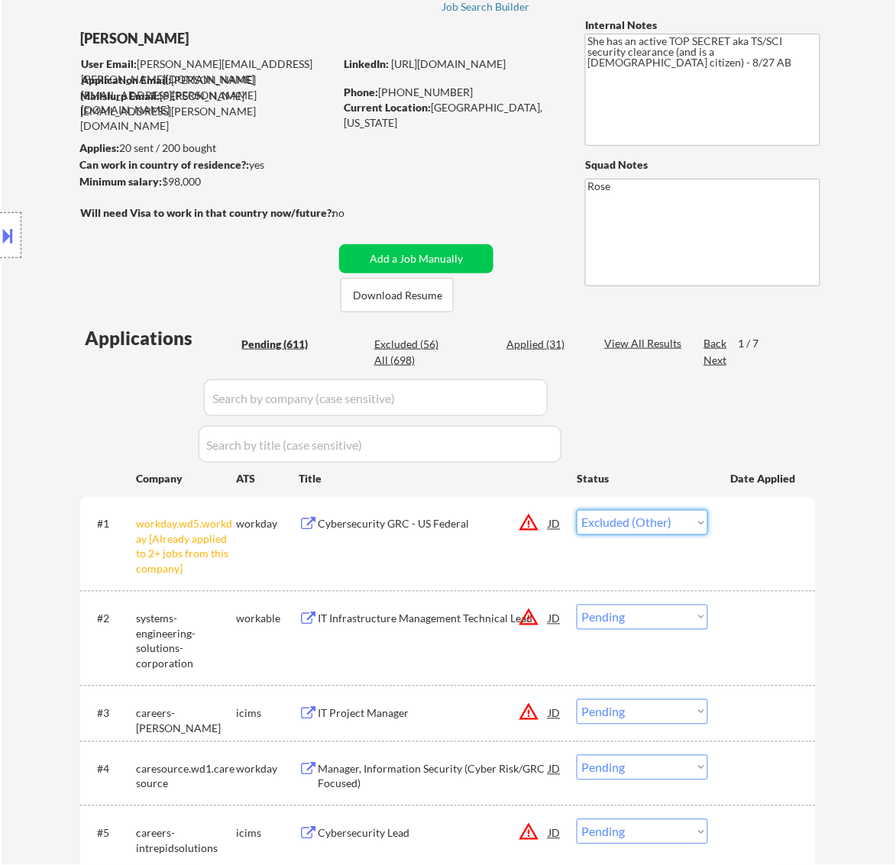
click at [577, 510] on select "Choose an option... Pending Applied Excluded (Questions) Excluded (Expired) Exc…" at bounding box center [642, 522] width 131 height 25
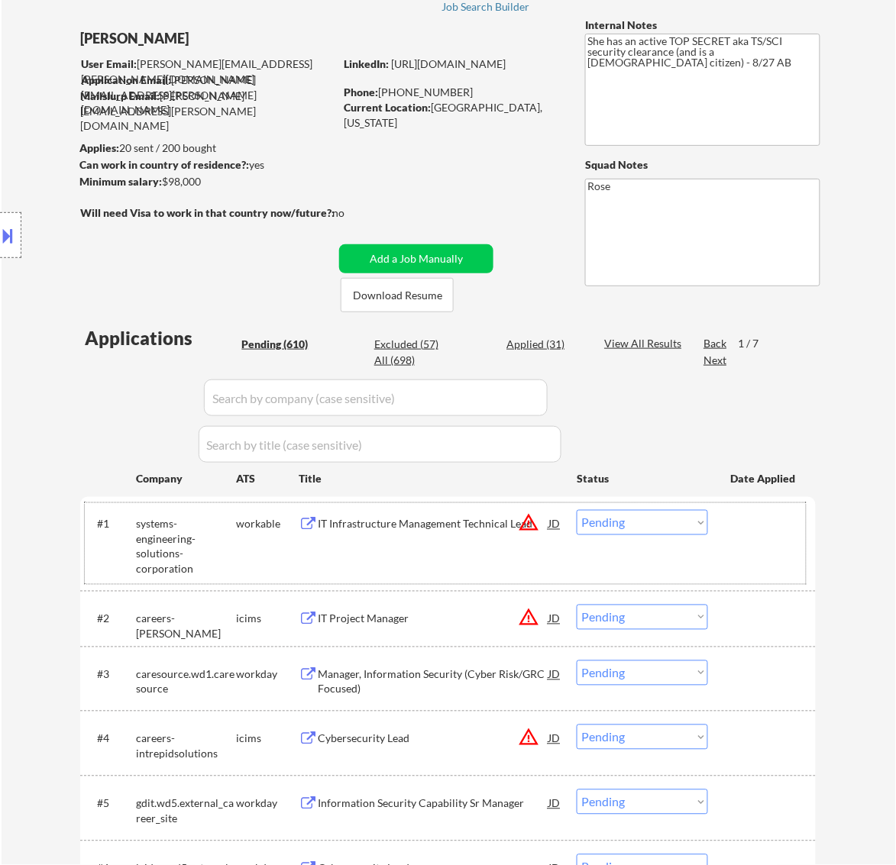
click at [490, 538] on div "#1 systems-engineering-solutions-corporation workable IT Infrastructure Managem…" at bounding box center [445, 543] width 721 height 80
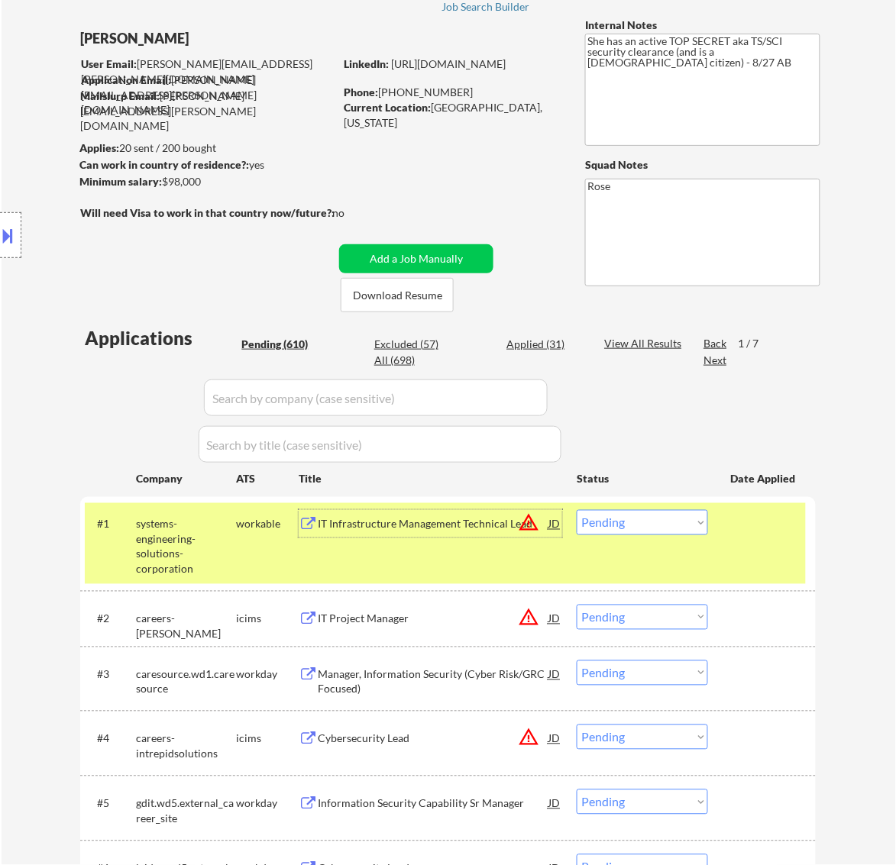
click at [487, 529] on div "IT Infrastructure Management Technical Lead" at bounding box center [433, 524] width 231 height 15
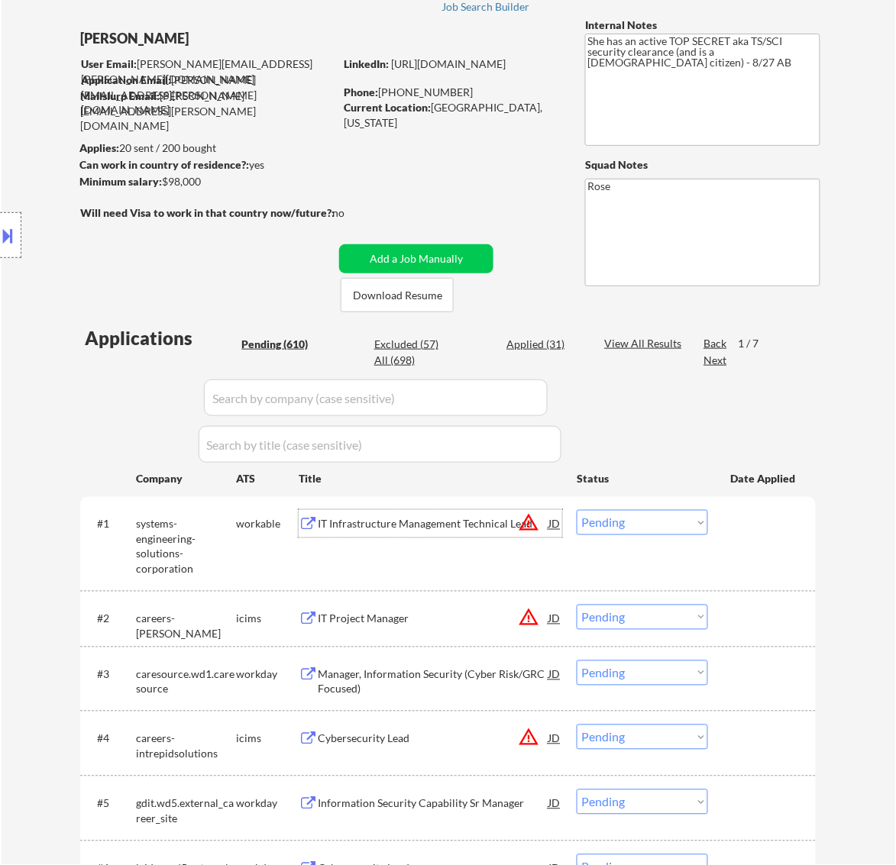
click at [665, 524] on select "Choose an option... Pending Applied Excluded (Questions) Excluded (Expired) Exc…" at bounding box center [642, 522] width 131 height 25
click at [577, 510] on select "Choose an option... Pending Applied Excluded (Questions) Excluded (Expired) Exc…" at bounding box center [642, 522] width 131 height 25
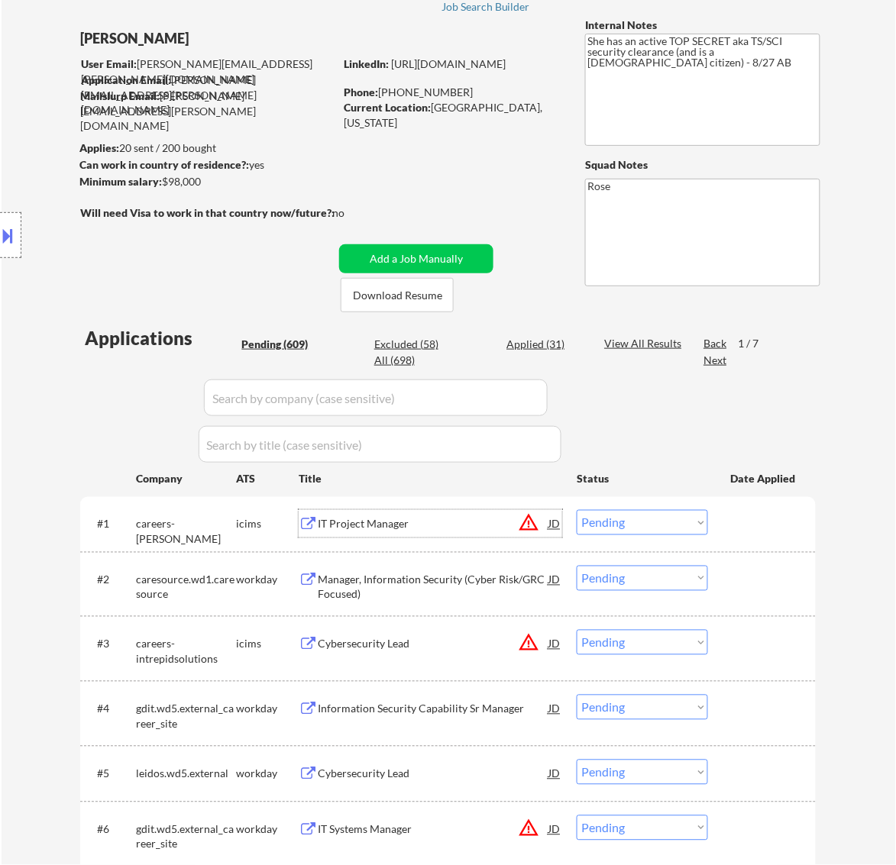
click at [467, 525] on div "IT Project Manager" at bounding box center [433, 524] width 231 height 15
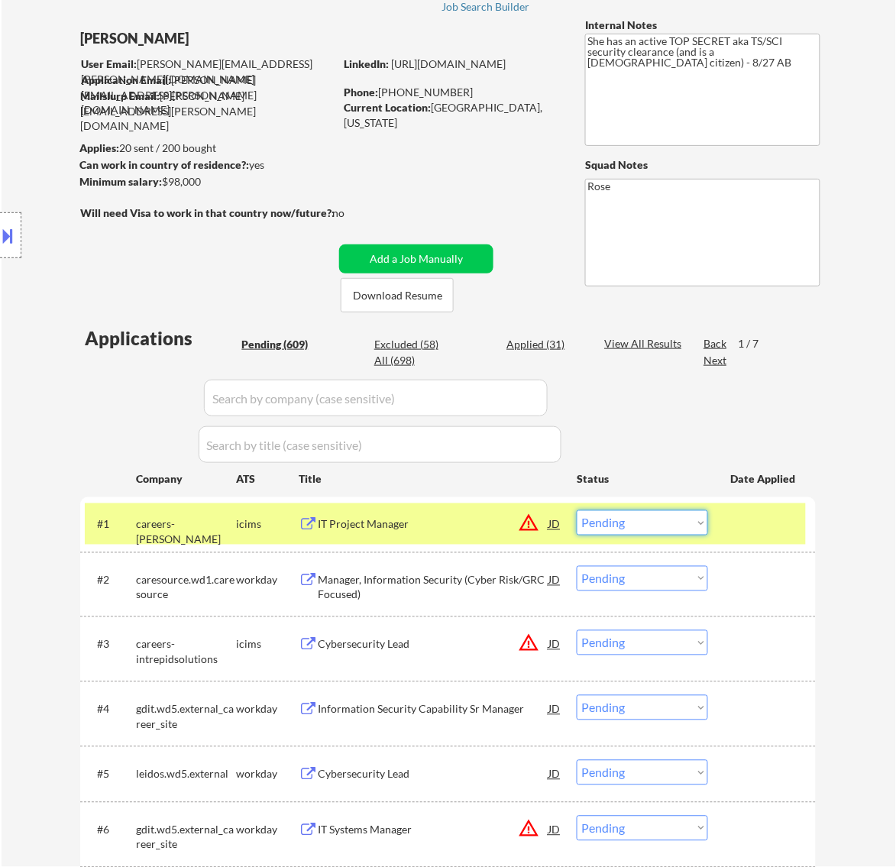
click at [642, 518] on select "Choose an option... Pending Applied Excluded (Questions) Excluded (Expired) Exc…" at bounding box center [642, 522] width 131 height 25
click at [577, 510] on select "Choose an option... Pending Applied Excluded (Questions) Excluded (Expired) Exc…" at bounding box center [642, 522] width 131 height 25
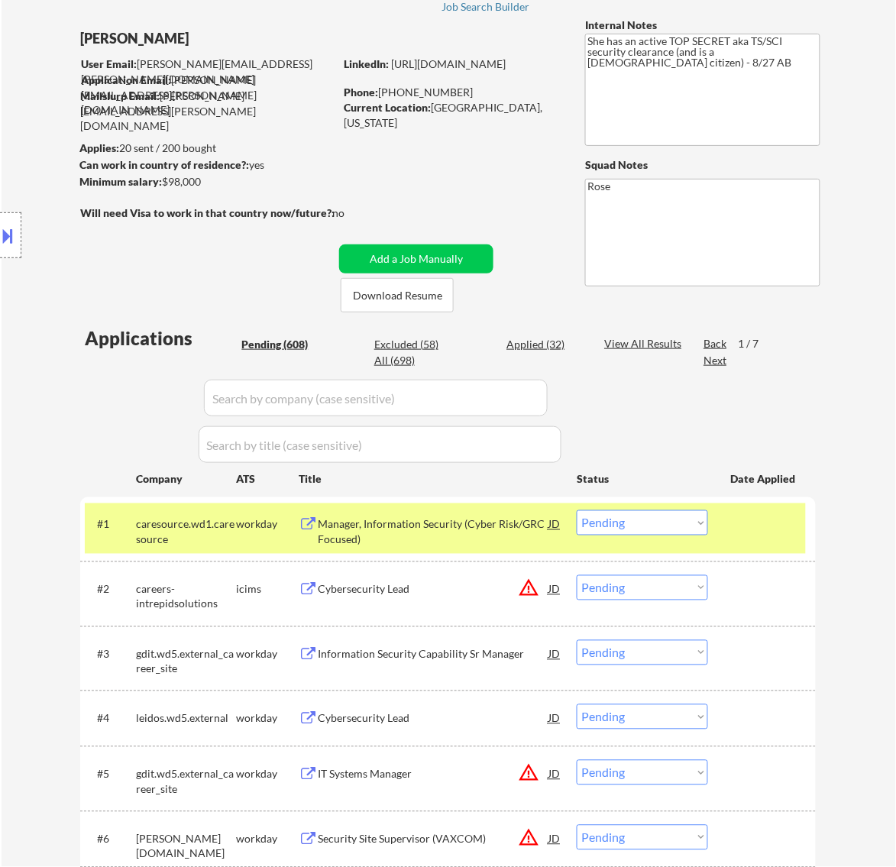
scroll to position [191, 0]
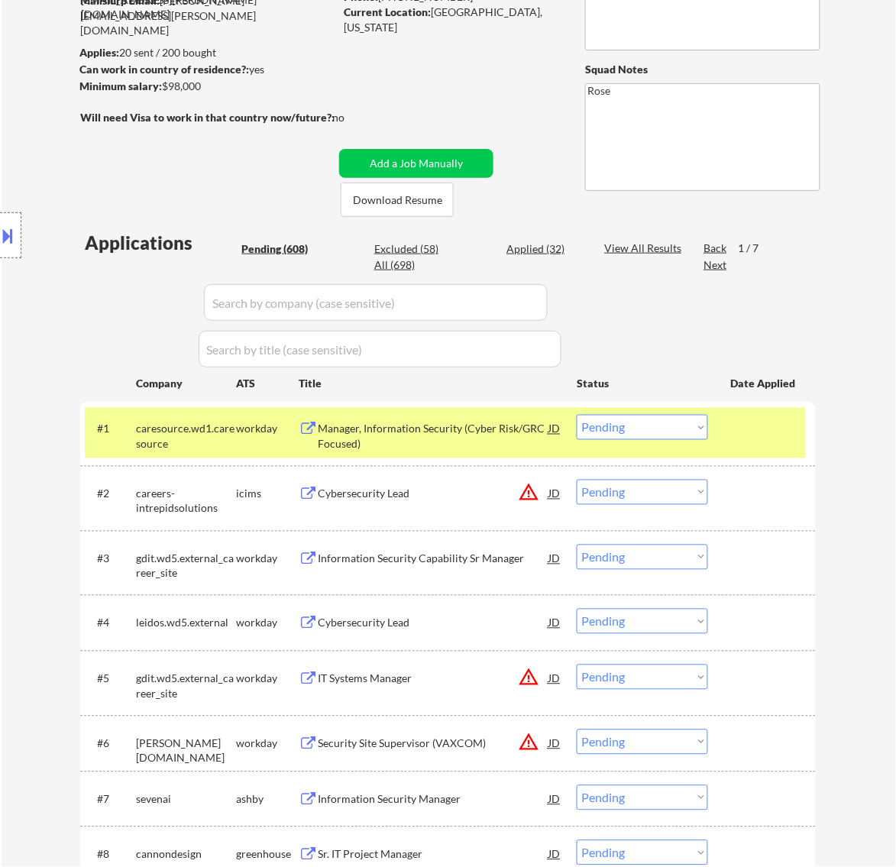
click at [475, 435] on div "Manager, Information Security (Cyber Risk/GRC Focused)" at bounding box center [433, 437] width 231 height 30
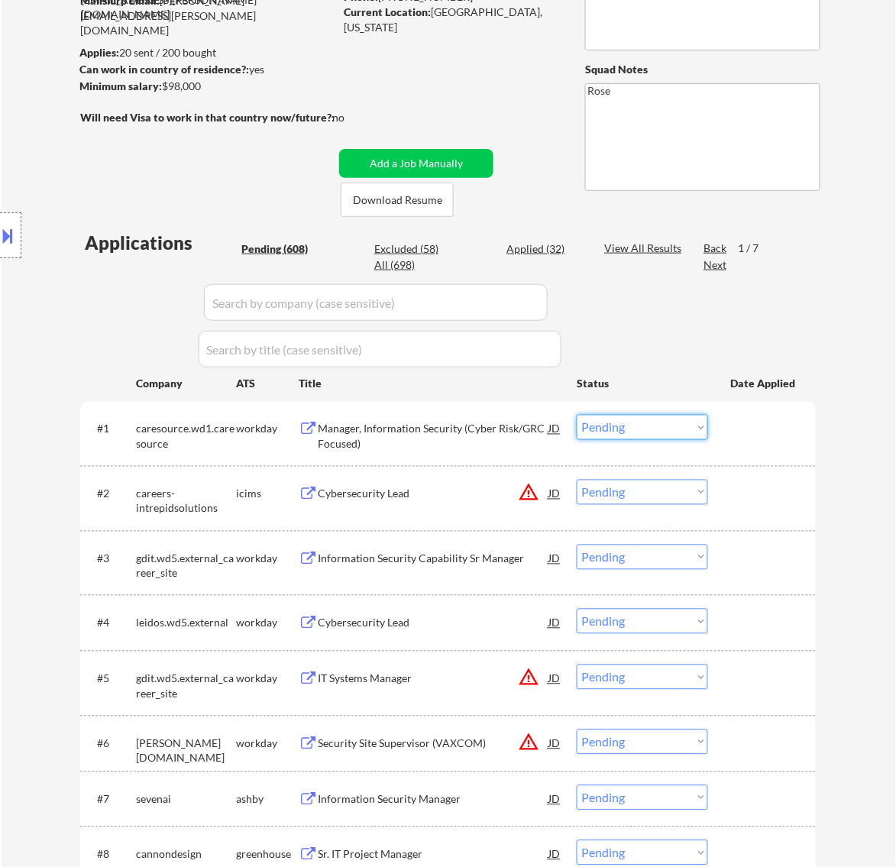
click at [642, 421] on select "Choose an option... Pending Applied Excluded (Questions) Excluded (Expired) Exc…" at bounding box center [642, 427] width 131 height 25
click at [577, 415] on select "Choose an option... Pending Applied Excluded (Questions) Excluded (Expired) Exc…" at bounding box center [642, 427] width 131 height 25
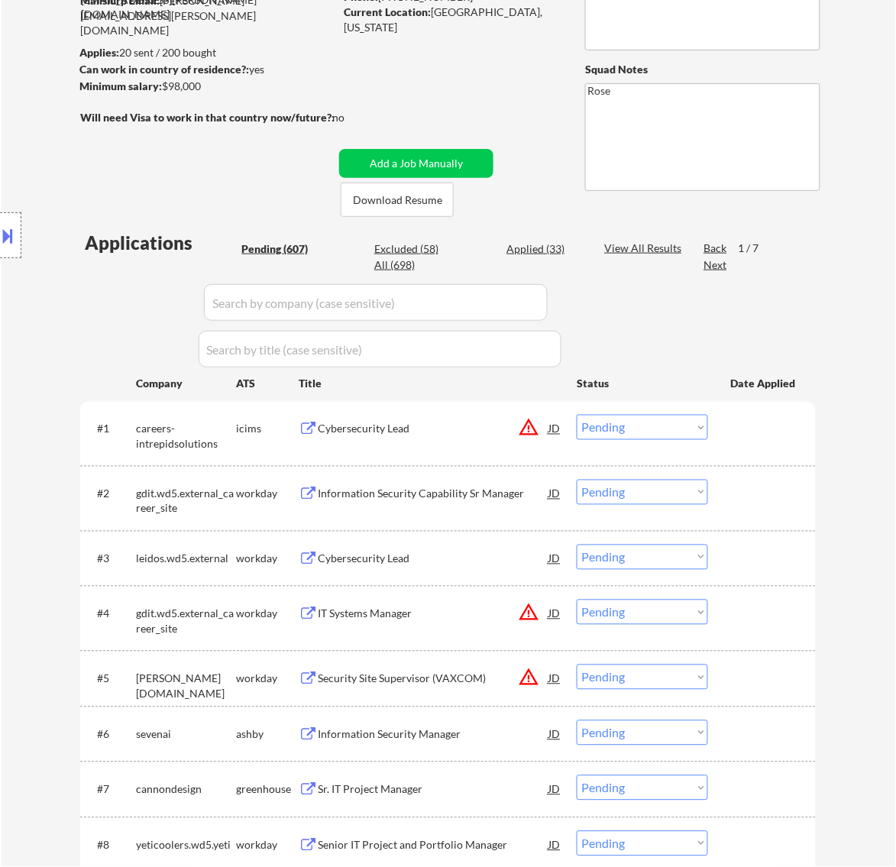
click at [490, 443] on div "#1 careers-intrepidsolutions icims Cybersecurity Lead JD warning_amber Choose a…" at bounding box center [445, 433] width 721 height 50
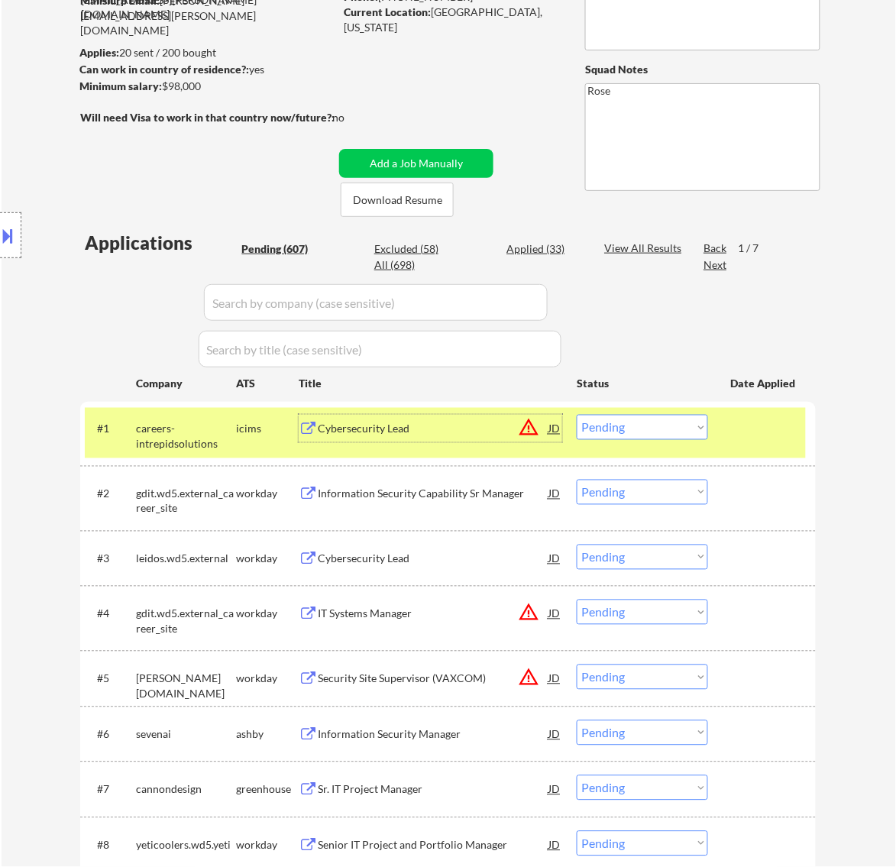
click at [490, 438] on div "Cybersecurity Lead" at bounding box center [433, 428] width 231 height 27
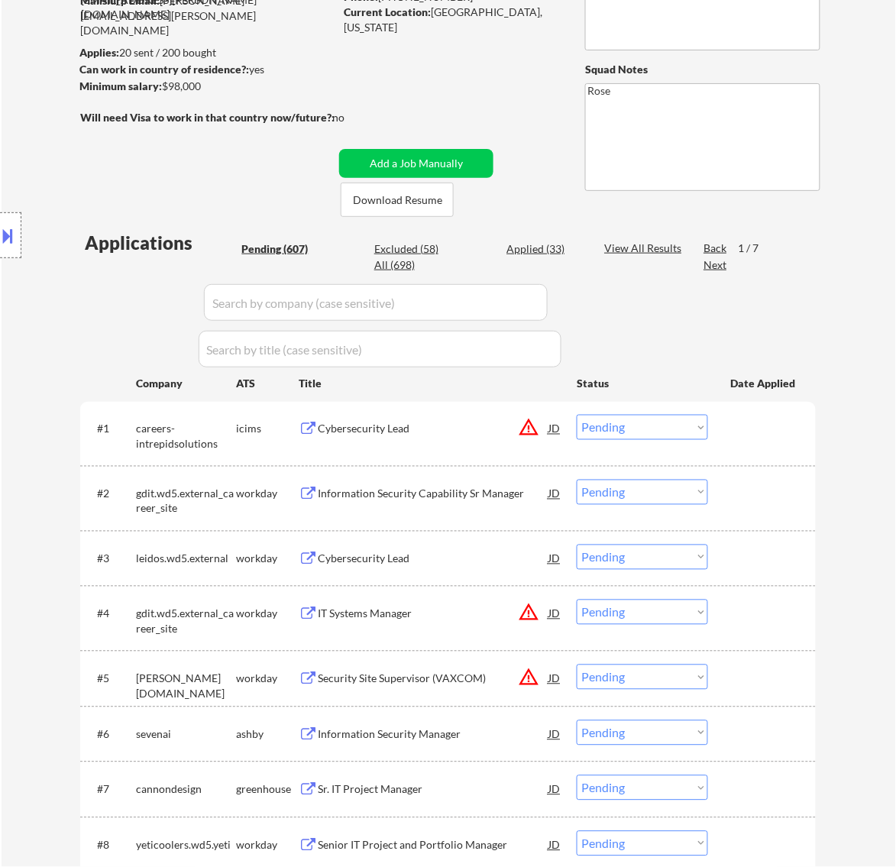
click at [10, 234] on button at bounding box center [8, 235] width 17 height 25
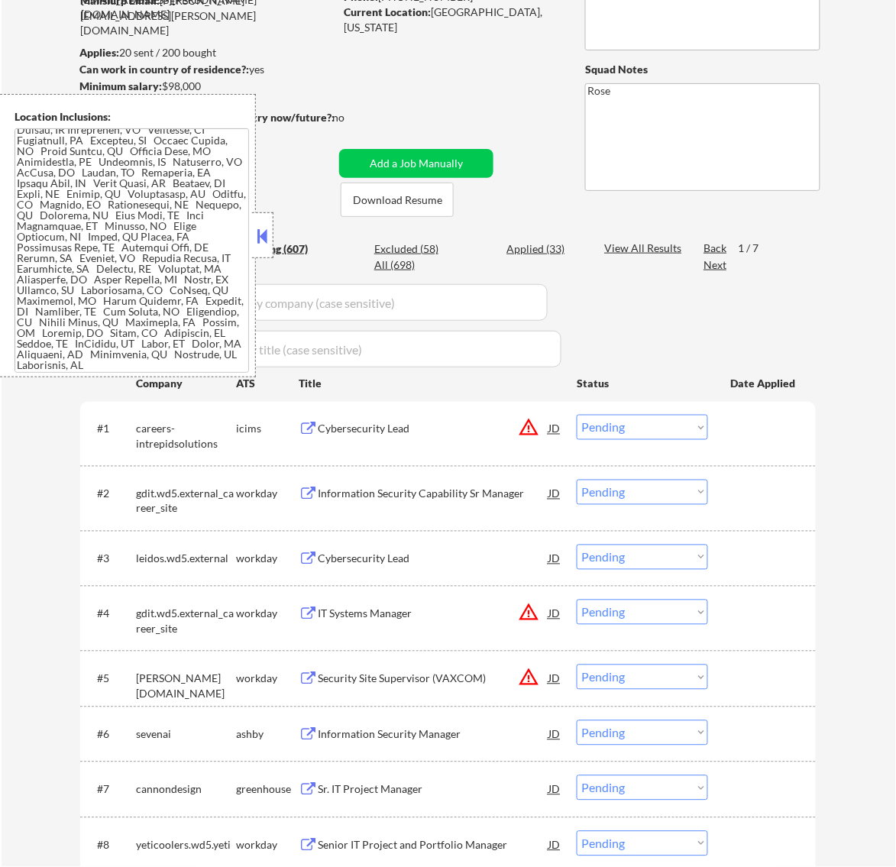
click at [265, 234] on button at bounding box center [262, 236] width 17 height 23
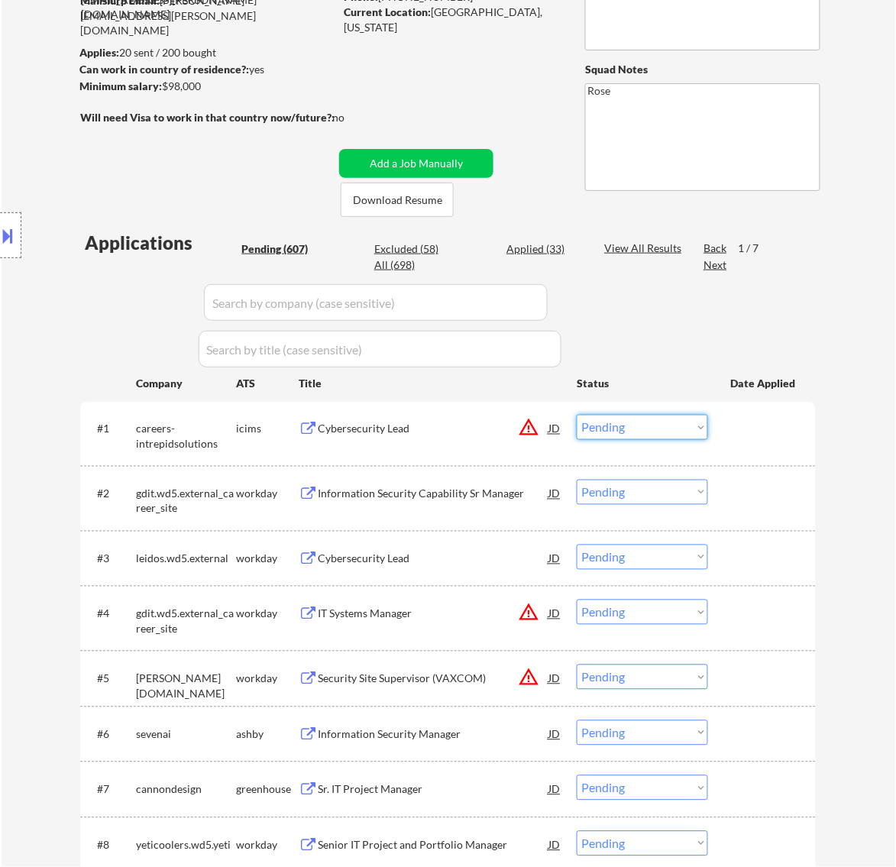
drag, startPoint x: 616, startPoint y: 422, endPoint x: 615, endPoint y: 433, distance: 10.8
click at [616, 422] on select "Choose an option... Pending Applied Excluded (Questions) Excluded (Expired) Exc…" at bounding box center [642, 427] width 131 height 25
click at [577, 415] on select "Choose an option... Pending Applied Excluded (Questions) Excluded (Expired) Exc…" at bounding box center [642, 427] width 131 height 25
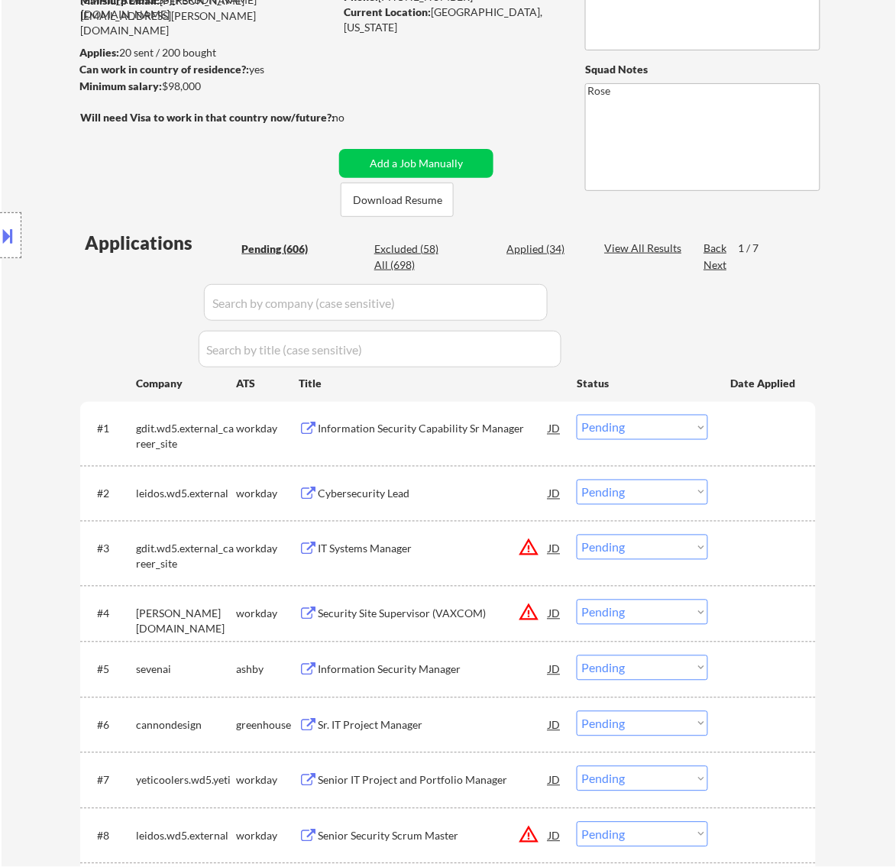
click at [486, 428] on div "Information Security Capability Sr Manager" at bounding box center [433, 429] width 231 height 15
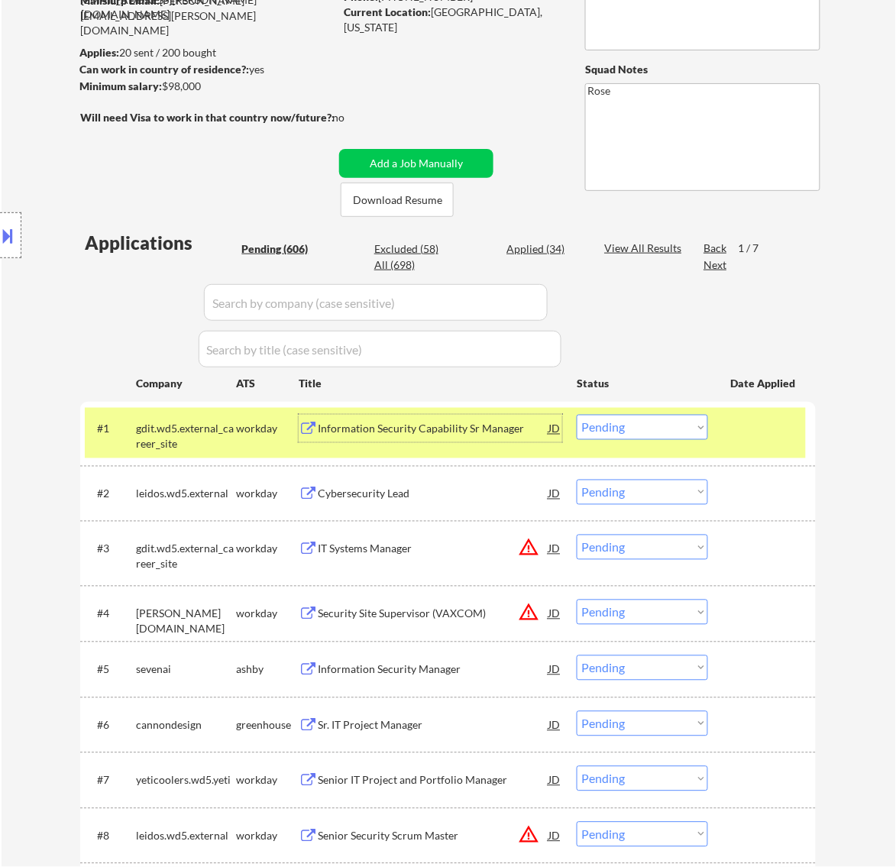
click at [666, 429] on select "Choose an option... Pending Applied Excluded (Questions) Excluded (Expired) Exc…" at bounding box center [642, 427] width 131 height 25
click at [577, 415] on select "Choose an option... Pending Applied Excluded (Questions) Excluded (Expired) Exc…" at bounding box center [642, 427] width 131 height 25
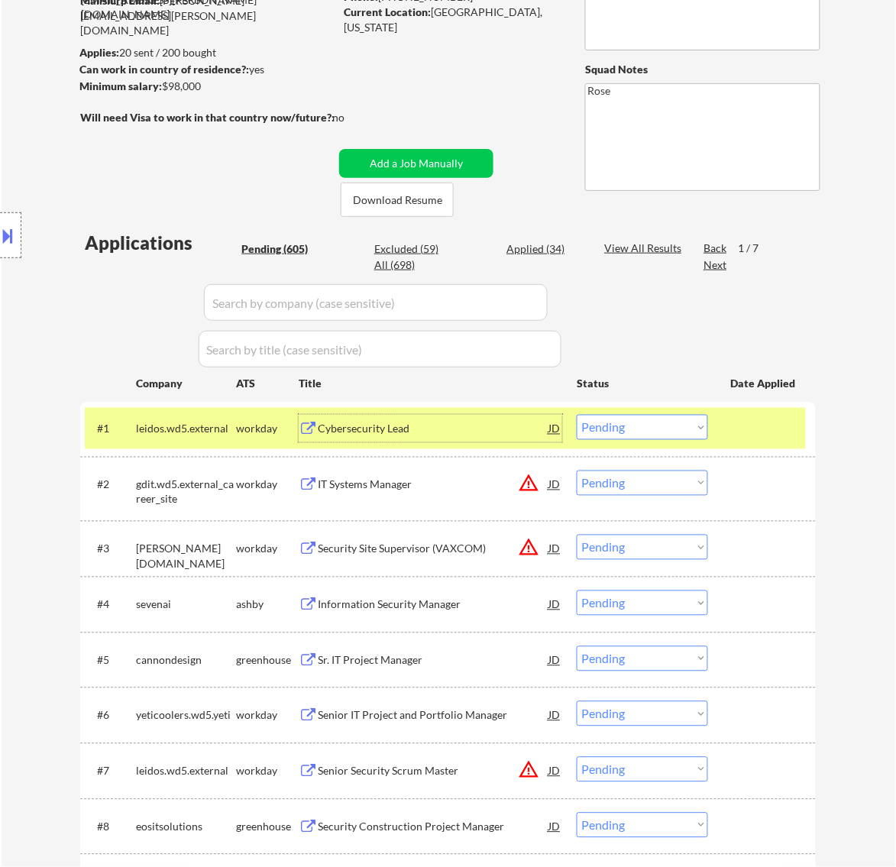
click at [493, 429] on div "​​Cybersecurity Lead​" at bounding box center [433, 429] width 231 height 15
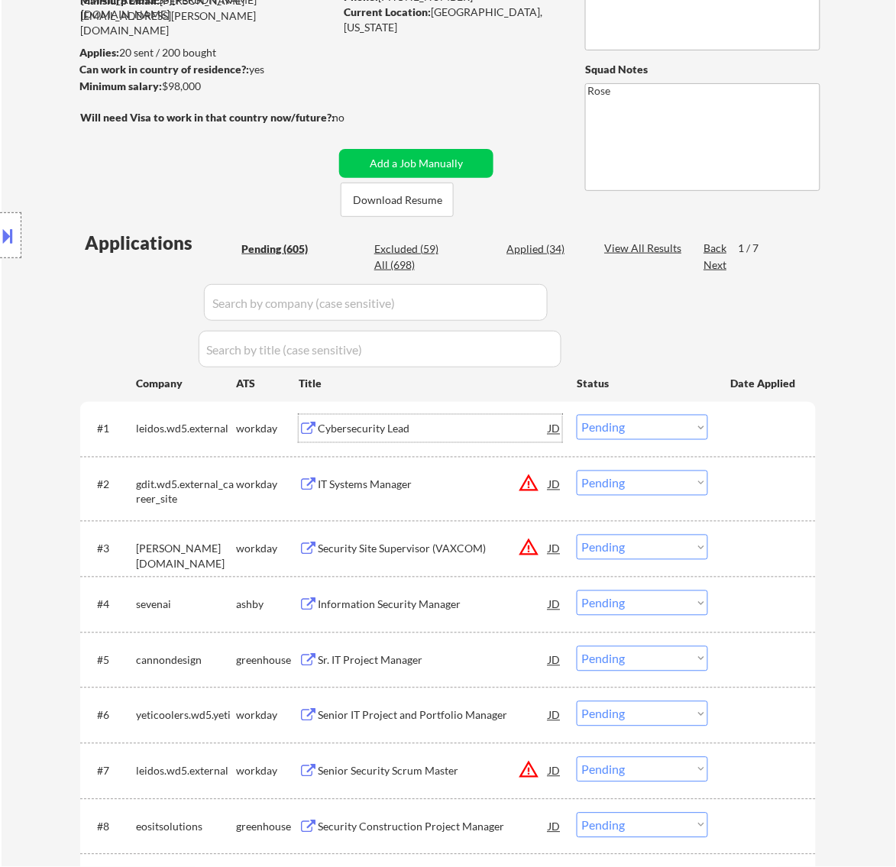
click at [642, 424] on select "Choose an option... Pending Applied Excluded (Questions) Excluded (Expired) Exc…" at bounding box center [642, 427] width 131 height 25
click at [577, 415] on select "Choose an option... Pending Applied Excluded (Questions) Excluded (Expired) Exc…" at bounding box center [642, 427] width 131 height 25
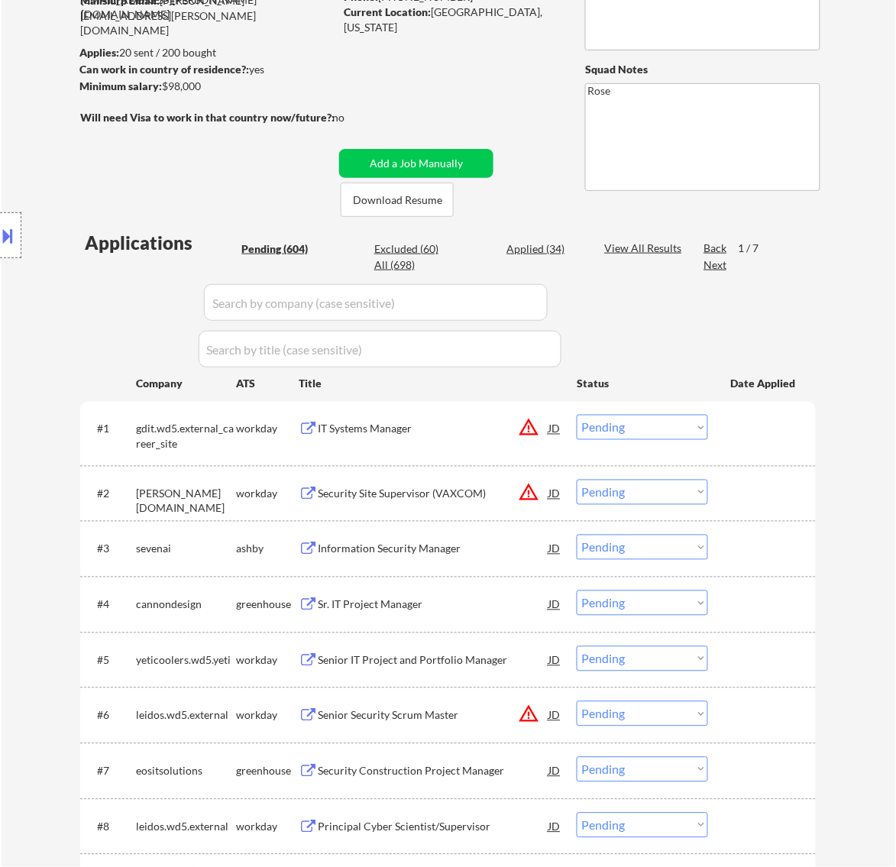
click at [461, 432] on div "IT Systems Manager" at bounding box center [433, 429] width 231 height 15
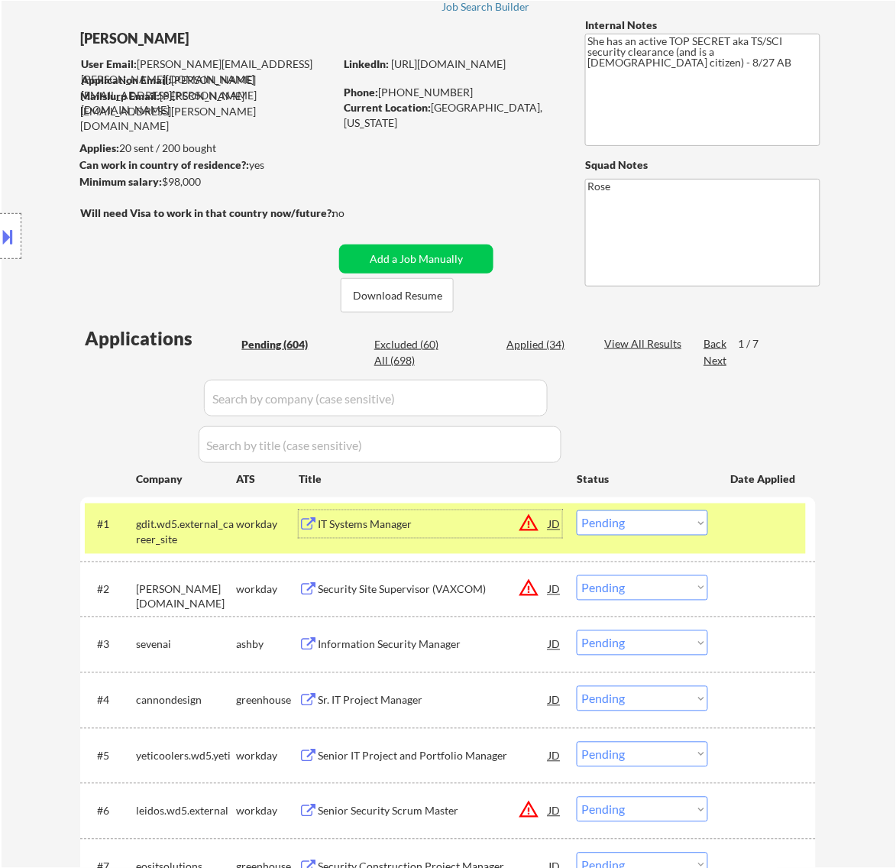
scroll to position [95, 0]
click at [686, 516] on select "Choose an option... Pending Applied Excluded (Questions) Excluded (Expired) Exc…" at bounding box center [642, 522] width 131 height 25
click at [577, 510] on select "Choose an option... Pending Applied Excluded (Questions) Excluded (Expired) Exc…" at bounding box center [642, 522] width 131 height 25
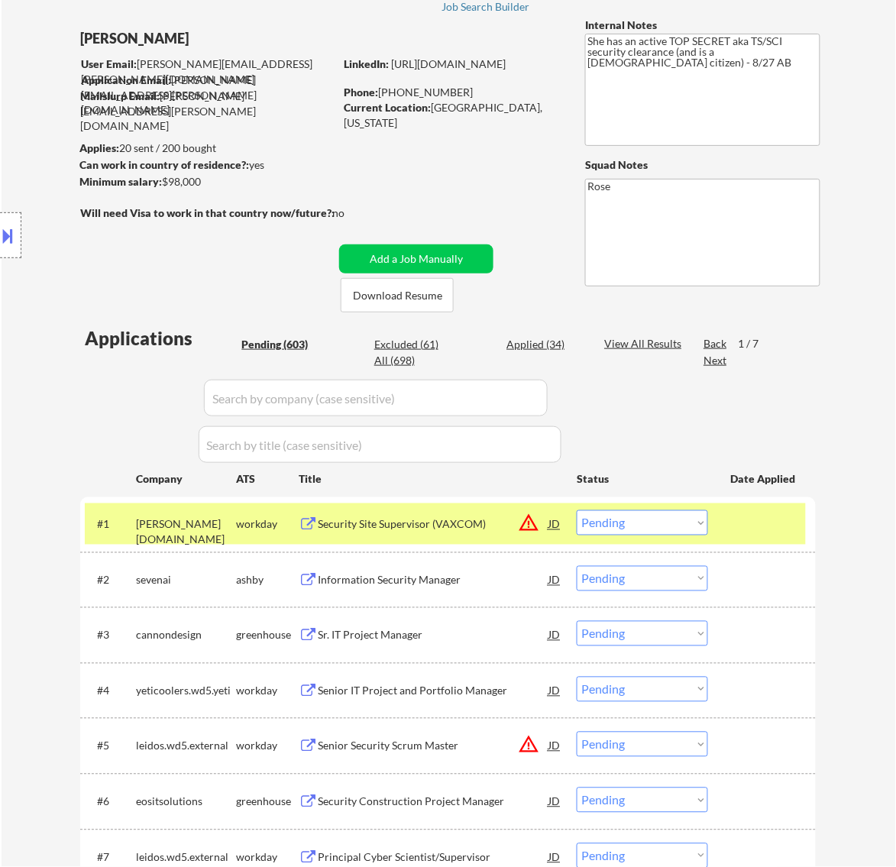
click at [454, 523] on div "Security Site Supervisor (VAXCOM)" at bounding box center [433, 524] width 231 height 15
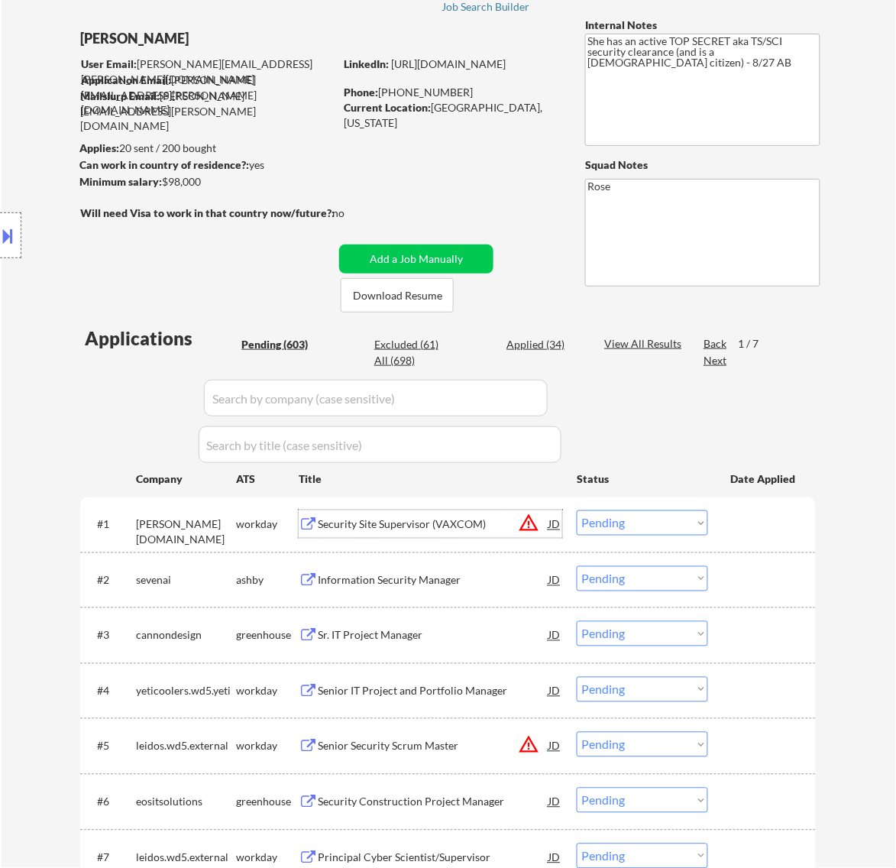
click at [690, 523] on select "Choose an option... Pending Applied Excluded (Questions) Excluded (Expired) Exc…" at bounding box center [642, 522] width 131 height 25
click at [577, 510] on select "Choose an option... Pending Applied Excluded (Questions) Excluded (Expired) Exc…" at bounding box center [642, 522] width 131 height 25
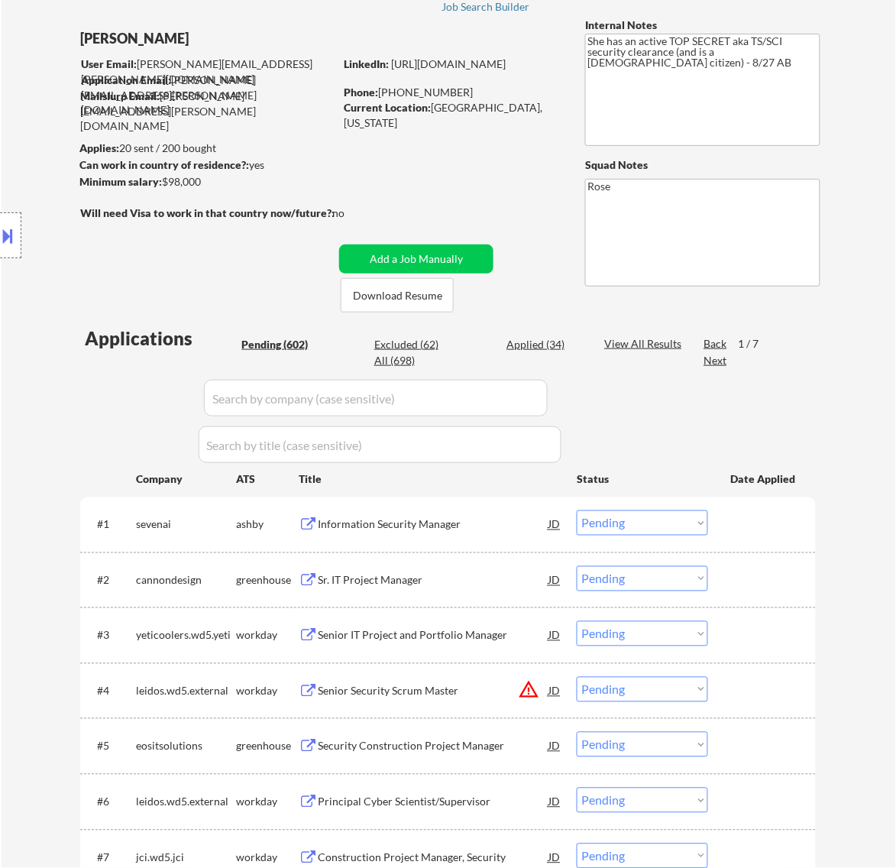
click at [505, 536] on div "Information Security Manager" at bounding box center [433, 523] width 231 height 27
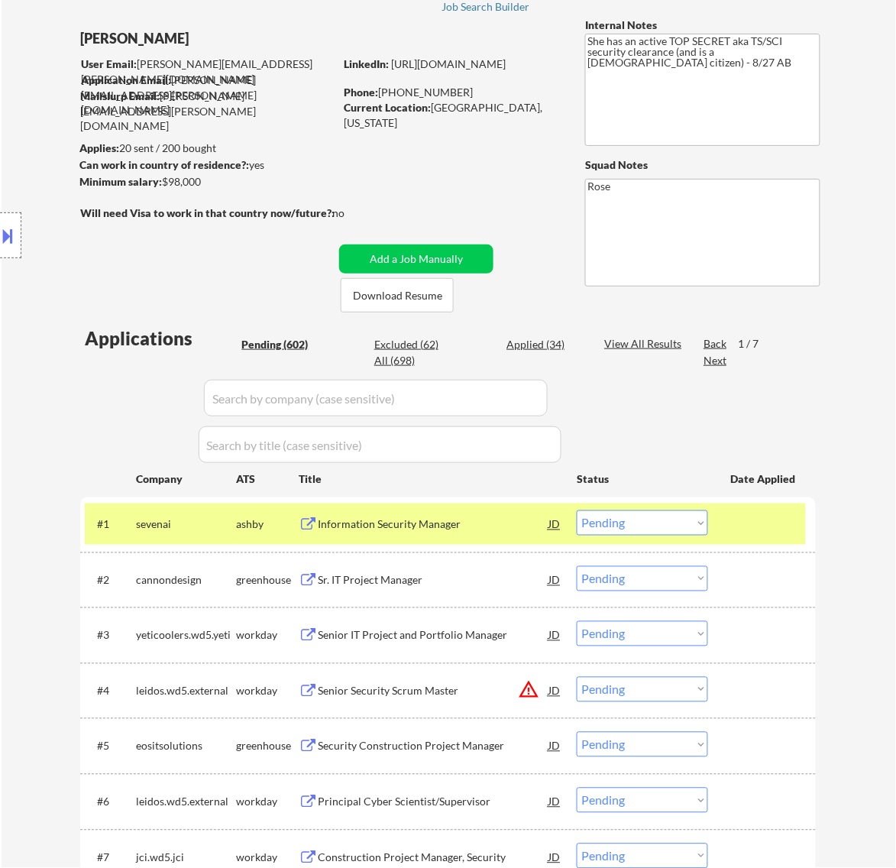
click at [14, 238] on button at bounding box center [8, 235] width 17 height 25
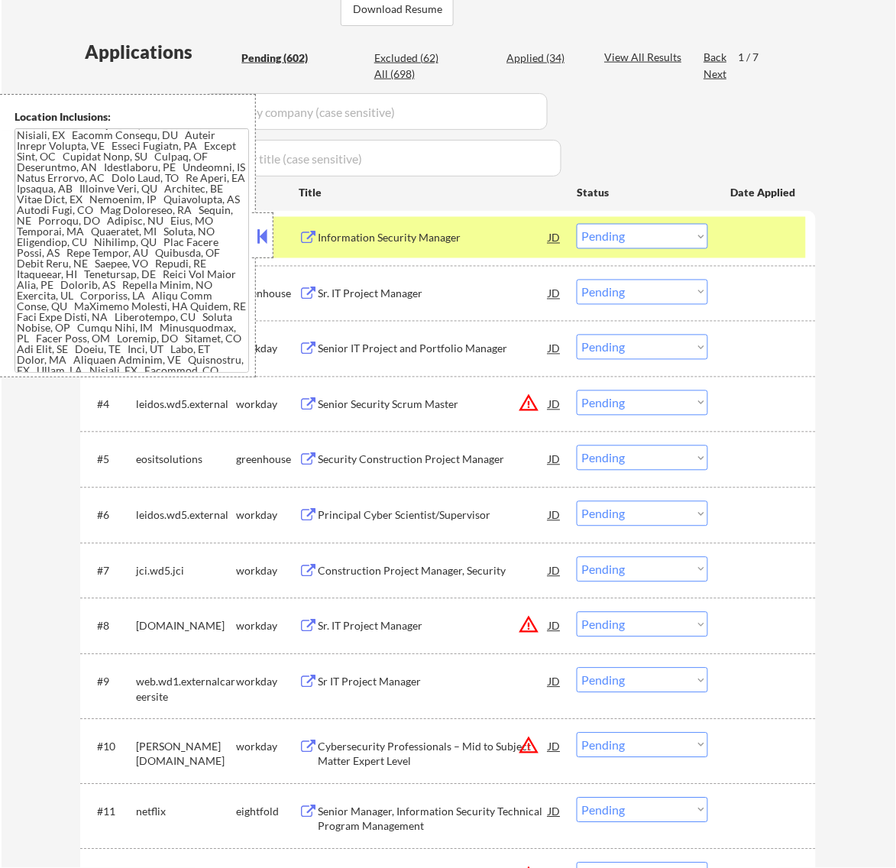
scroll to position [0, 0]
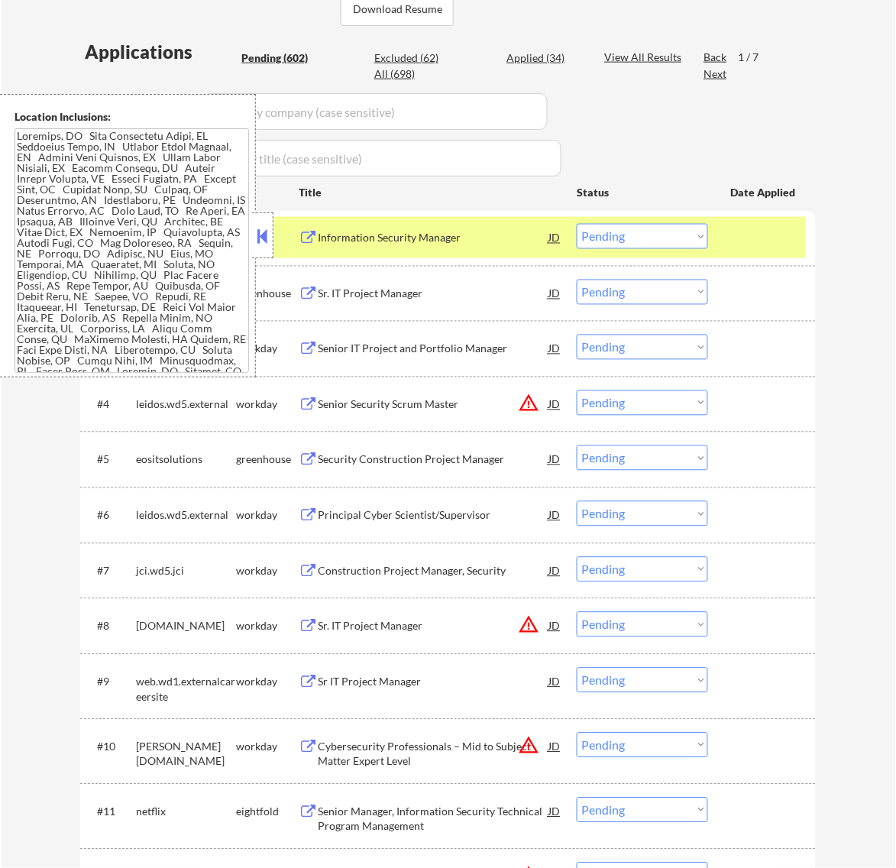
click at [254, 234] on button at bounding box center [262, 236] width 17 height 23
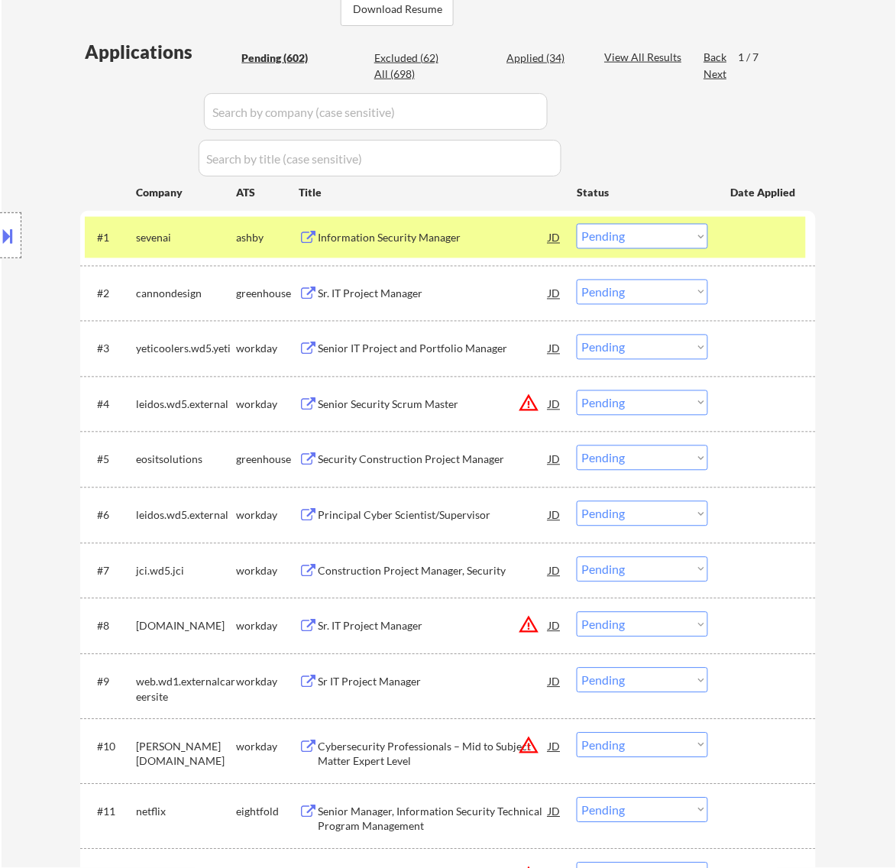
click at [674, 231] on select "Choose an option... Pending Applied Excluded (Questions) Excluded (Expired) Exc…" at bounding box center [642, 236] width 131 height 25
click at [577, 224] on select "Choose an option... Pending Applied Excluded (Questions) Excluded (Expired) Exc…" at bounding box center [642, 236] width 131 height 25
select select ""pending""
